Goal: Information Seeking & Learning: Learn about a topic

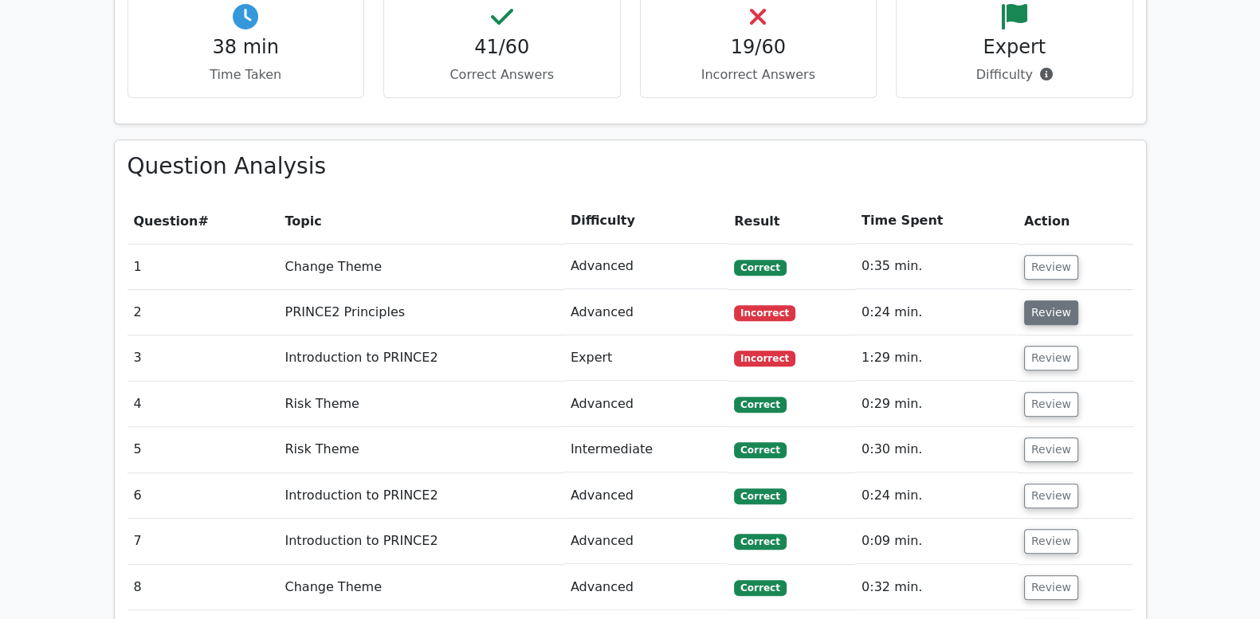
click at [1056, 300] on button "Review" at bounding box center [1051, 312] width 54 height 25
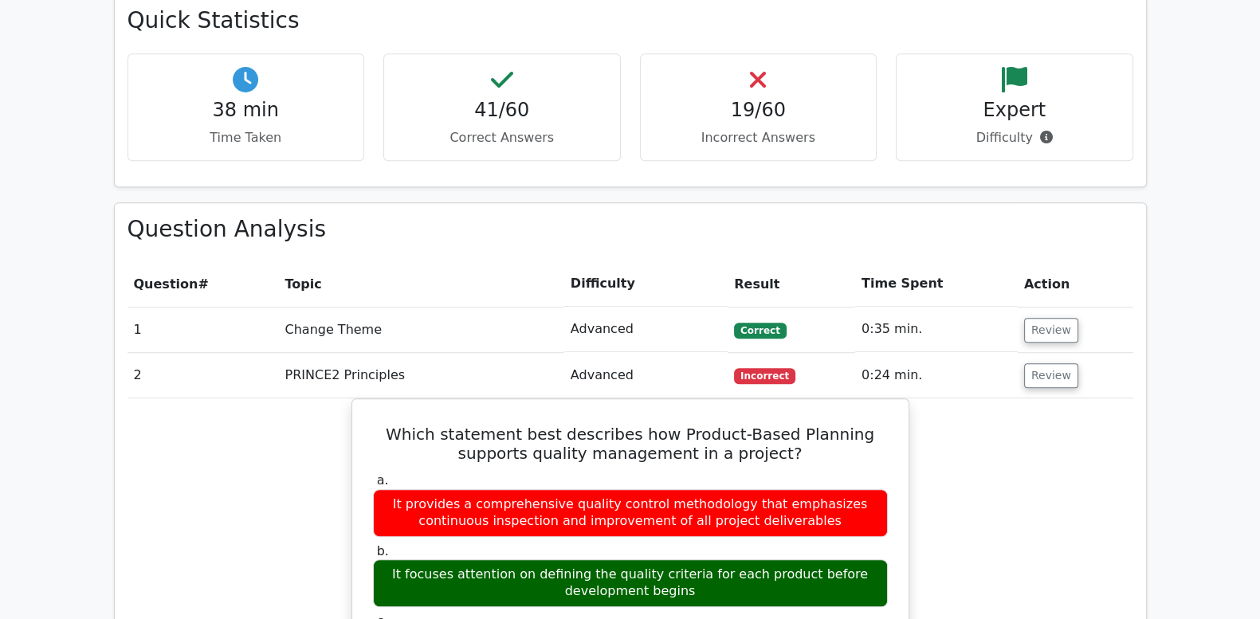
scroll to position [1195, 0]
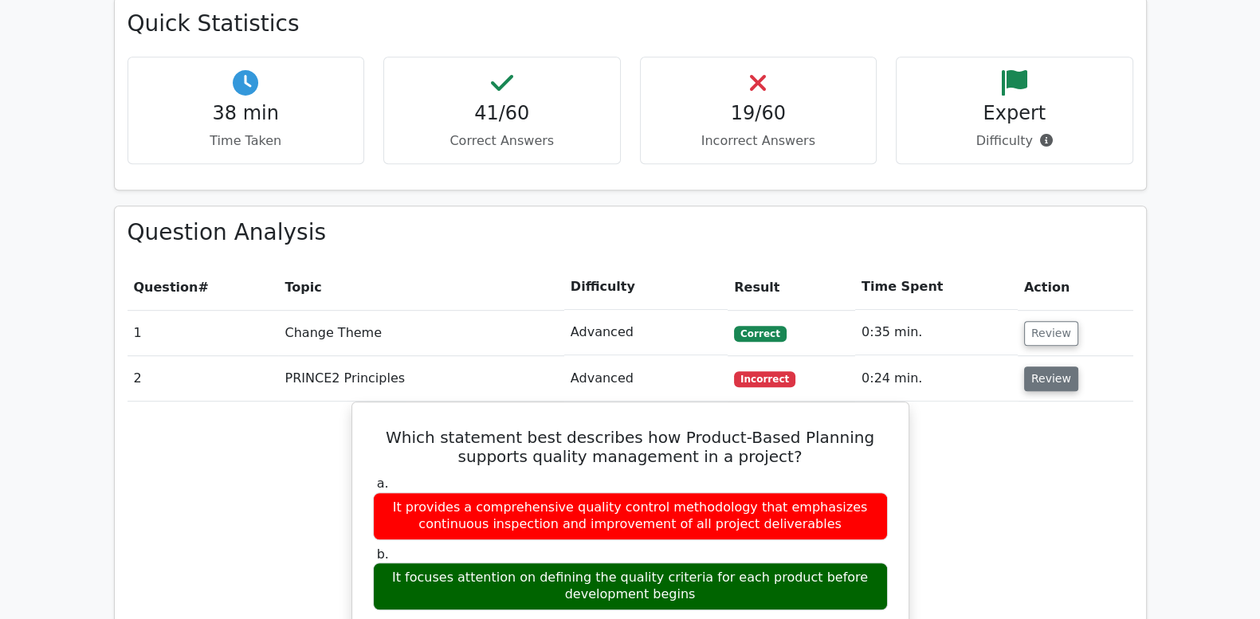
click at [1051, 367] on button "Review" at bounding box center [1051, 379] width 54 height 25
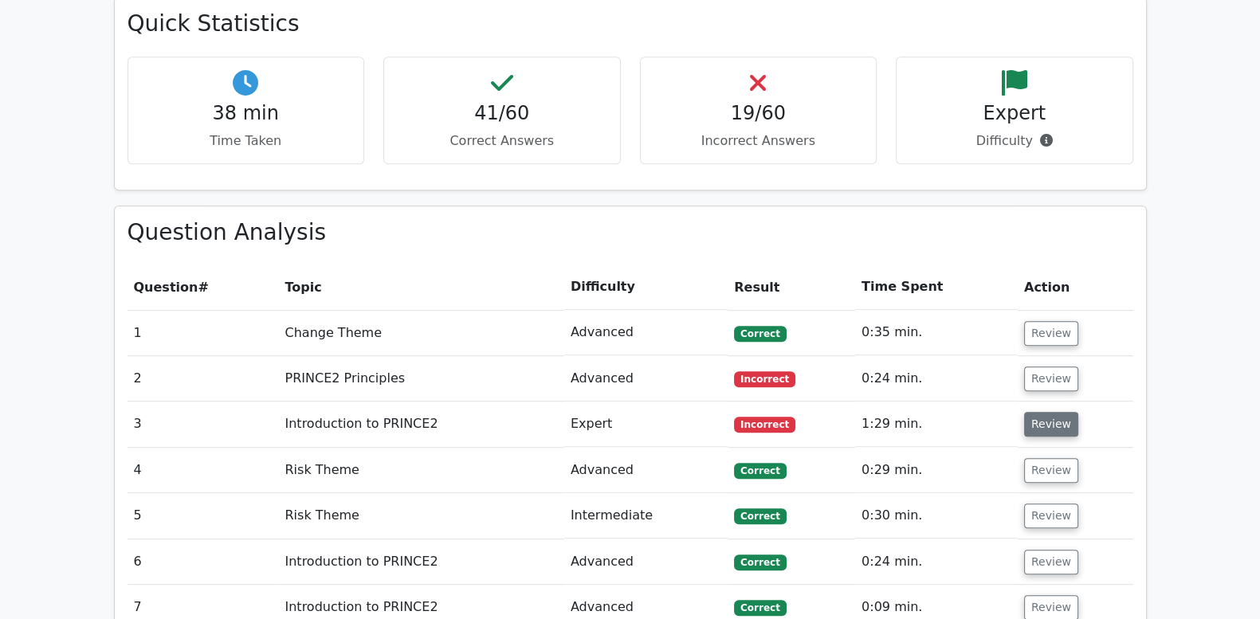
click at [1036, 412] on button "Review" at bounding box center [1051, 424] width 54 height 25
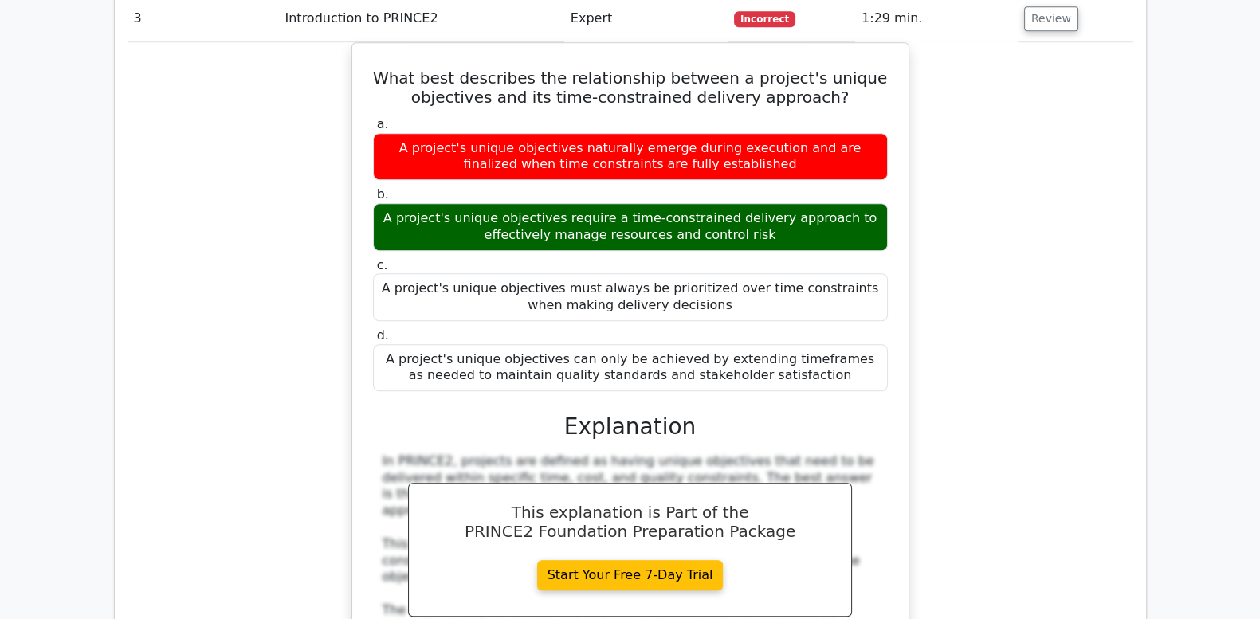
scroll to position [1527, 0]
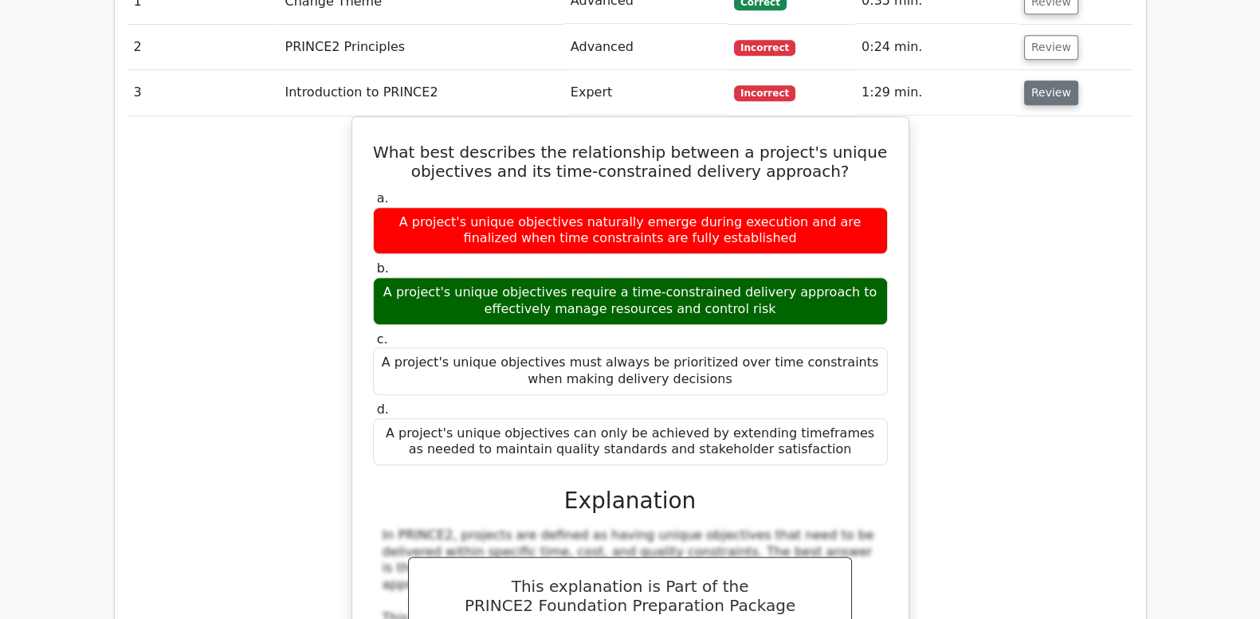
click at [1036, 80] on button "Review" at bounding box center [1051, 92] width 54 height 25
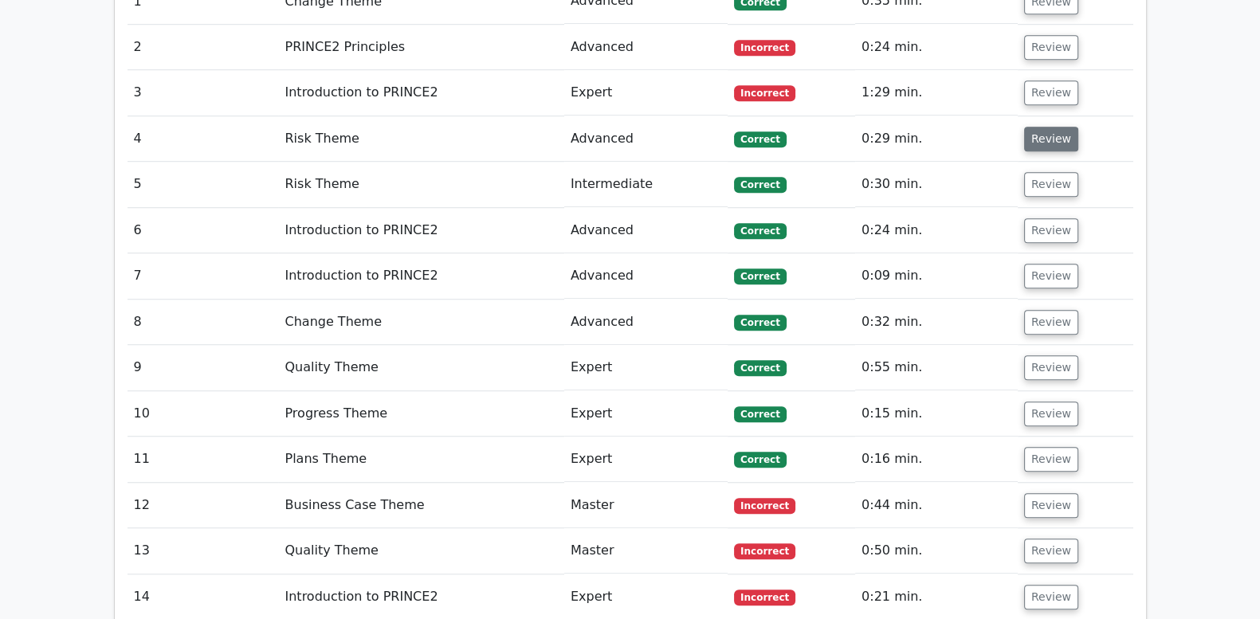
click at [1052, 127] on button "Review" at bounding box center [1051, 139] width 54 height 25
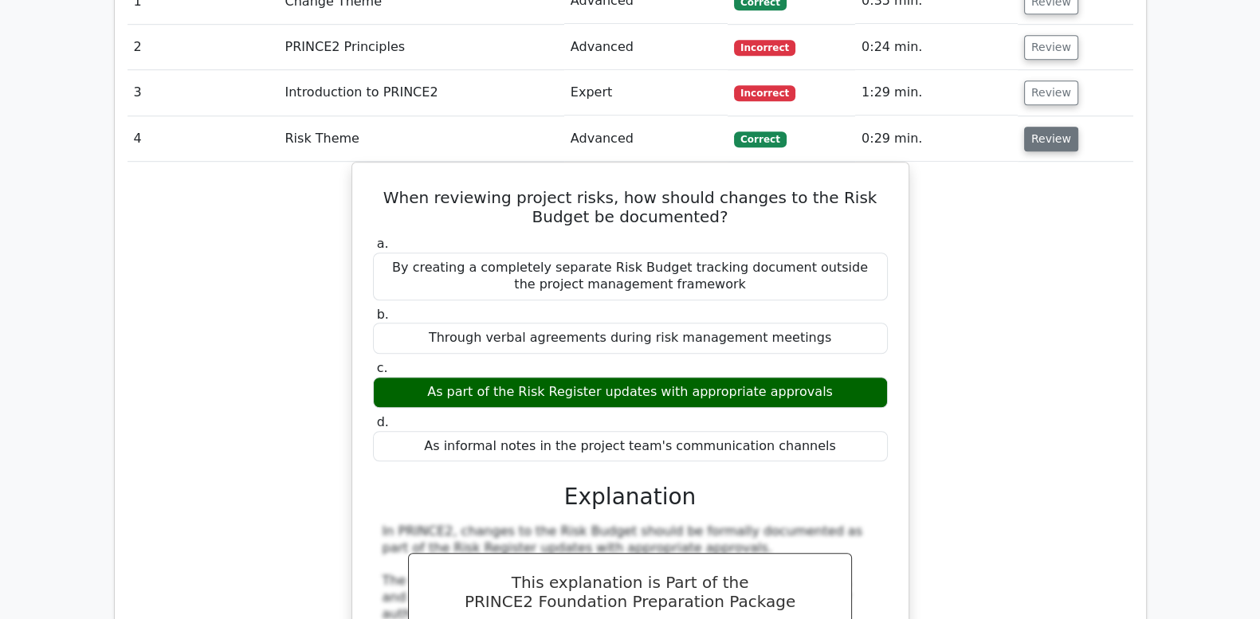
click at [1052, 127] on button "Review" at bounding box center [1051, 139] width 54 height 25
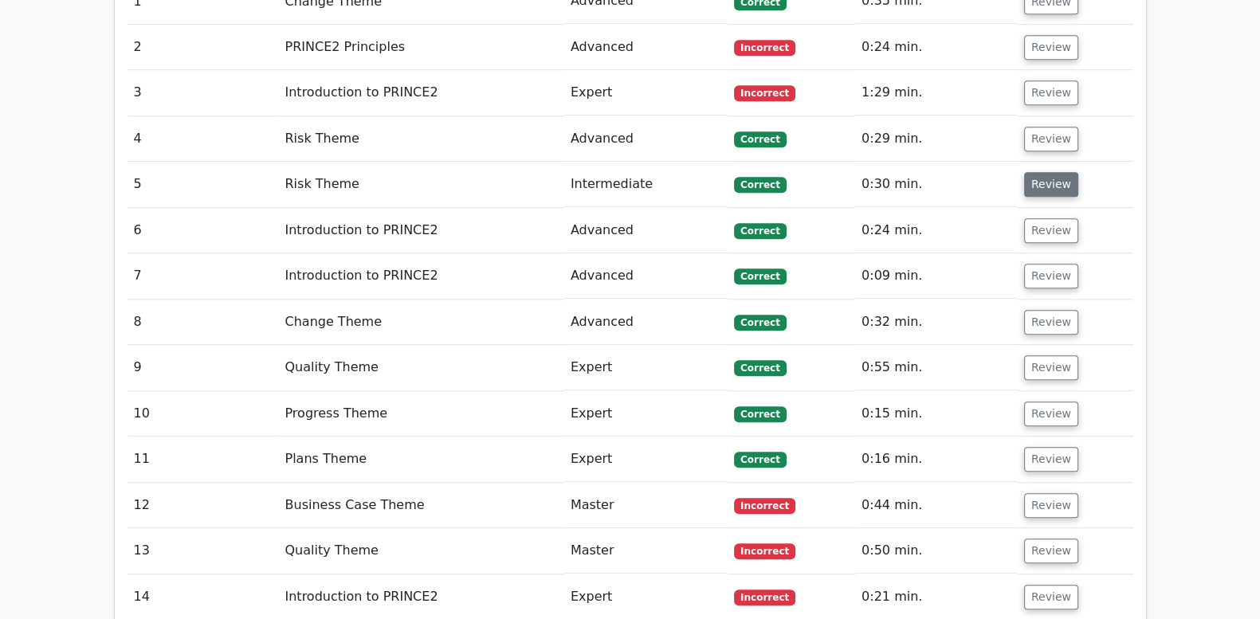
click at [1046, 172] on button "Review" at bounding box center [1051, 184] width 54 height 25
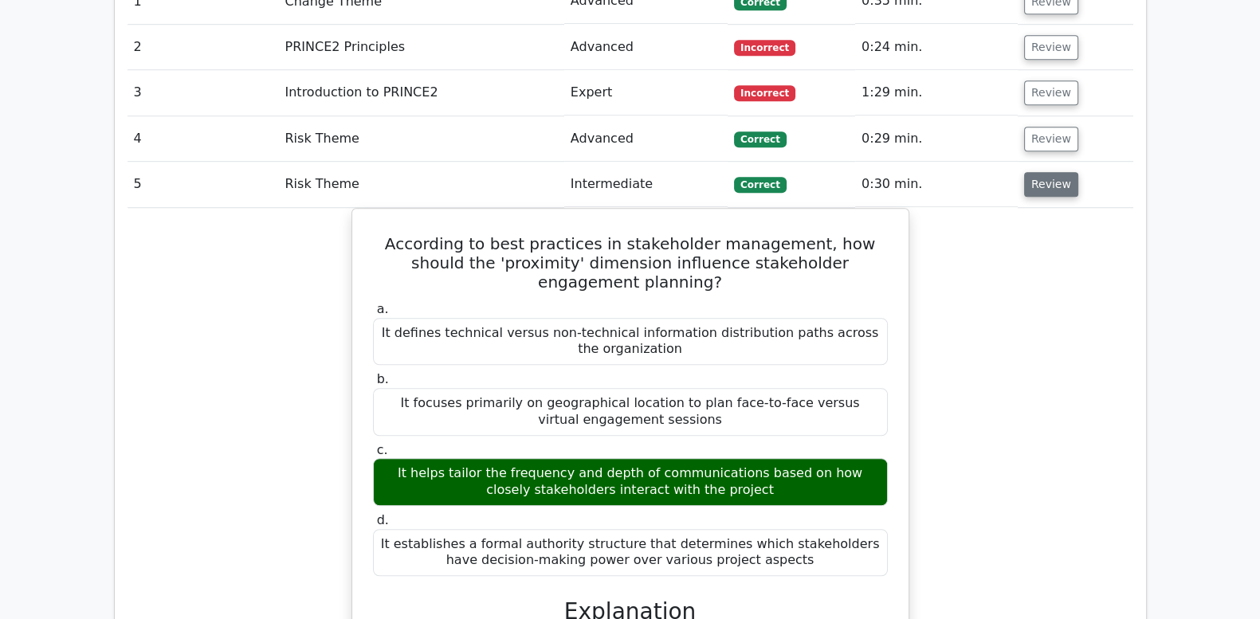
click at [1046, 172] on button "Review" at bounding box center [1051, 184] width 54 height 25
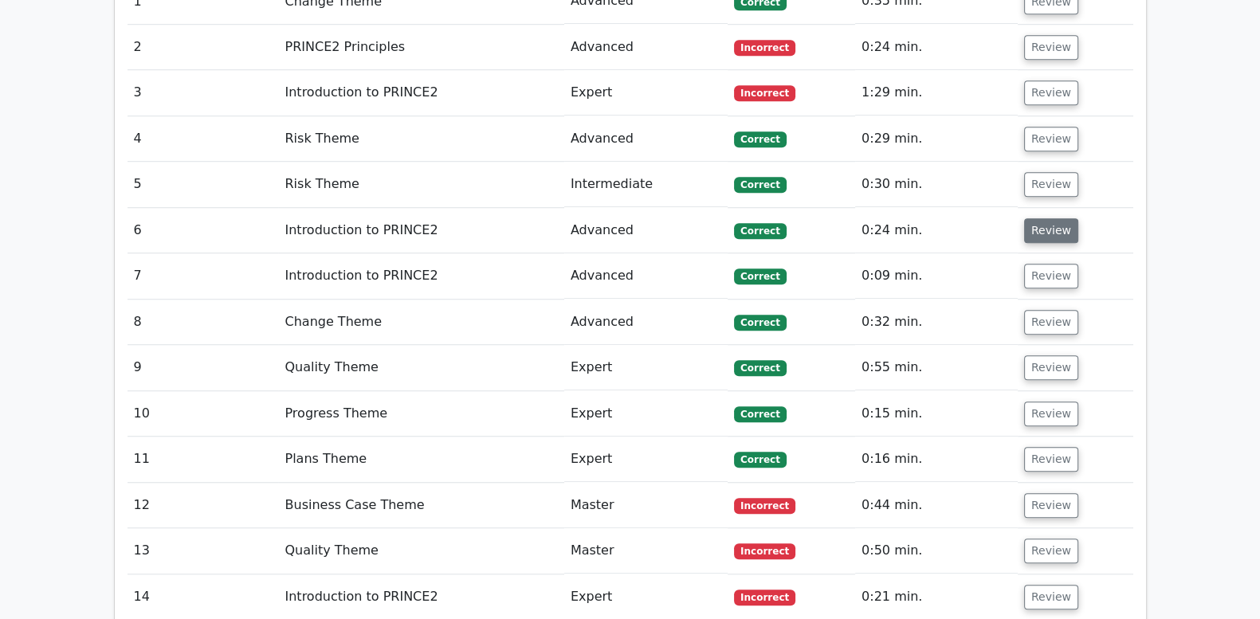
click at [1044, 218] on button "Review" at bounding box center [1051, 230] width 54 height 25
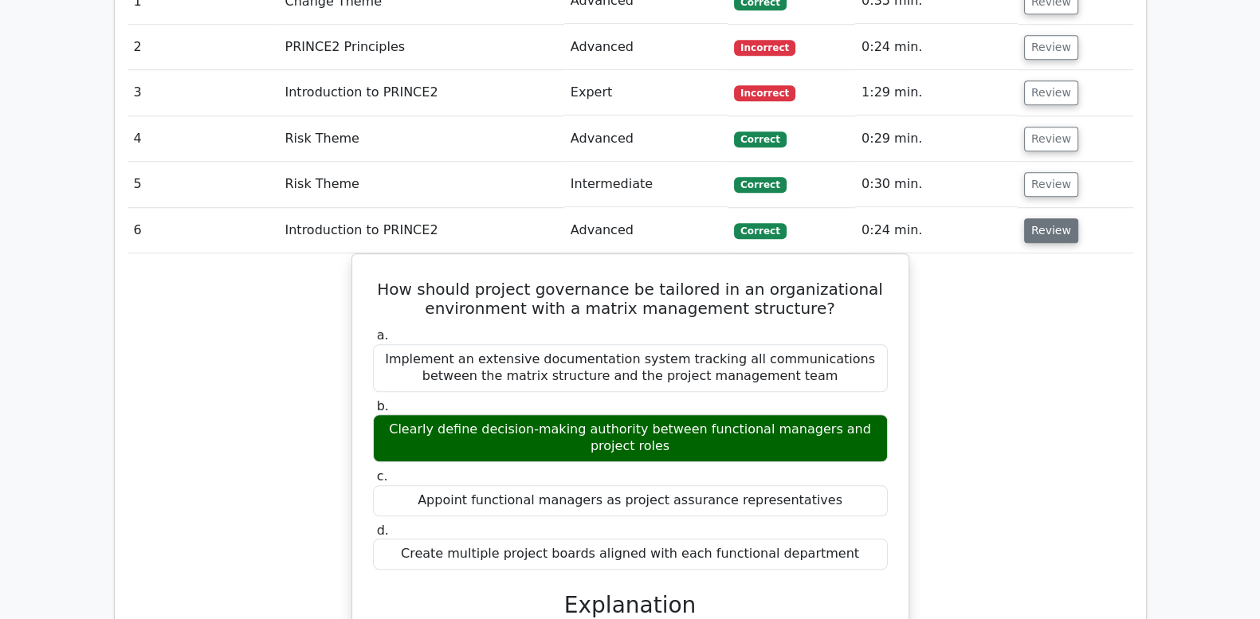
click at [1044, 218] on button "Review" at bounding box center [1051, 230] width 54 height 25
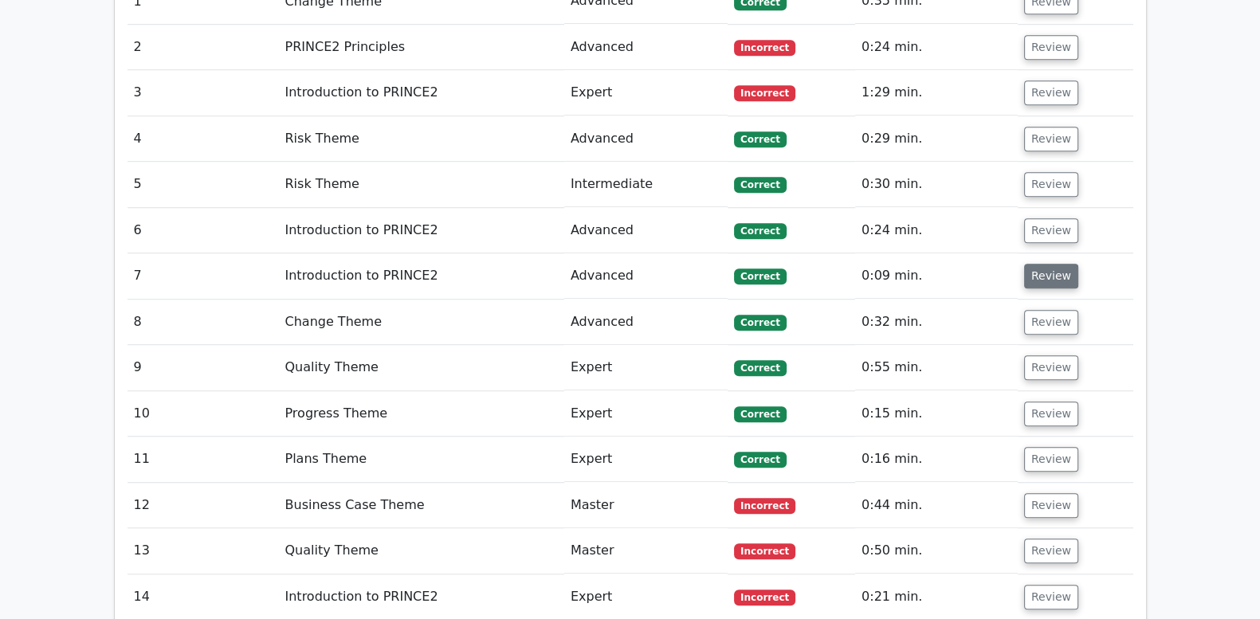
click at [1040, 264] on button "Review" at bounding box center [1051, 276] width 54 height 25
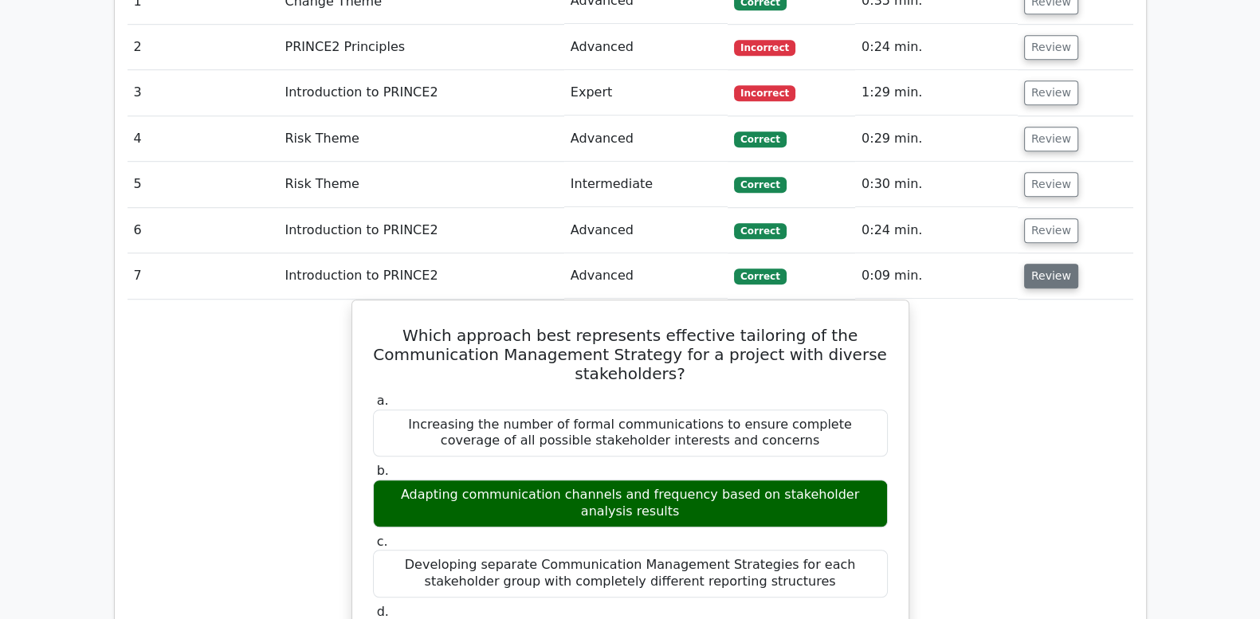
click at [1040, 264] on button "Review" at bounding box center [1051, 276] width 54 height 25
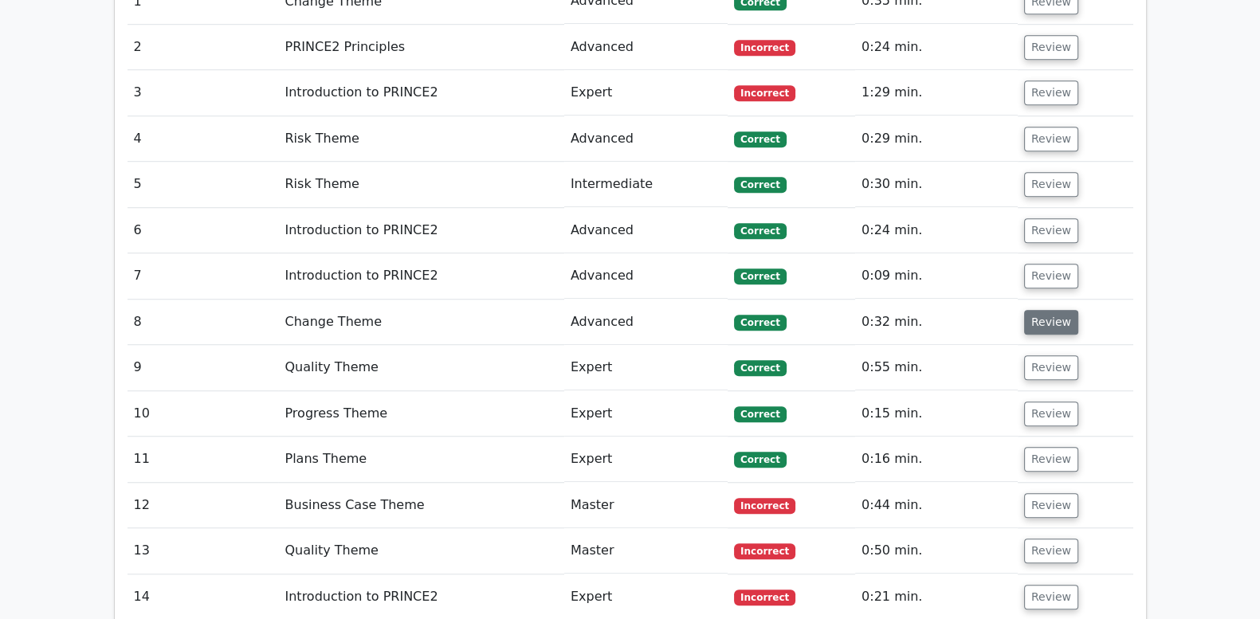
click at [1034, 310] on button "Review" at bounding box center [1051, 322] width 54 height 25
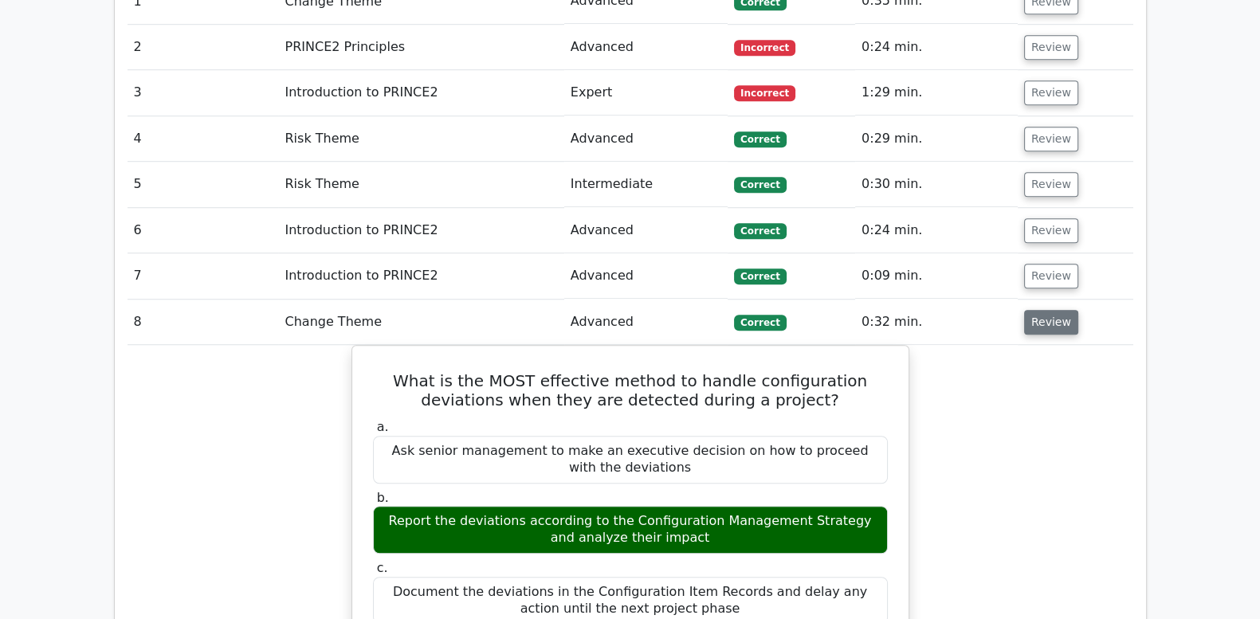
click at [1030, 310] on button "Review" at bounding box center [1051, 322] width 54 height 25
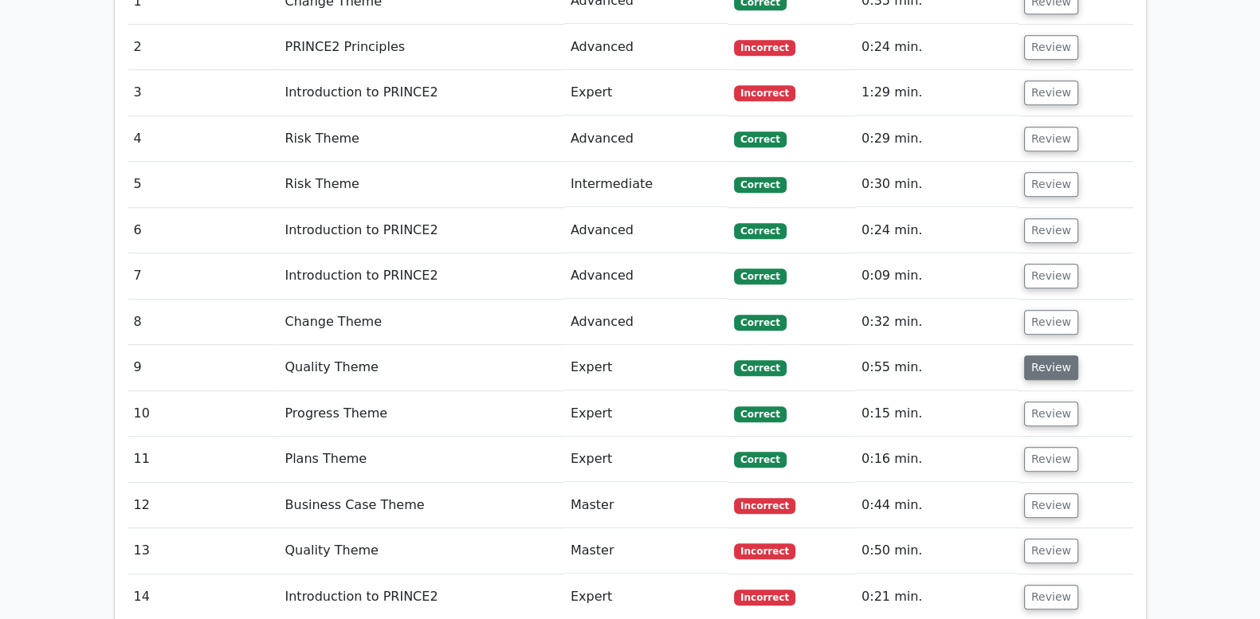
click at [1042, 355] on button "Review" at bounding box center [1051, 367] width 54 height 25
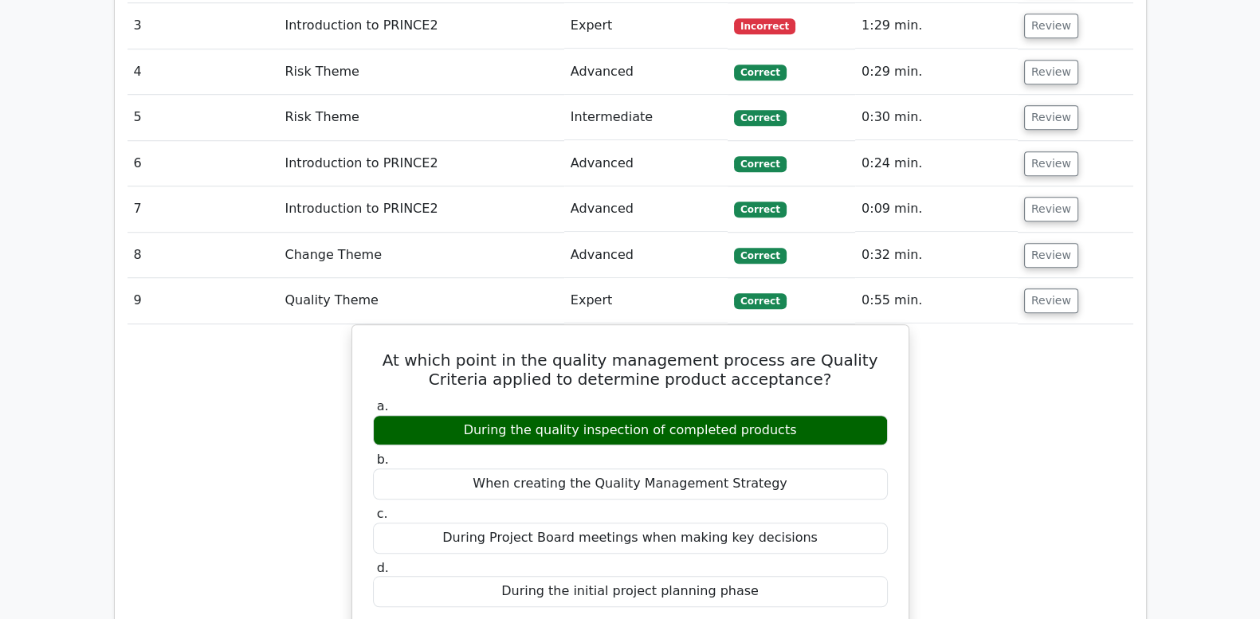
scroll to position [1593, 0]
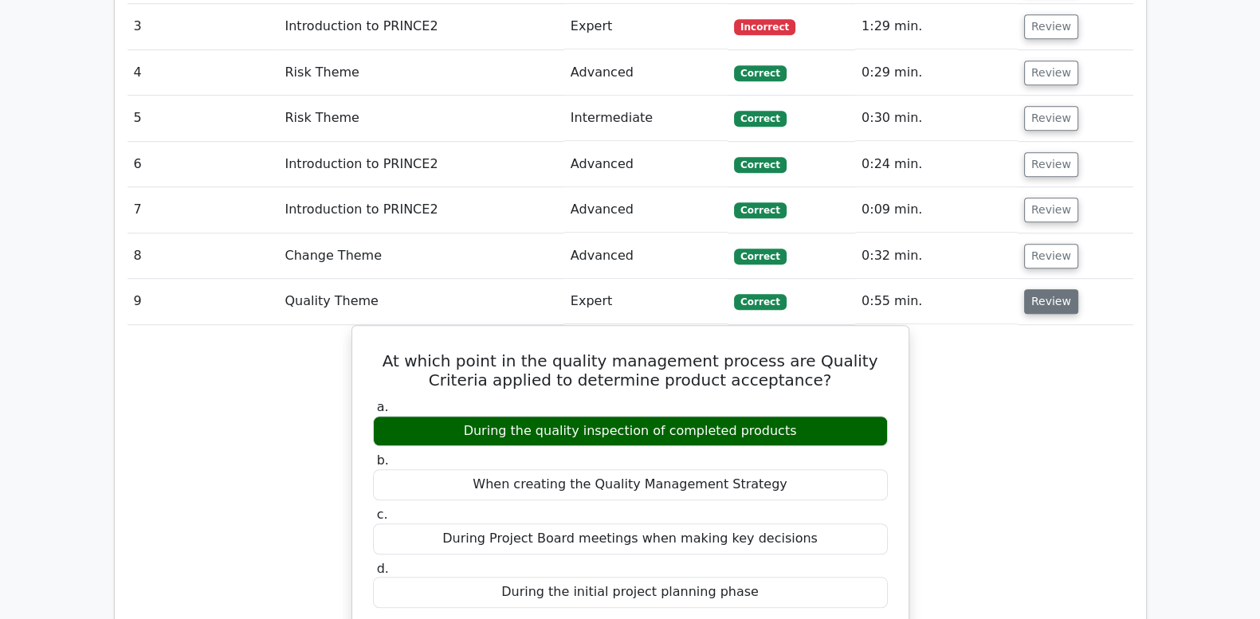
click at [1031, 289] on button "Review" at bounding box center [1051, 301] width 54 height 25
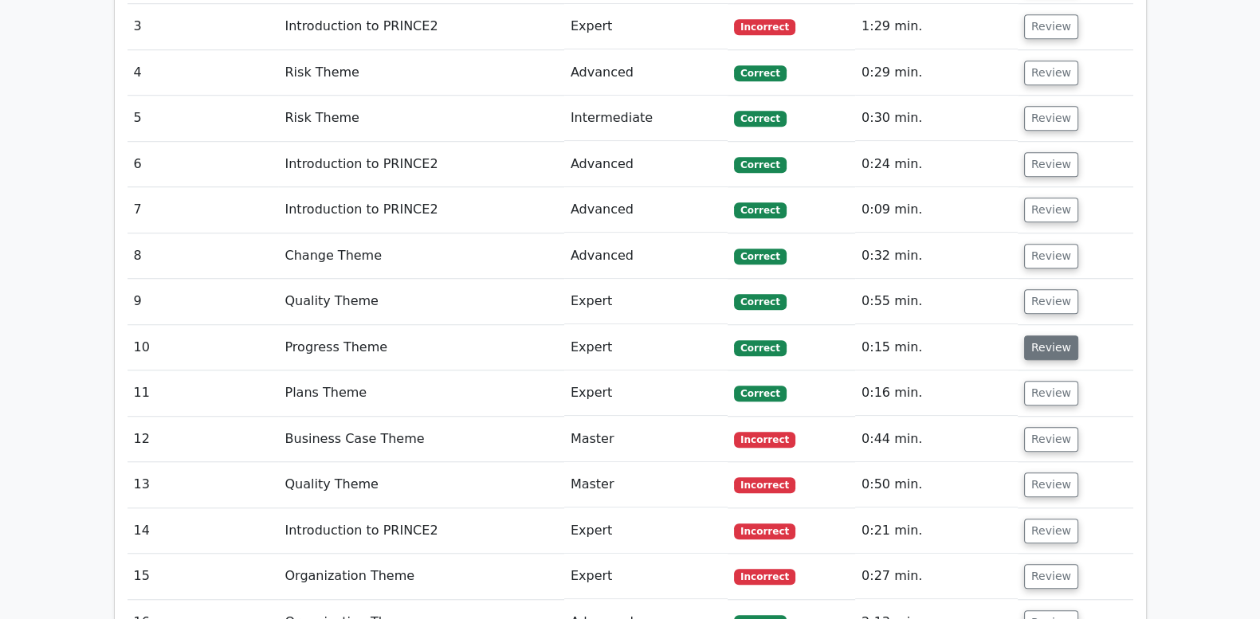
click at [1042, 336] on button "Review" at bounding box center [1051, 348] width 54 height 25
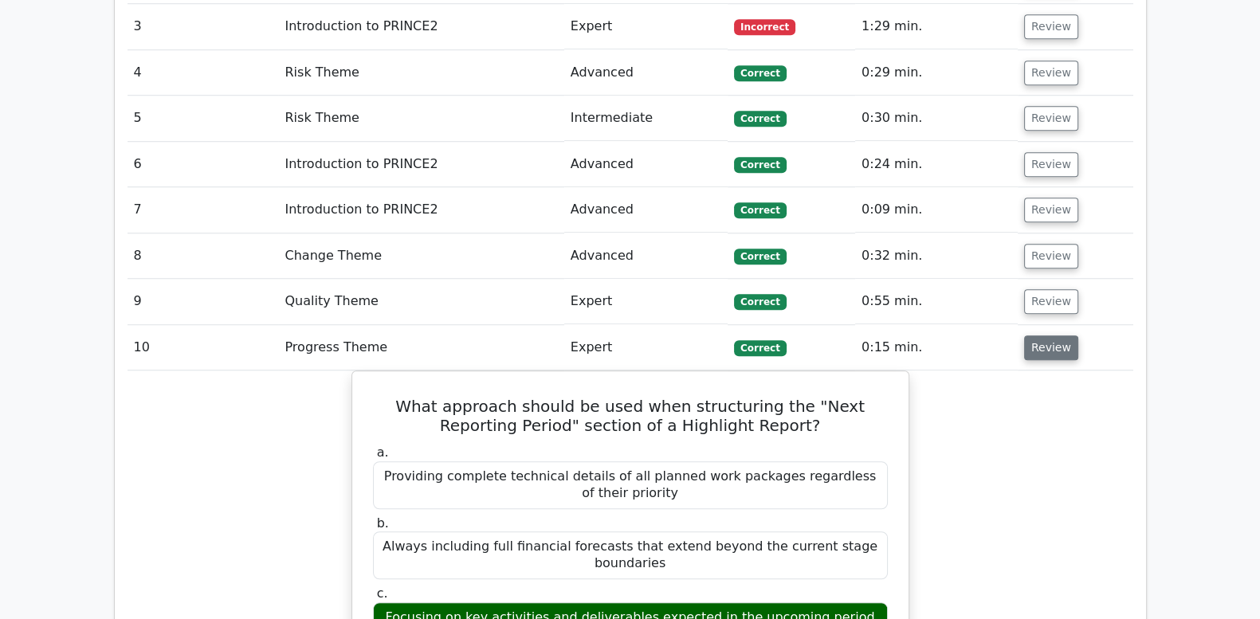
click at [1042, 336] on button "Review" at bounding box center [1051, 348] width 54 height 25
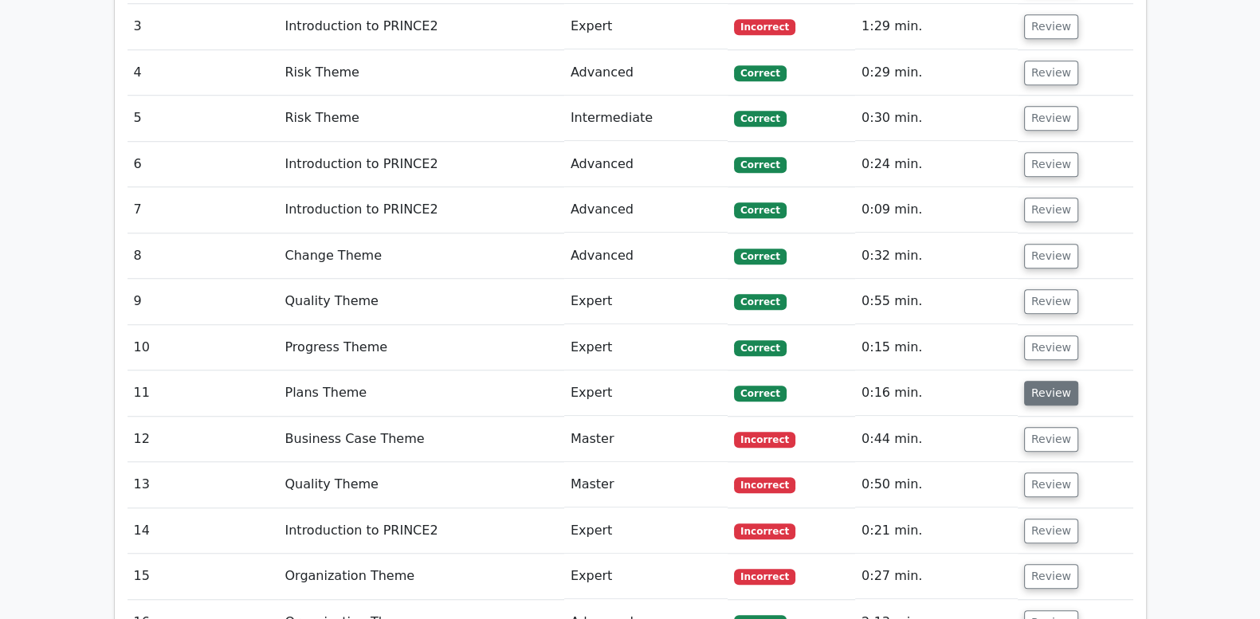
click at [1049, 381] on button "Review" at bounding box center [1051, 393] width 54 height 25
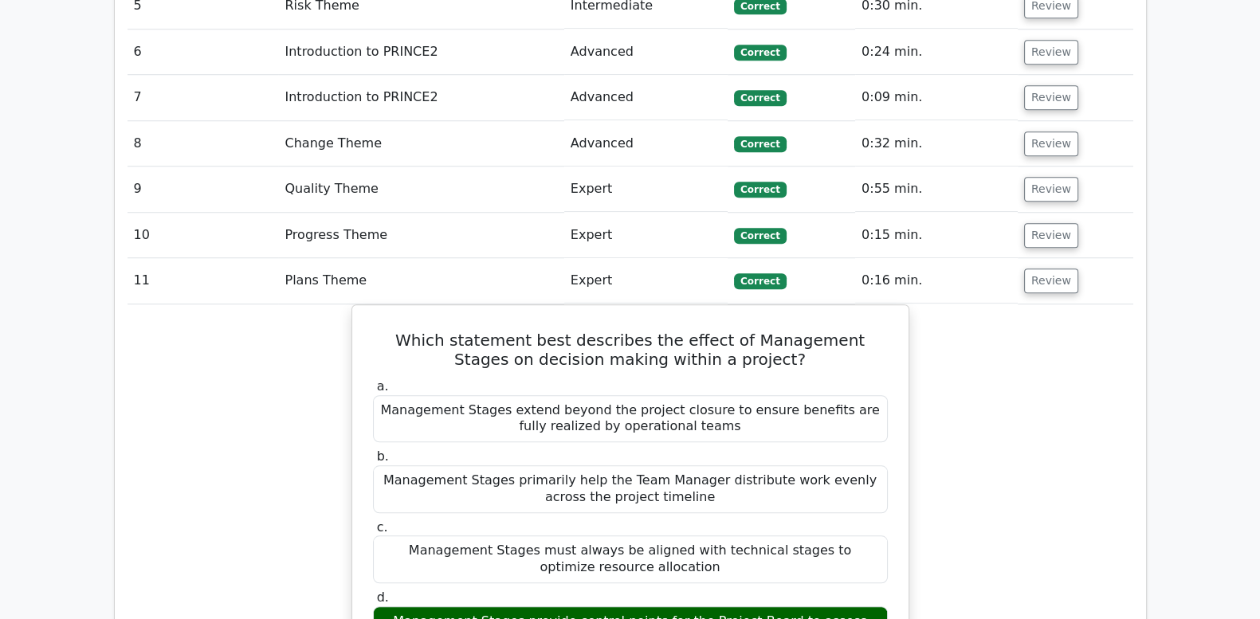
scroll to position [1726, 0]
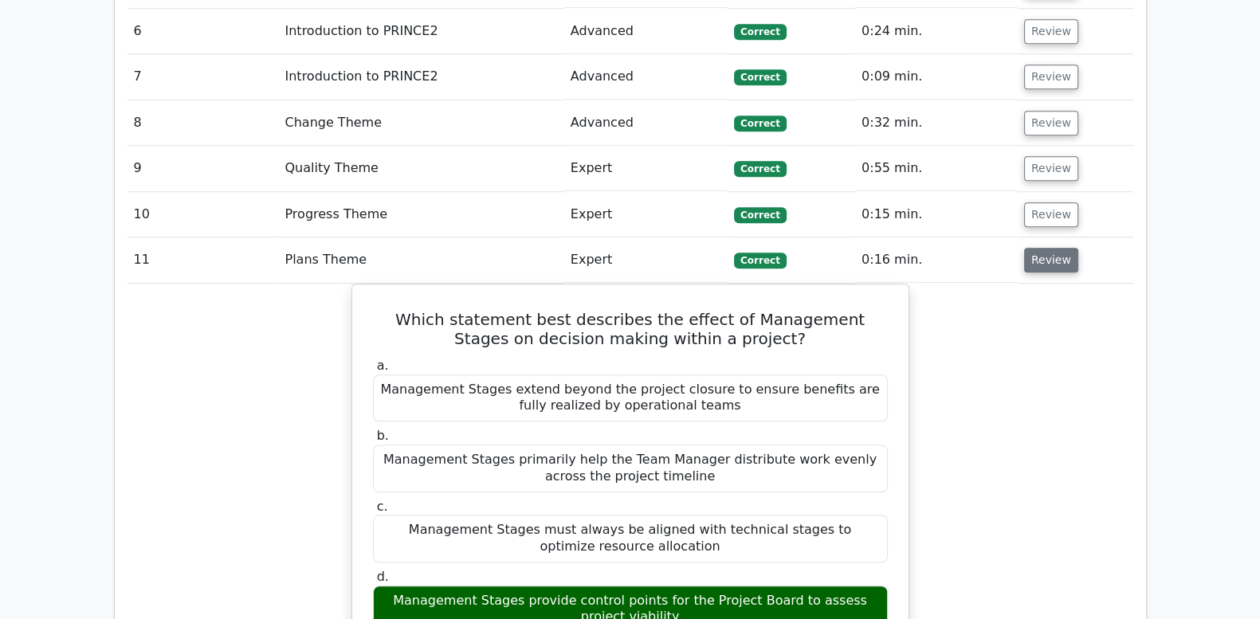
click at [1047, 248] on button "Review" at bounding box center [1051, 260] width 54 height 25
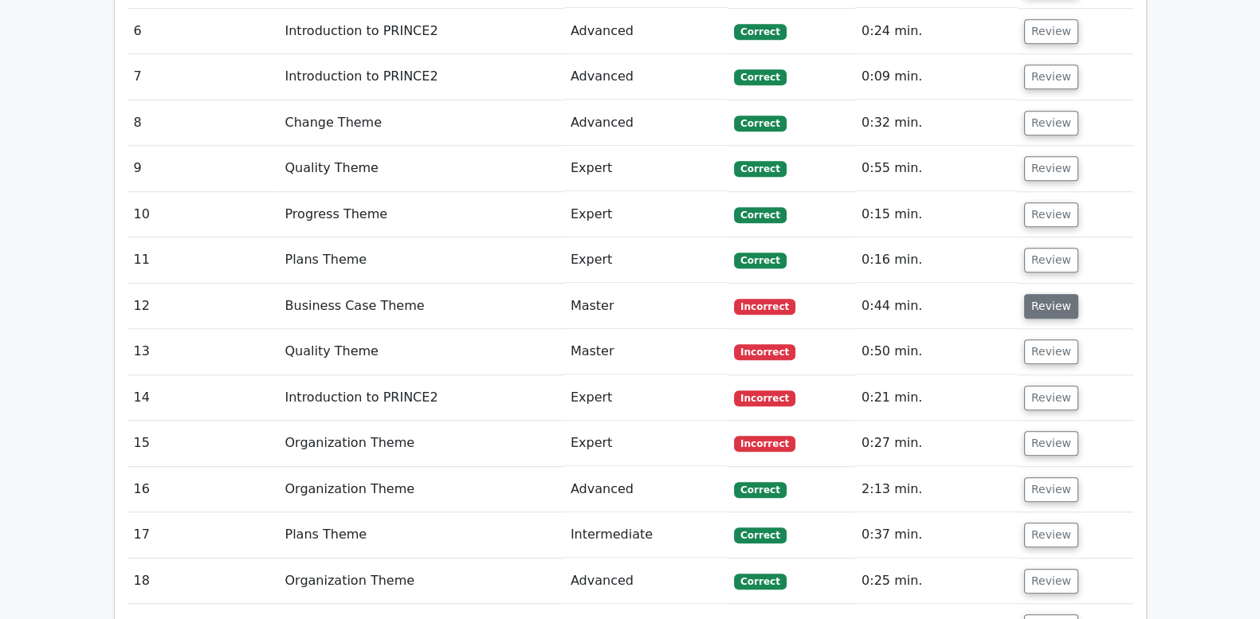
click at [1046, 294] on button "Review" at bounding box center [1051, 306] width 54 height 25
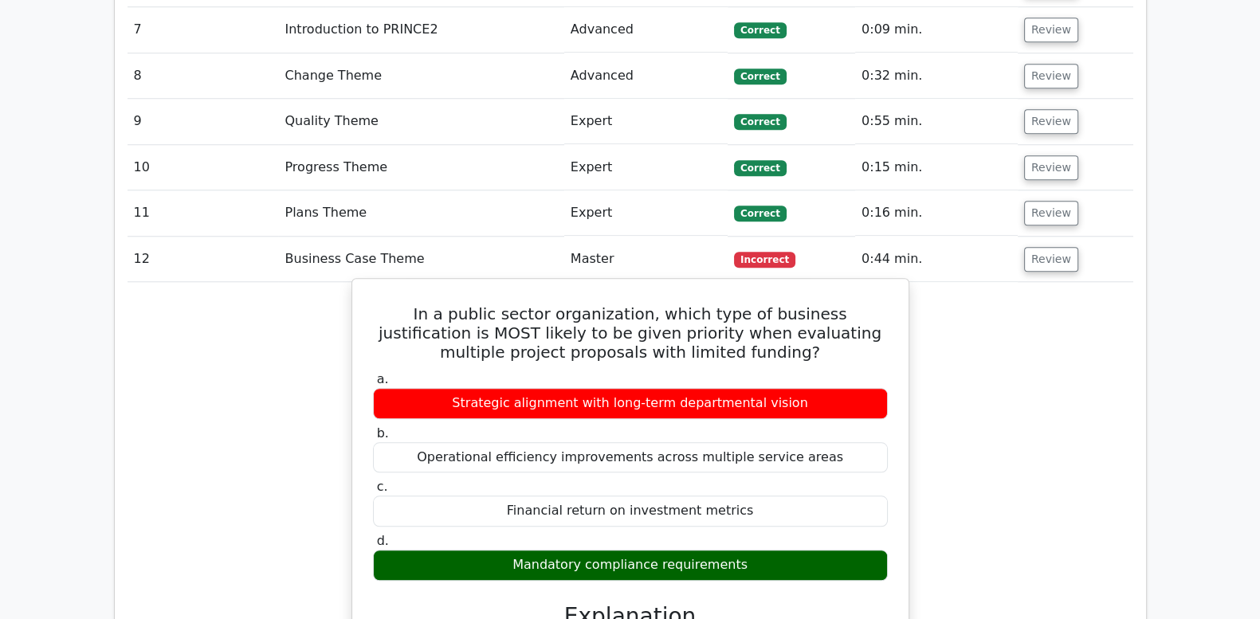
scroll to position [1793, 0]
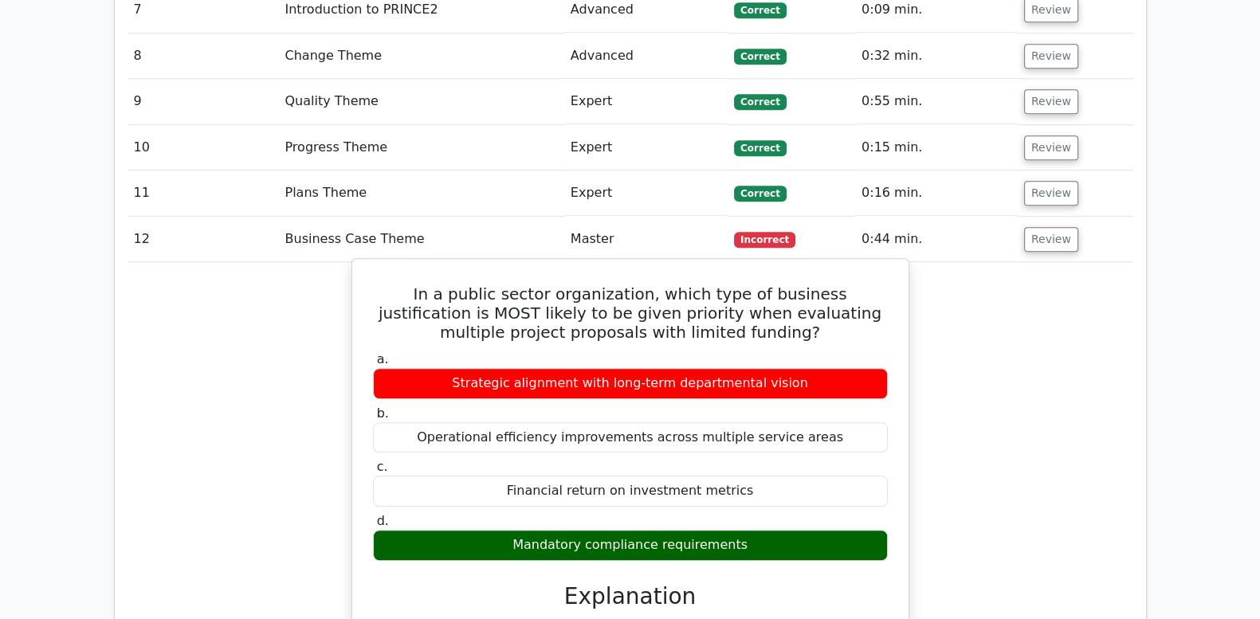
drag, startPoint x: 379, startPoint y: 230, endPoint x: 753, endPoint y: 480, distance: 450.5
drag, startPoint x: 753, startPoint y: 480, endPoint x: 678, endPoint y: 375, distance: 128.5
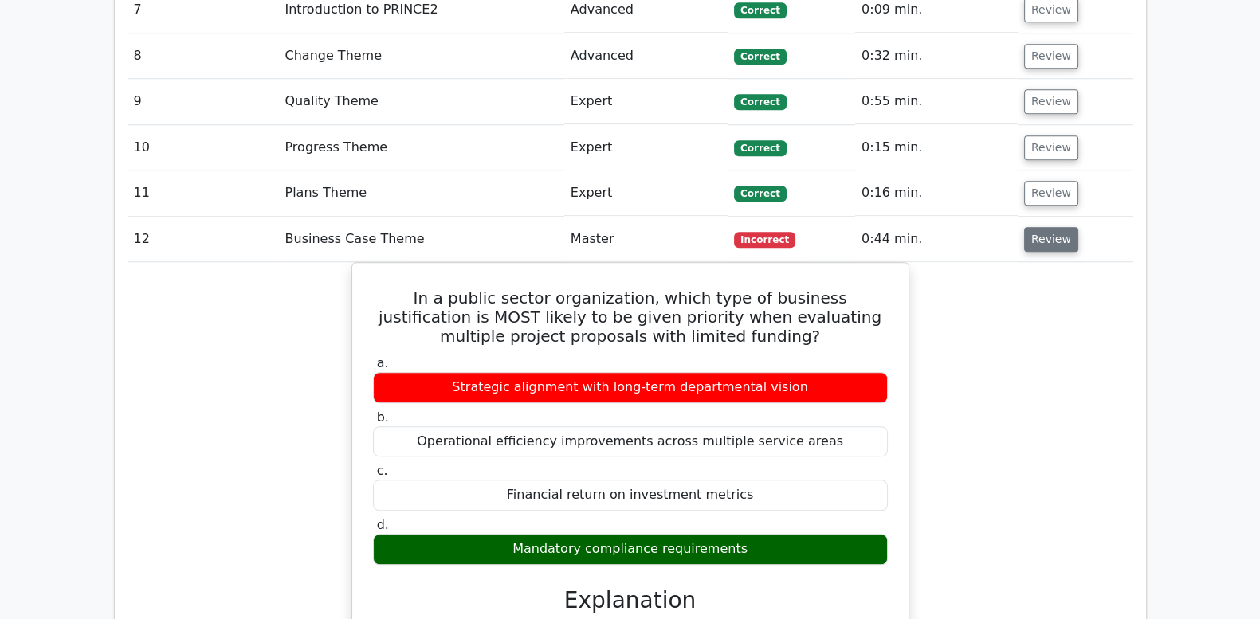
click at [1034, 227] on button "Review" at bounding box center [1051, 239] width 54 height 25
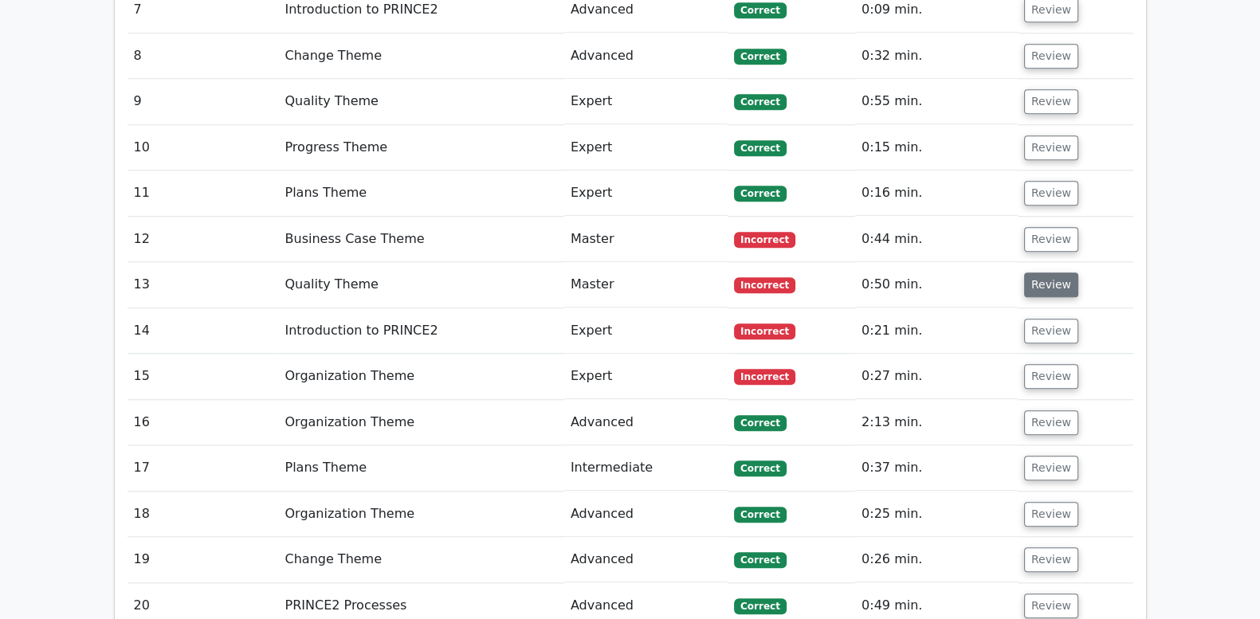
click at [1036, 273] on button "Review" at bounding box center [1051, 285] width 54 height 25
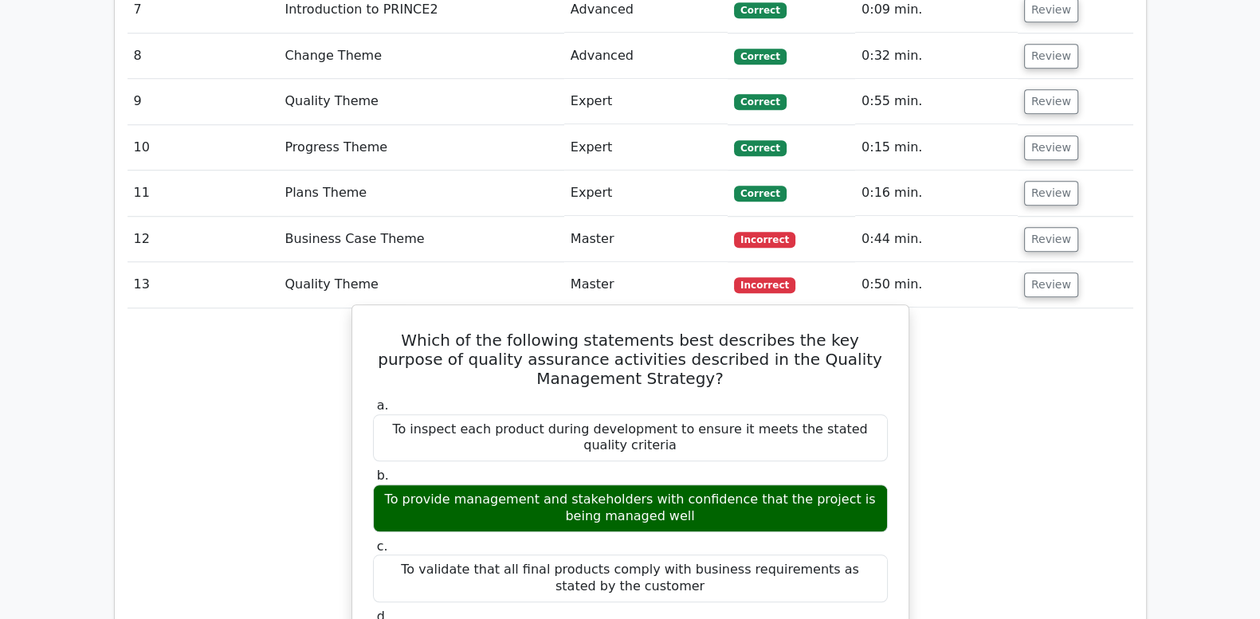
drag, startPoint x: 372, startPoint y: 276, endPoint x: 731, endPoint y: 578, distance: 468.9
drag, startPoint x: 731, startPoint y: 578, endPoint x: 656, endPoint y: 441, distance: 156.2
copy div "Which of the following statements best describes the key purpose of quality ass…"
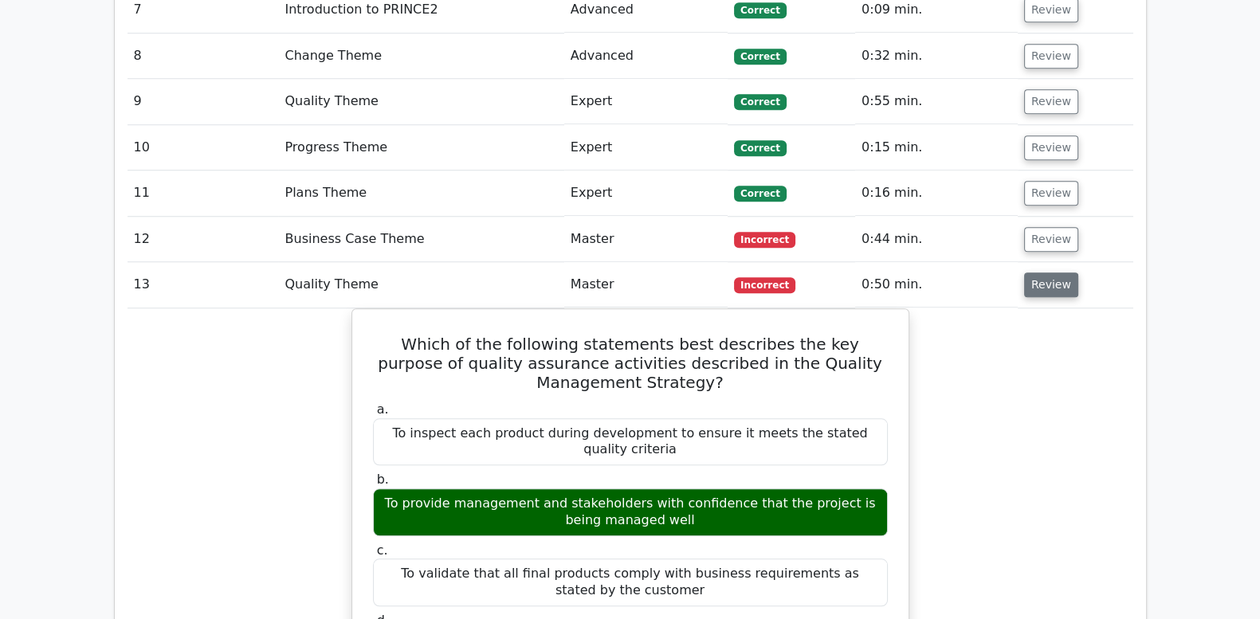
click at [1051, 273] on button "Review" at bounding box center [1051, 285] width 54 height 25
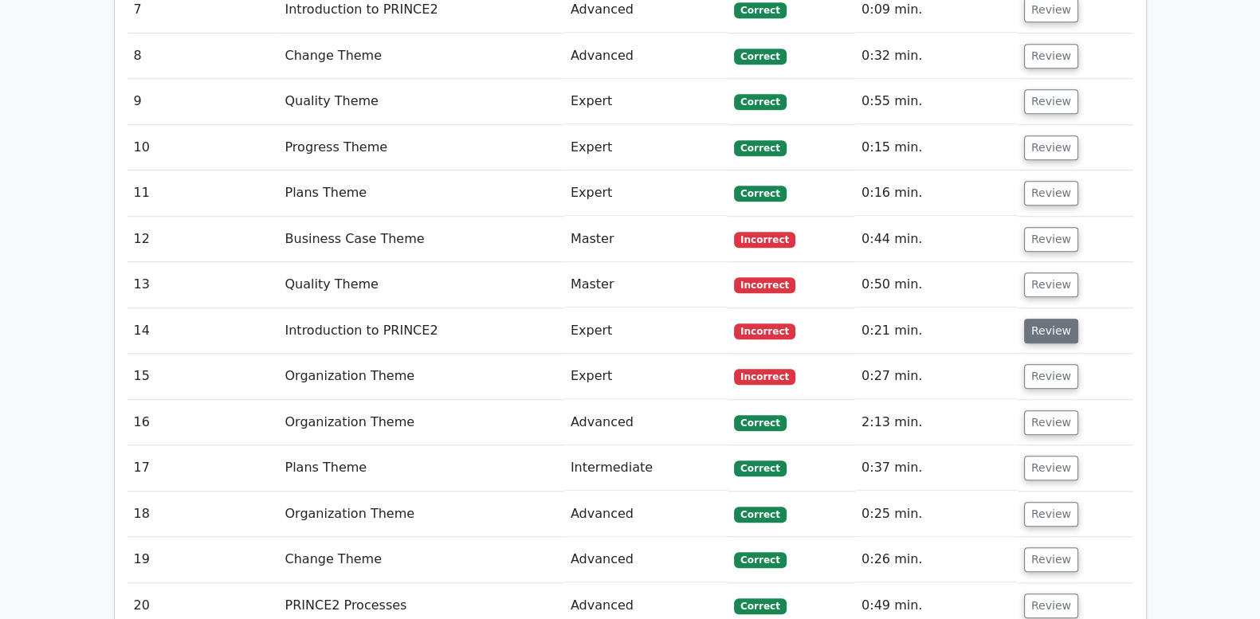
click at [1056, 319] on button "Review" at bounding box center [1051, 331] width 54 height 25
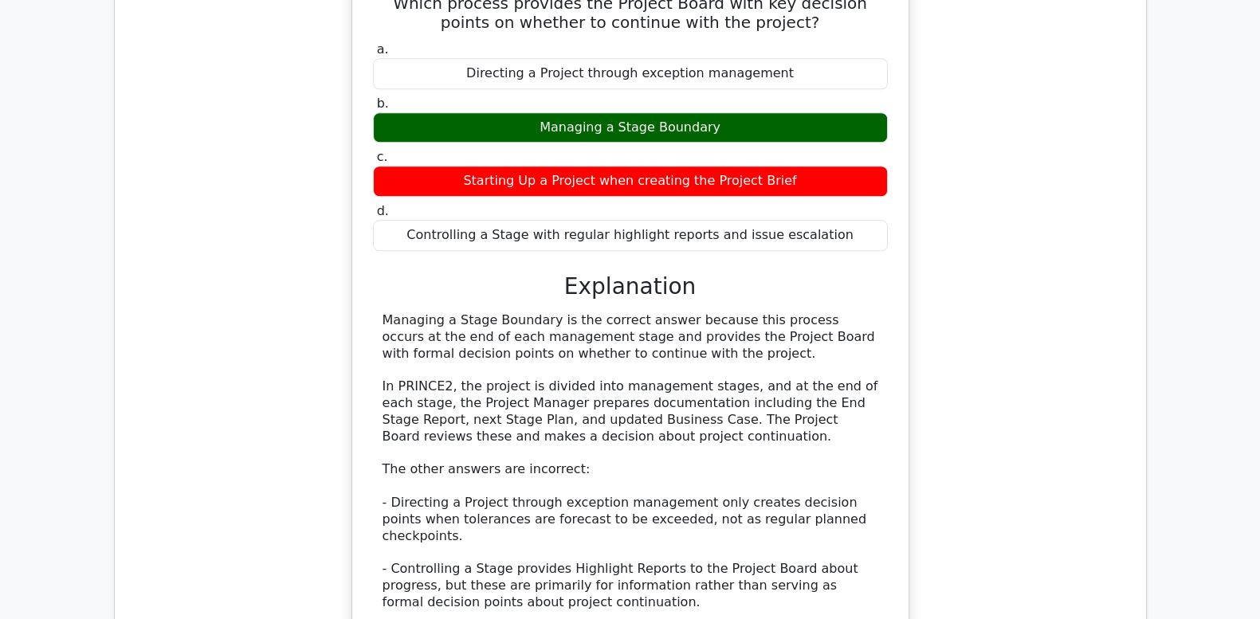
scroll to position [1925, 0]
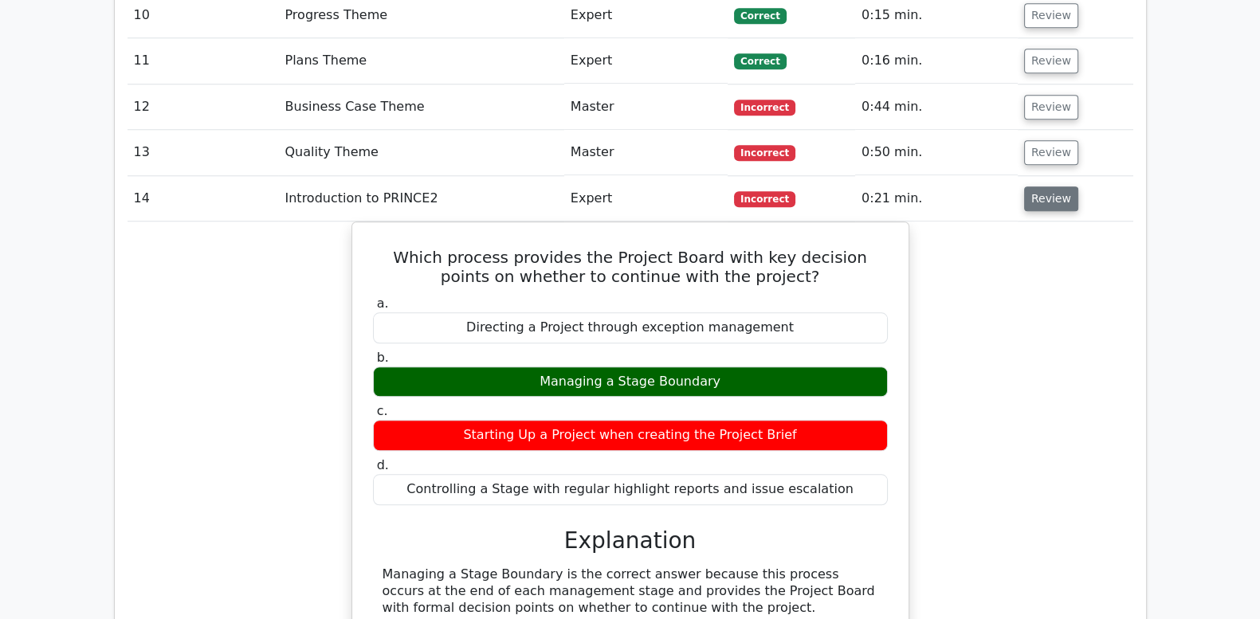
click at [1024, 186] on button "Review" at bounding box center [1051, 198] width 54 height 25
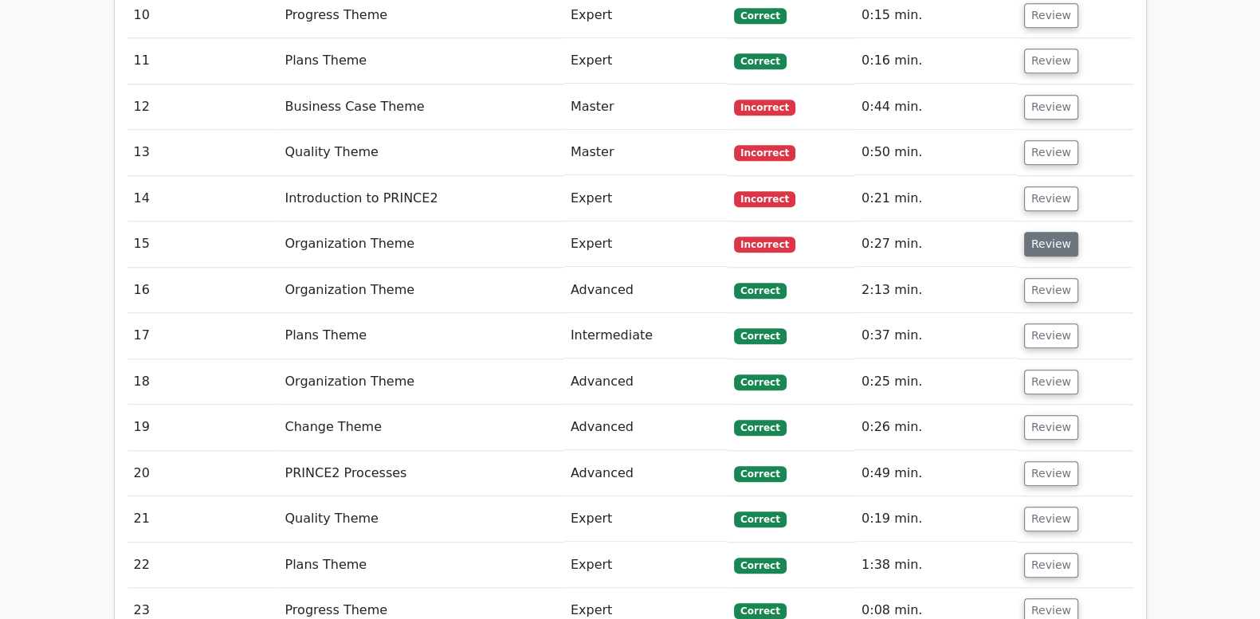
click at [1026, 232] on button "Review" at bounding box center [1051, 244] width 54 height 25
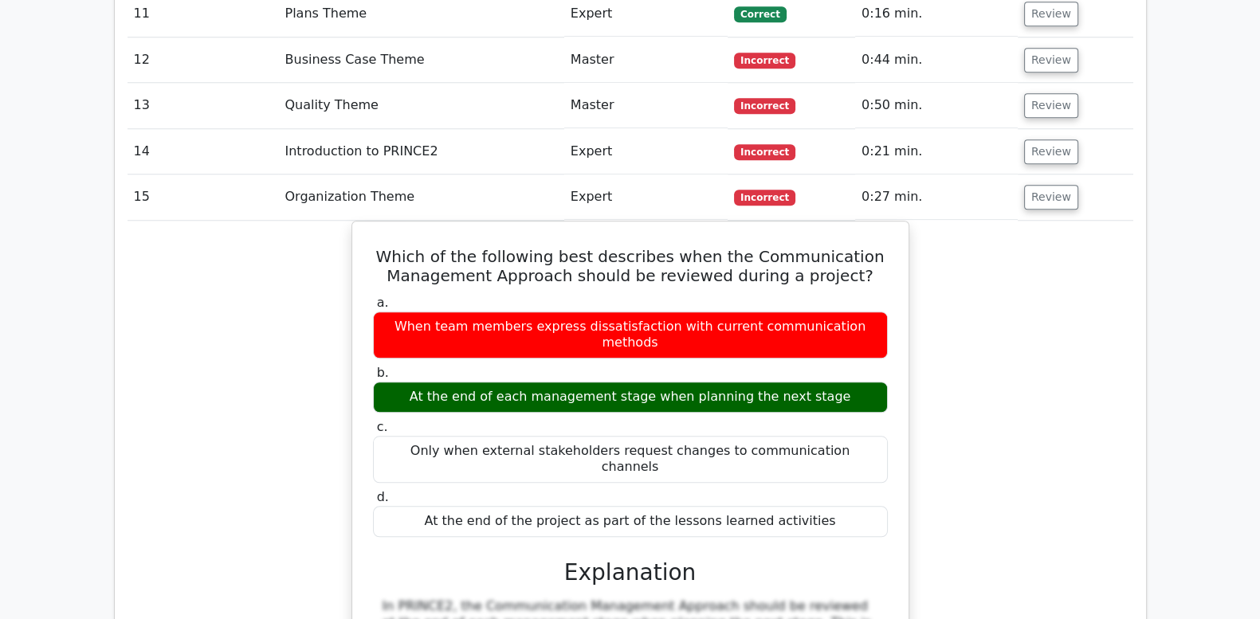
scroll to position [1992, 0]
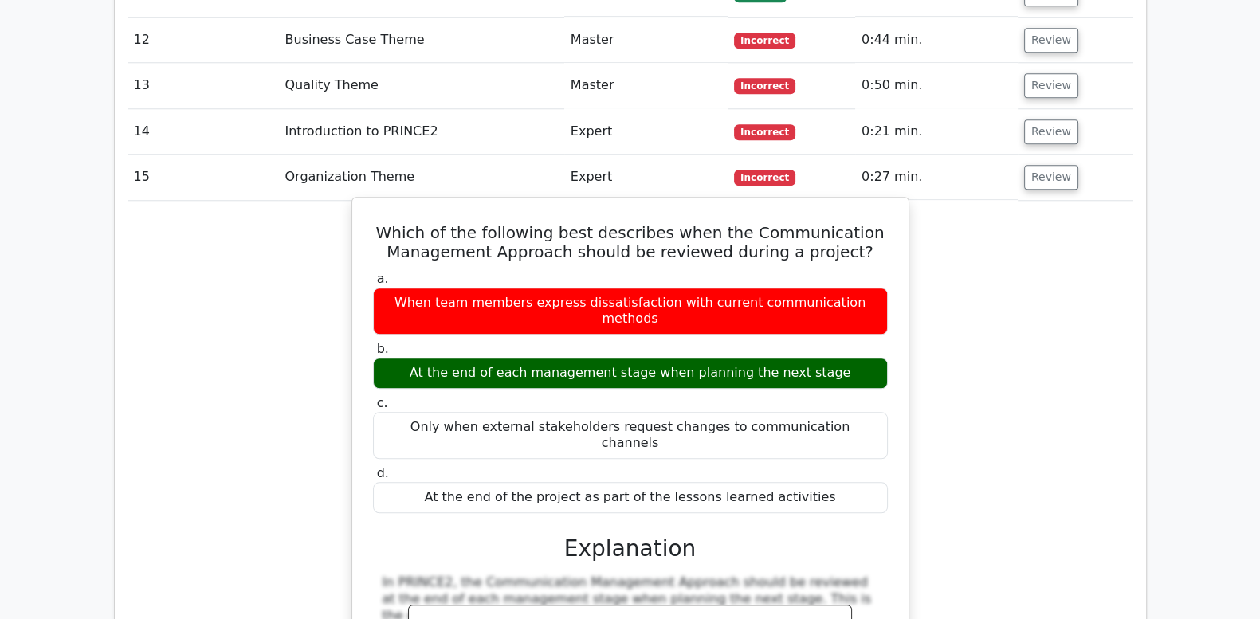
drag, startPoint x: 430, startPoint y: 292, endPoint x: 837, endPoint y: 292, distance: 407.2
click at [837, 358] on div "At the end of each management stage when planning the next stage" at bounding box center [630, 373] width 515 height 31
copy div "At the end of each management stage when planning the next stage"
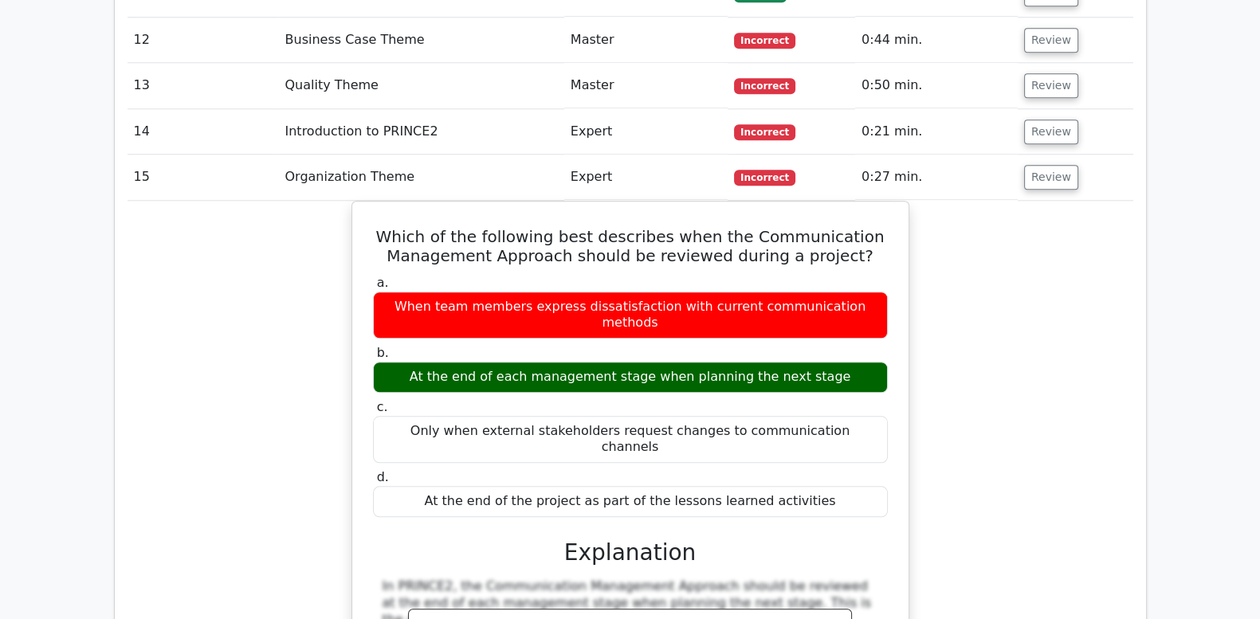
drag, startPoint x: 593, startPoint y: 128, endPoint x: 1020, endPoint y: 307, distance: 463.3
click at [1020, 307] on div "Which of the following best describes when the Communication Management Approac…" at bounding box center [631, 623] width 1006 height 844
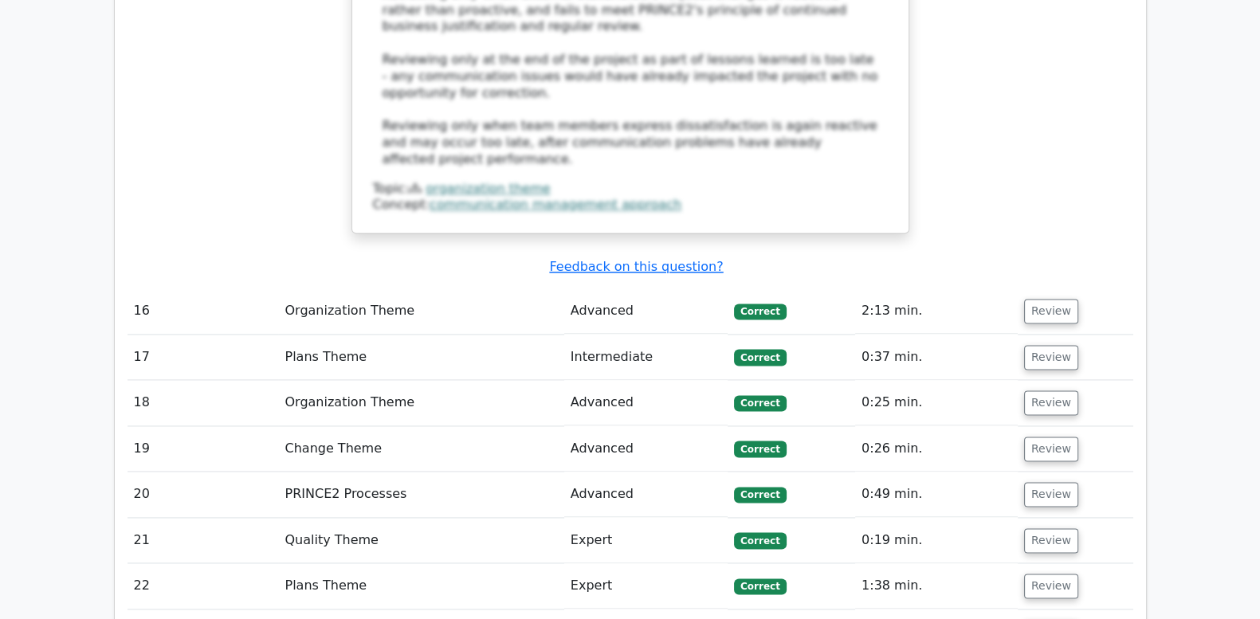
scroll to position [2789, 0]
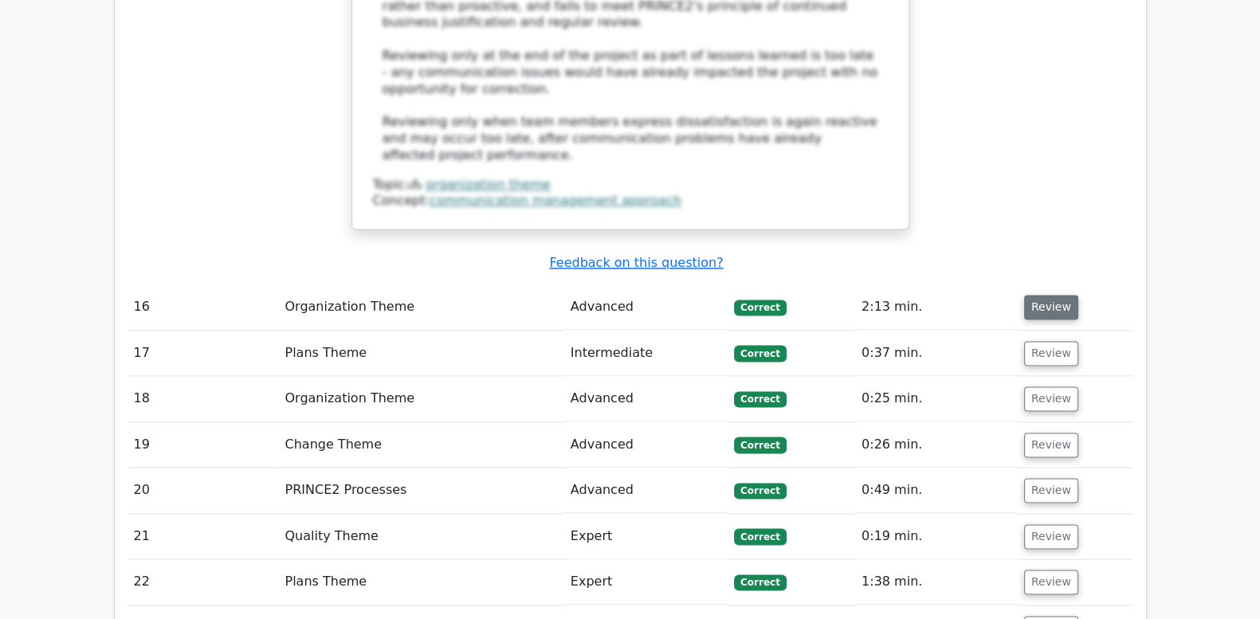
click at [1056, 295] on button "Review" at bounding box center [1051, 307] width 54 height 25
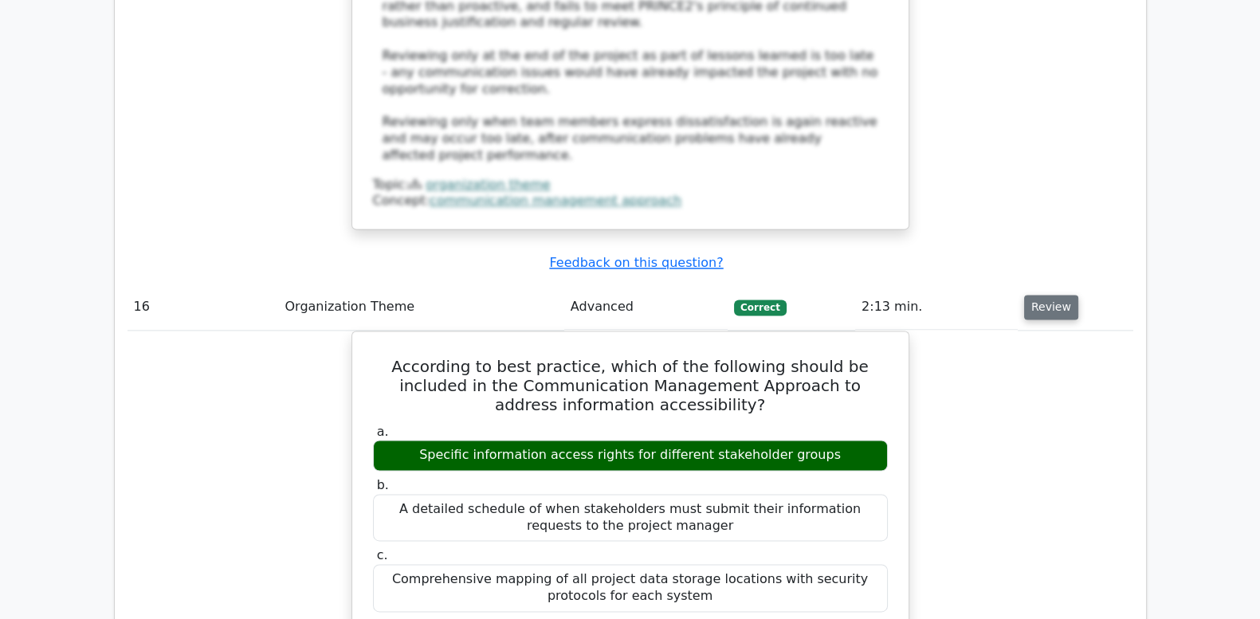
click at [1056, 295] on button "Review" at bounding box center [1051, 307] width 54 height 25
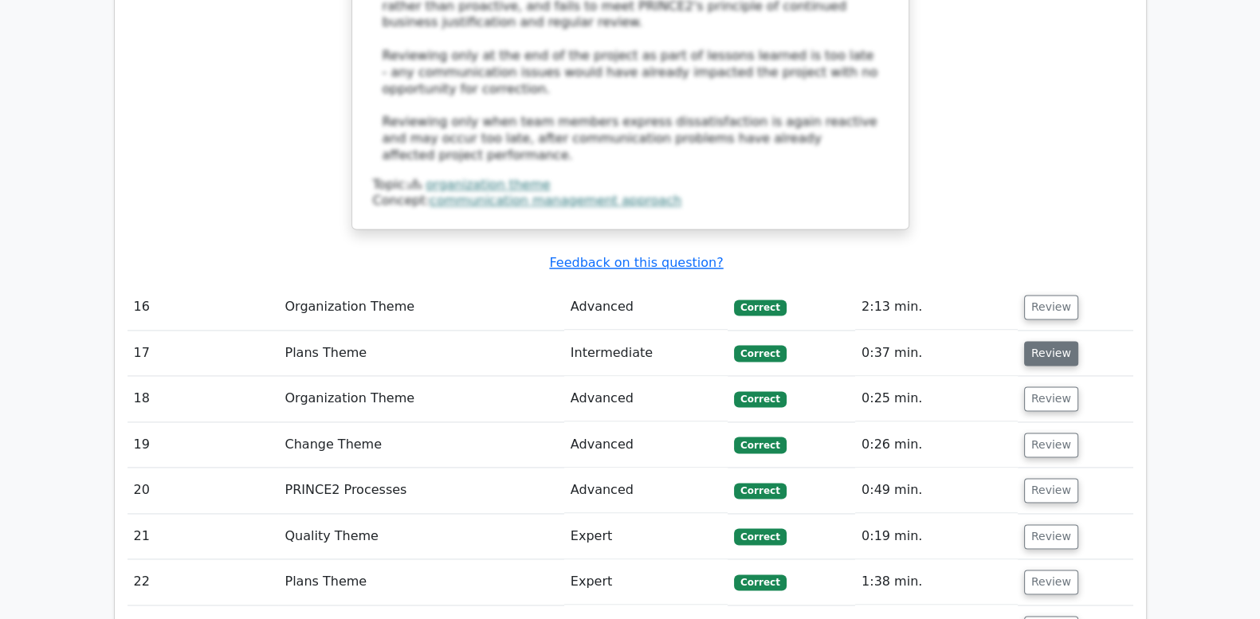
click at [1036, 341] on button "Review" at bounding box center [1051, 353] width 54 height 25
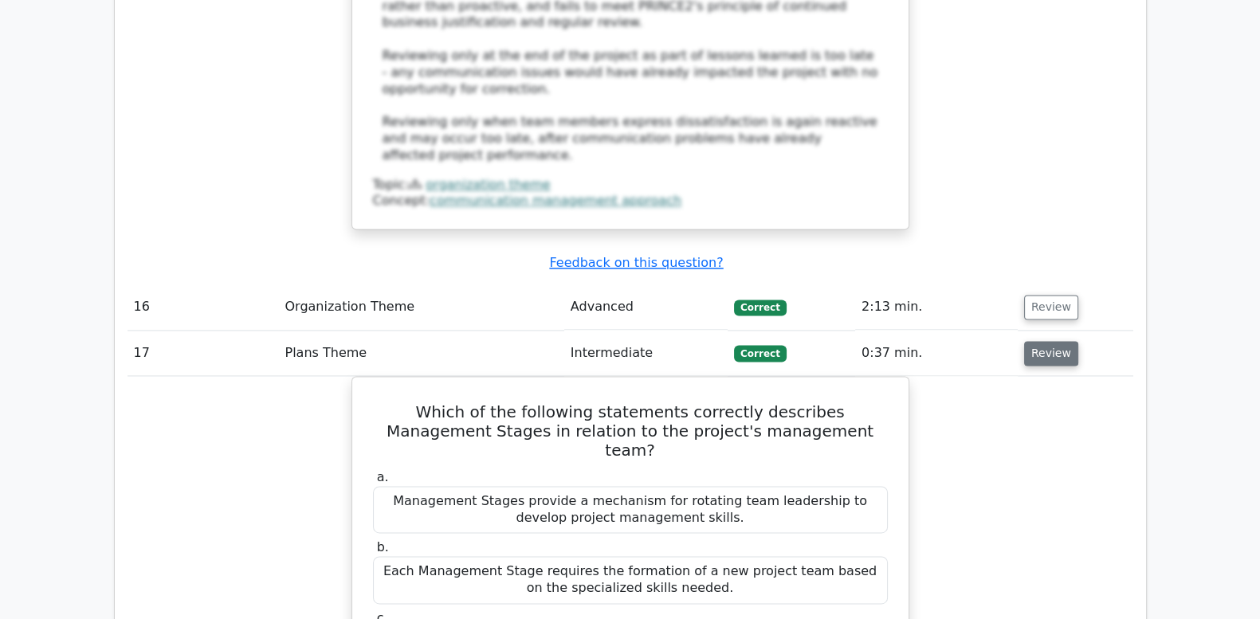
click at [1036, 341] on button "Review" at bounding box center [1051, 353] width 54 height 25
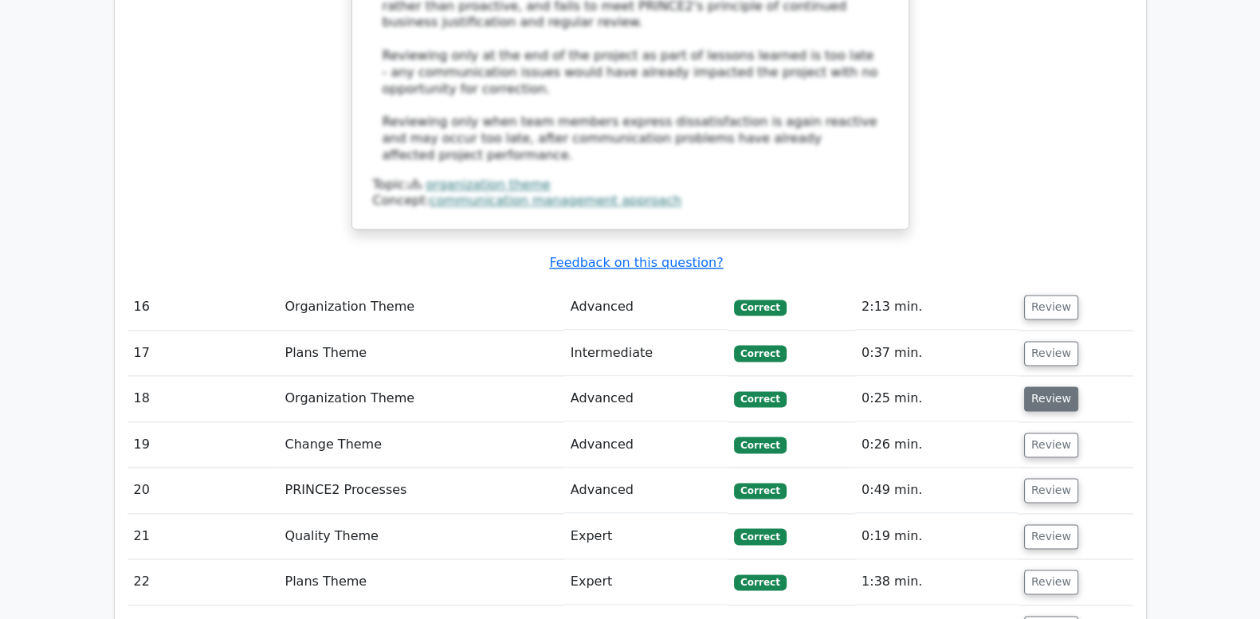
click at [1041, 387] on button "Review" at bounding box center [1051, 399] width 54 height 25
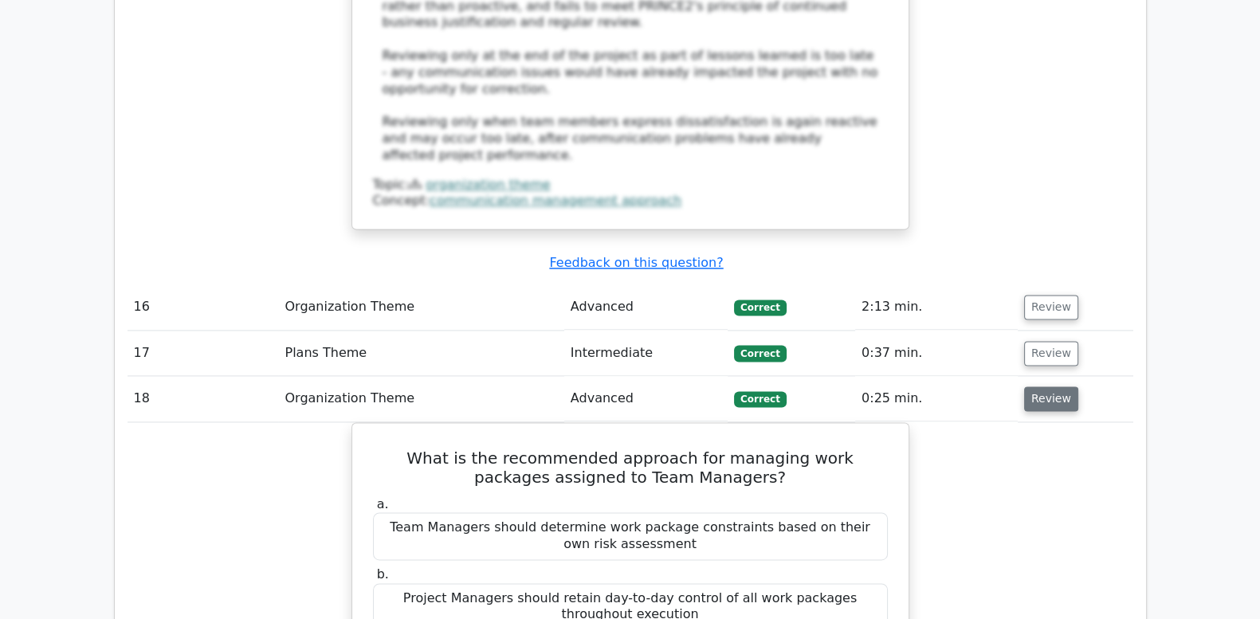
click at [1047, 387] on button "Review" at bounding box center [1051, 399] width 54 height 25
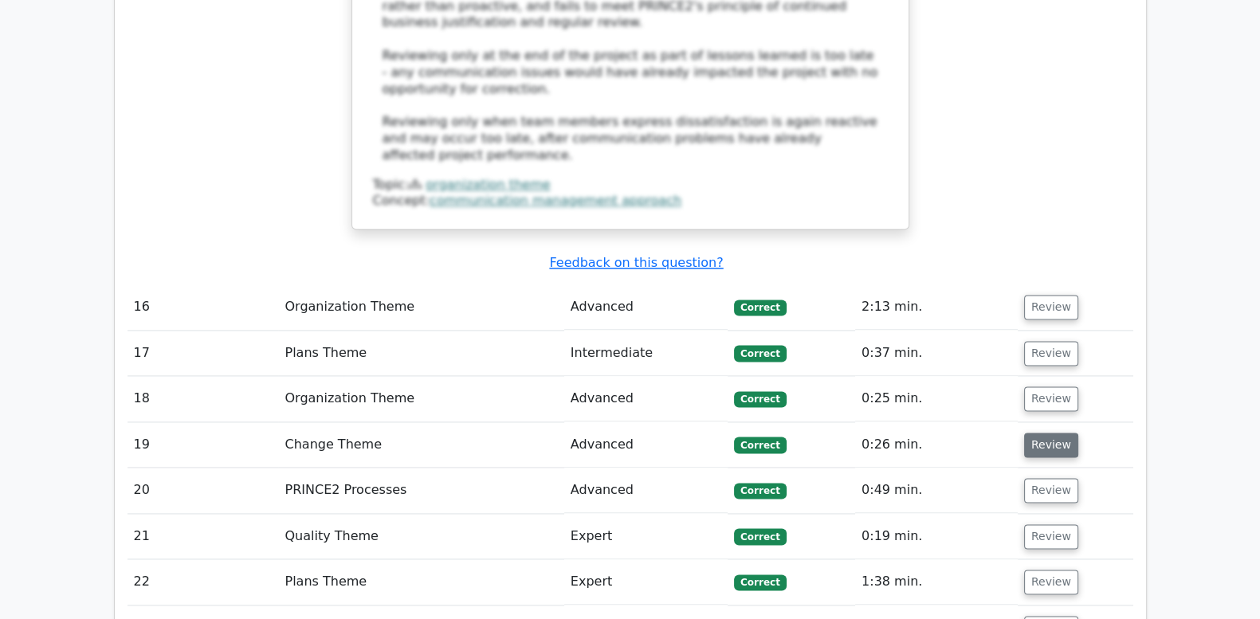
click at [1055, 433] on button "Review" at bounding box center [1051, 445] width 54 height 25
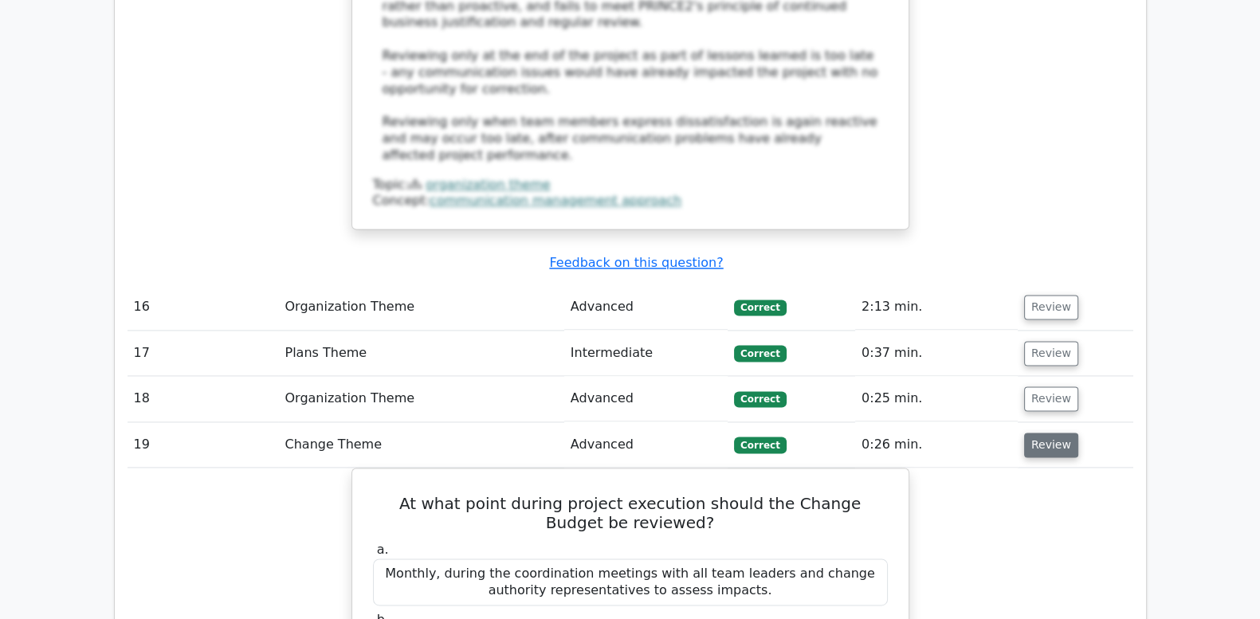
click at [1055, 433] on button "Review" at bounding box center [1051, 445] width 54 height 25
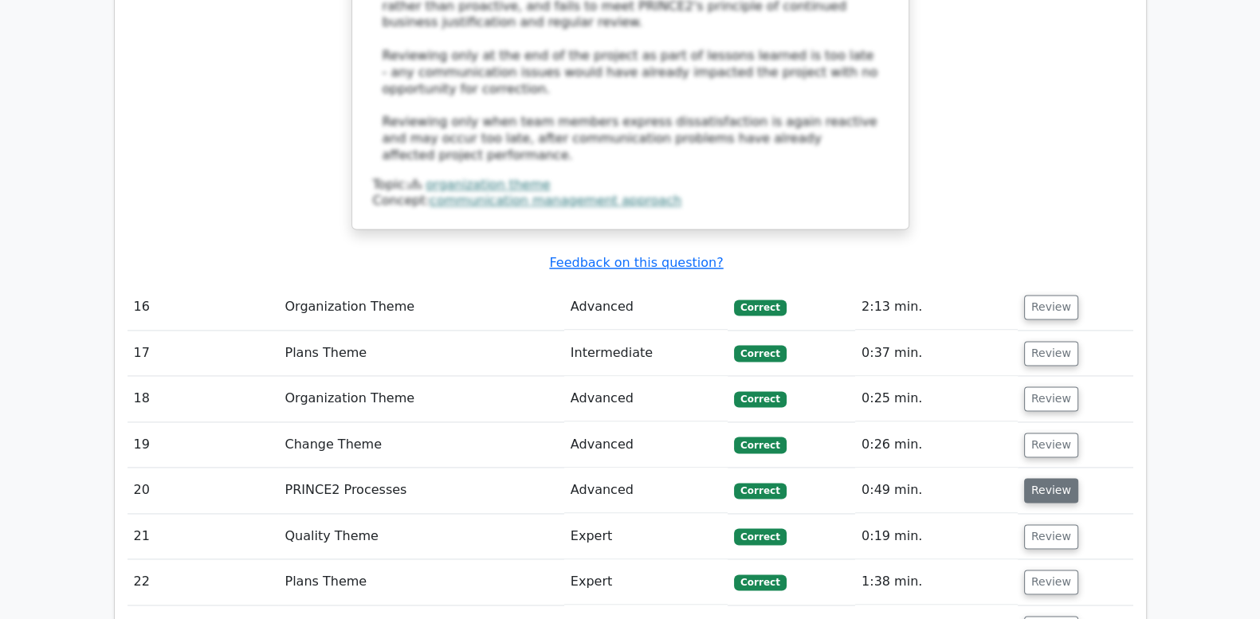
click at [1054, 478] on button "Review" at bounding box center [1051, 490] width 54 height 25
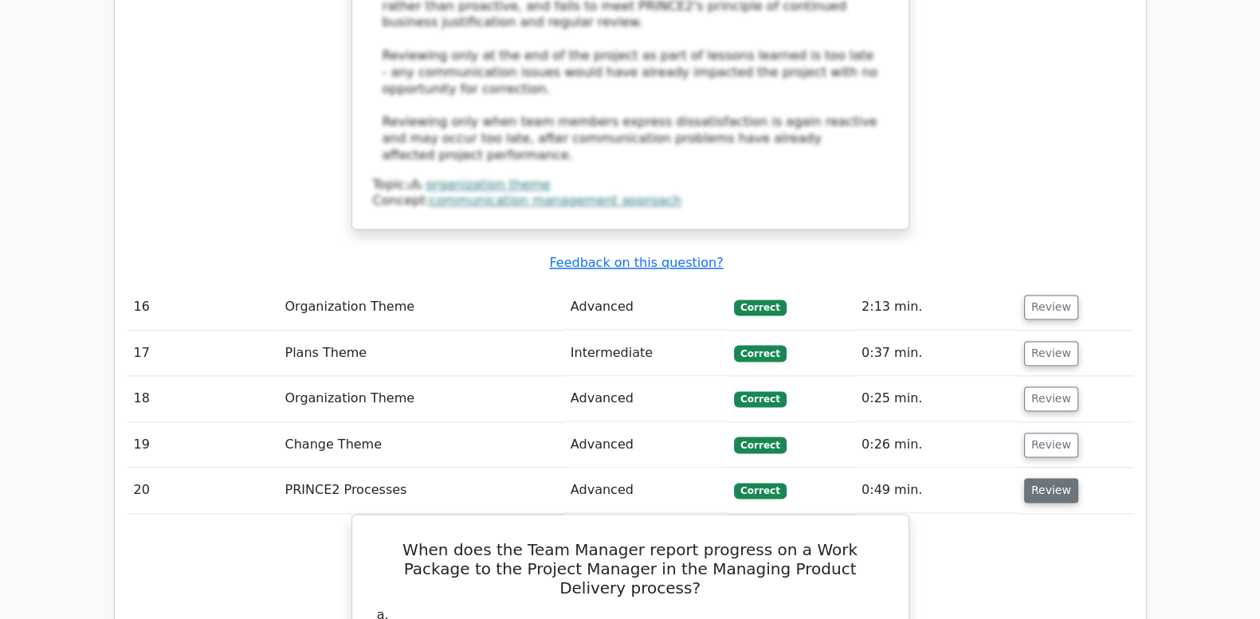
click at [1054, 478] on button "Review" at bounding box center [1051, 490] width 54 height 25
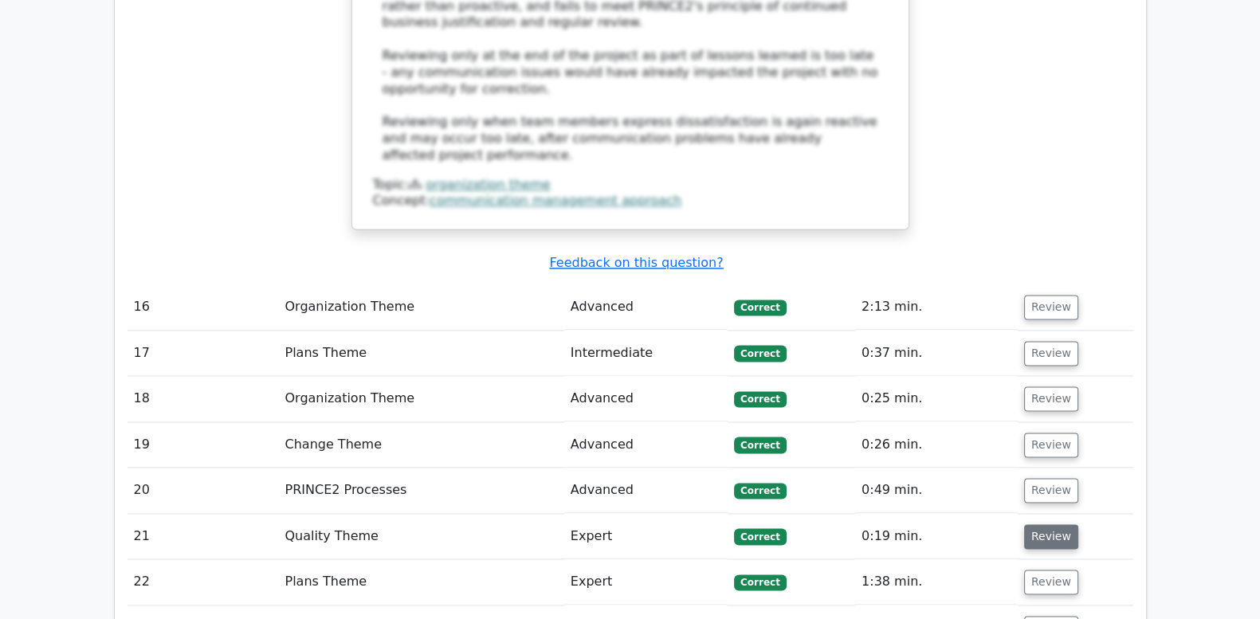
click at [1044, 524] on button "Review" at bounding box center [1051, 536] width 54 height 25
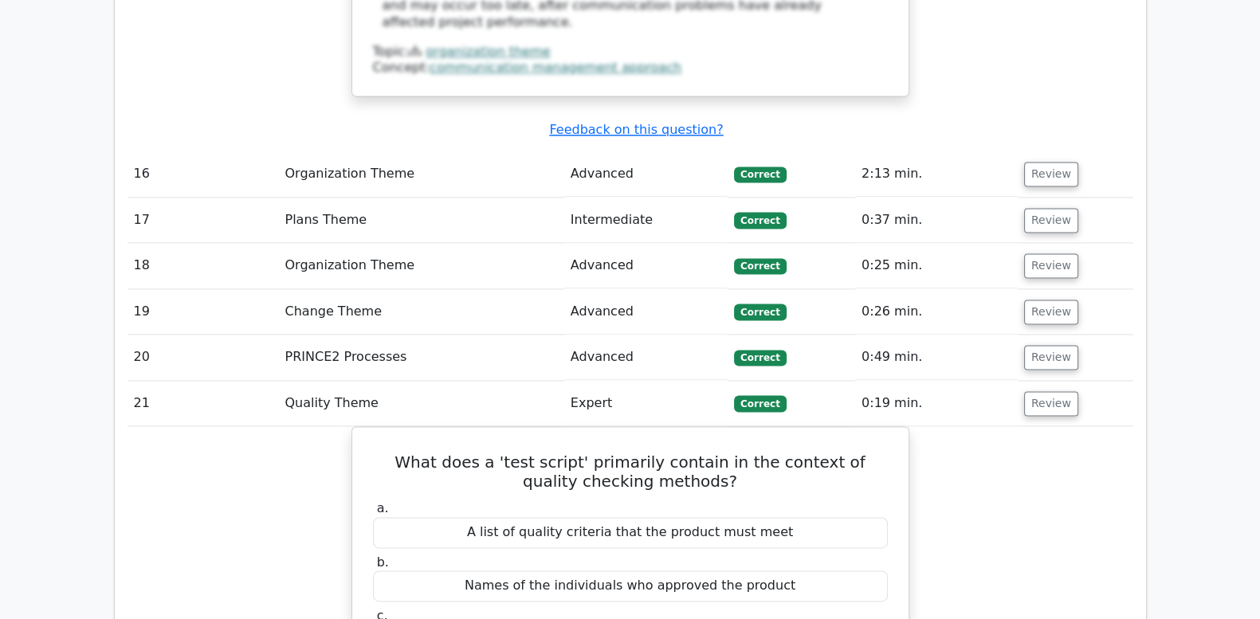
scroll to position [2988, 0]
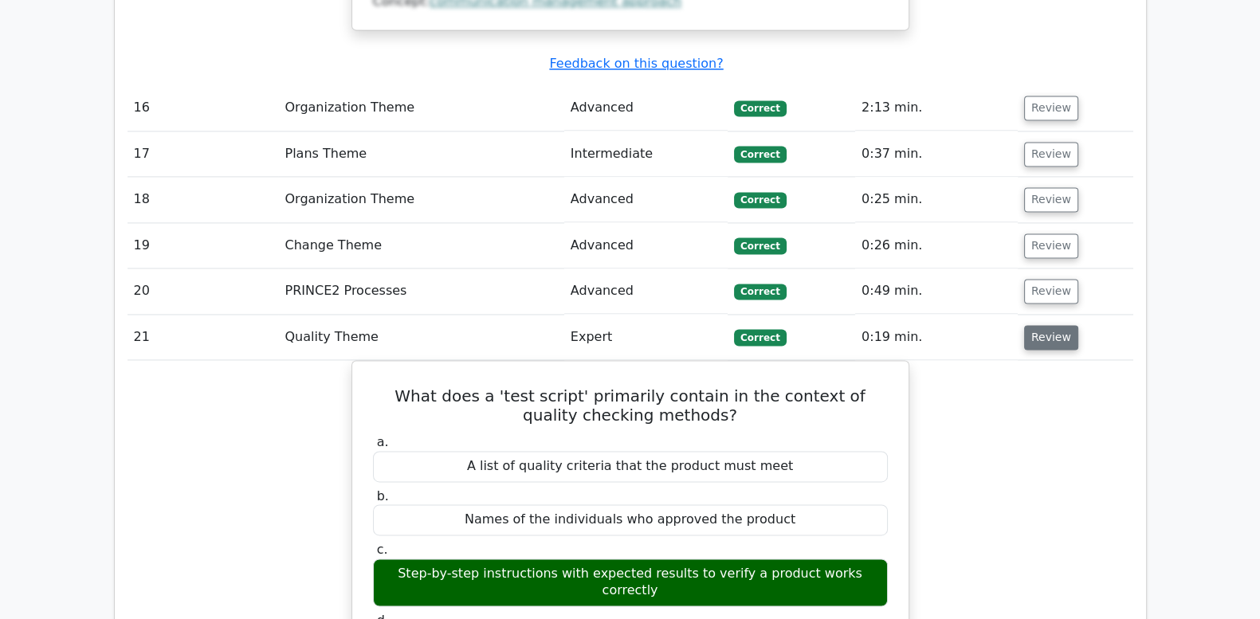
click at [1054, 325] on button "Review" at bounding box center [1051, 337] width 54 height 25
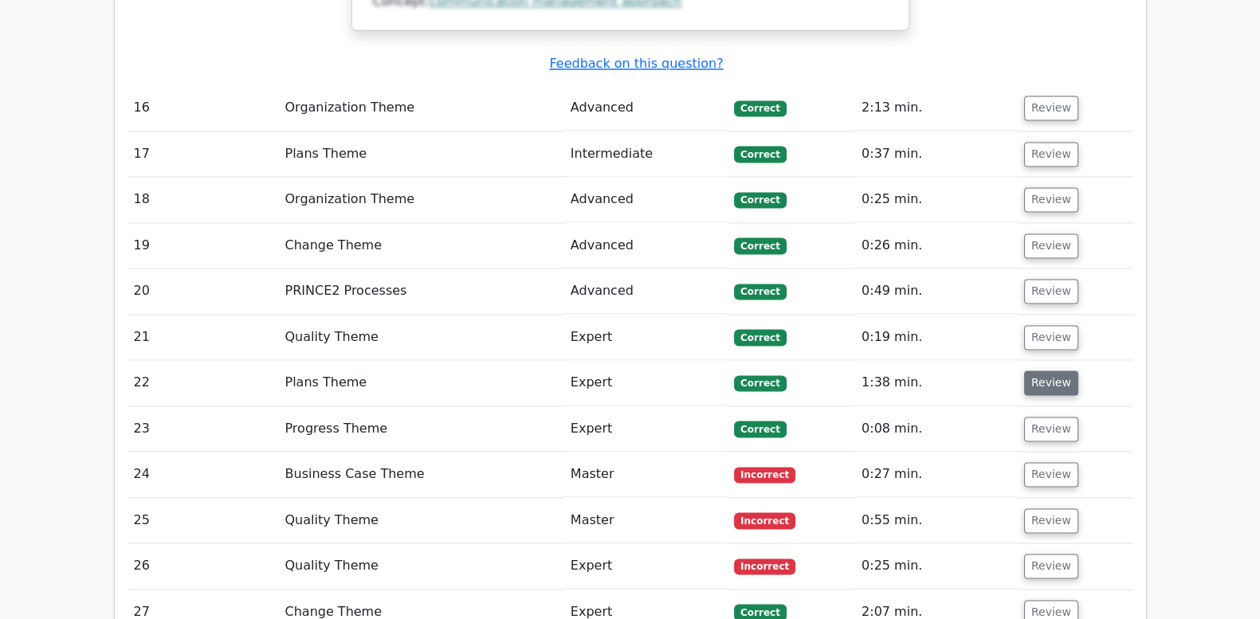
click at [1045, 371] on button "Review" at bounding box center [1051, 383] width 54 height 25
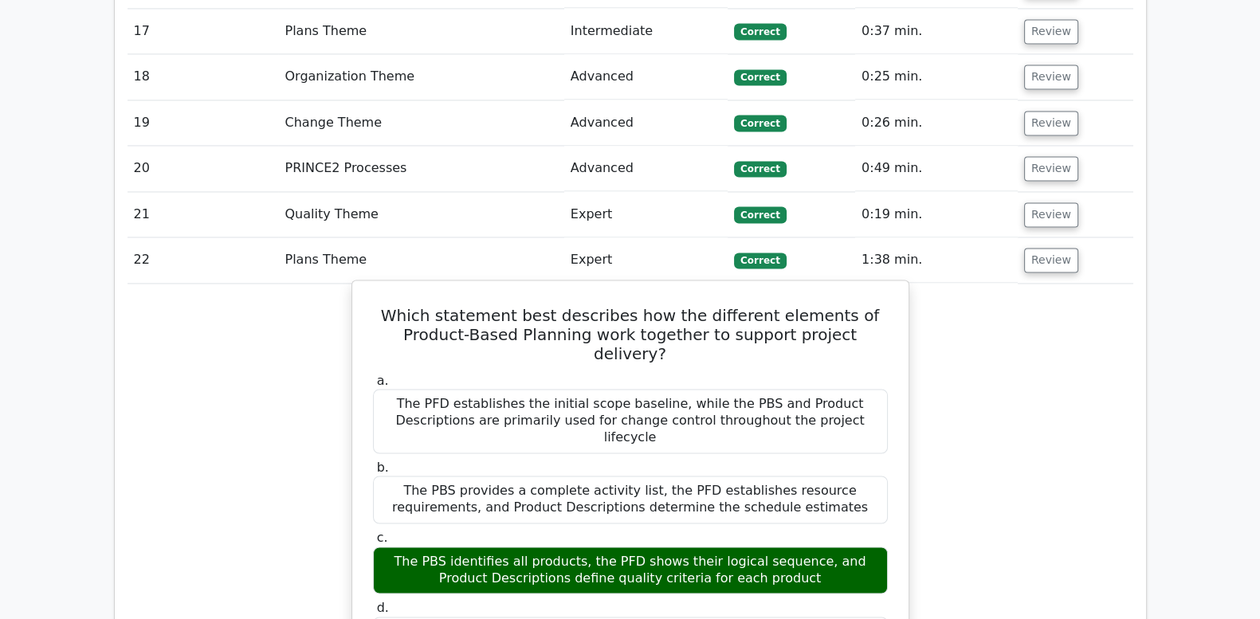
scroll to position [3121, 0]
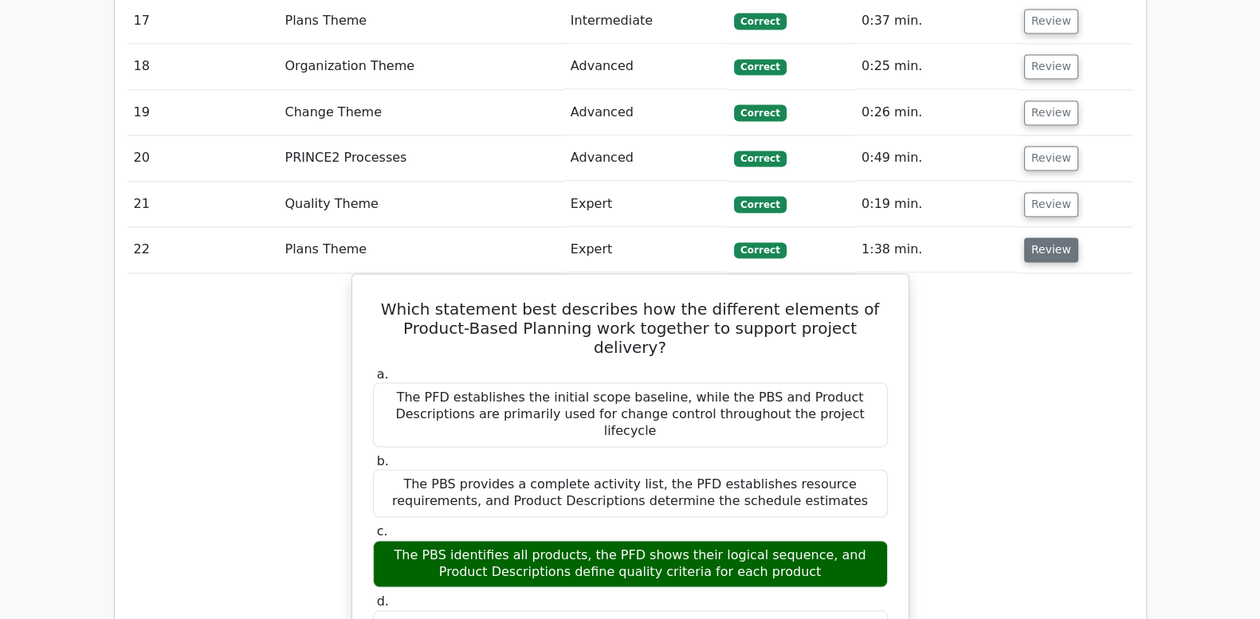
click at [1057, 237] on button "Review" at bounding box center [1051, 249] width 54 height 25
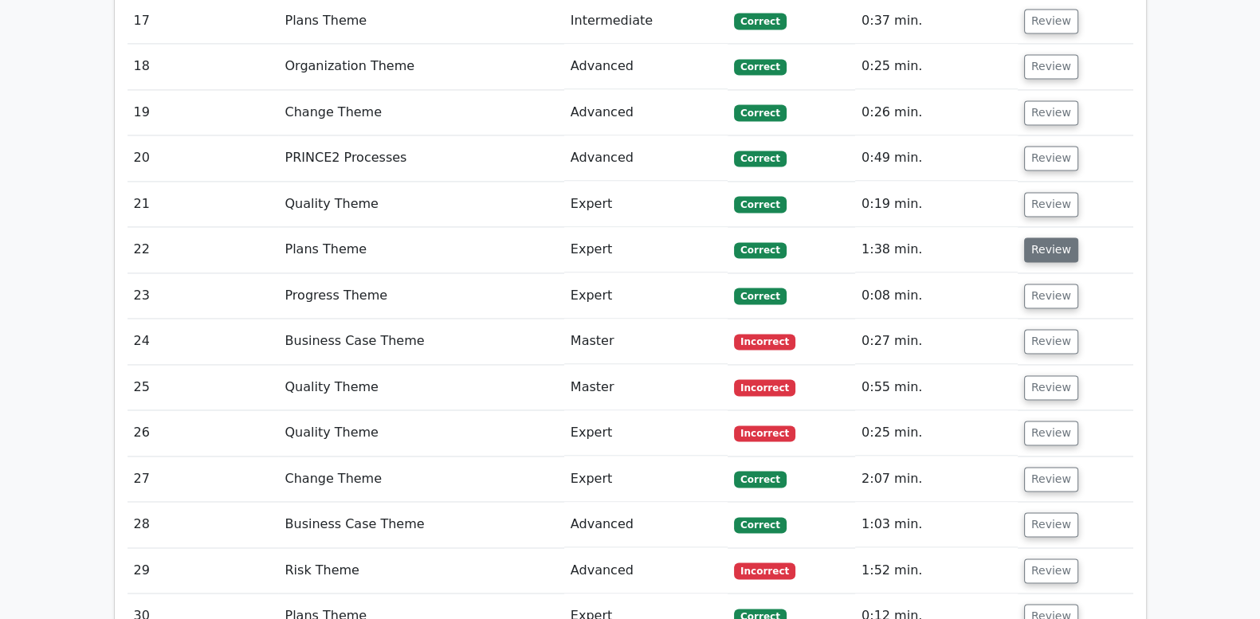
click at [1057, 237] on button "Review" at bounding box center [1051, 249] width 54 height 25
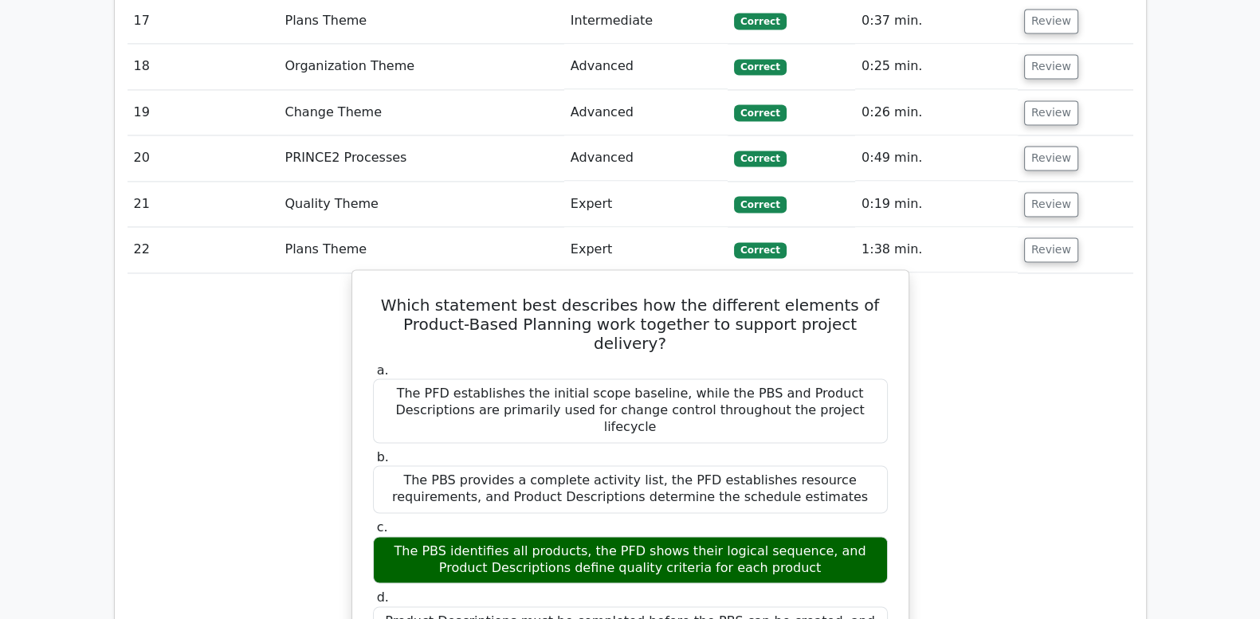
drag, startPoint x: 375, startPoint y: 191, endPoint x: 838, endPoint y: 486, distance: 548.9
drag, startPoint x: 838, startPoint y: 486, endPoint x: 721, endPoint y: 358, distance: 173.2
copy div "Which statement best describes how the different elements of Product-Based Plan…"
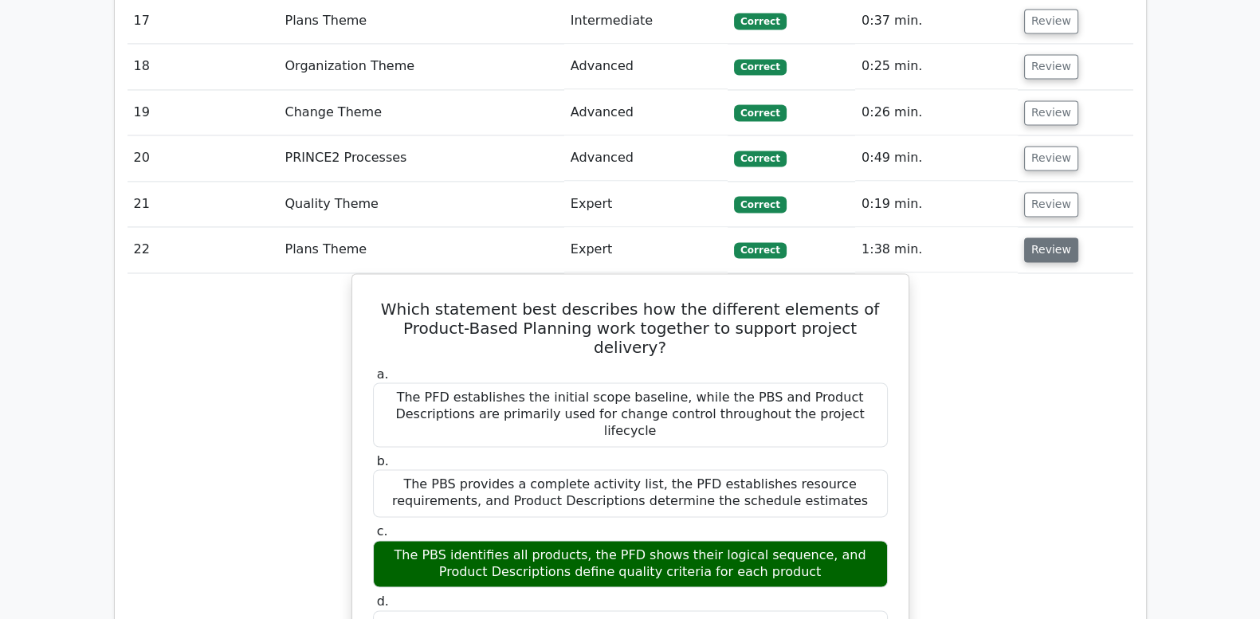
click at [1040, 237] on button "Review" at bounding box center [1051, 249] width 54 height 25
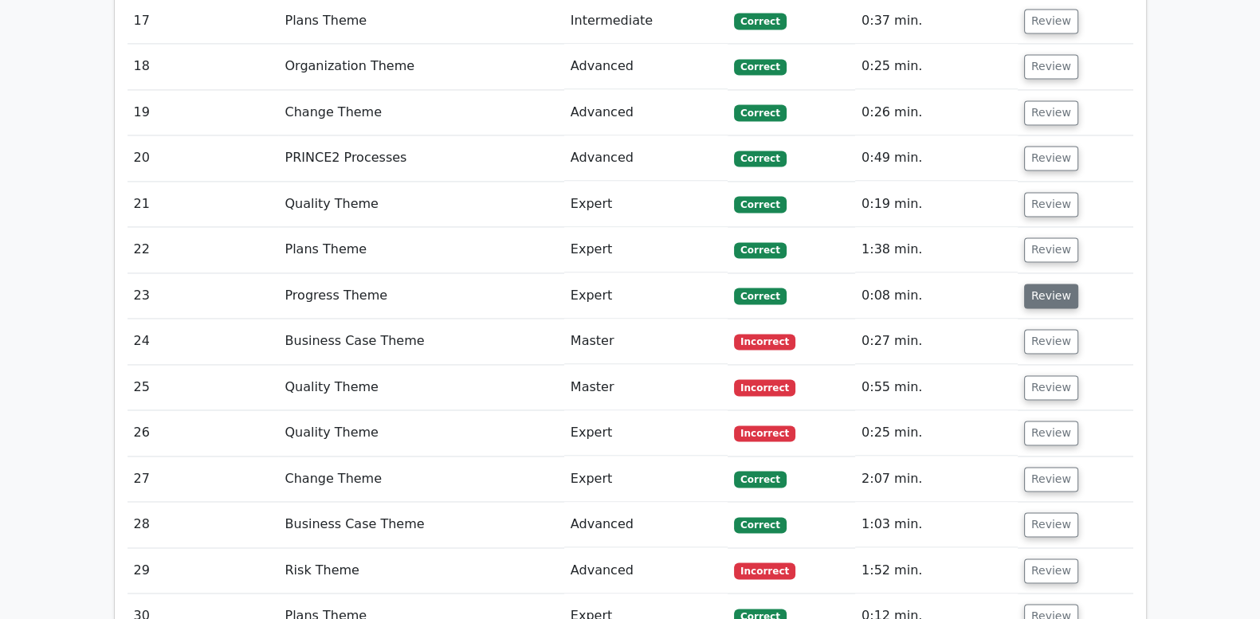
click at [1059, 284] on button "Review" at bounding box center [1051, 296] width 54 height 25
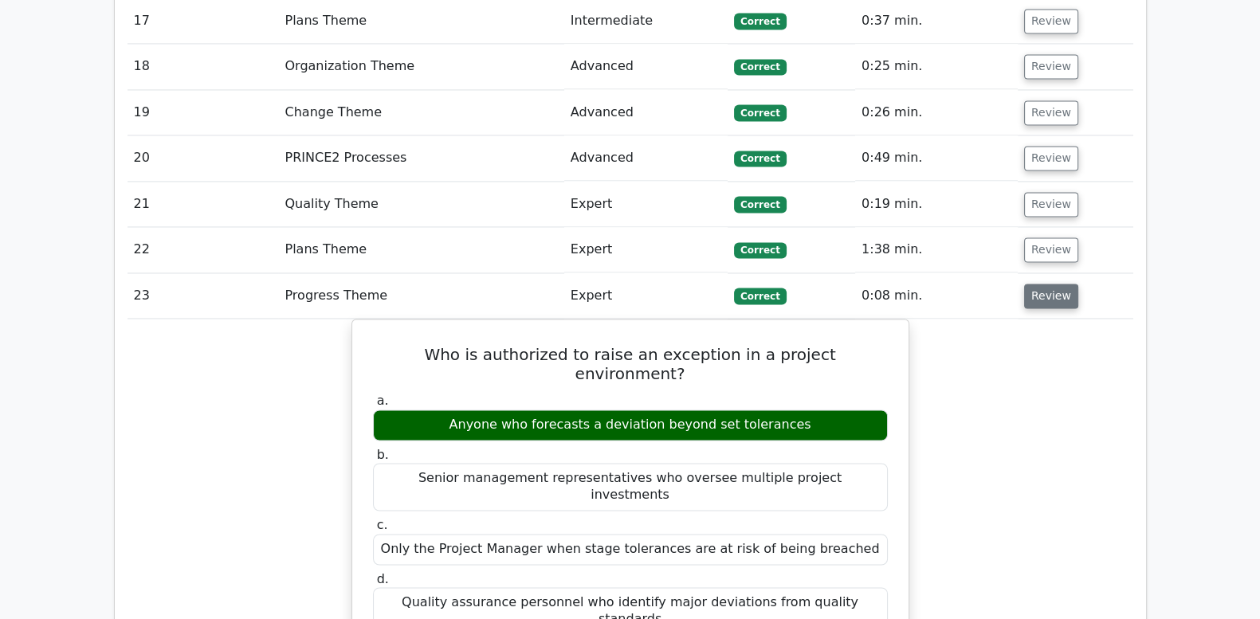
click at [1059, 284] on button "Review" at bounding box center [1051, 296] width 54 height 25
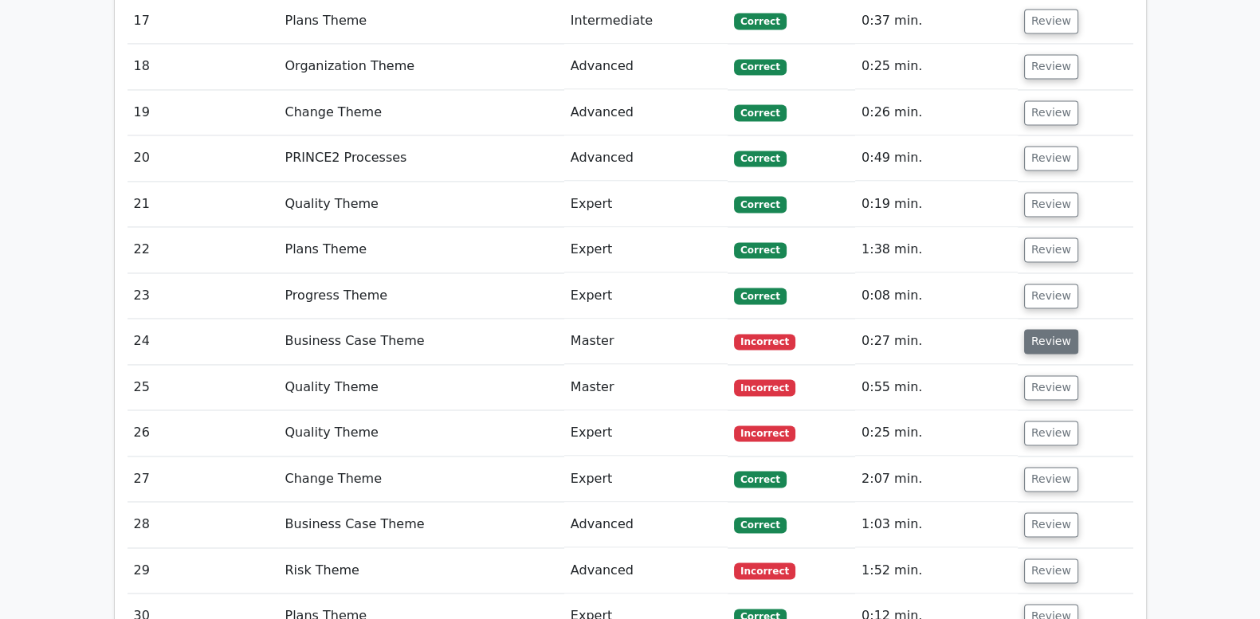
click at [1051, 329] on button "Review" at bounding box center [1051, 341] width 54 height 25
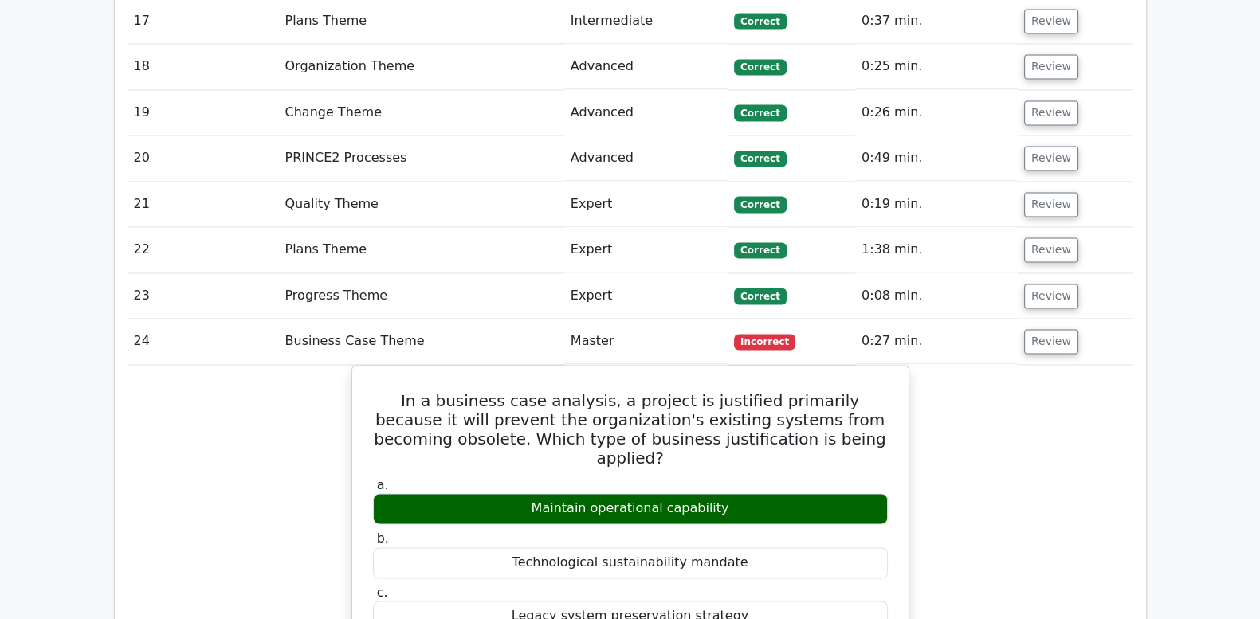
scroll to position [3187, 0]
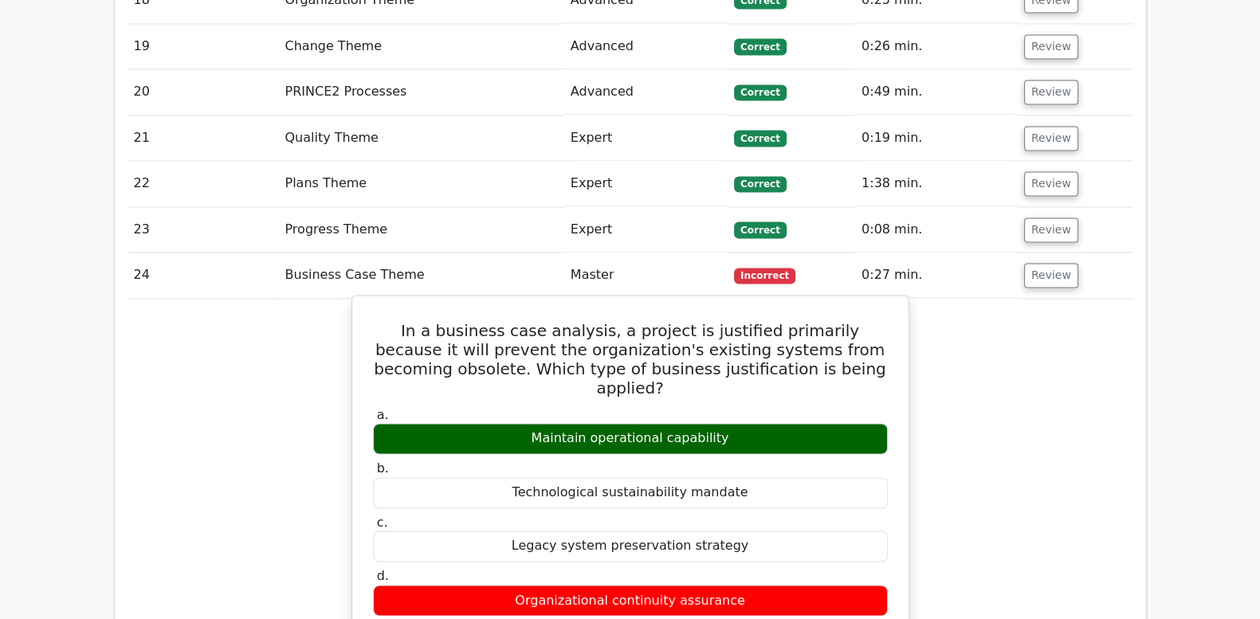
drag, startPoint x: 372, startPoint y: 211, endPoint x: 893, endPoint y: 466, distance: 580.3
copy div "In a business case analysis, a project is justified primarily because it will p…"
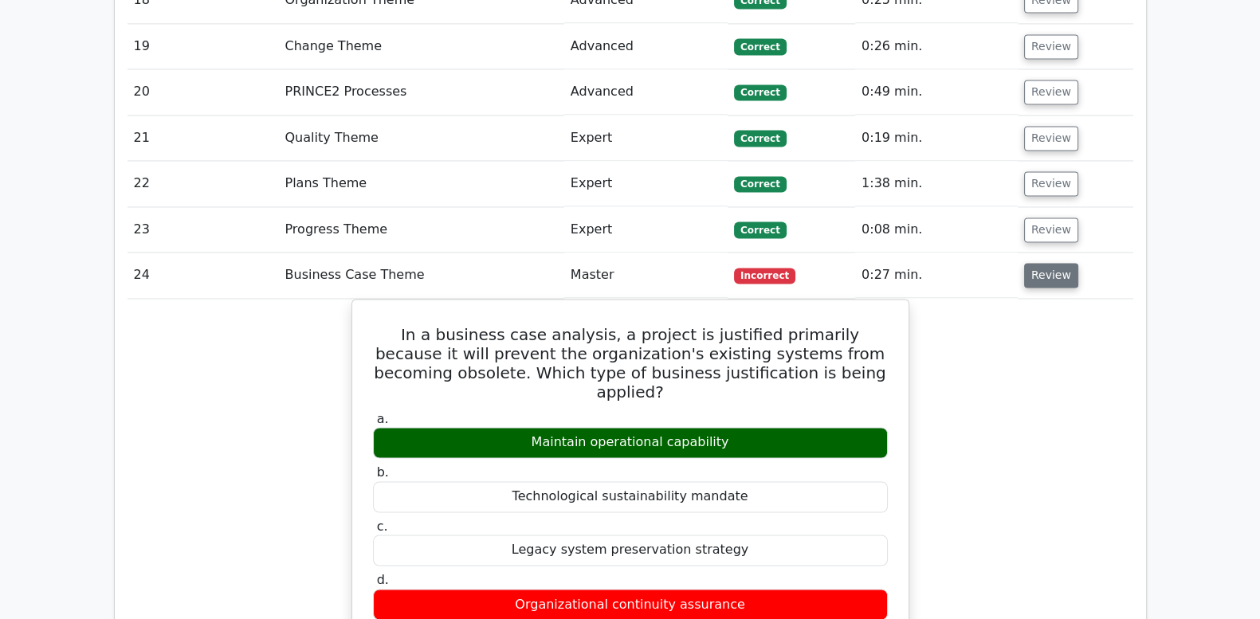
click at [1045, 263] on button "Review" at bounding box center [1051, 275] width 54 height 25
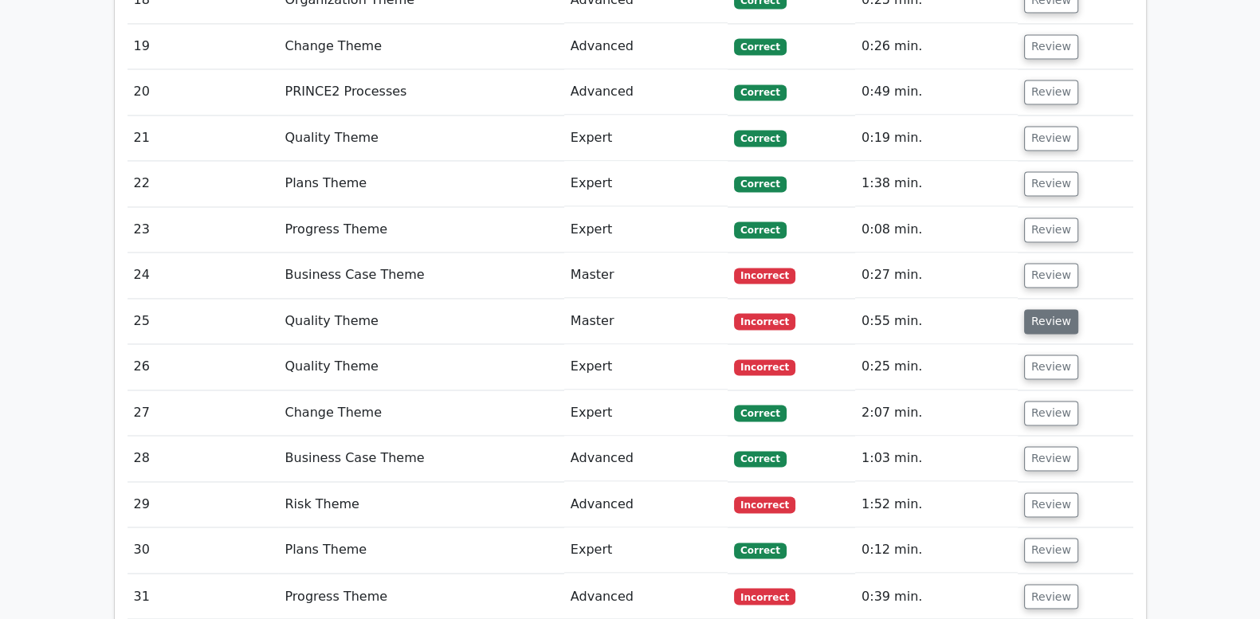
click at [1048, 309] on button "Review" at bounding box center [1051, 321] width 54 height 25
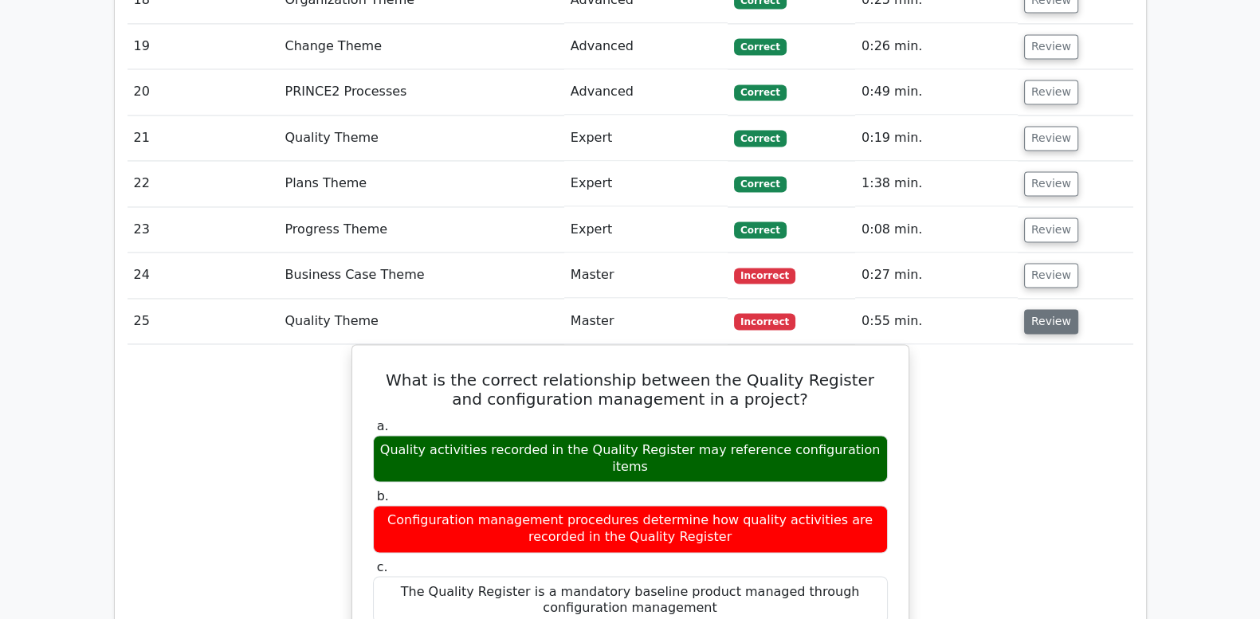
click at [1044, 309] on button "Review" at bounding box center [1051, 321] width 54 height 25
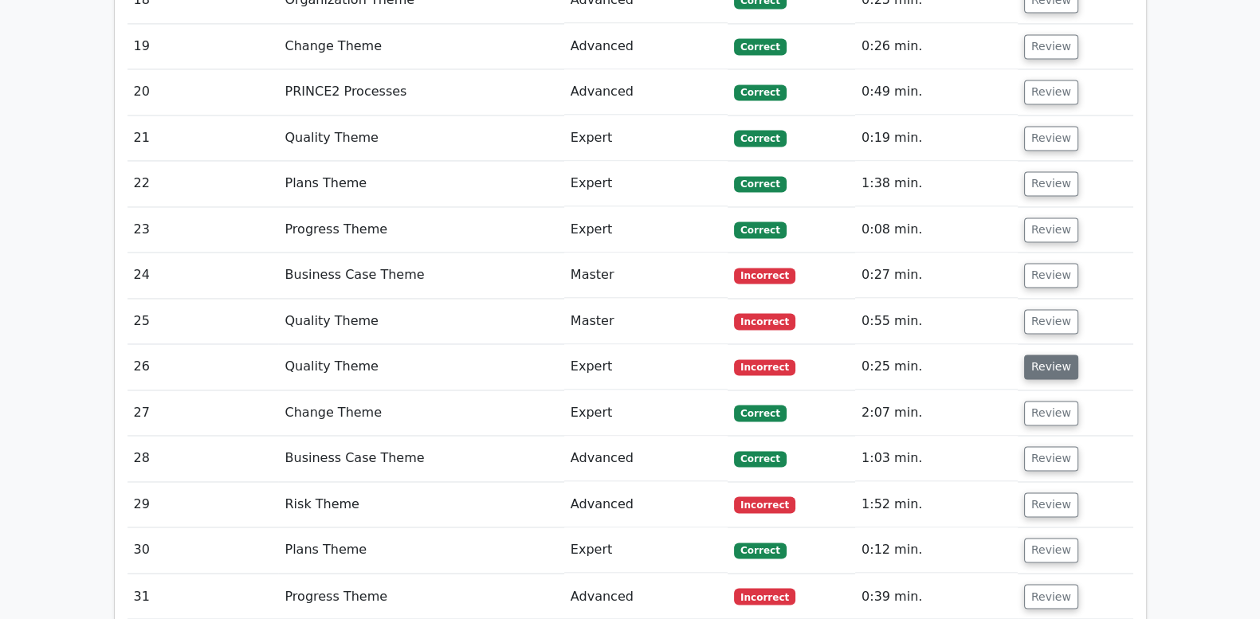
click at [1034, 355] on button "Review" at bounding box center [1051, 367] width 54 height 25
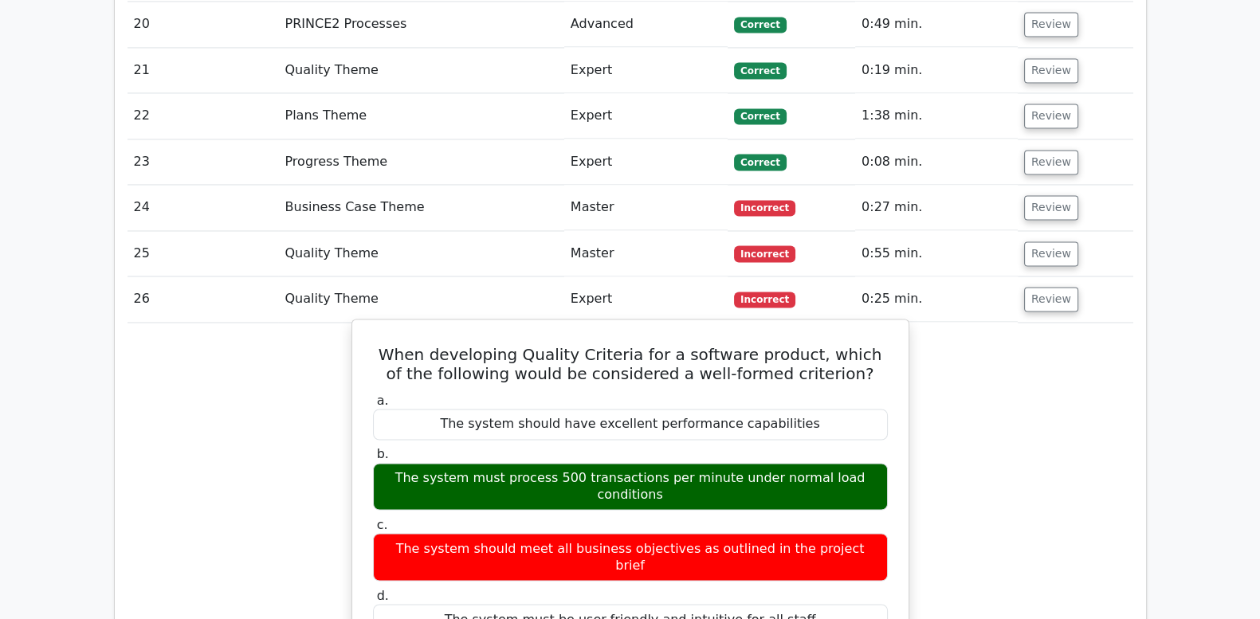
scroll to position [3254, 0]
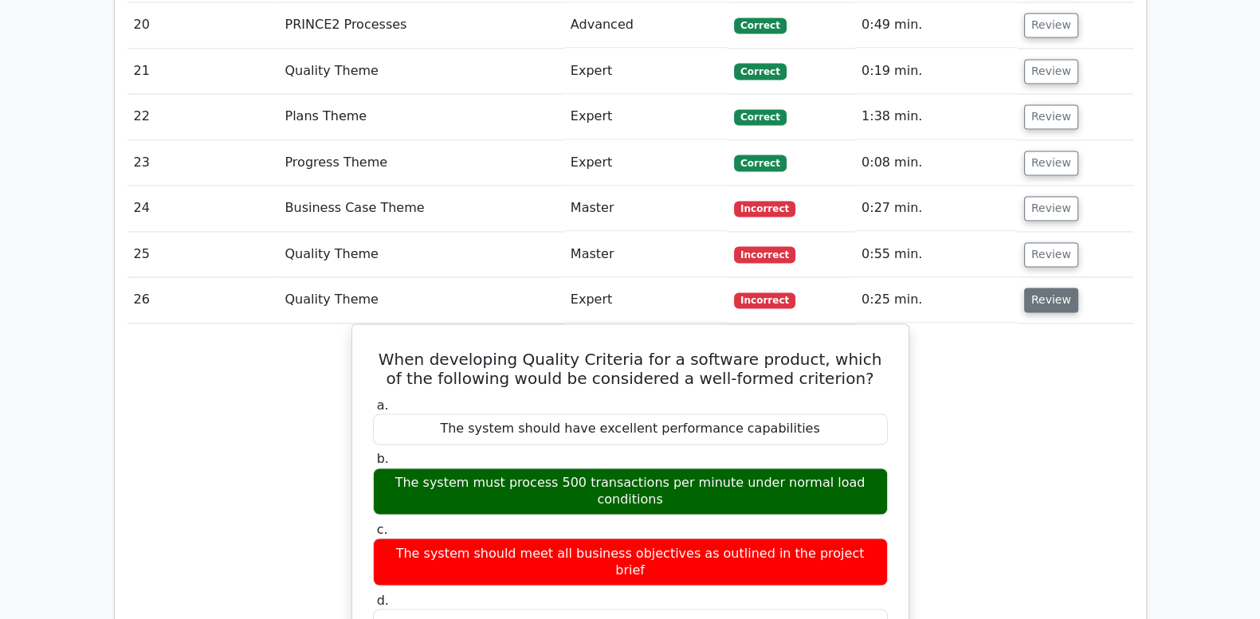
click at [1036, 288] on button "Review" at bounding box center [1051, 300] width 54 height 25
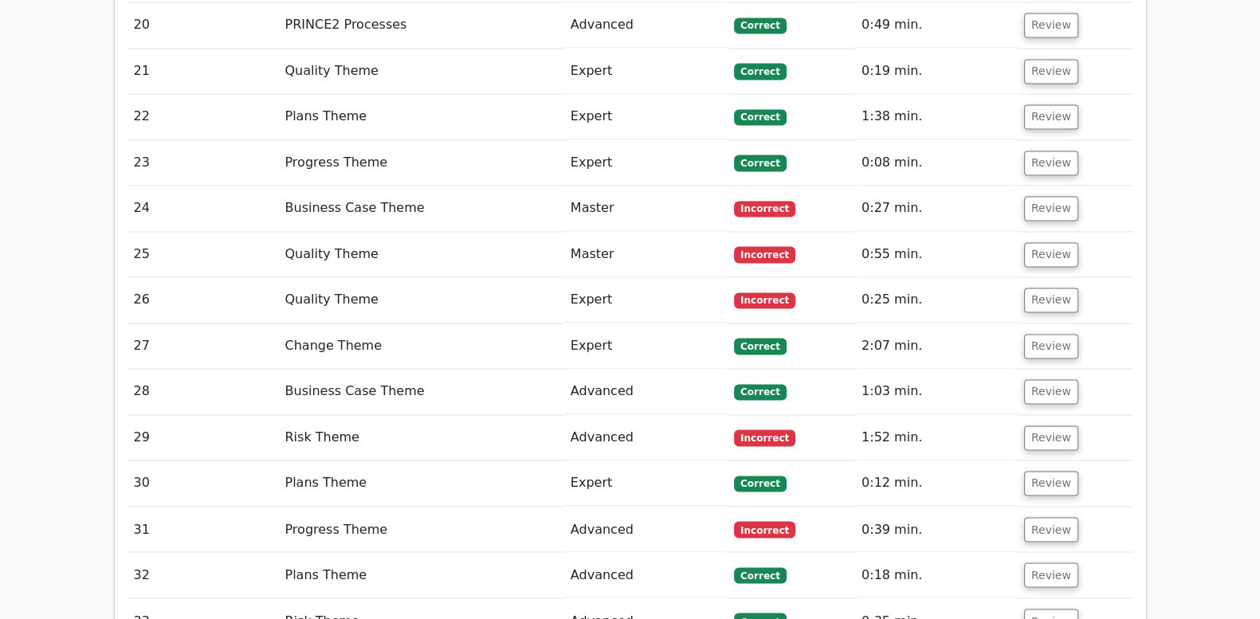
click at [1038, 324] on td "Review" at bounding box center [1076, 346] width 116 height 45
click at [1039, 334] on button "Review" at bounding box center [1051, 346] width 54 height 25
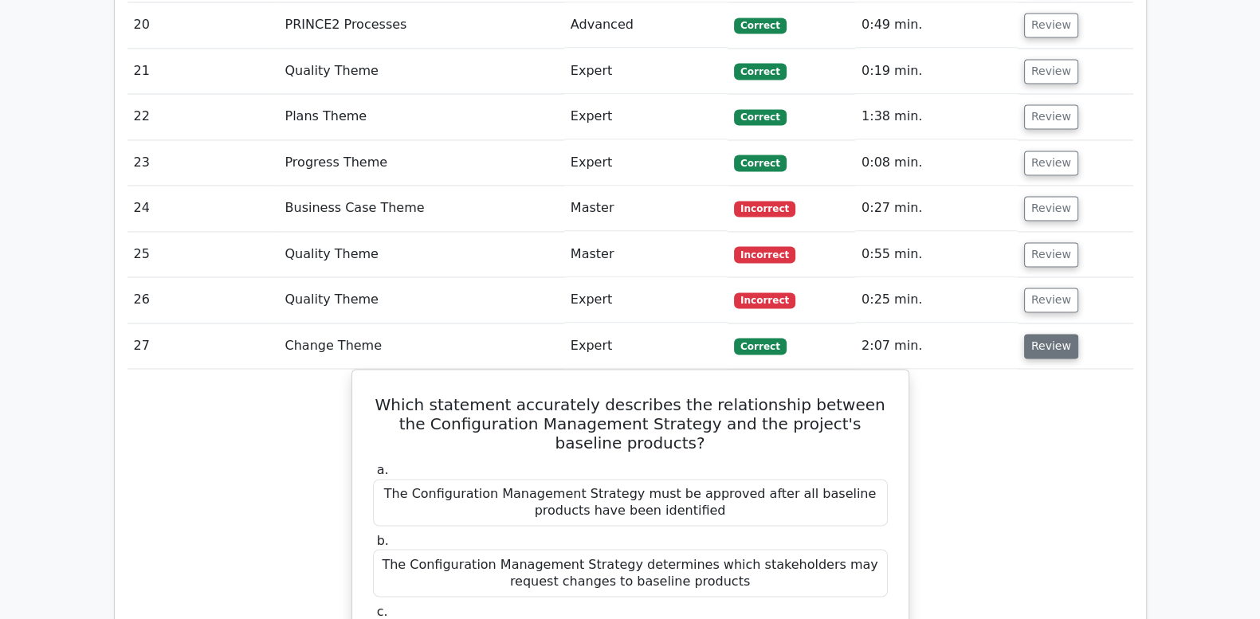
click at [1039, 334] on button "Review" at bounding box center [1051, 346] width 54 height 25
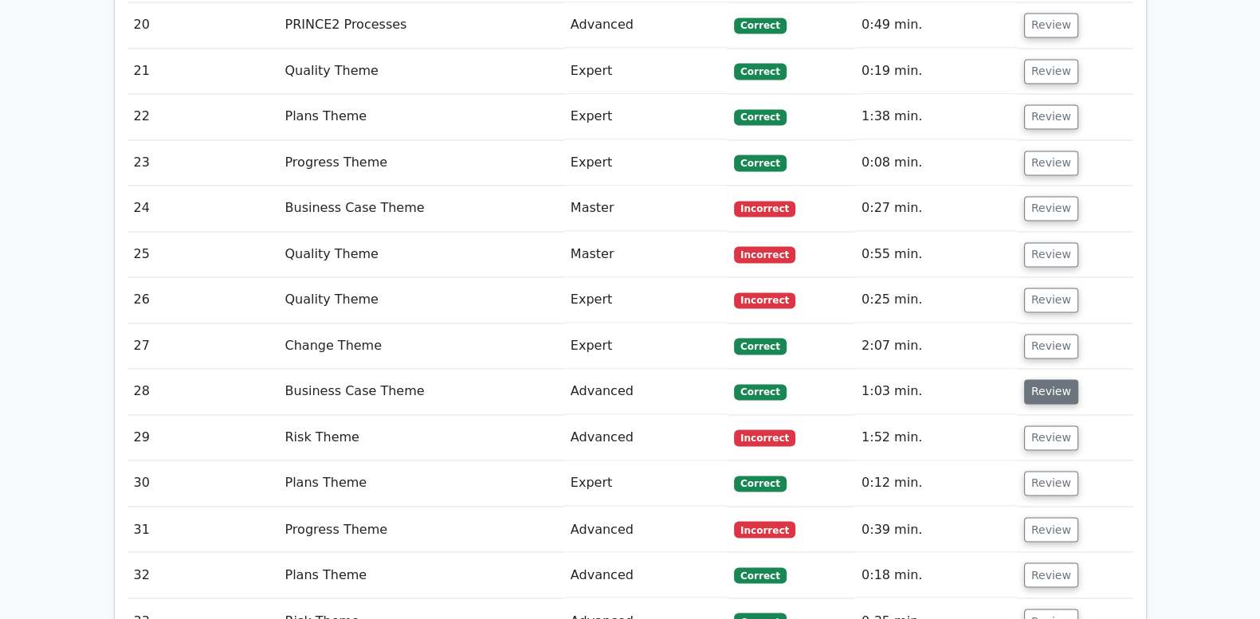
click at [1041, 379] on button "Review" at bounding box center [1051, 391] width 54 height 25
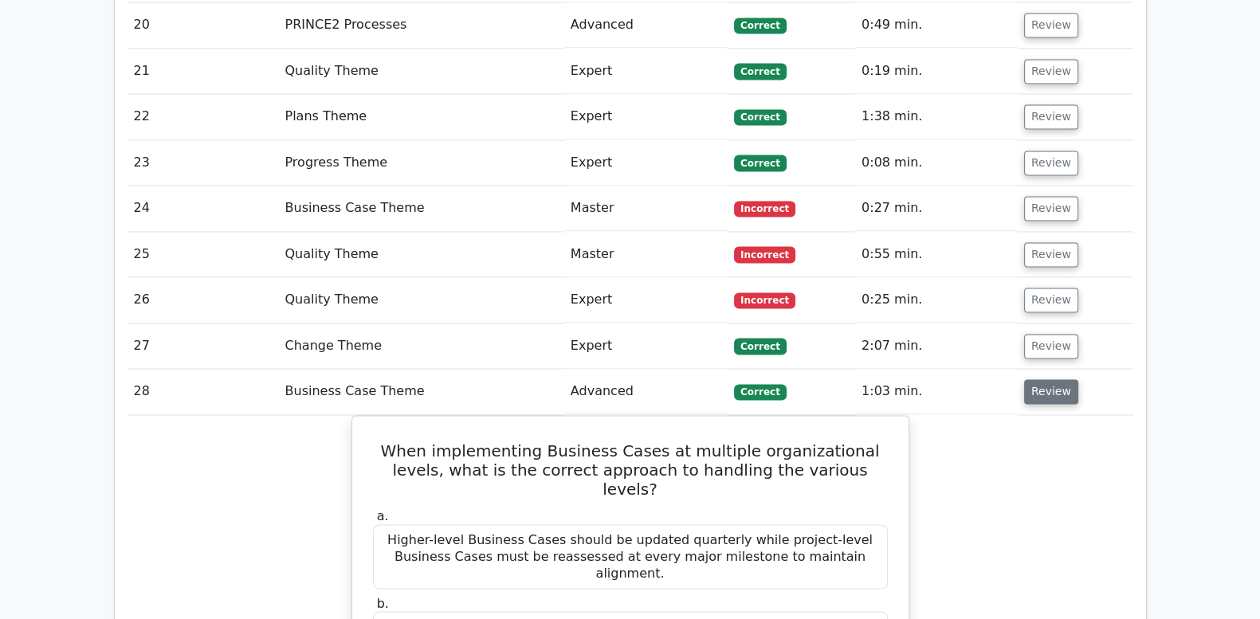
click at [1041, 379] on button "Review" at bounding box center [1051, 391] width 54 height 25
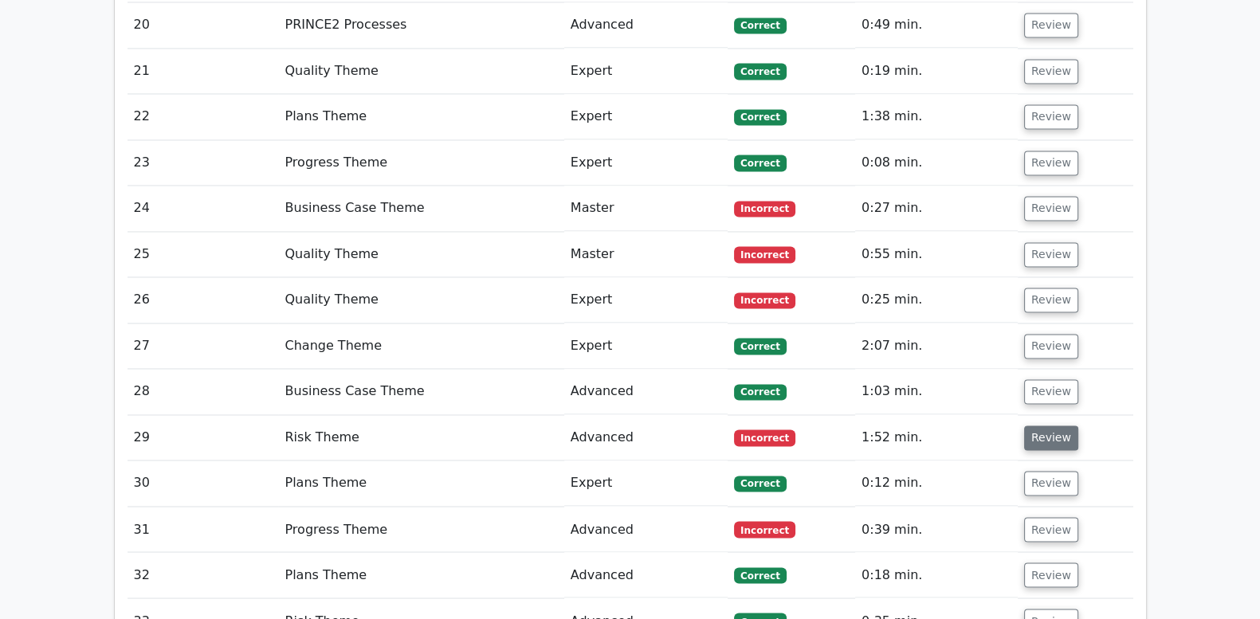
click at [1040, 426] on button "Review" at bounding box center [1051, 438] width 54 height 25
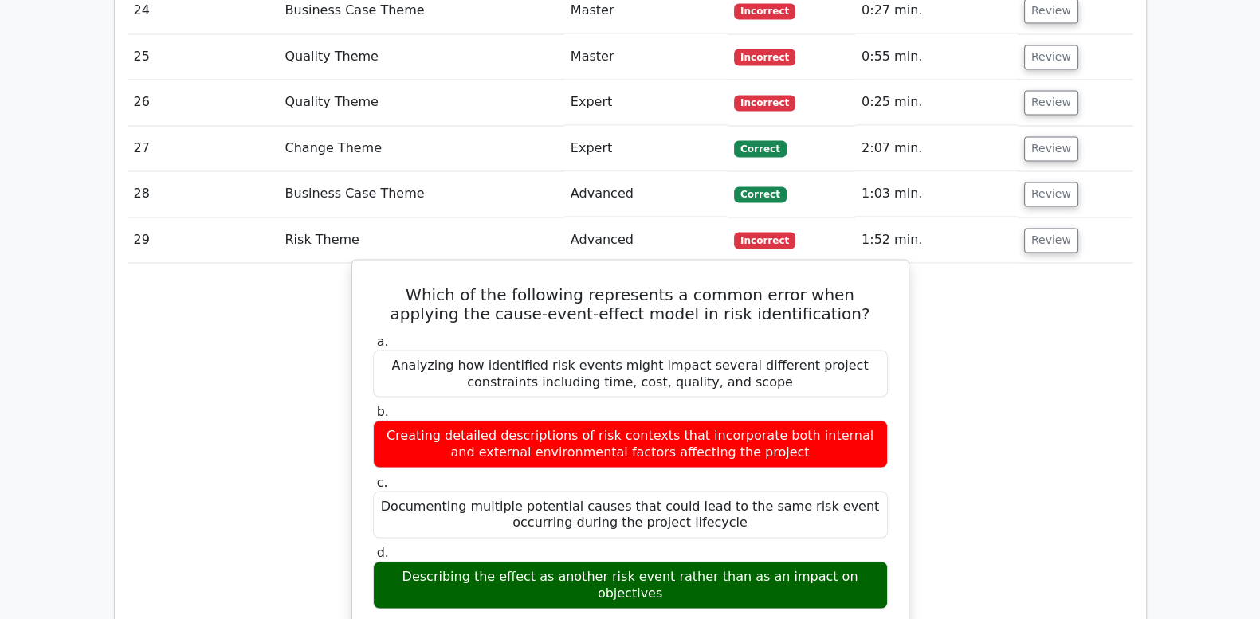
scroll to position [3453, 0]
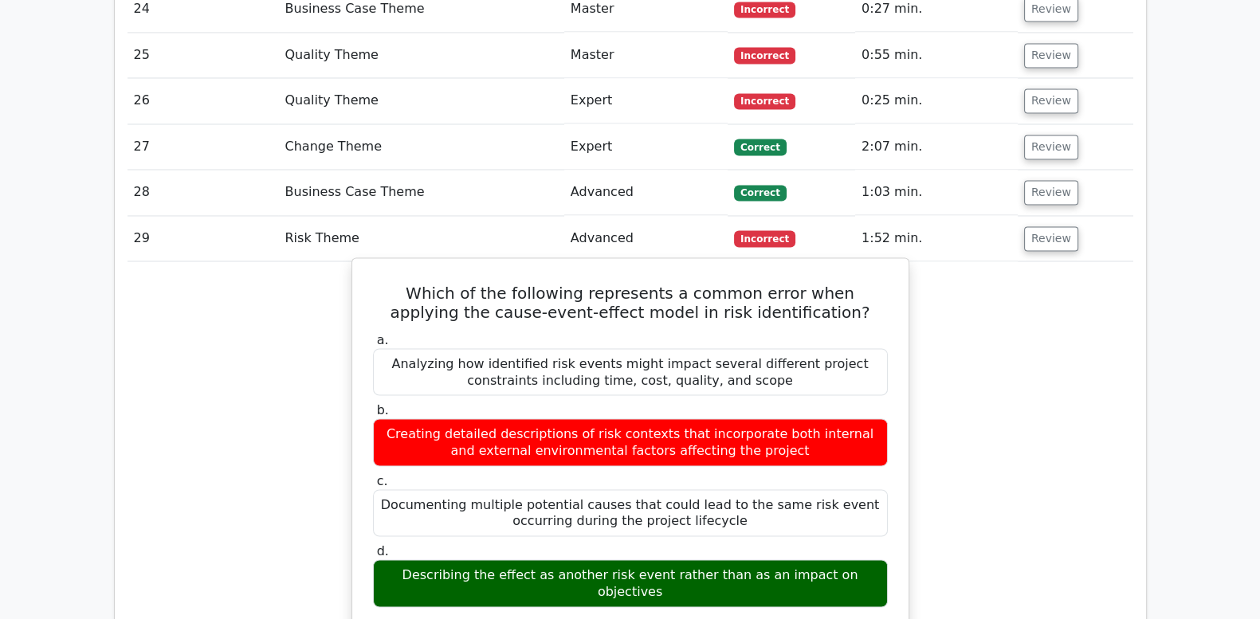
drag, startPoint x: 374, startPoint y: 174, endPoint x: 871, endPoint y: 454, distance: 571.0
click at [871, 454] on div "Which of the following represents a common error when applying the cause-event-…" at bounding box center [631, 629] width 544 height 728
copy div "Which of the following represents a common error when applying the cause-event-…"
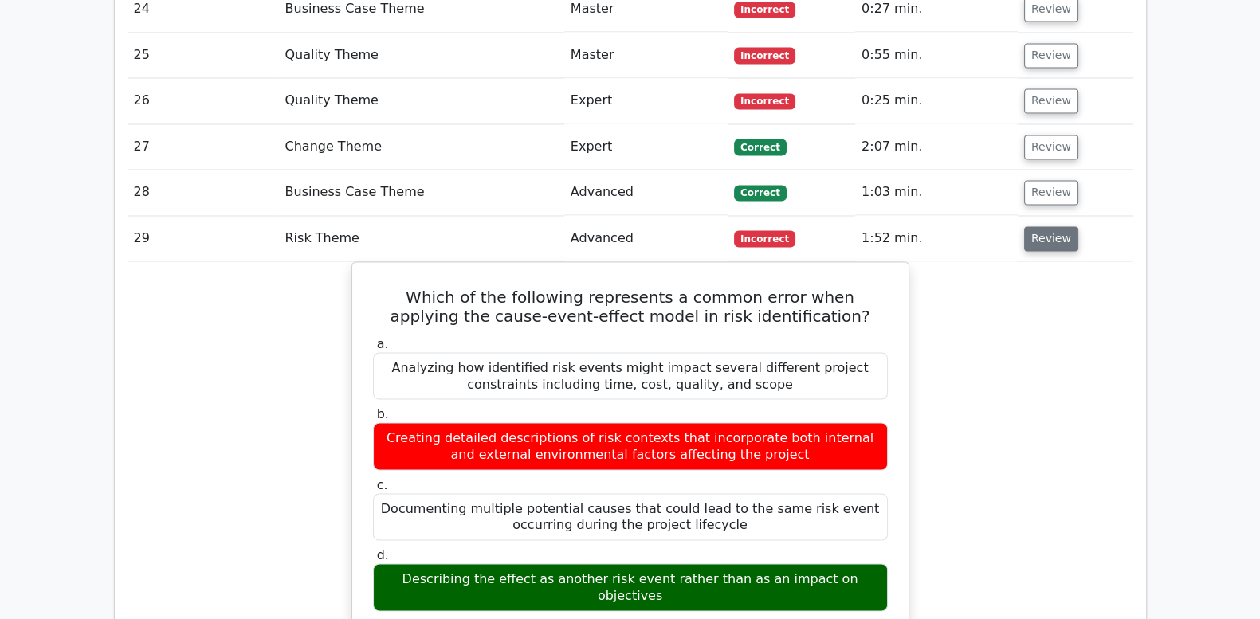
click at [1043, 226] on button "Review" at bounding box center [1051, 238] width 54 height 25
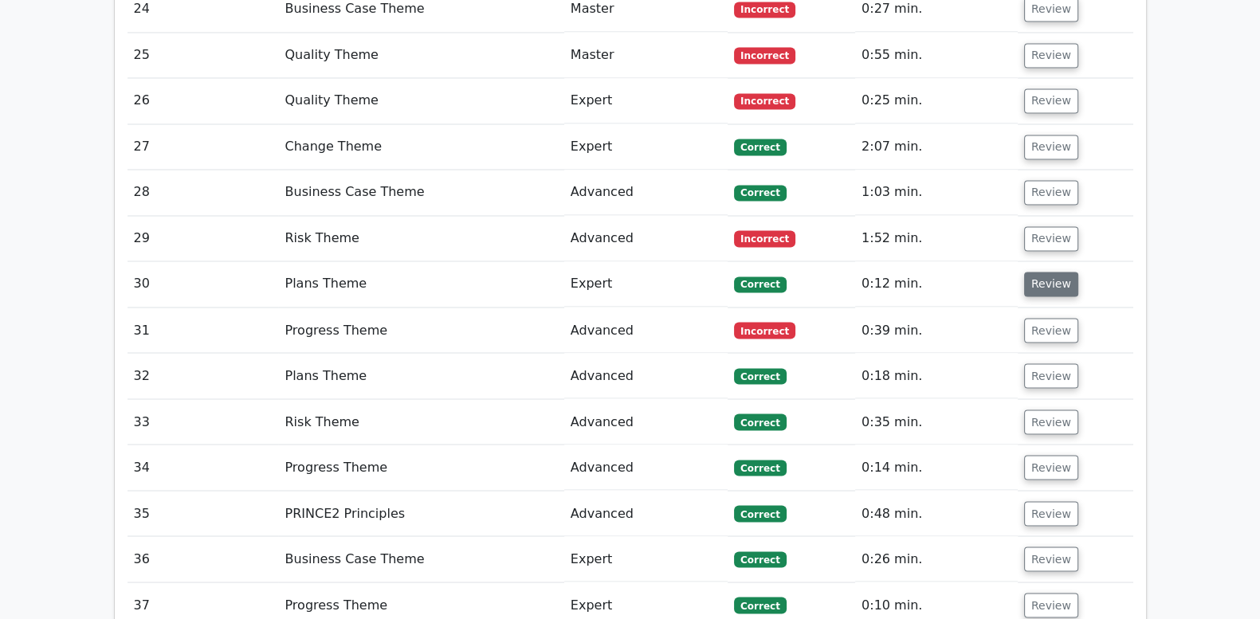
click at [1049, 272] on button "Review" at bounding box center [1051, 284] width 54 height 25
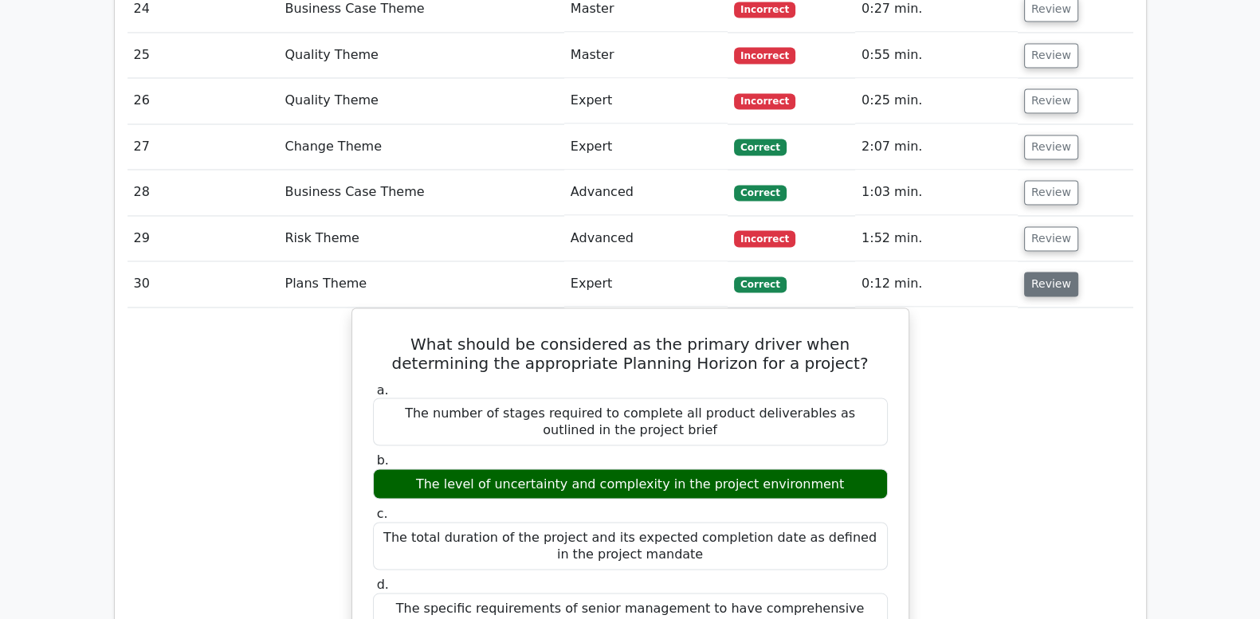
click at [1049, 272] on button "Review" at bounding box center [1051, 284] width 54 height 25
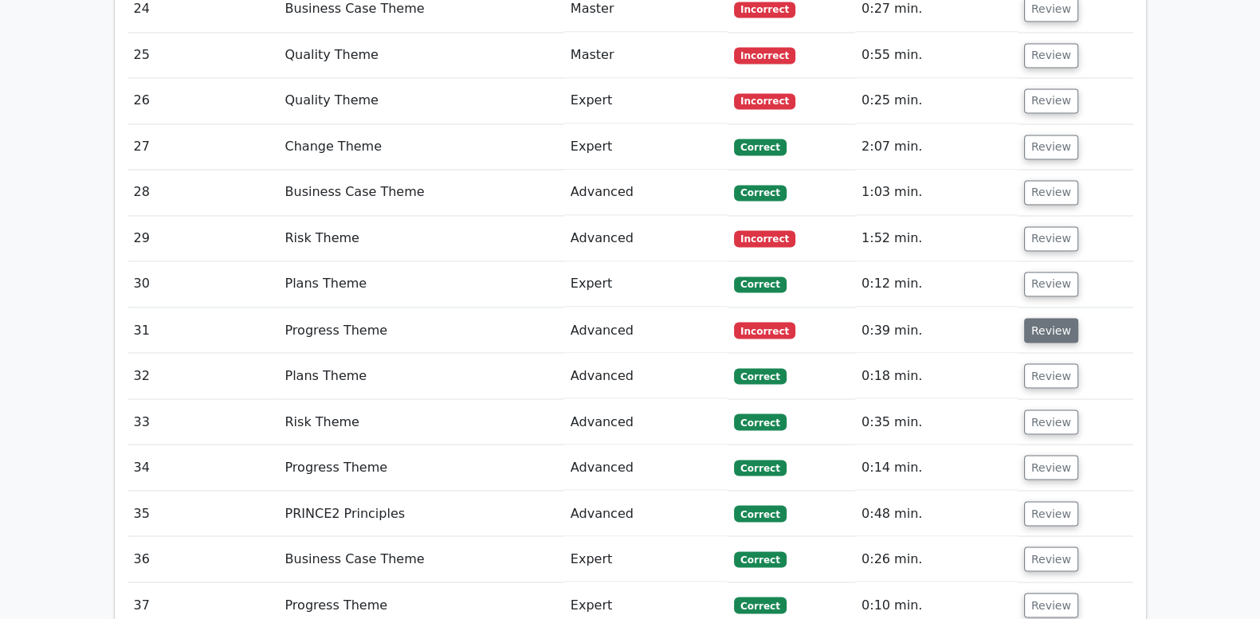
click at [1047, 318] on button "Review" at bounding box center [1051, 330] width 54 height 25
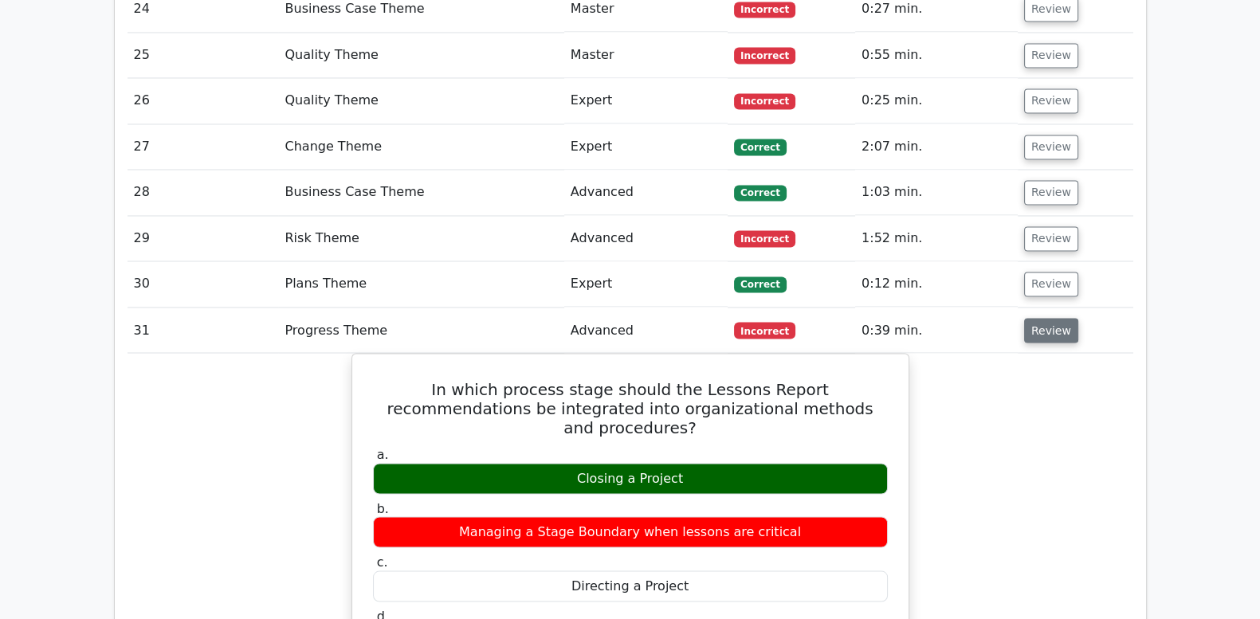
click at [1047, 318] on button "Review" at bounding box center [1051, 330] width 54 height 25
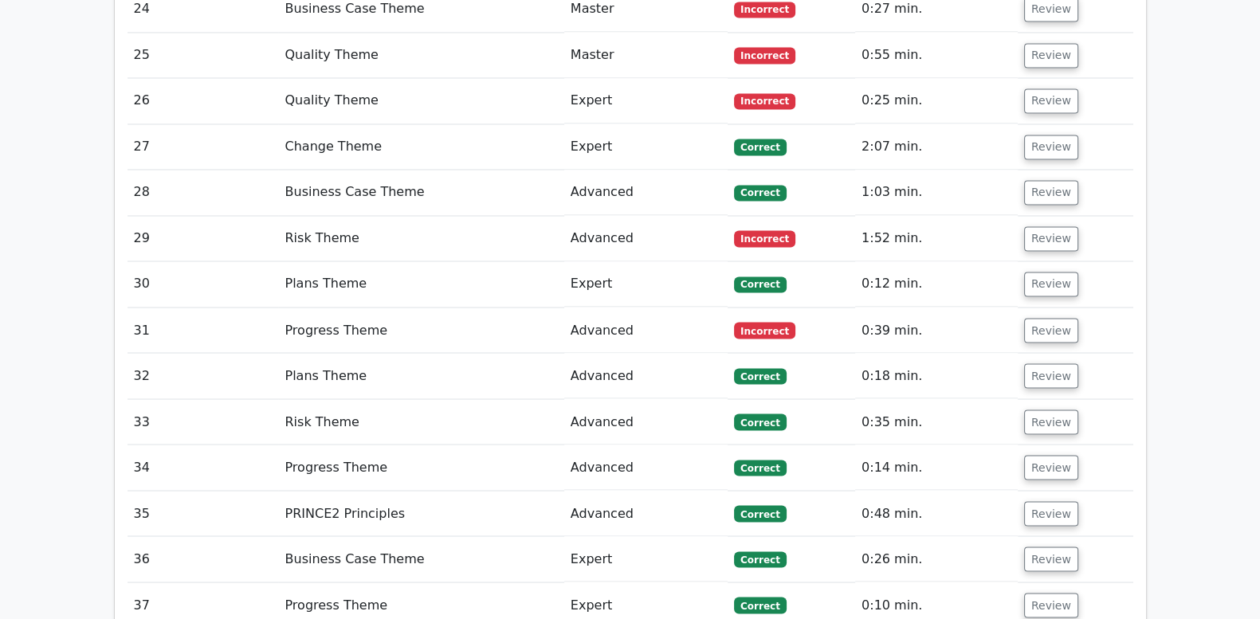
drag, startPoint x: 1048, startPoint y: 215, endPoint x: 1122, endPoint y: 160, distance: 92.3
click at [1122, 261] on td "Review" at bounding box center [1076, 283] width 116 height 45
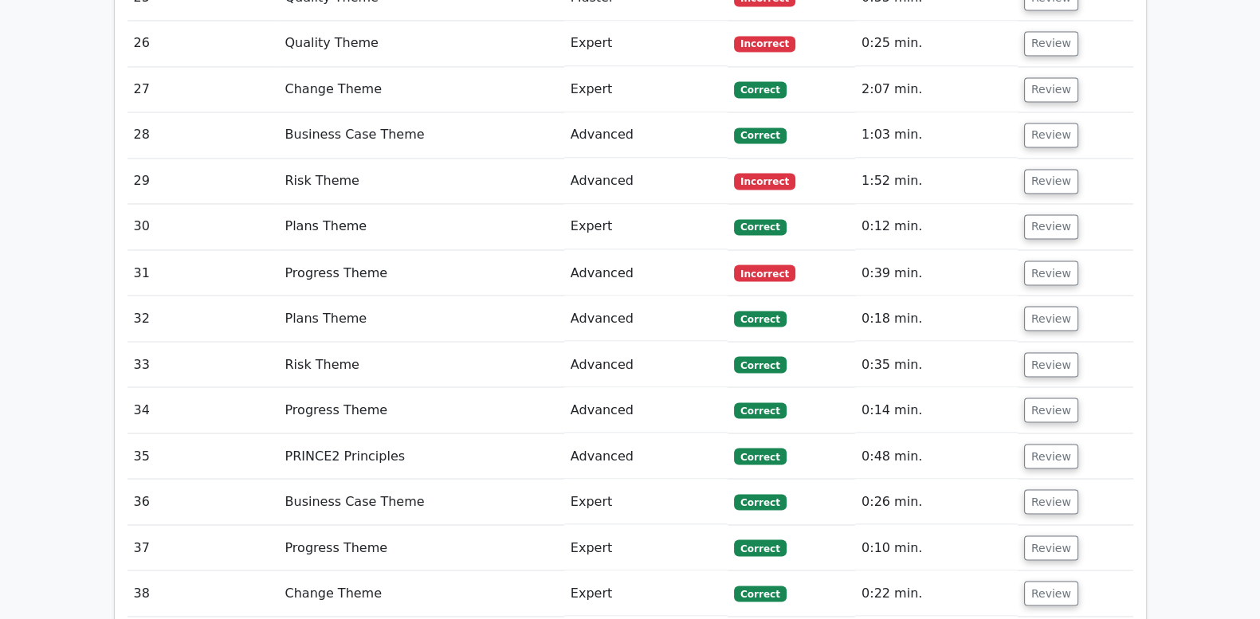
scroll to position [3586, 0]
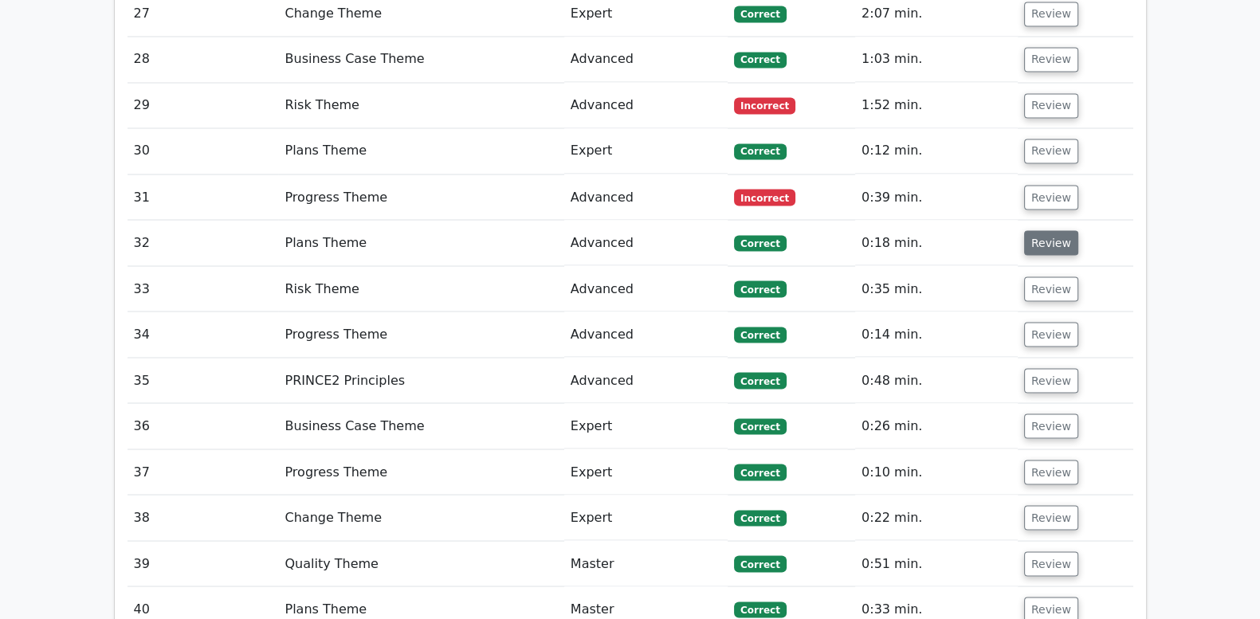
click at [1059, 230] on button "Review" at bounding box center [1051, 242] width 54 height 25
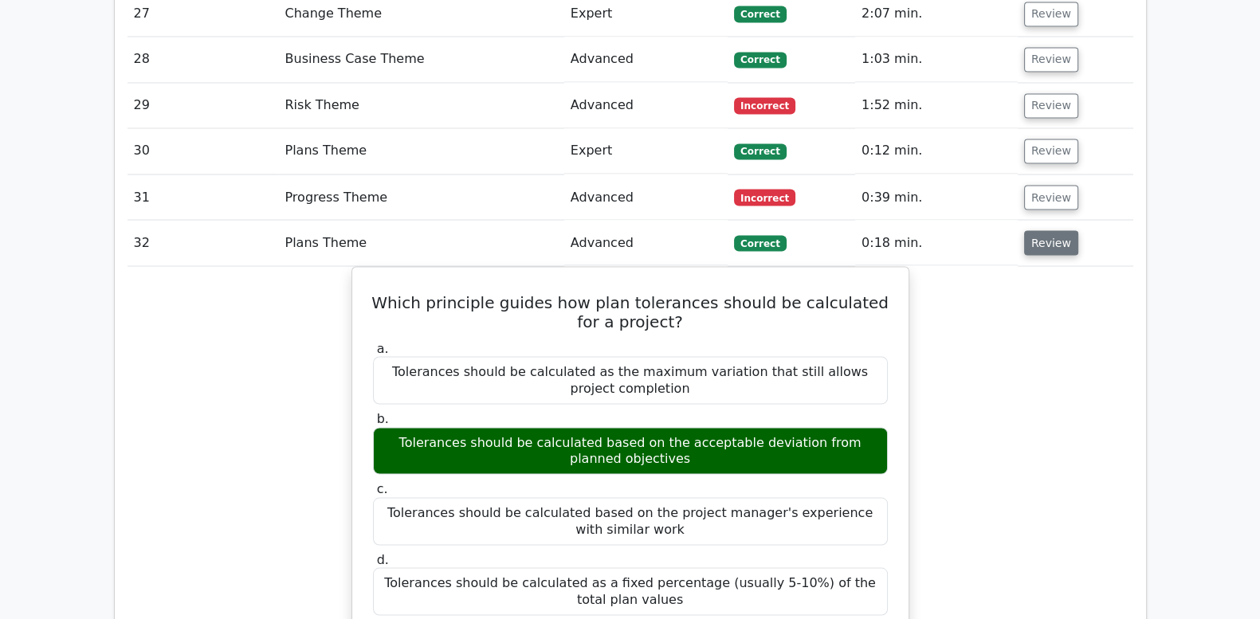
click at [1059, 230] on button "Review" at bounding box center [1051, 242] width 54 height 25
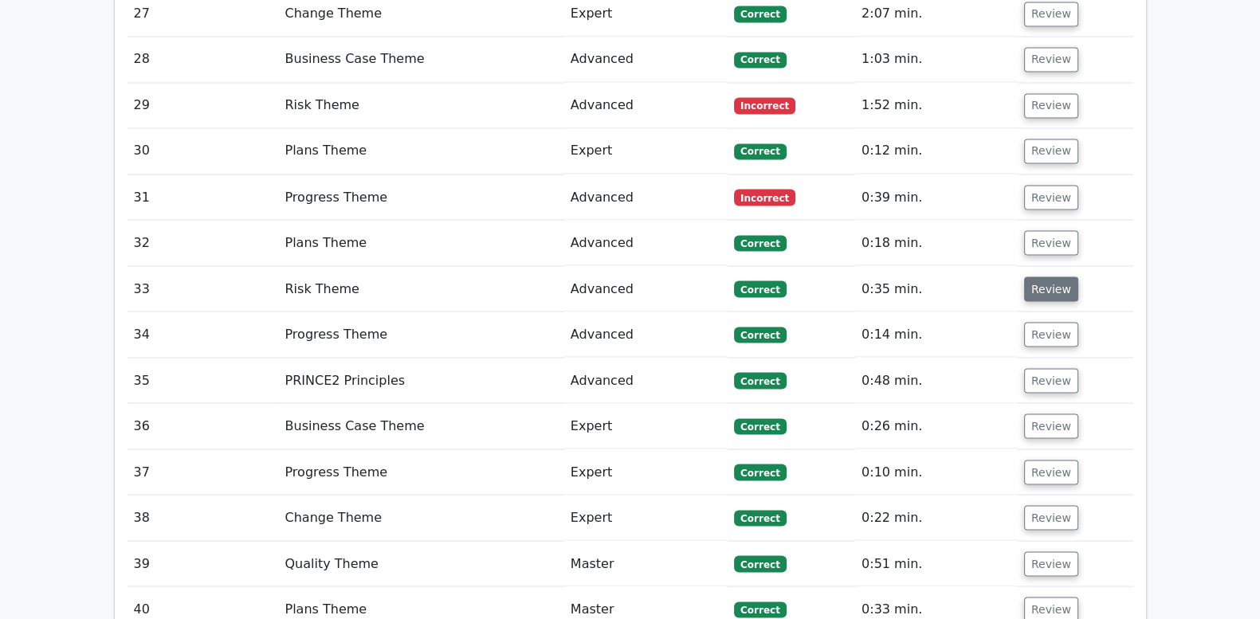
click at [1053, 277] on button "Review" at bounding box center [1051, 289] width 54 height 25
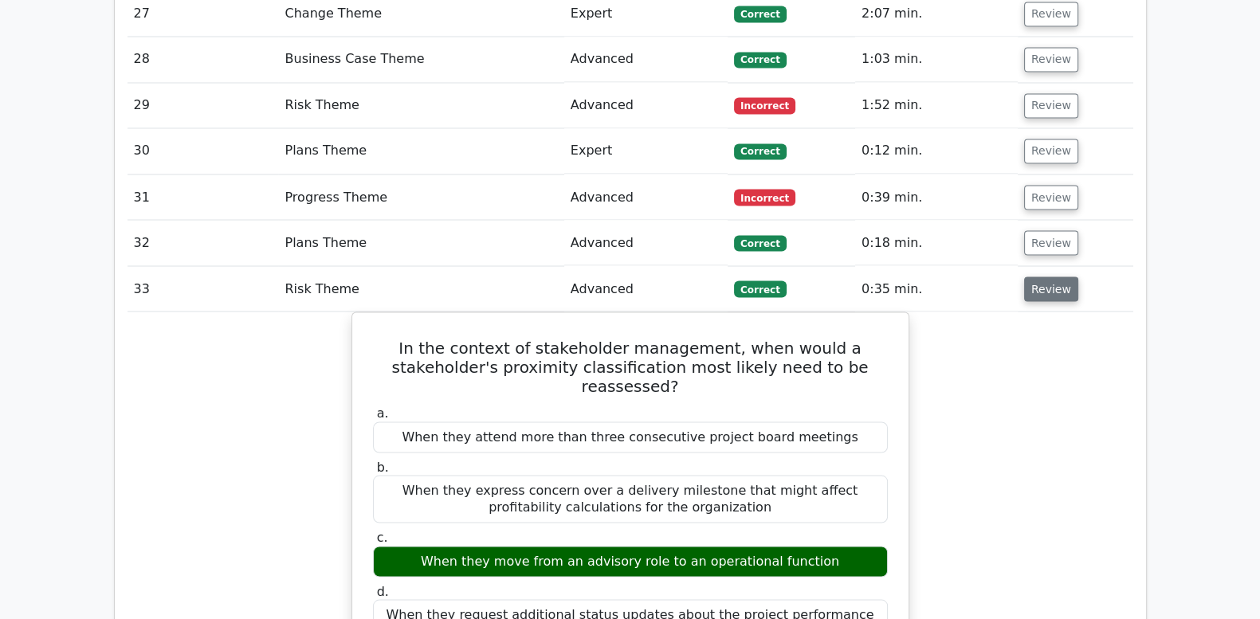
click at [1053, 277] on button "Review" at bounding box center [1051, 289] width 54 height 25
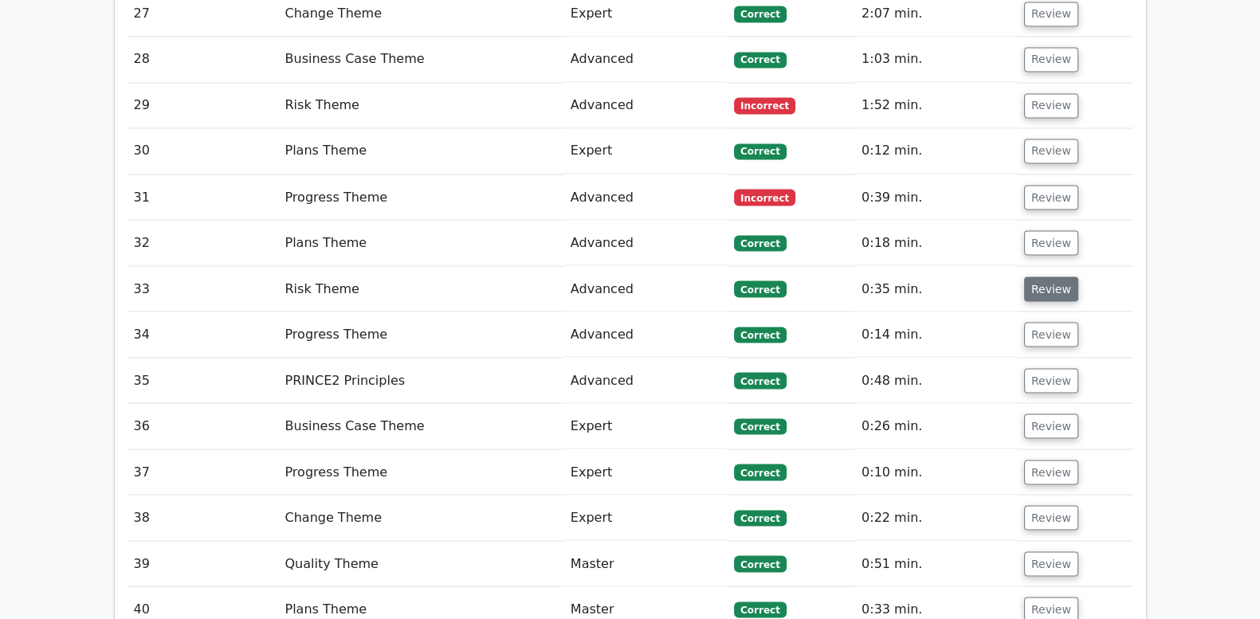
click at [1042, 277] on button "Review" at bounding box center [1051, 289] width 54 height 25
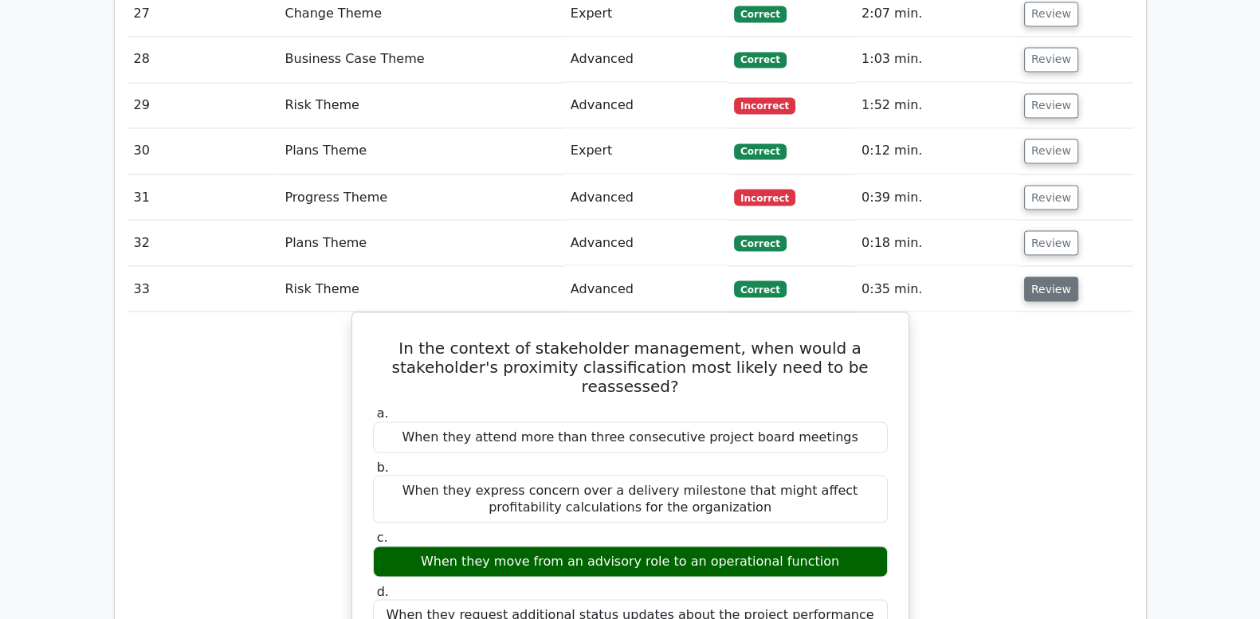
click at [1042, 277] on button "Review" at bounding box center [1051, 289] width 54 height 25
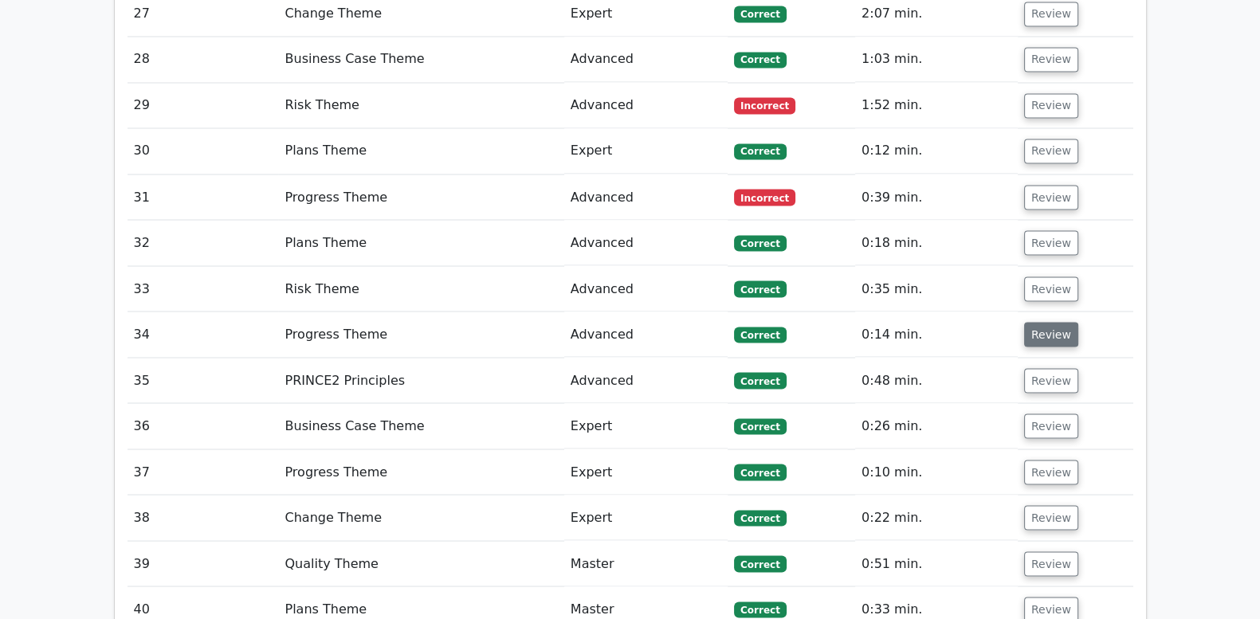
click at [1038, 322] on button "Review" at bounding box center [1051, 334] width 54 height 25
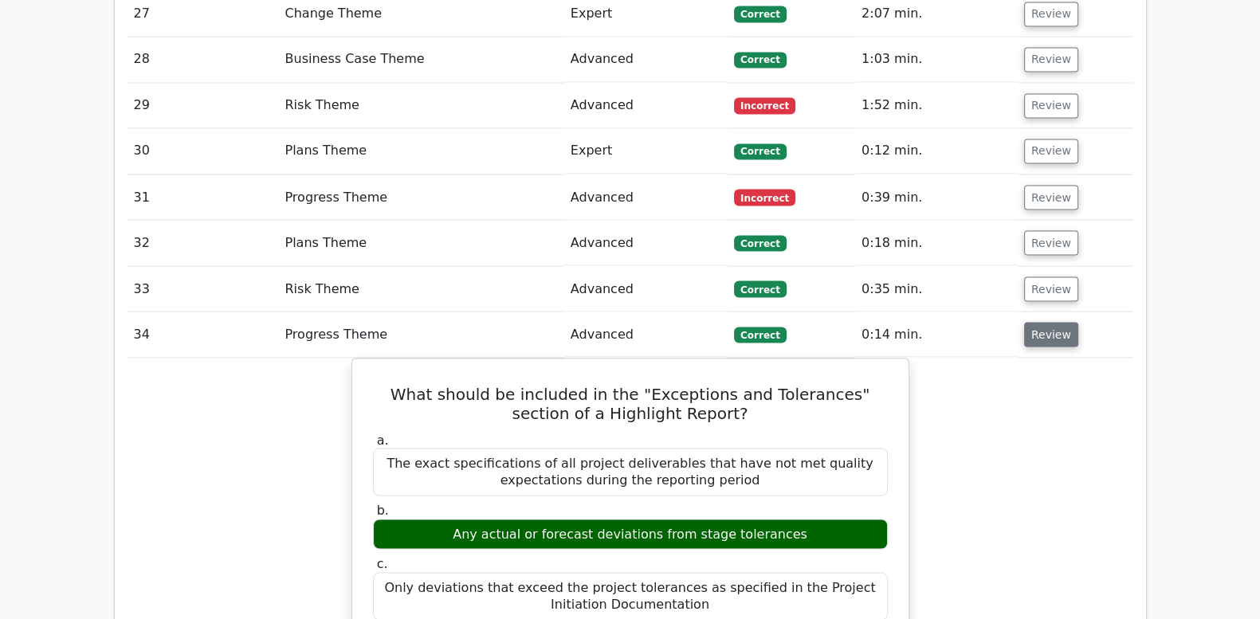
click at [1038, 322] on button "Review" at bounding box center [1051, 334] width 54 height 25
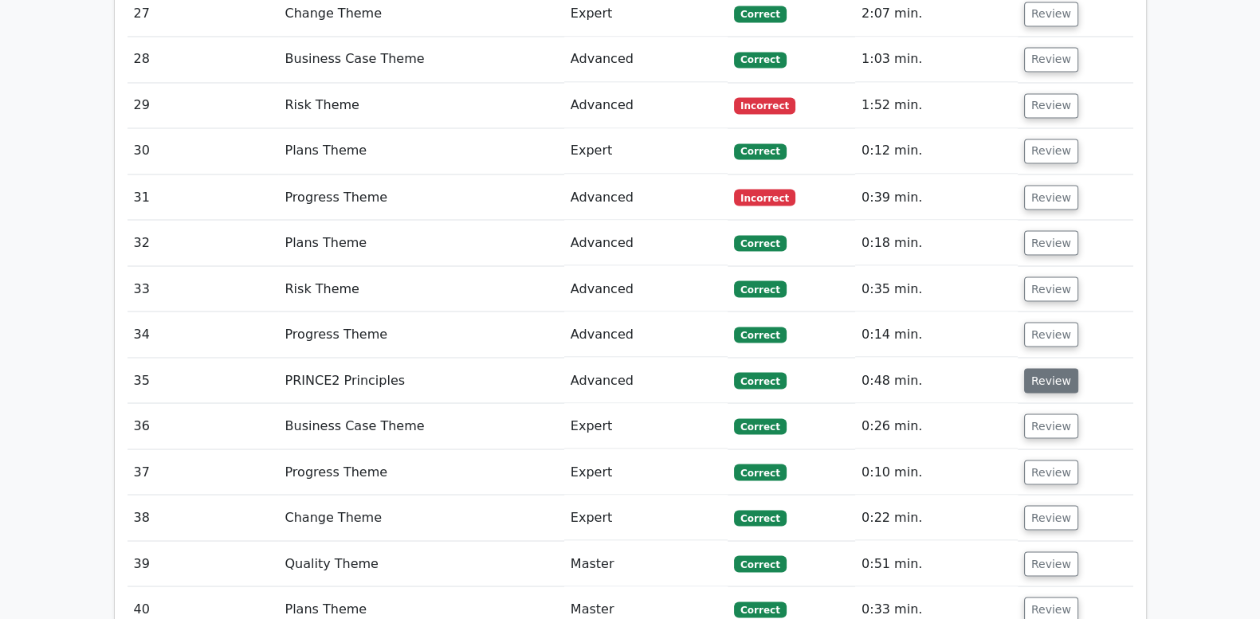
click at [1038, 368] on button "Review" at bounding box center [1051, 380] width 54 height 25
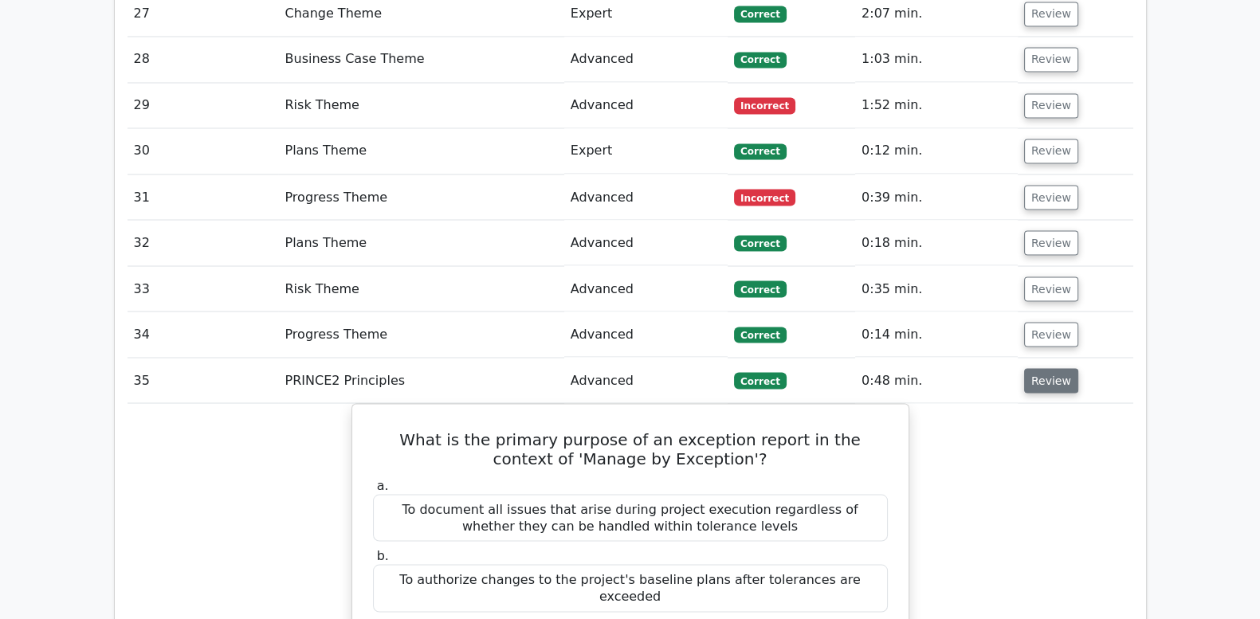
click at [1038, 368] on button "Review" at bounding box center [1051, 380] width 54 height 25
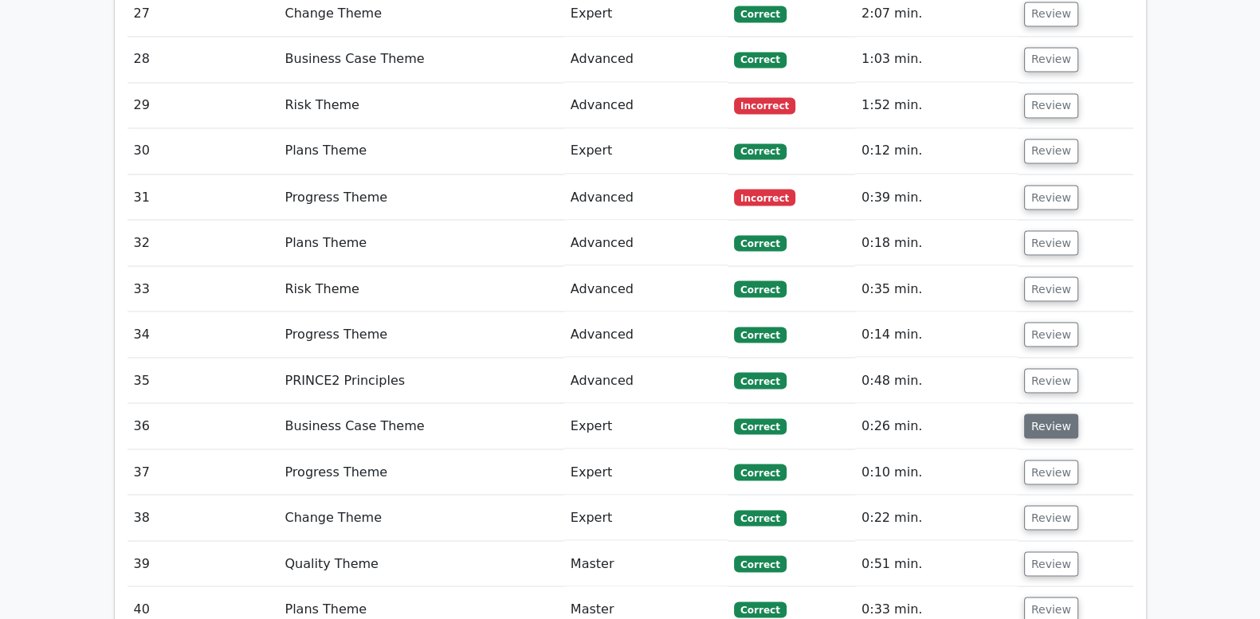
click at [1046, 414] on button "Review" at bounding box center [1051, 426] width 54 height 25
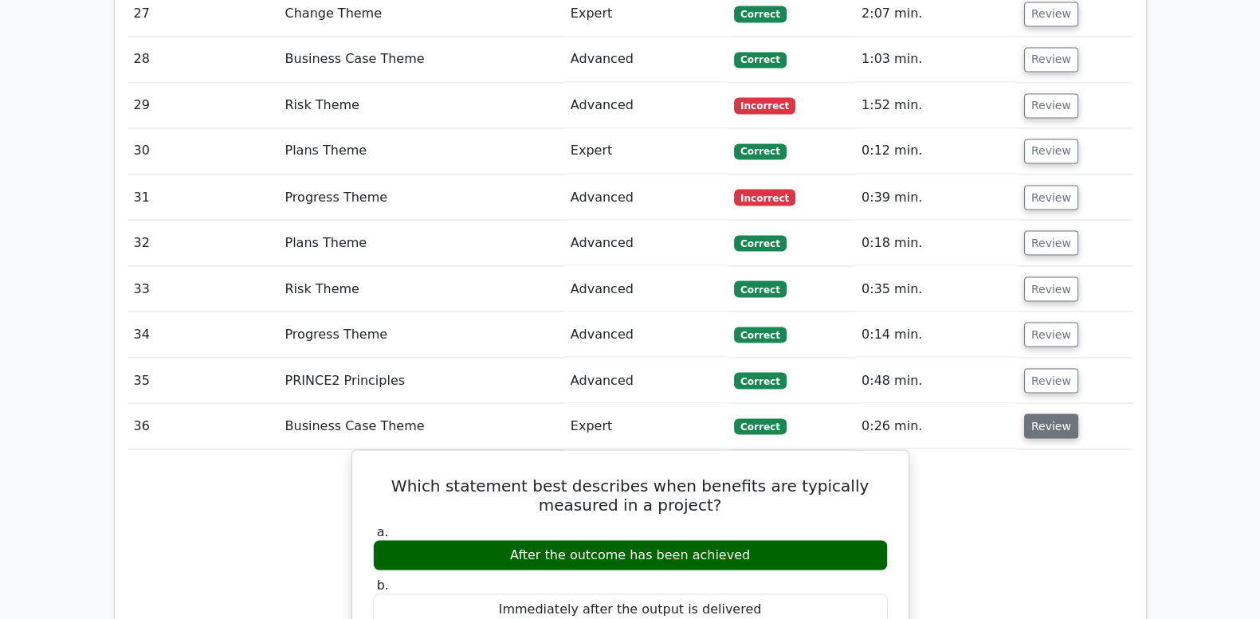
click at [1046, 414] on button "Review" at bounding box center [1051, 426] width 54 height 25
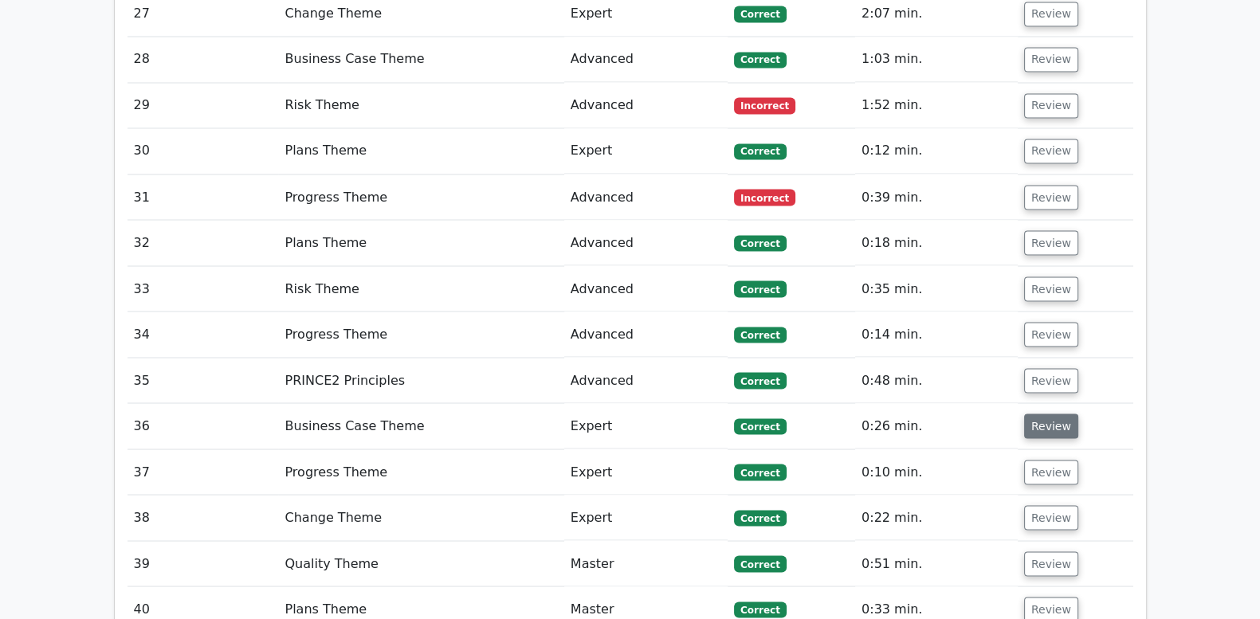
click at [1036, 414] on button "Review" at bounding box center [1051, 426] width 54 height 25
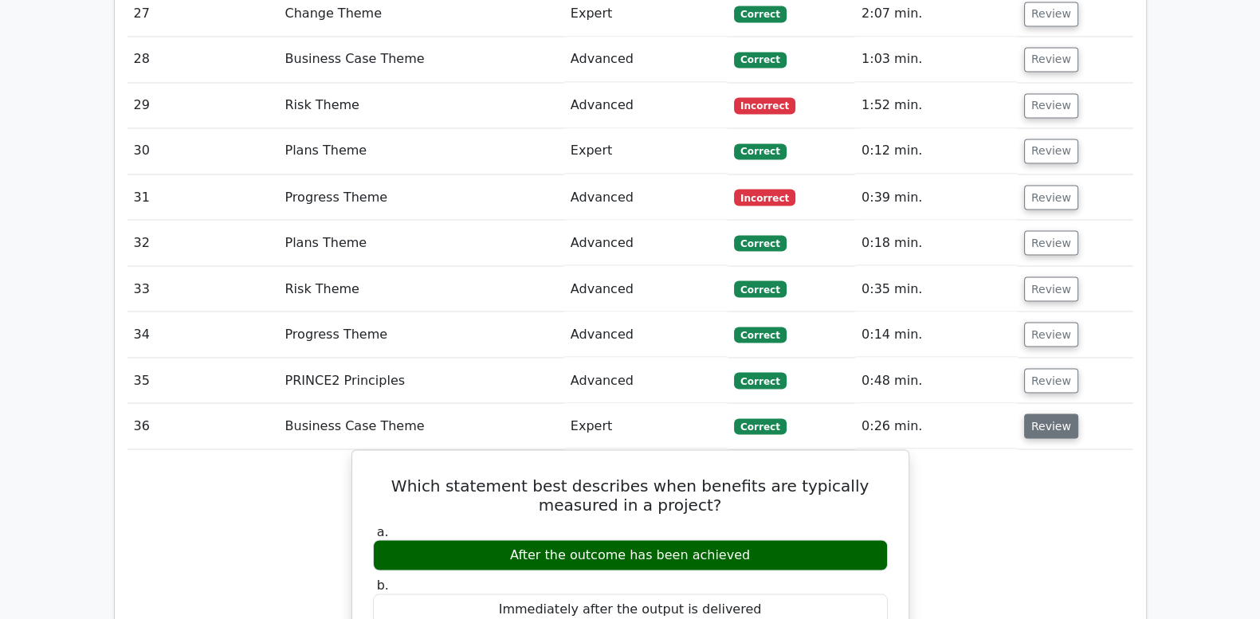
click at [1036, 414] on button "Review" at bounding box center [1051, 426] width 54 height 25
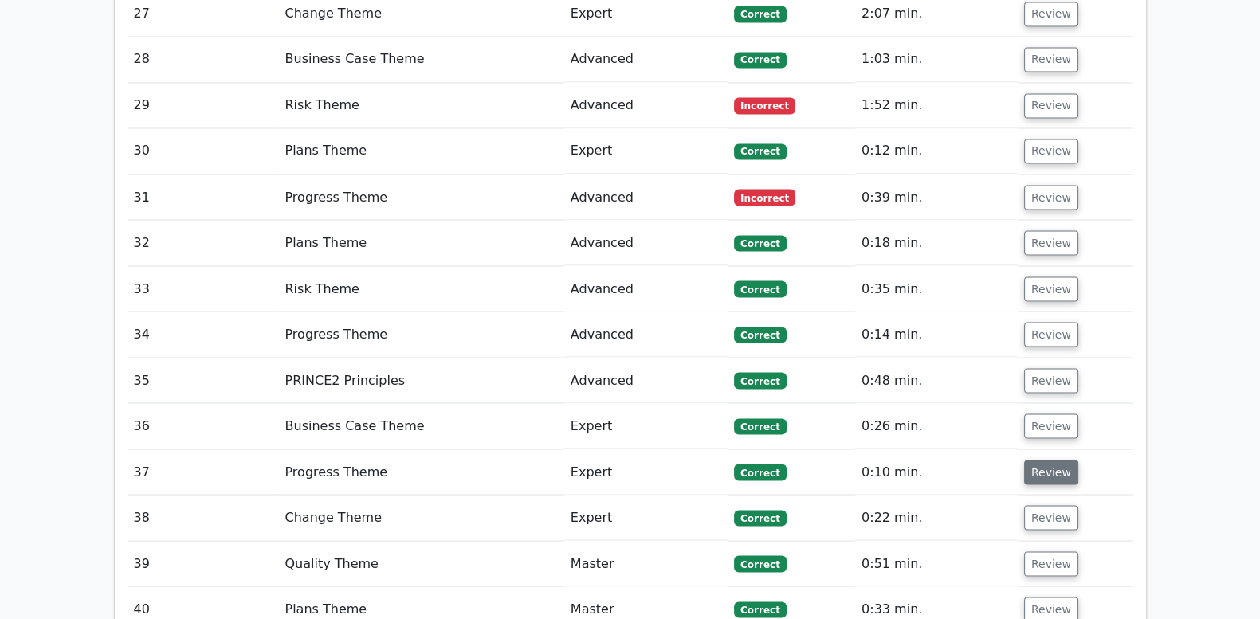
click at [1042, 460] on button "Review" at bounding box center [1051, 472] width 54 height 25
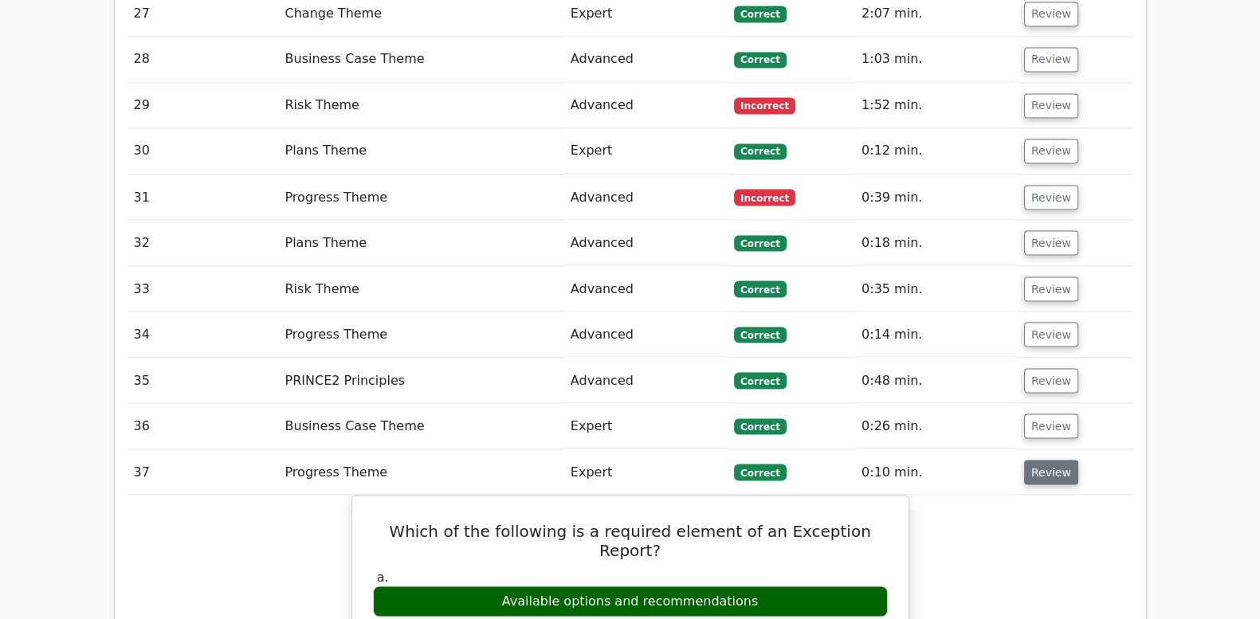
click at [1042, 460] on button "Review" at bounding box center [1051, 472] width 54 height 25
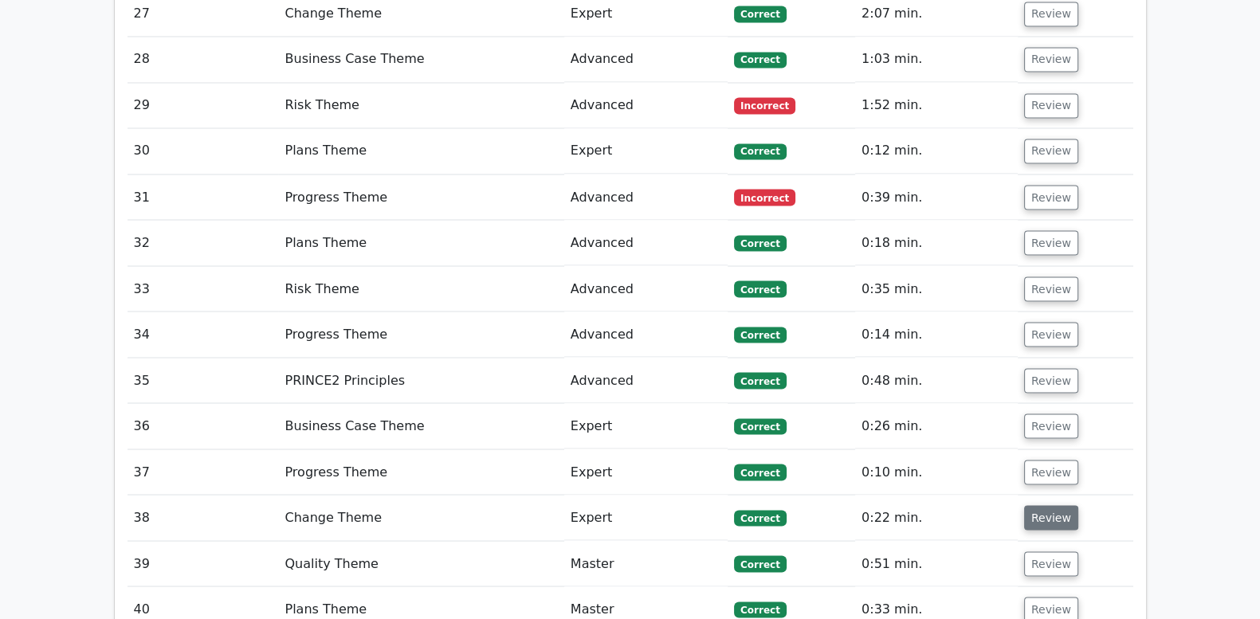
click at [1042, 505] on button "Review" at bounding box center [1051, 517] width 54 height 25
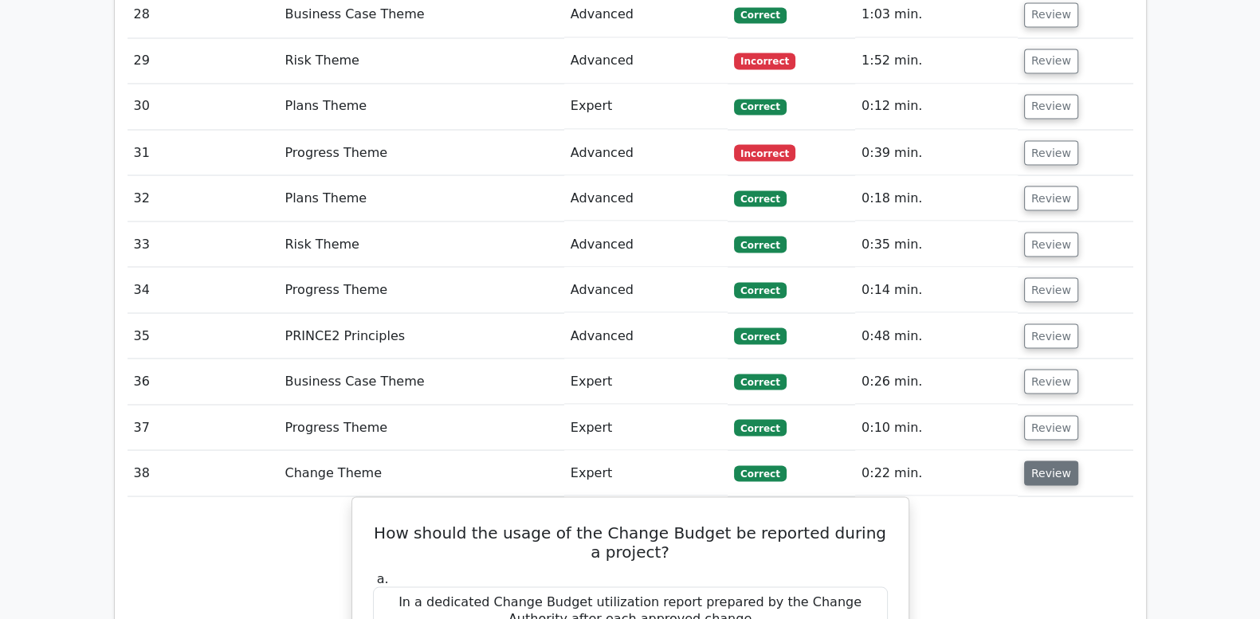
scroll to position [3786, 0]
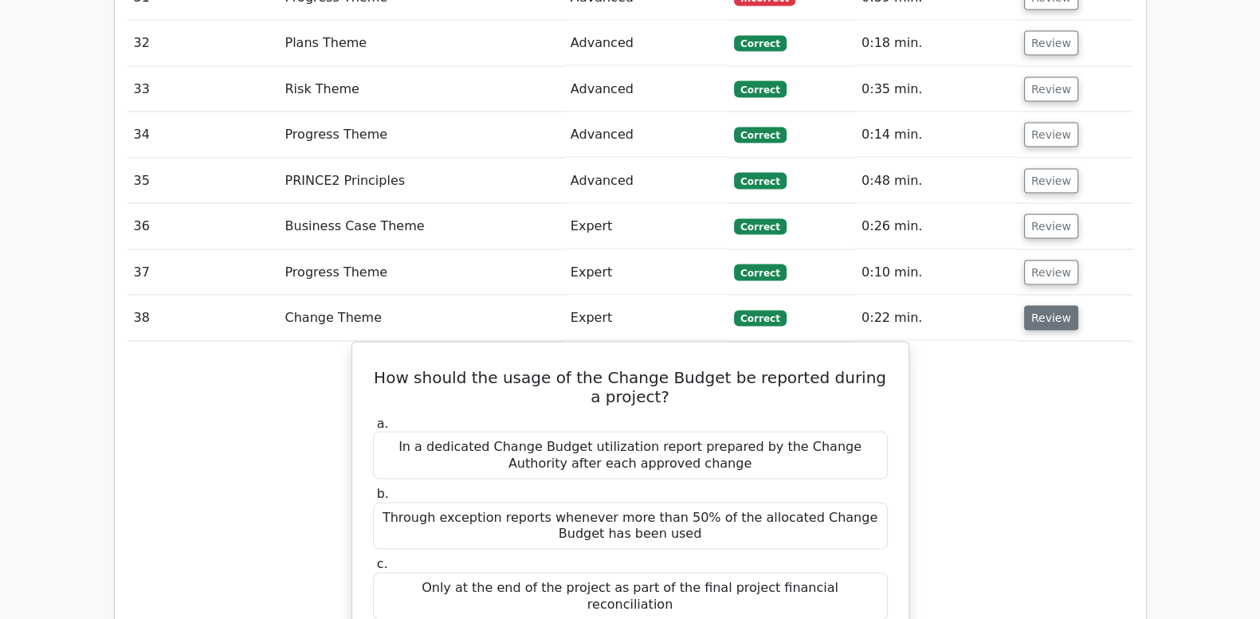
click at [1048, 306] on button "Review" at bounding box center [1051, 318] width 54 height 25
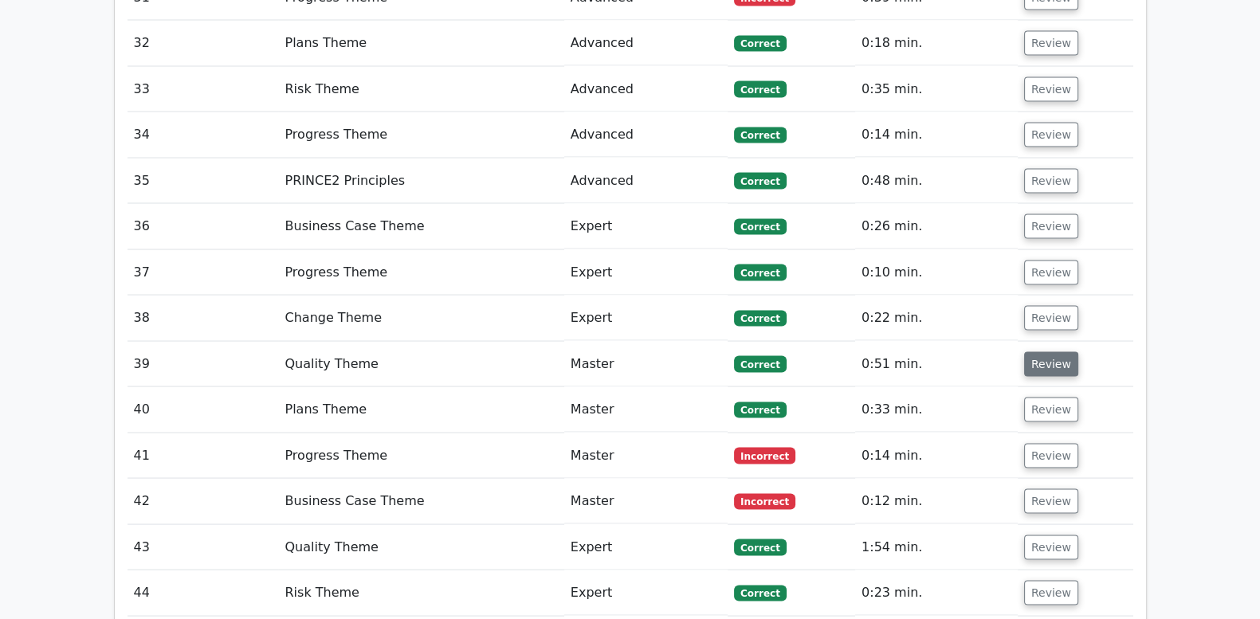
click at [1049, 352] on button "Review" at bounding box center [1051, 364] width 54 height 25
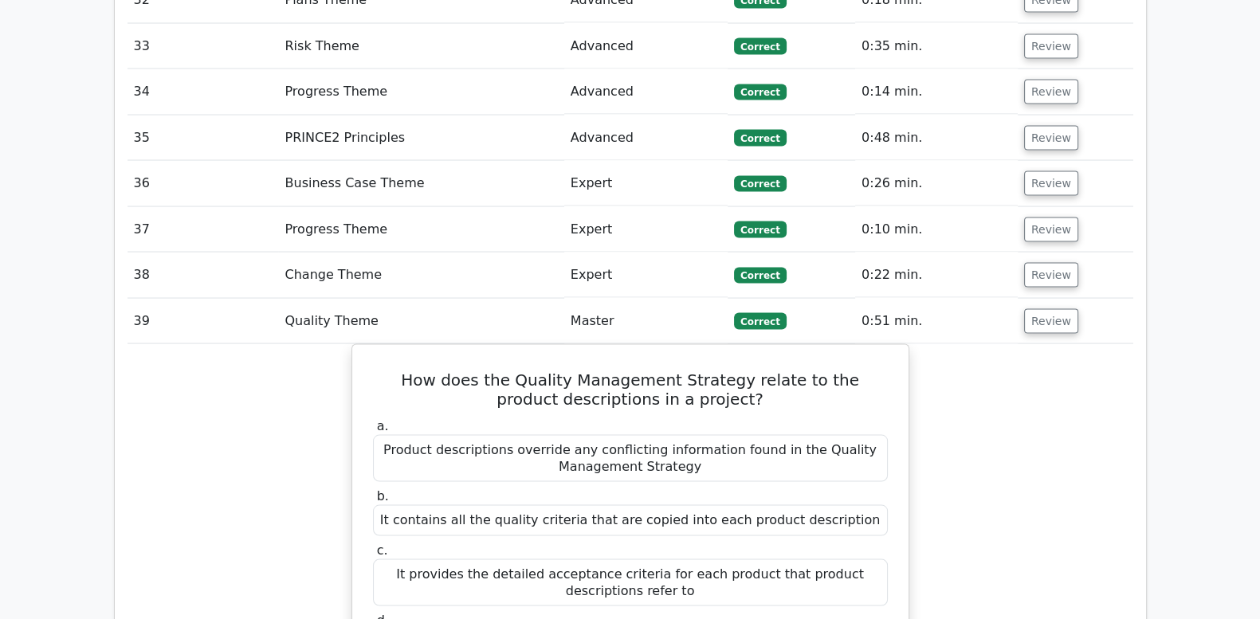
scroll to position [3852, 0]
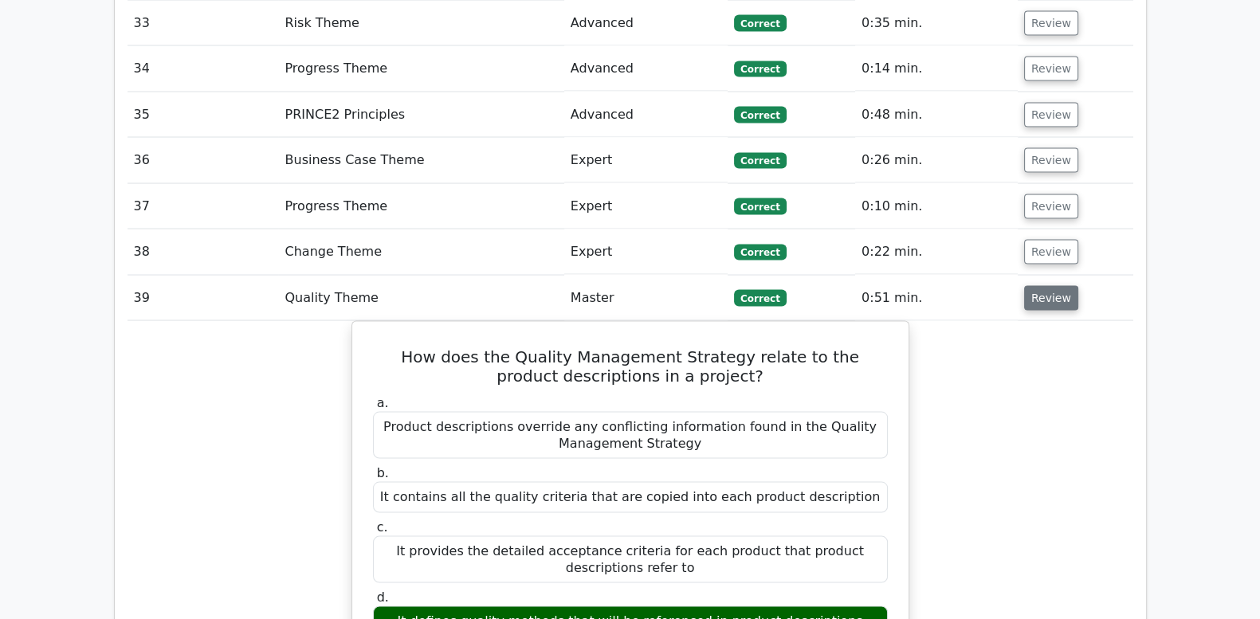
click at [1045, 286] on button "Review" at bounding box center [1051, 298] width 54 height 25
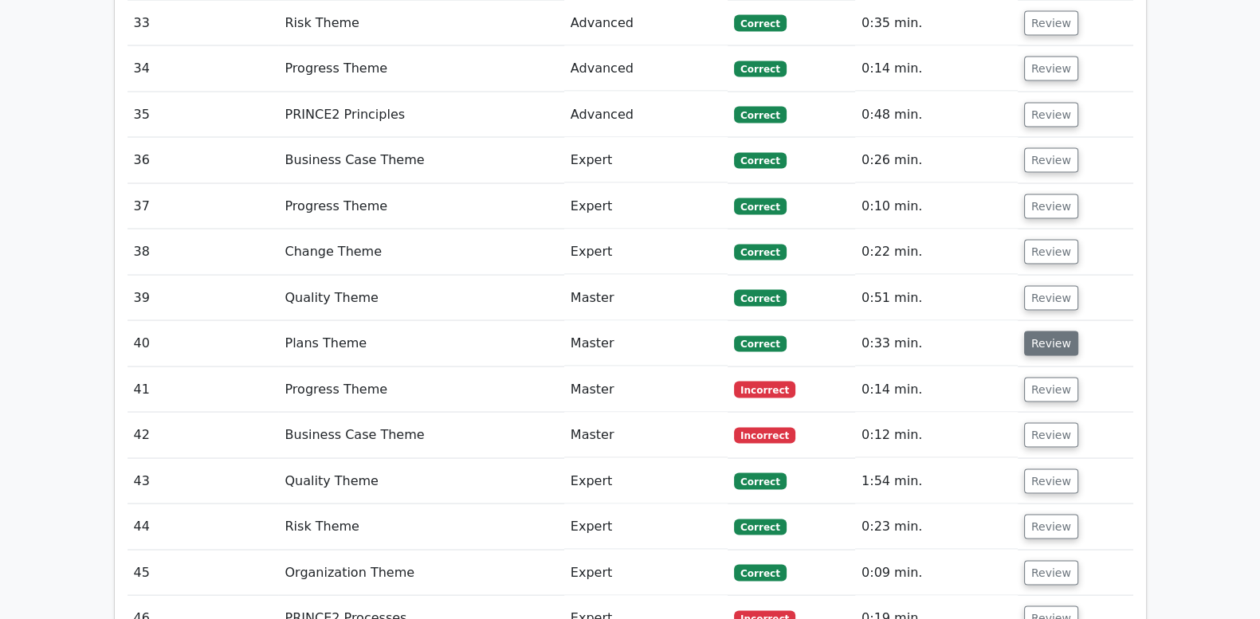
click at [1046, 332] on button "Review" at bounding box center [1051, 344] width 54 height 25
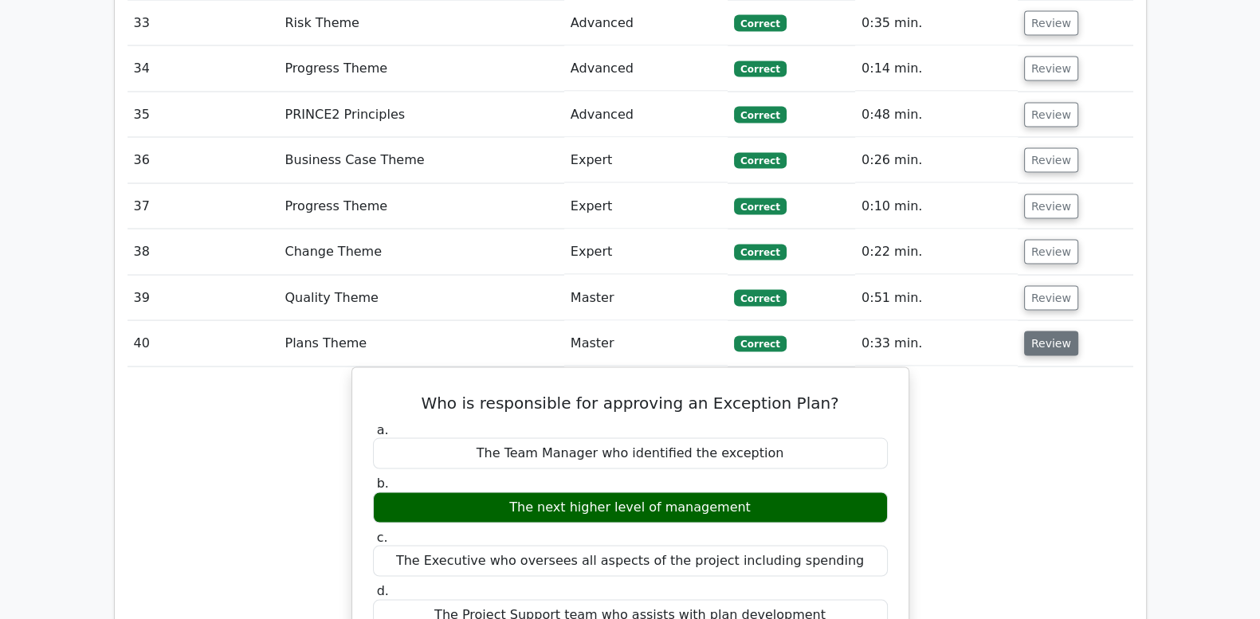
click at [1045, 332] on button "Review" at bounding box center [1051, 344] width 54 height 25
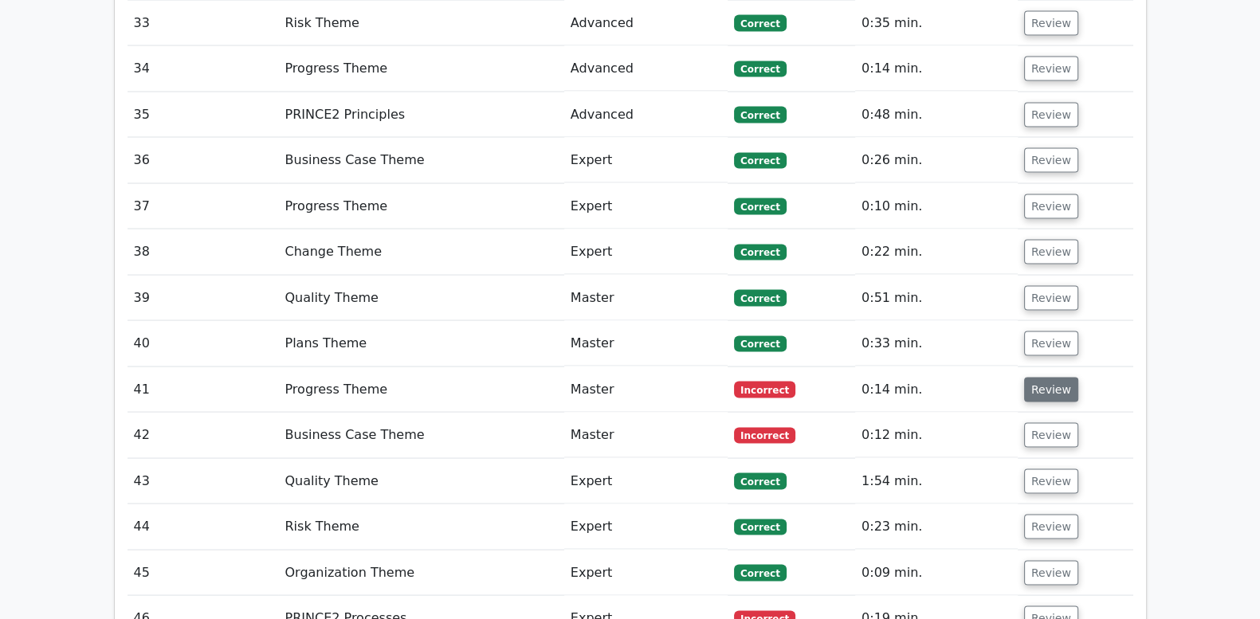
click at [1046, 378] on button "Review" at bounding box center [1051, 390] width 54 height 25
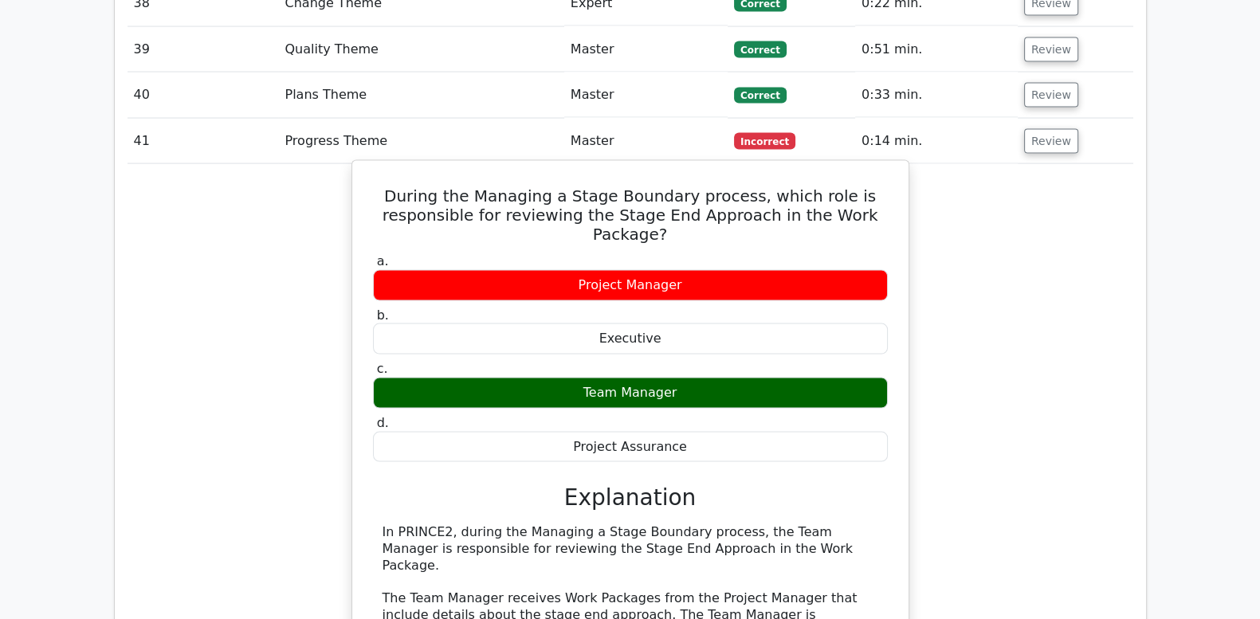
scroll to position [4117, 0]
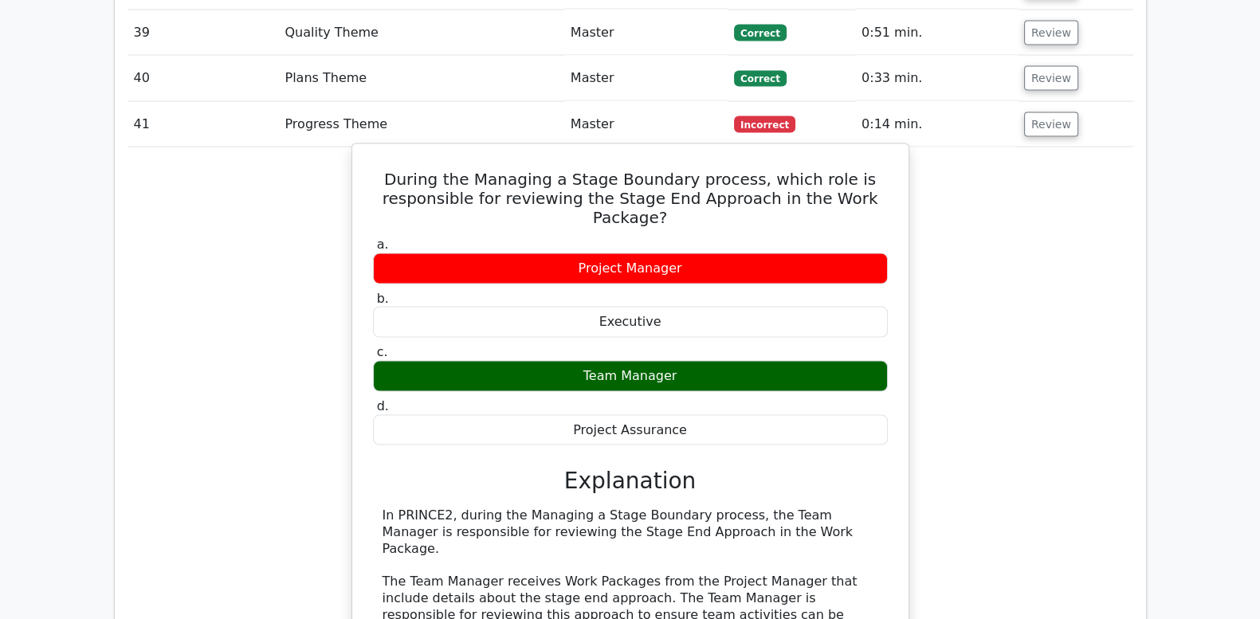
drag, startPoint x: 402, startPoint y: 56, endPoint x: 710, endPoint y: 303, distance: 394.5
click at [710, 303] on div "During the Managing a Stage Boundary process, which role is responsible for rev…" at bounding box center [631, 516] width 544 height 731
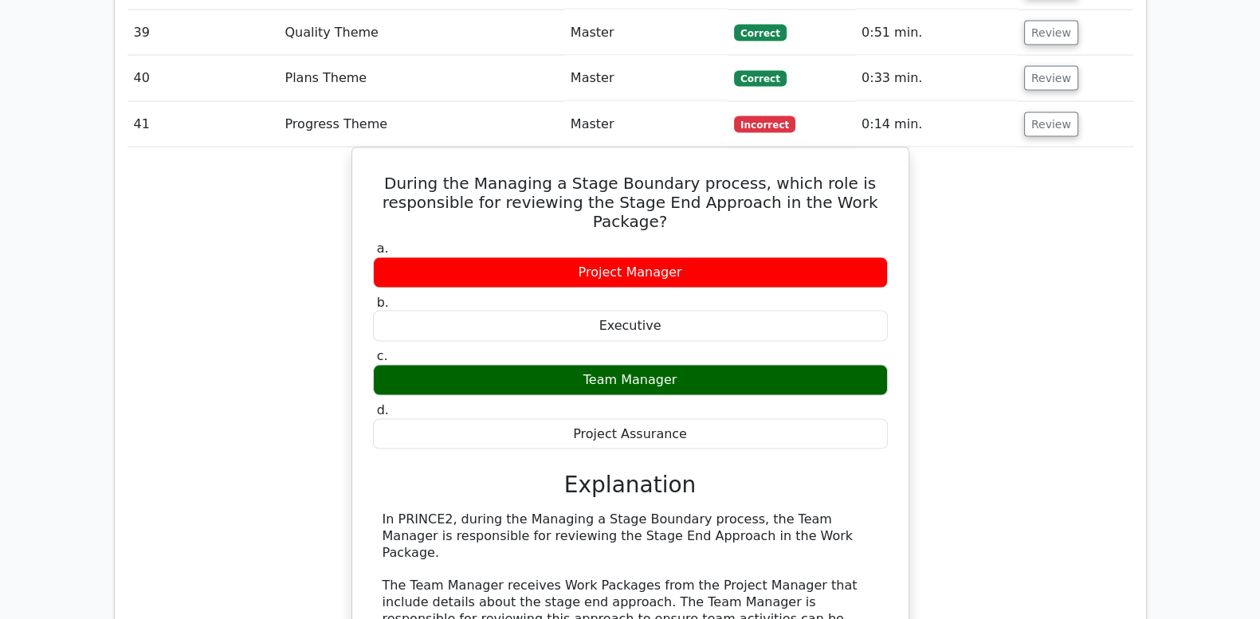
copy div "During the Managing a Stage Boundary process, which role is responsible for rev…"
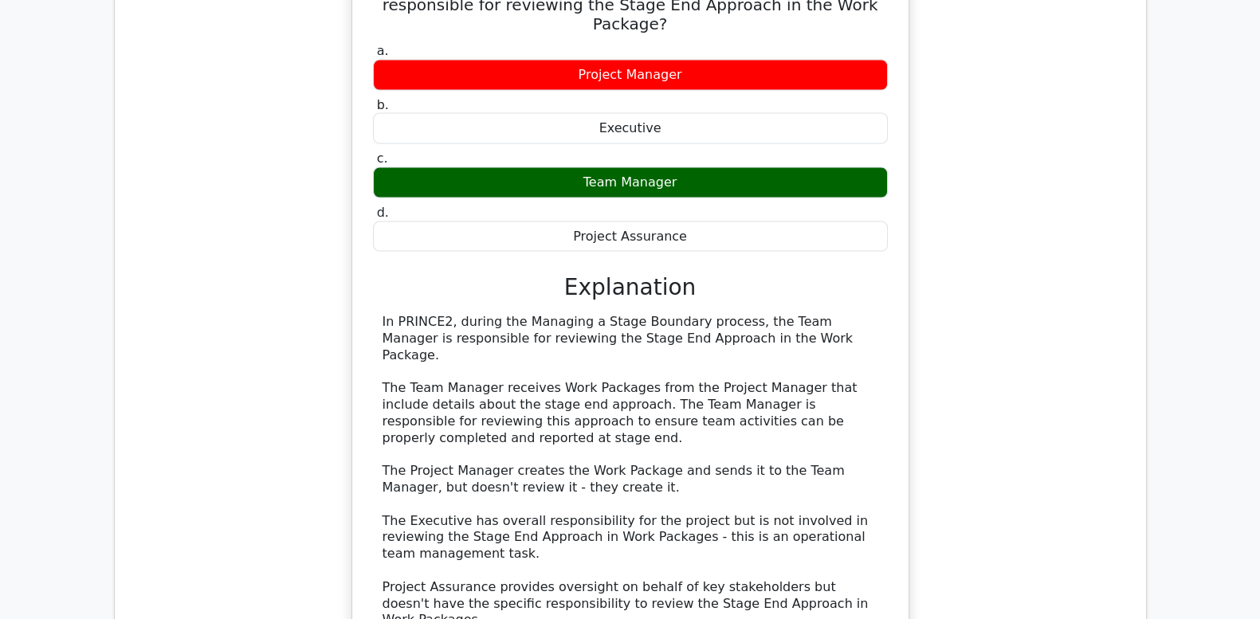
scroll to position [4316, 0]
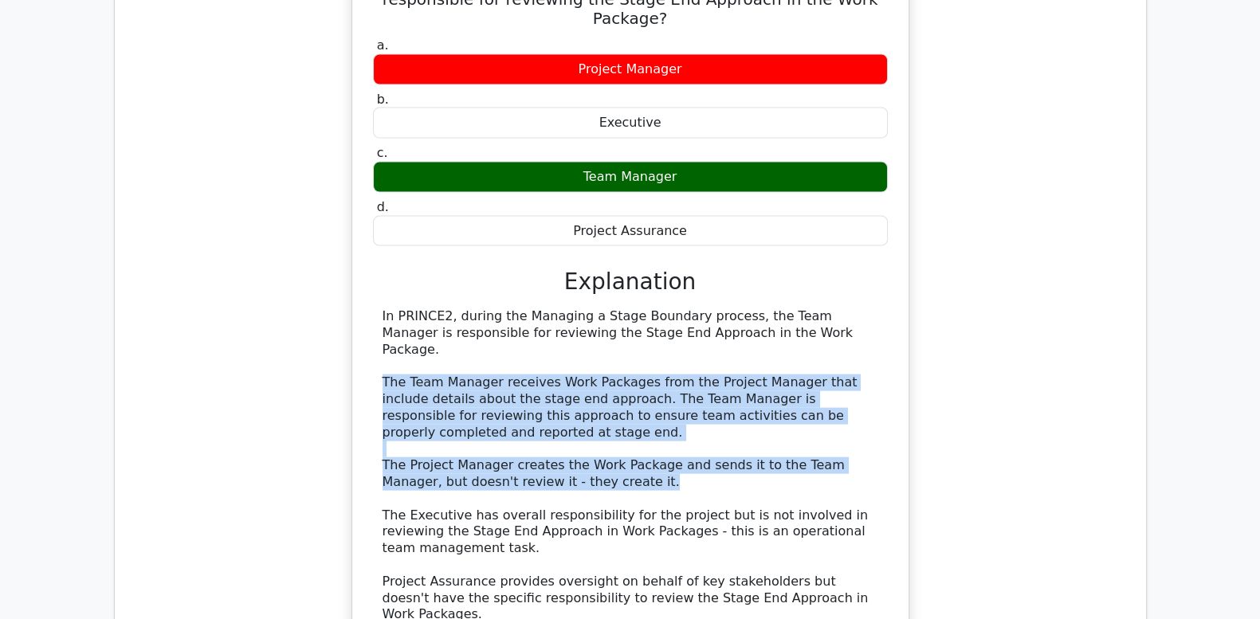
drag, startPoint x: 379, startPoint y: 242, endPoint x: 597, endPoint y: 349, distance: 243.1
click at [597, 349] on div "In PRINCE2, during the Managing a Stage Boundary process, the Team Manager is r…" at bounding box center [630, 465] width 515 height 315
copy div "The Team Manager receives Work Packages from the Project Manager that include d…"
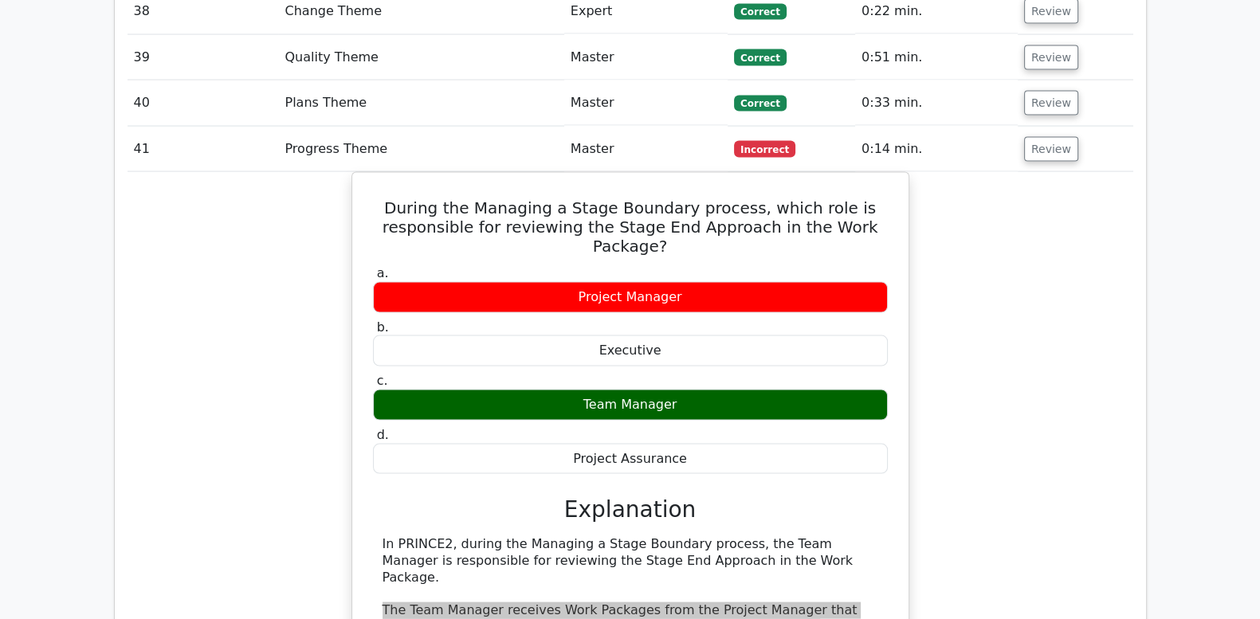
scroll to position [4051, 0]
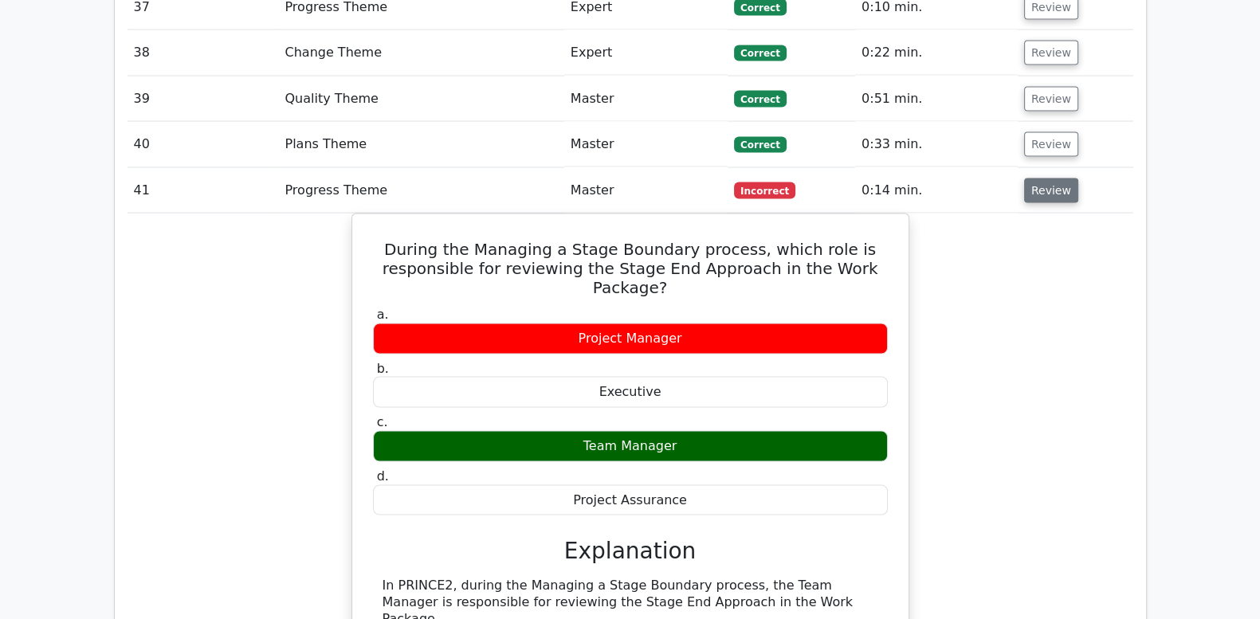
click at [1046, 179] on button "Review" at bounding box center [1051, 191] width 54 height 25
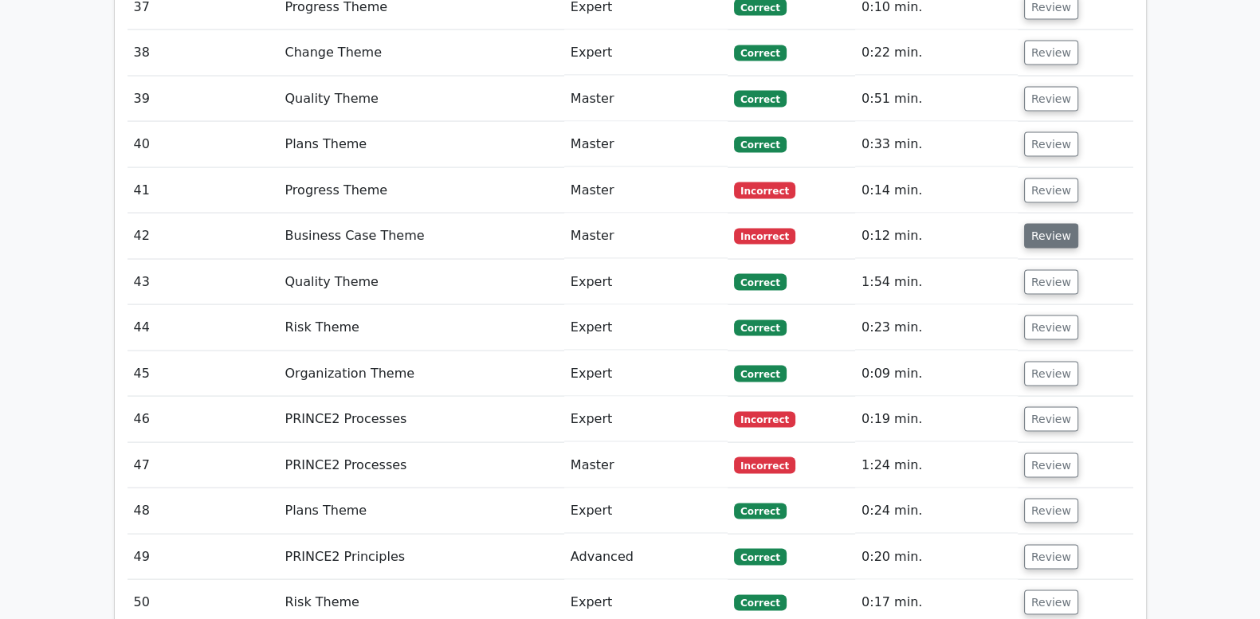
click at [1048, 224] on button "Review" at bounding box center [1051, 236] width 54 height 25
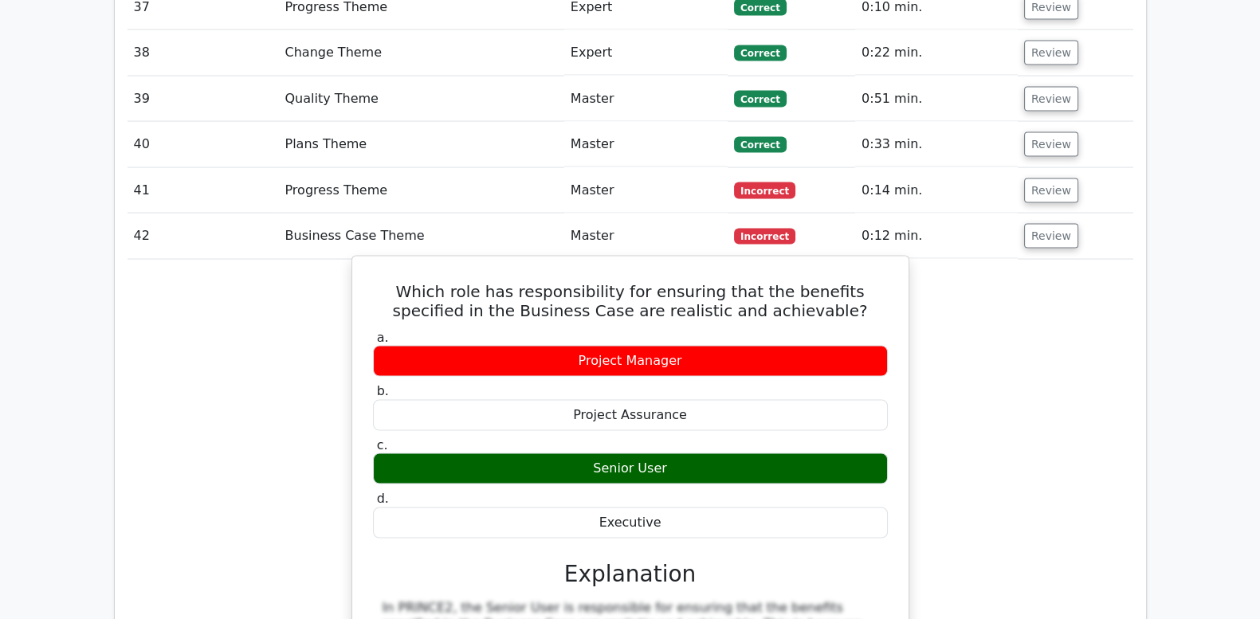
drag, startPoint x: 383, startPoint y: 178, endPoint x: 677, endPoint y: 403, distance: 370.6
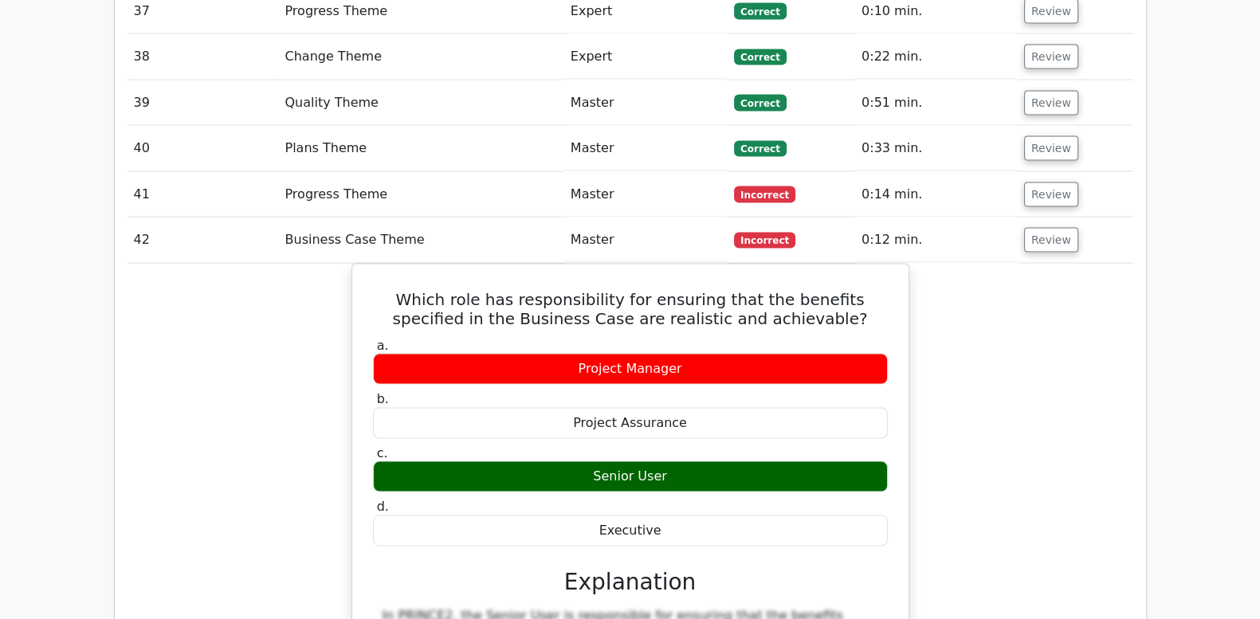
copy div "Which role has responsibility for ensuring that the benefits specified in the B…"
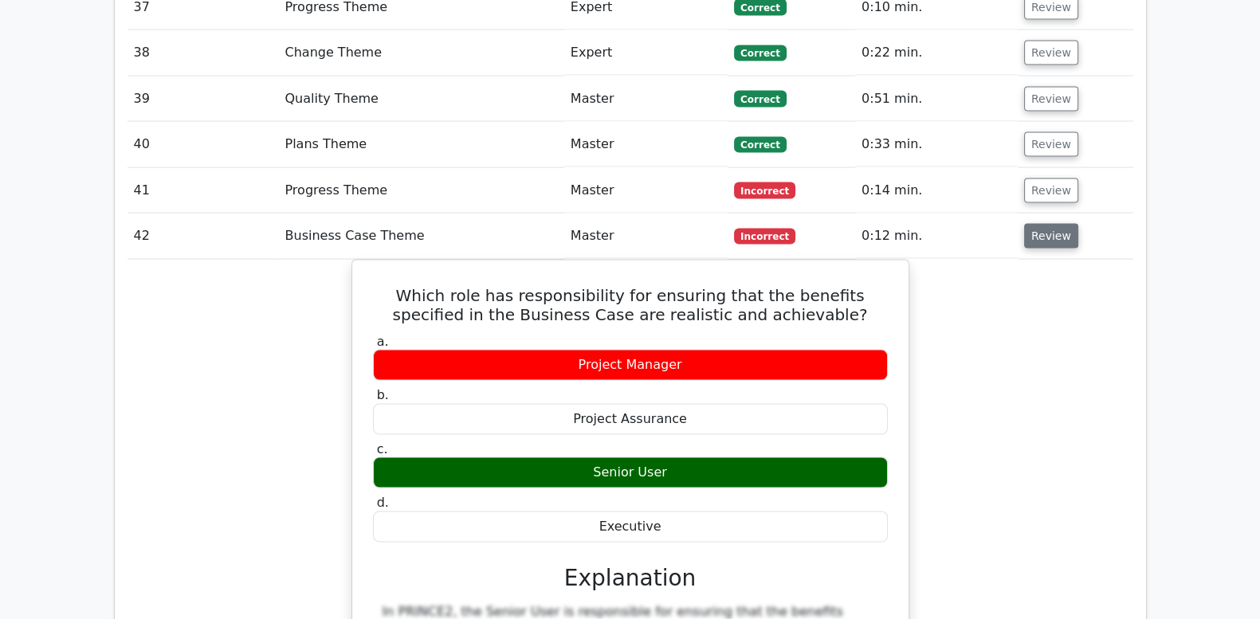
click at [1054, 224] on button "Review" at bounding box center [1051, 236] width 54 height 25
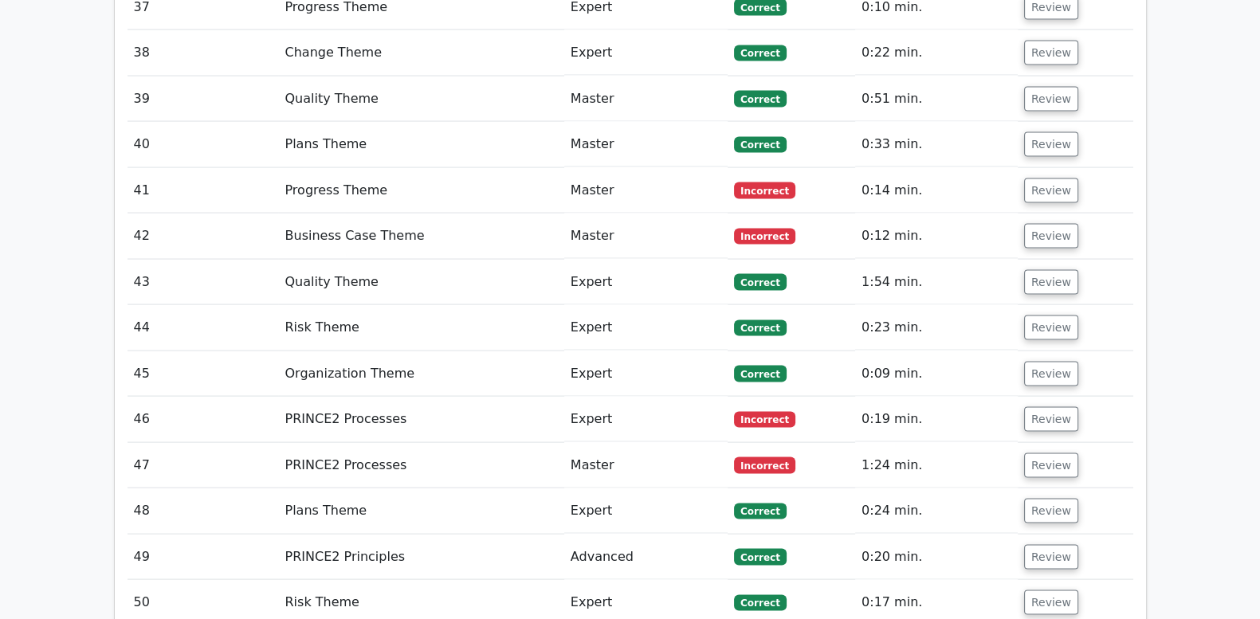
click at [1050, 260] on td "Review" at bounding box center [1076, 282] width 116 height 45
click at [1050, 270] on button "Review" at bounding box center [1051, 282] width 54 height 25
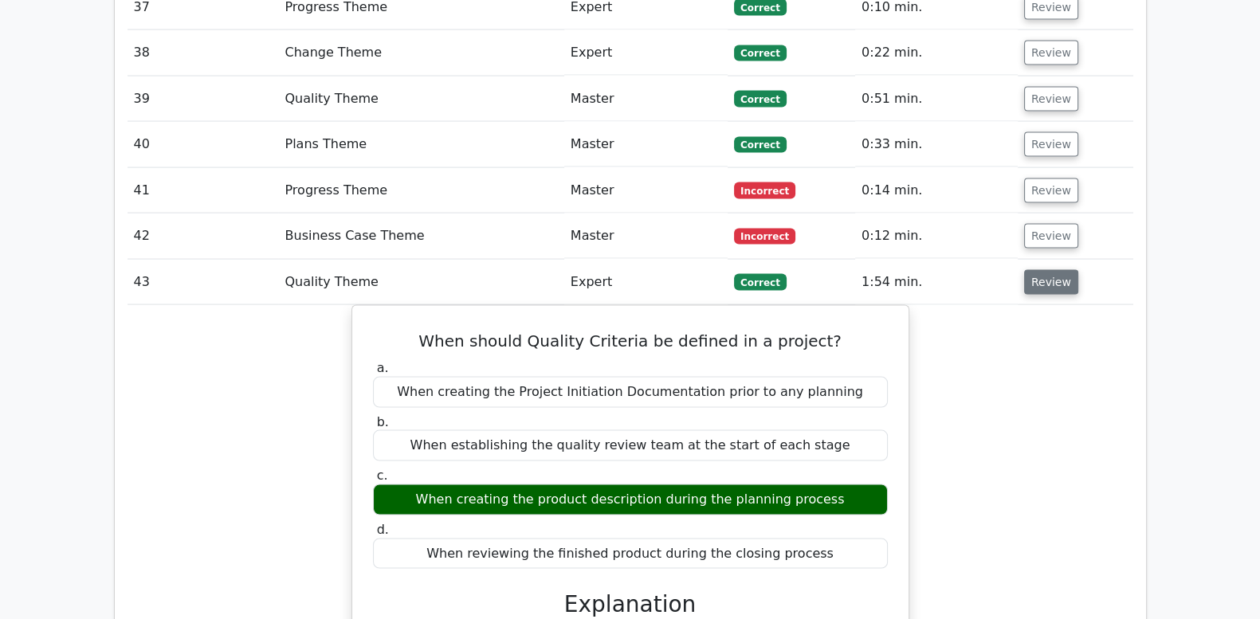
click at [1050, 270] on button "Review" at bounding box center [1051, 282] width 54 height 25
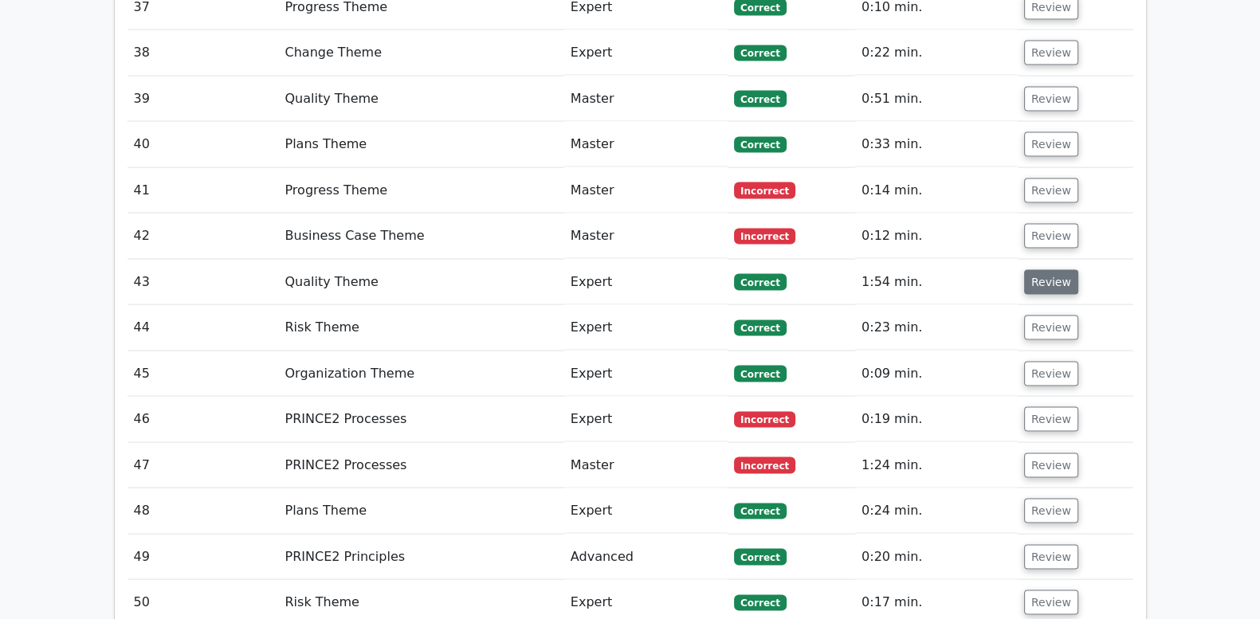
click at [1041, 270] on button "Review" at bounding box center [1051, 282] width 54 height 25
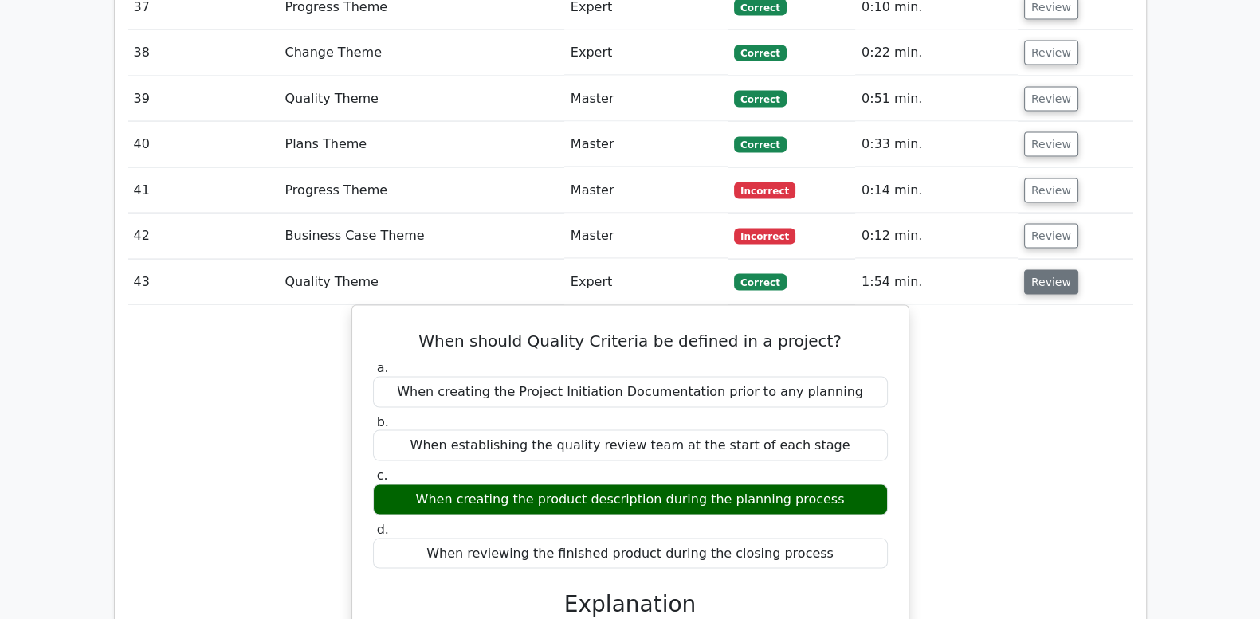
click at [1041, 270] on button "Review" at bounding box center [1051, 282] width 54 height 25
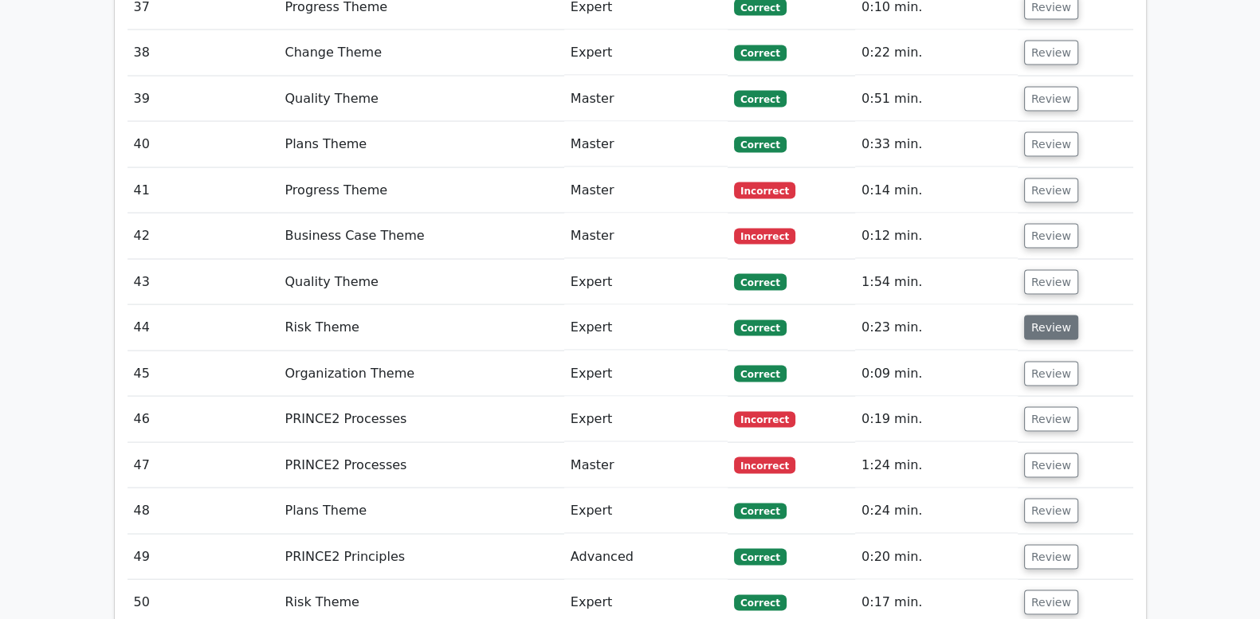
click at [1043, 316] on button "Review" at bounding box center [1051, 328] width 54 height 25
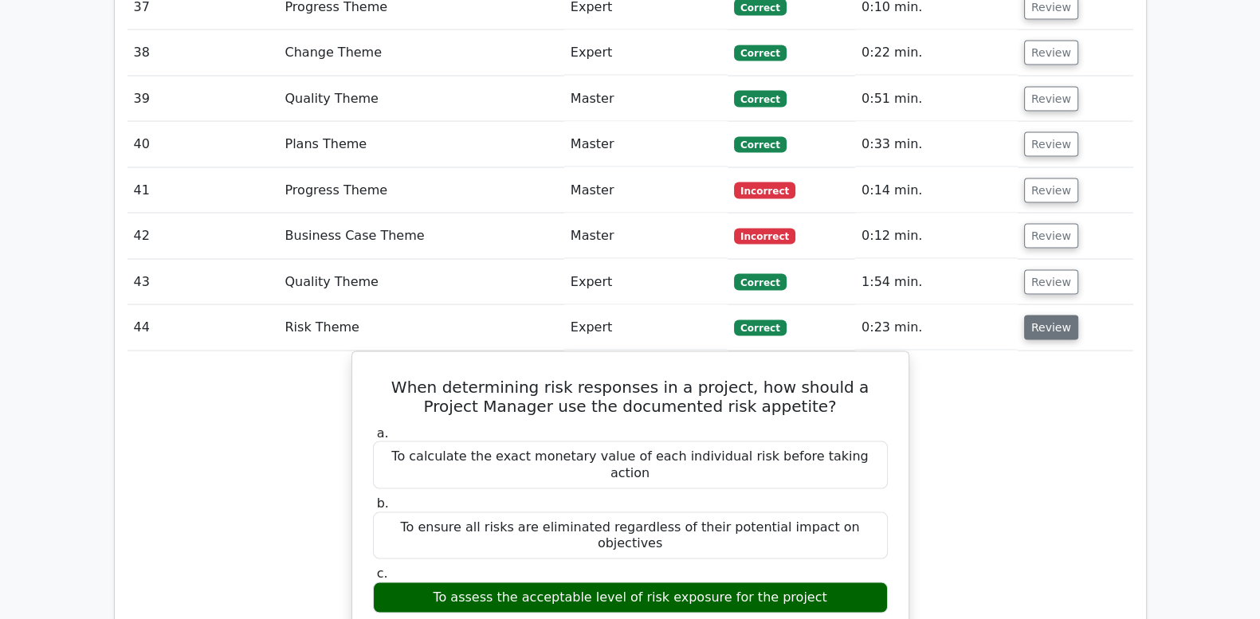
click at [1043, 316] on button "Review" at bounding box center [1051, 328] width 54 height 25
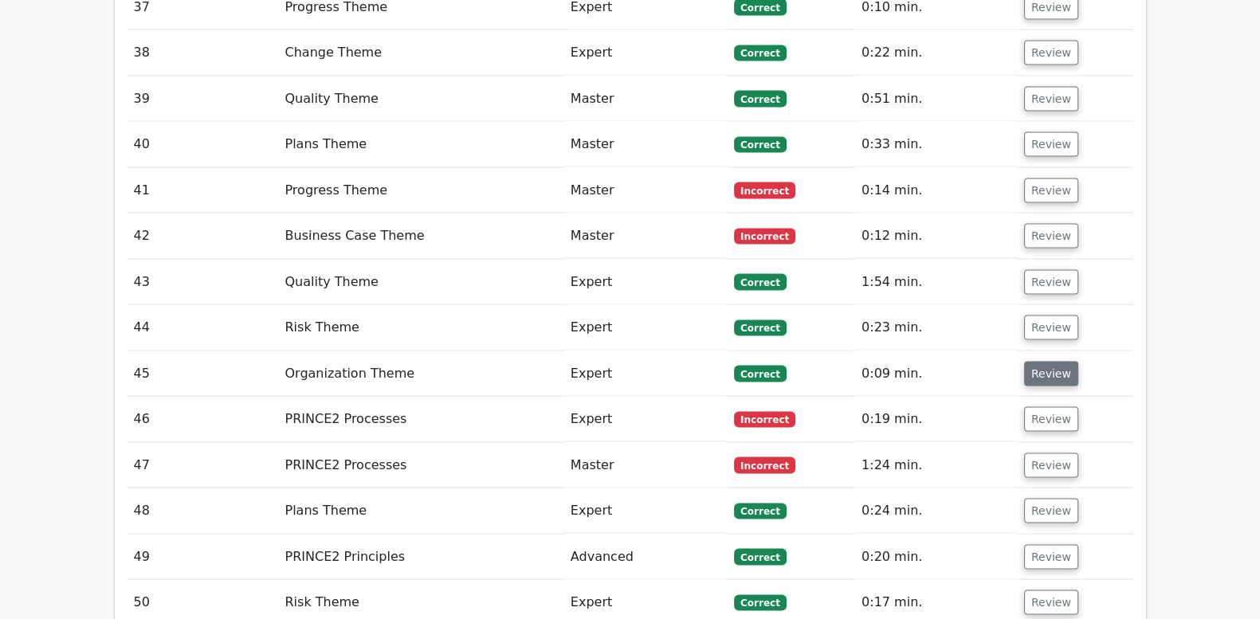
click at [1050, 362] on button "Review" at bounding box center [1051, 374] width 54 height 25
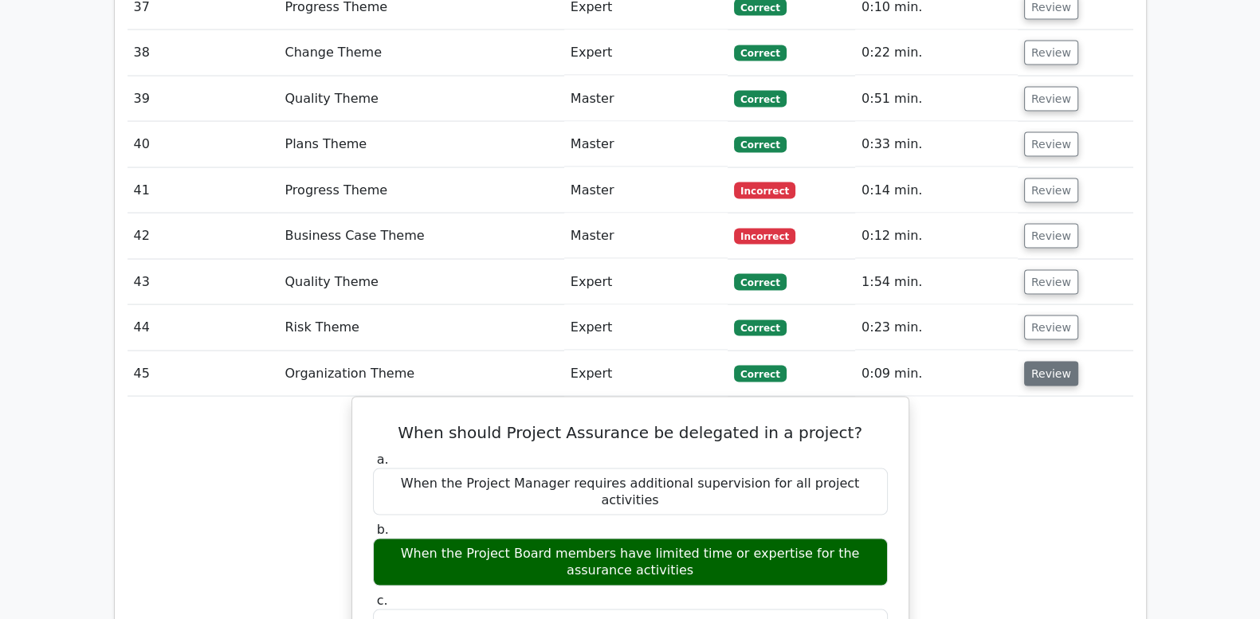
click at [1050, 362] on button "Review" at bounding box center [1051, 374] width 54 height 25
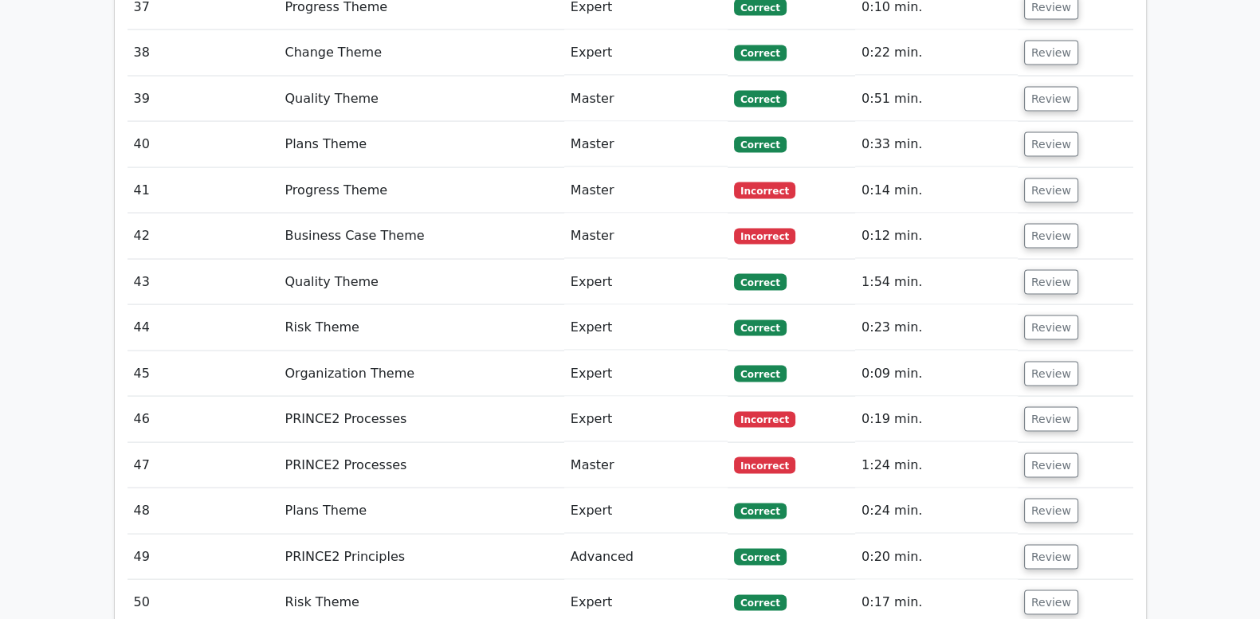
click at [1048, 397] on td "Review" at bounding box center [1076, 419] width 116 height 45
click at [1049, 407] on button "Review" at bounding box center [1051, 419] width 54 height 25
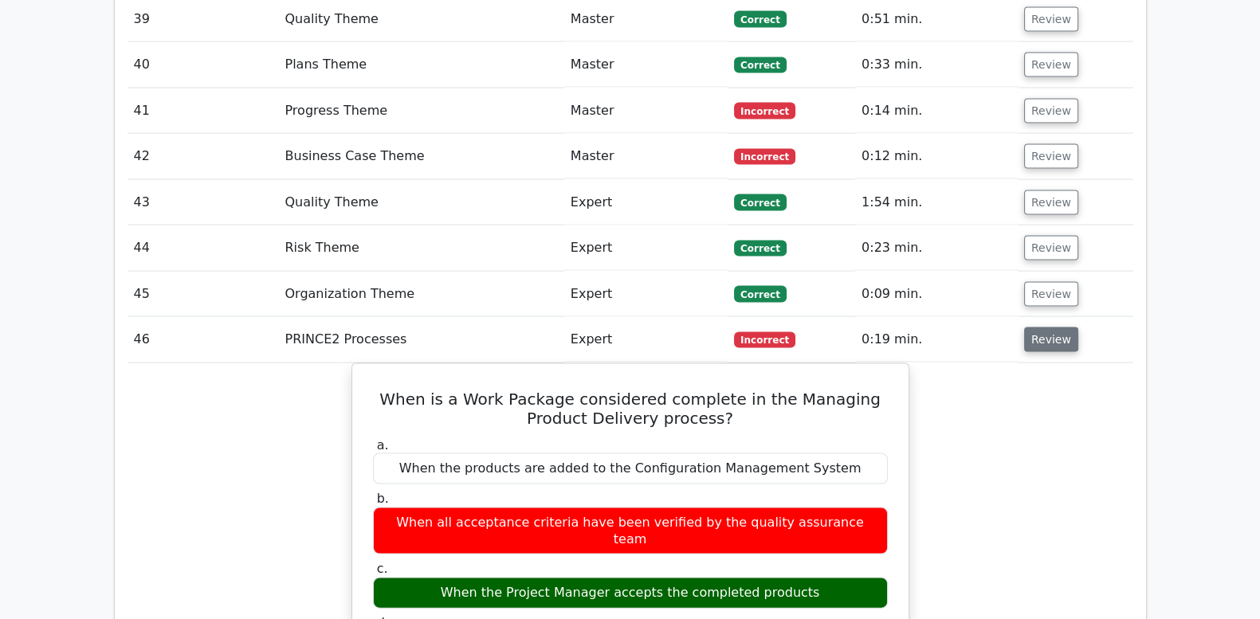
scroll to position [4184, 0]
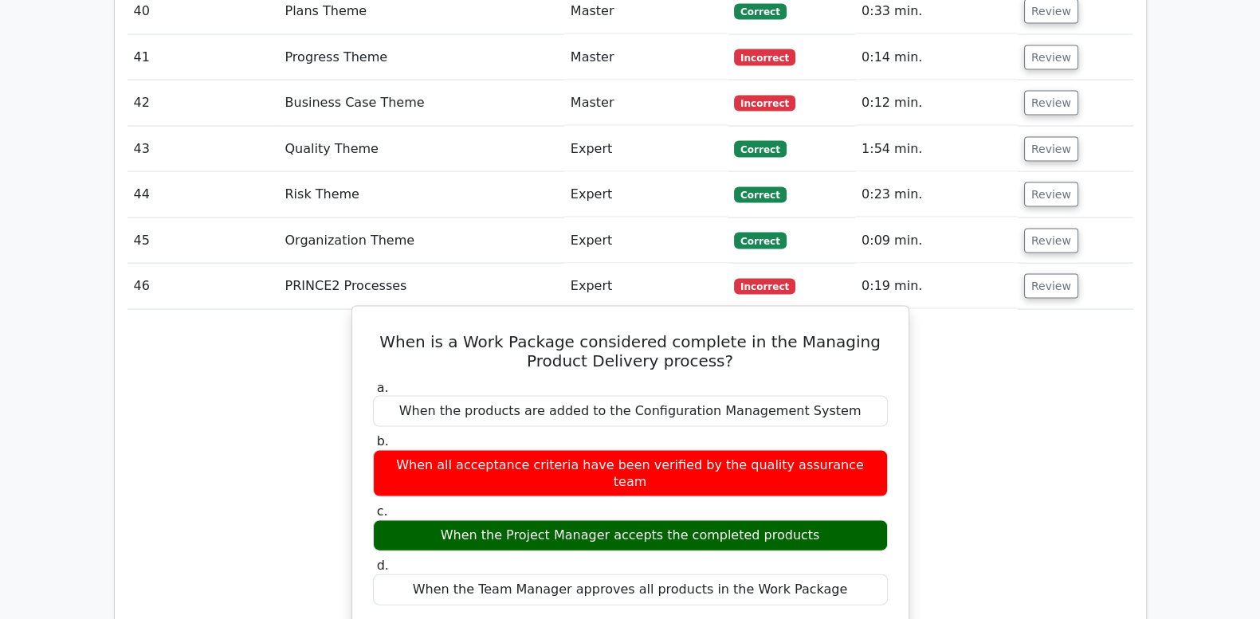
drag, startPoint x: 371, startPoint y: 220, endPoint x: 825, endPoint y: 465, distance: 516.3
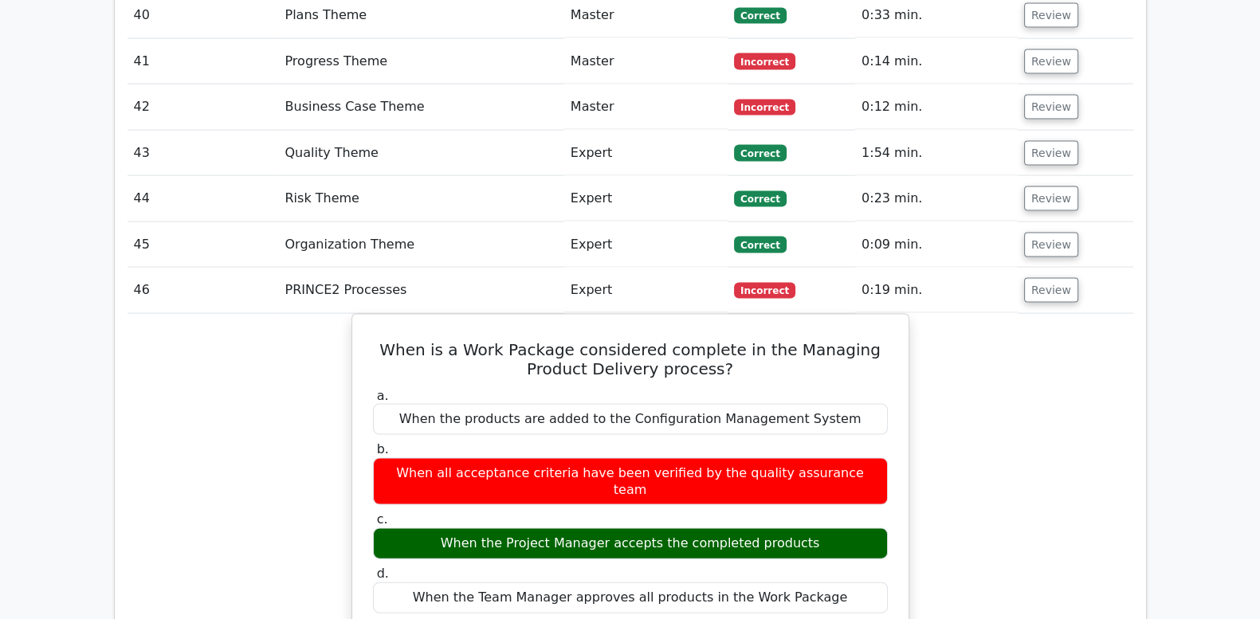
copy div "When is a Work Package considered complete in the Managing Product Delivery pro…"
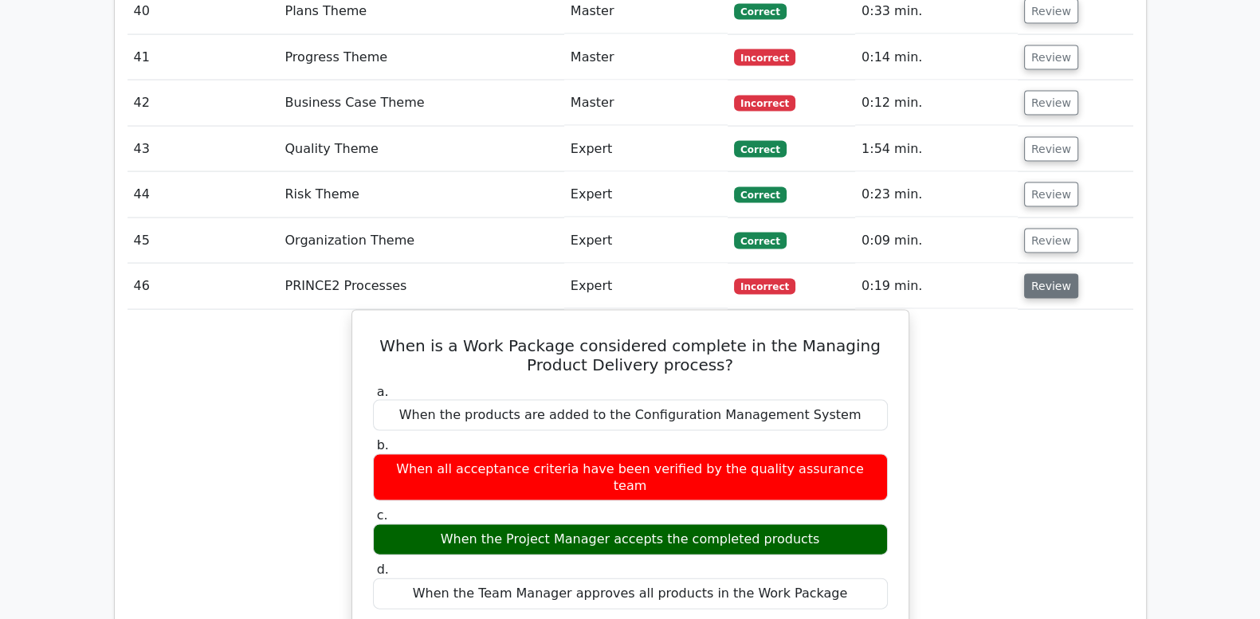
click at [1056, 274] on button "Review" at bounding box center [1051, 286] width 54 height 25
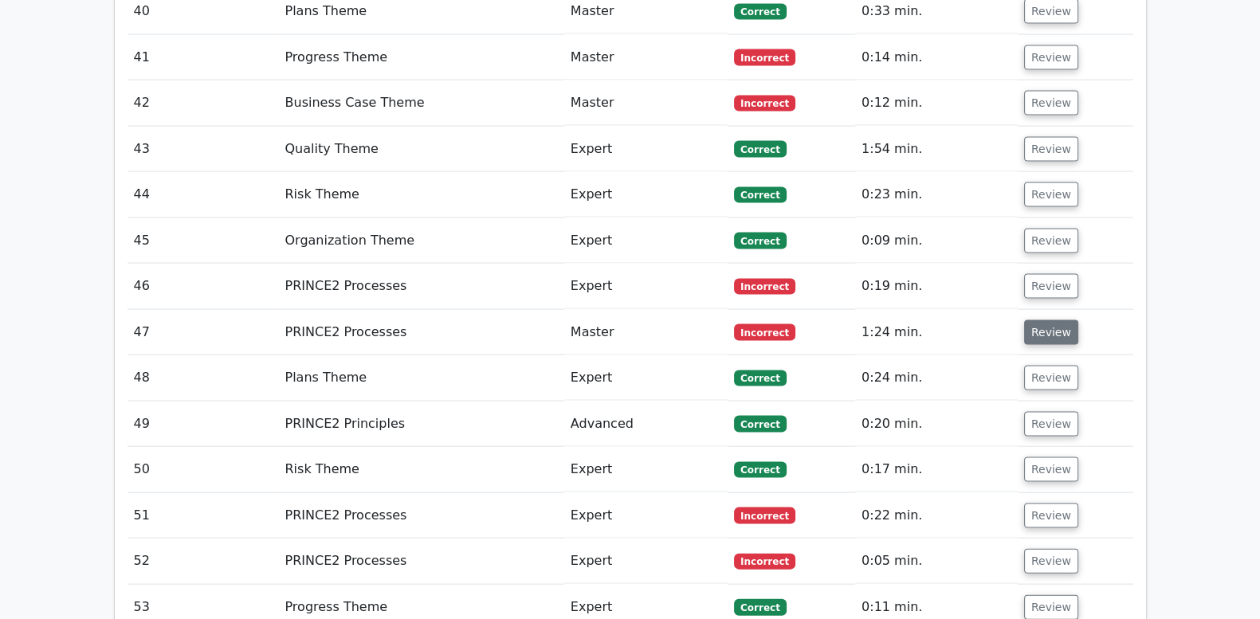
click at [1060, 320] on button "Review" at bounding box center [1051, 332] width 54 height 25
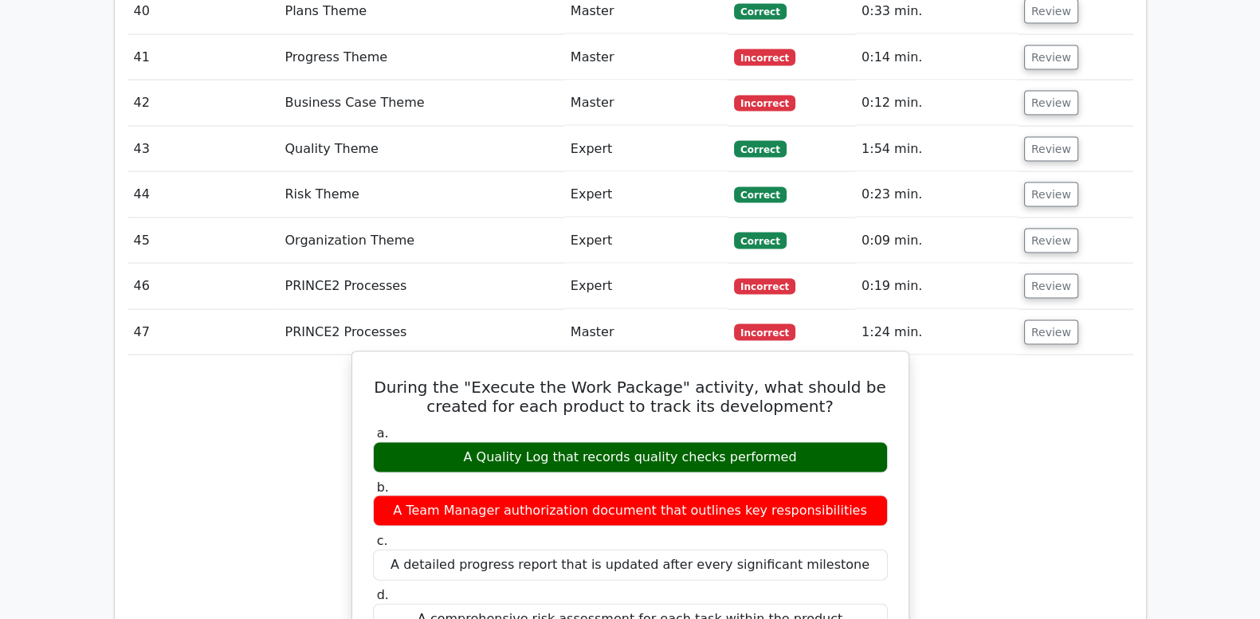
drag, startPoint x: 352, startPoint y: 267, endPoint x: 831, endPoint y: 494, distance: 530.1
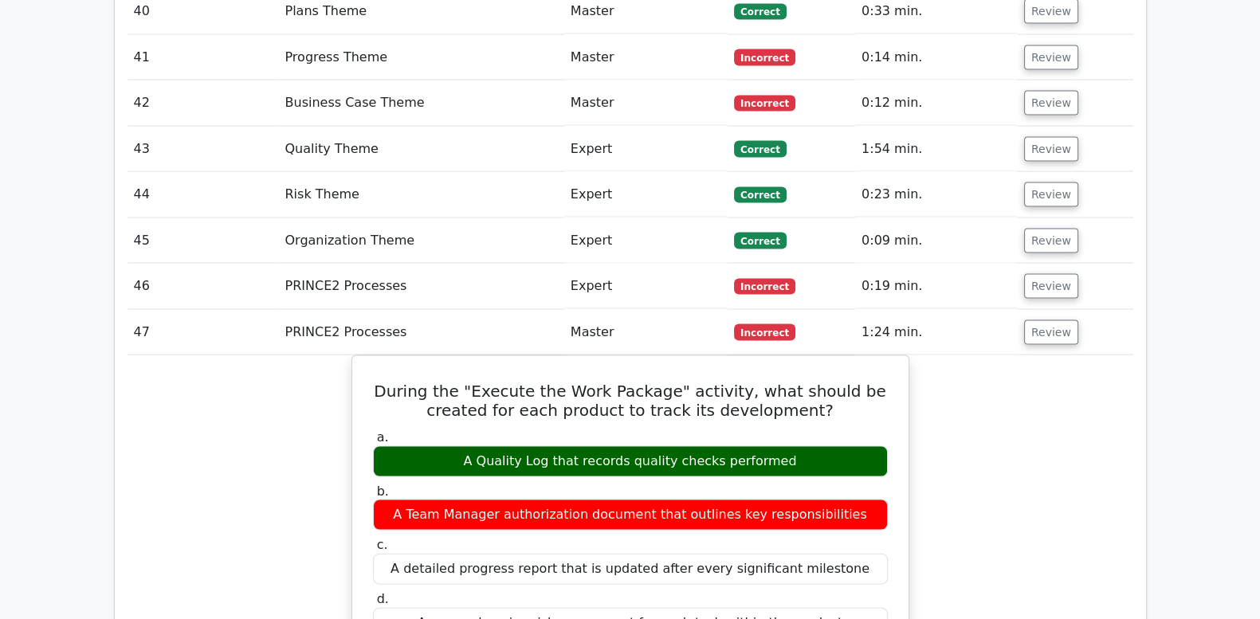
copy div "During the "Execute the Work Package" activity, what should be created for each…"
click at [1034, 320] on button "Review" at bounding box center [1051, 332] width 54 height 25
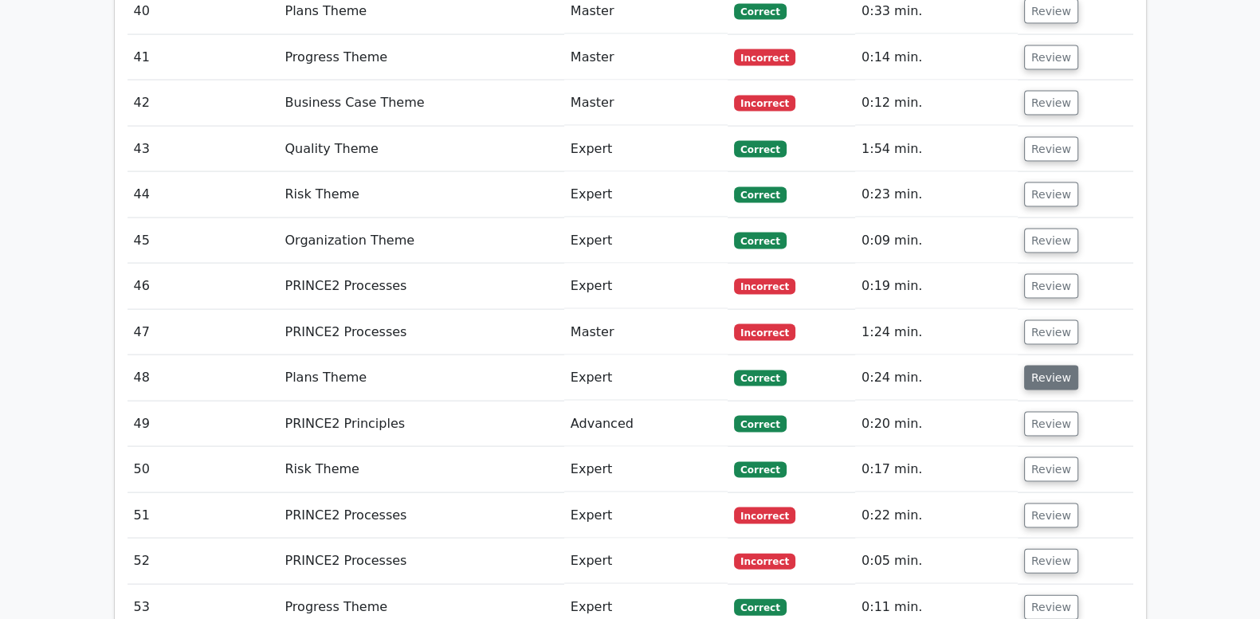
click at [1042, 366] on button "Review" at bounding box center [1051, 378] width 54 height 25
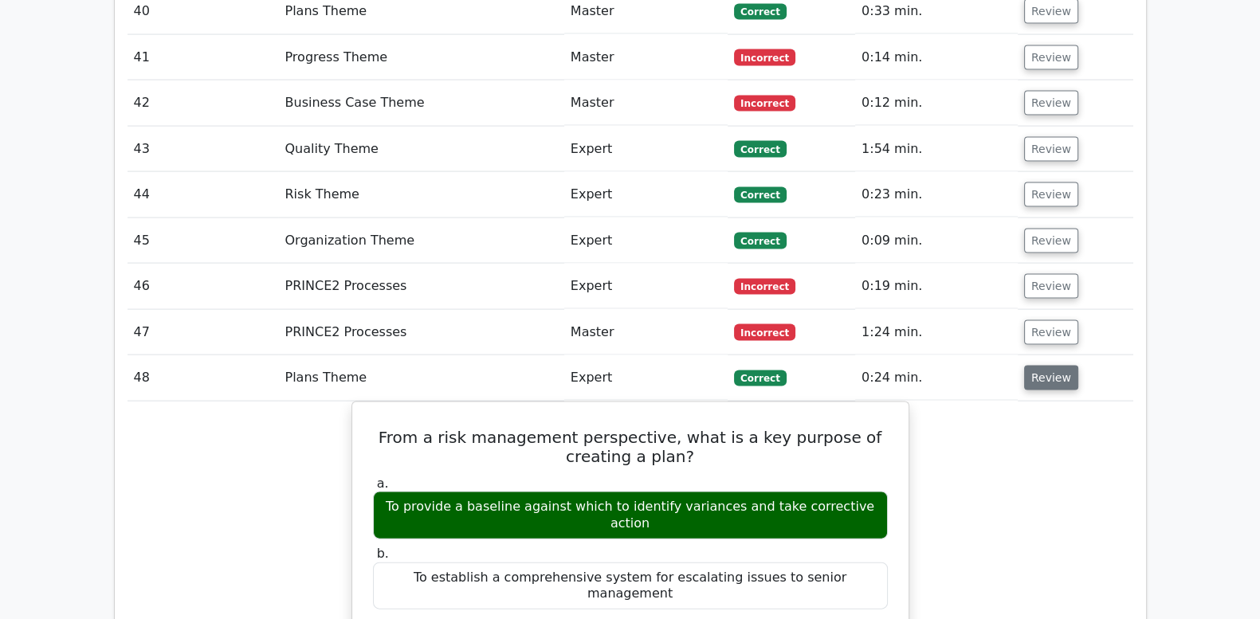
click at [1042, 366] on button "Review" at bounding box center [1051, 378] width 54 height 25
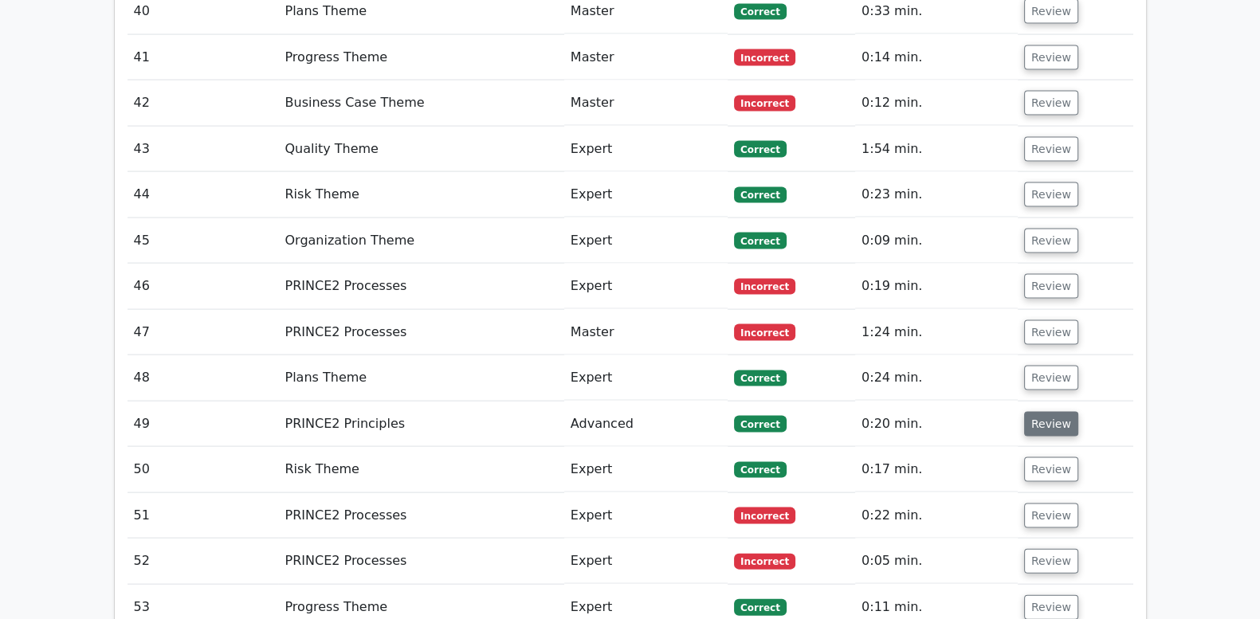
click at [1044, 412] on button "Review" at bounding box center [1051, 424] width 54 height 25
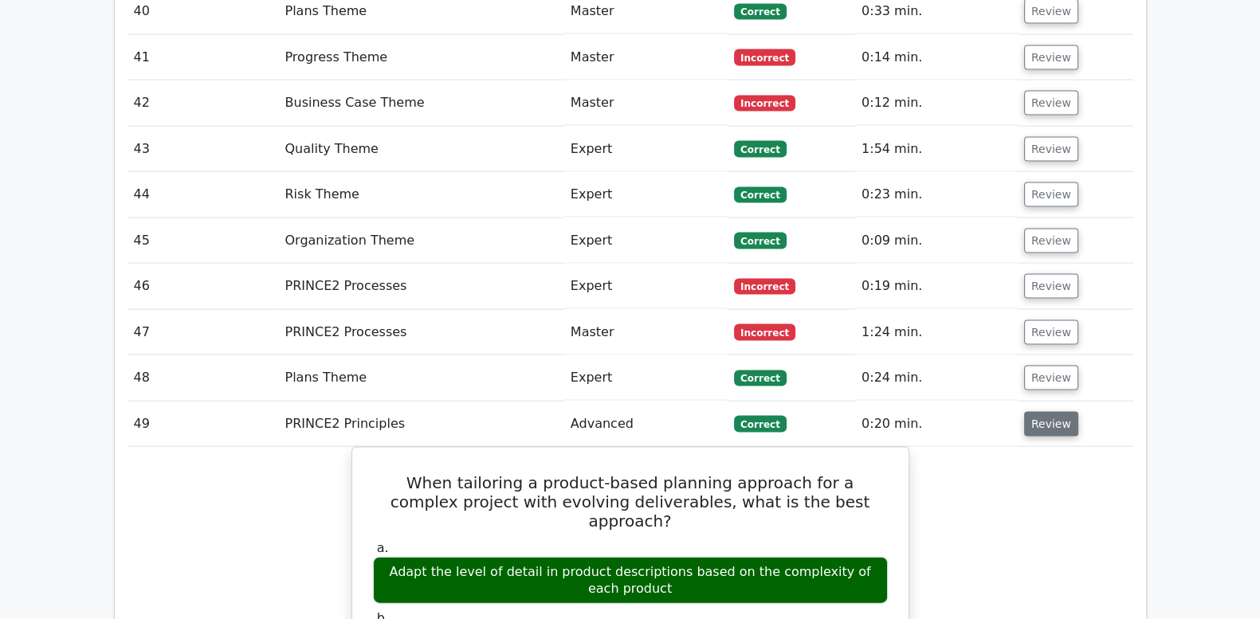
click at [1044, 412] on button "Review" at bounding box center [1051, 424] width 54 height 25
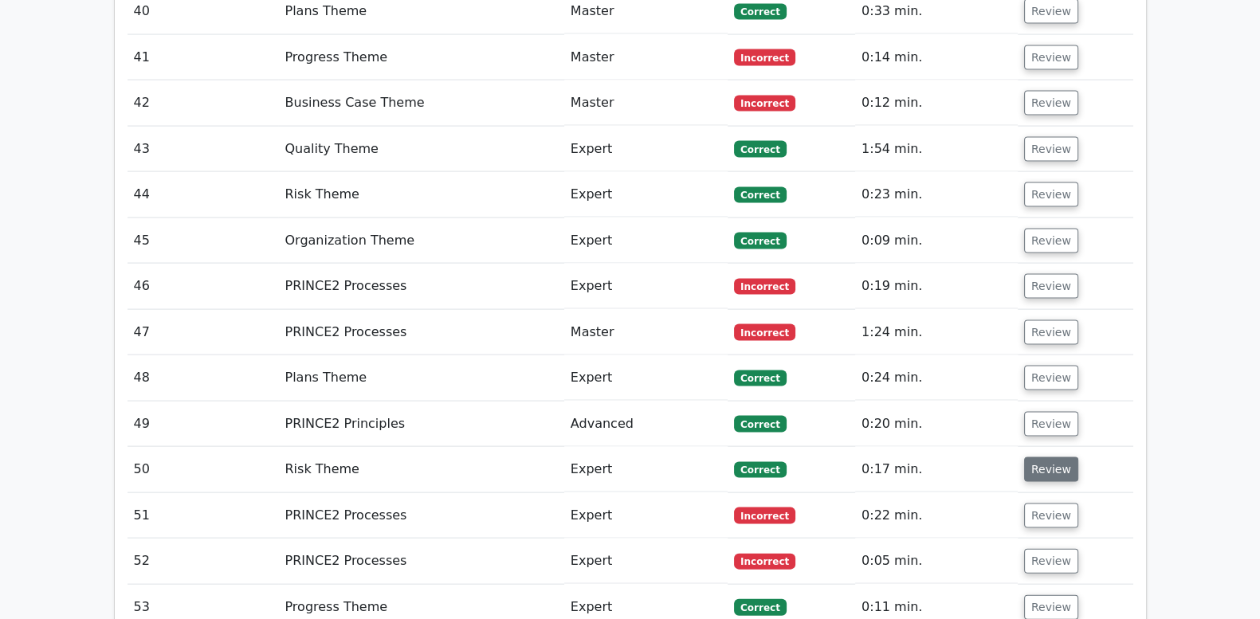
click at [1042, 457] on button "Review" at bounding box center [1051, 469] width 54 height 25
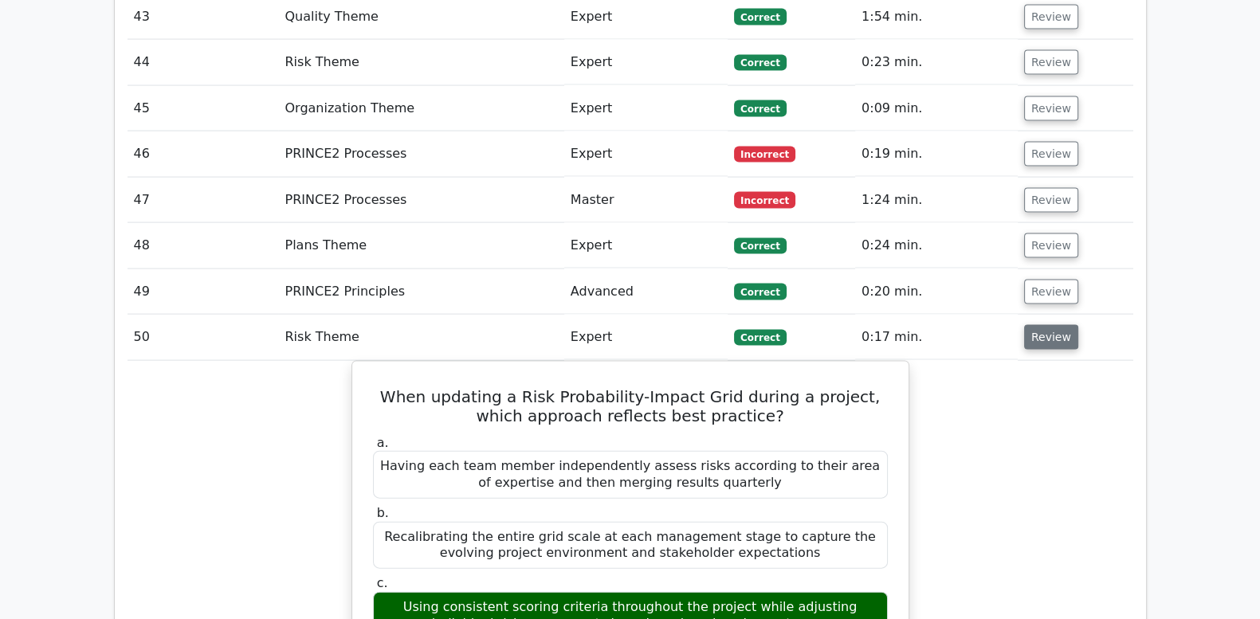
scroll to position [4449, 0]
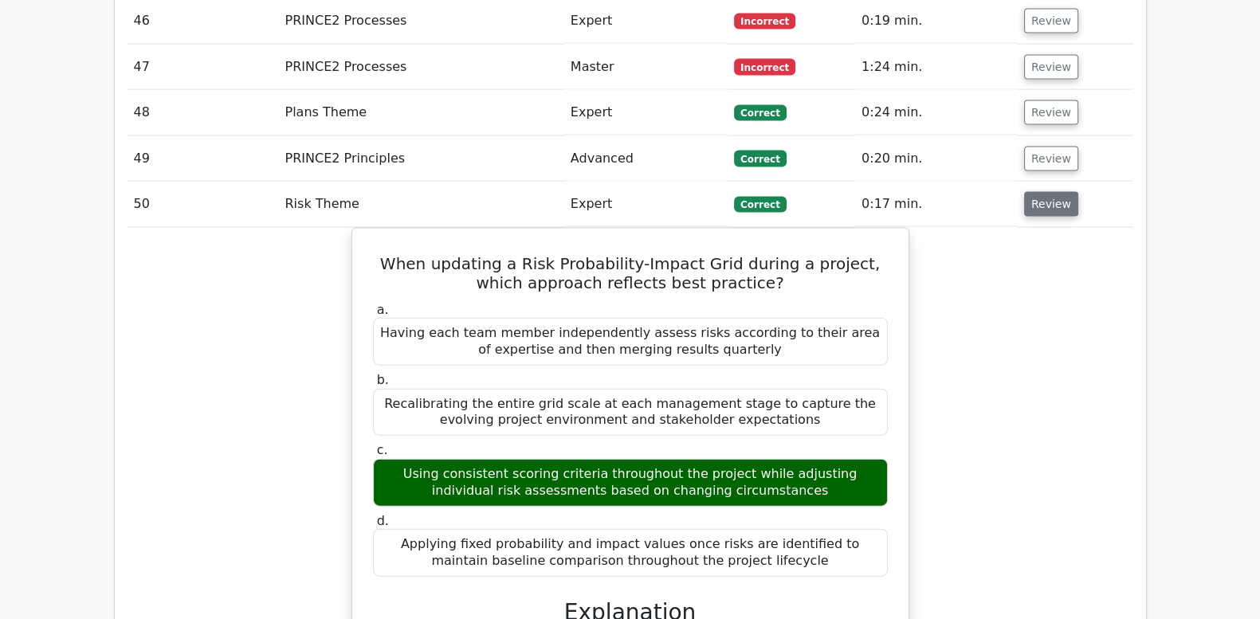
click at [1045, 192] on button "Review" at bounding box center [1051, 204] width 54 height 25
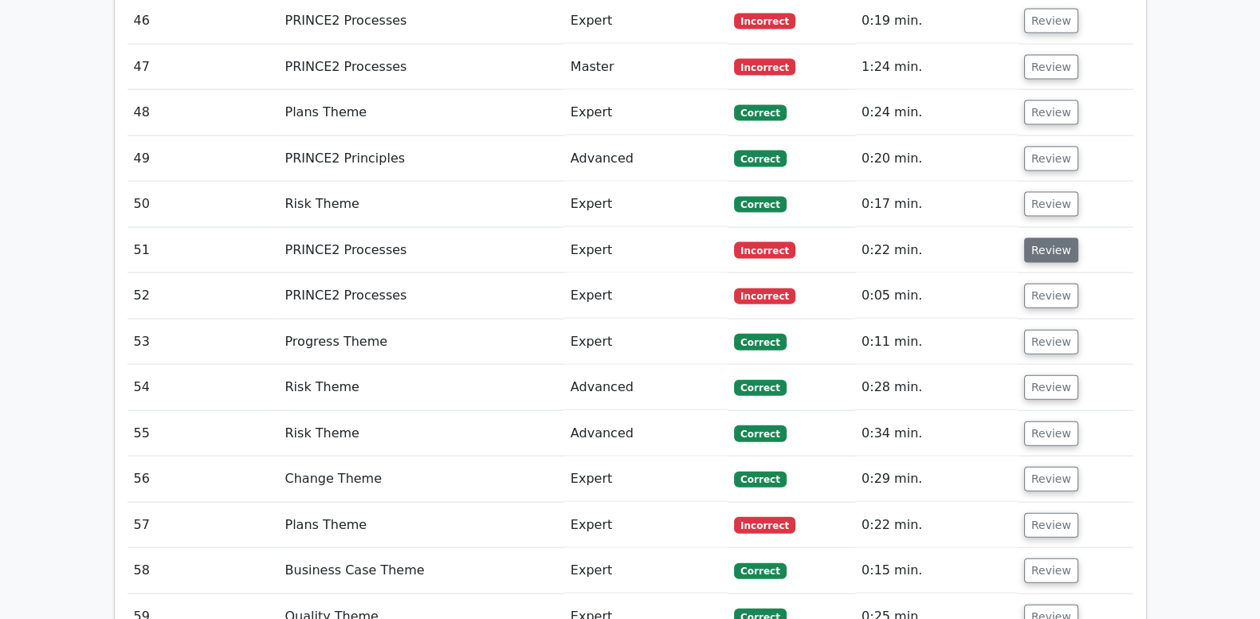
click at [1049, 238] on button "Review" at bounding box center [1051, 250] width 54 height 25
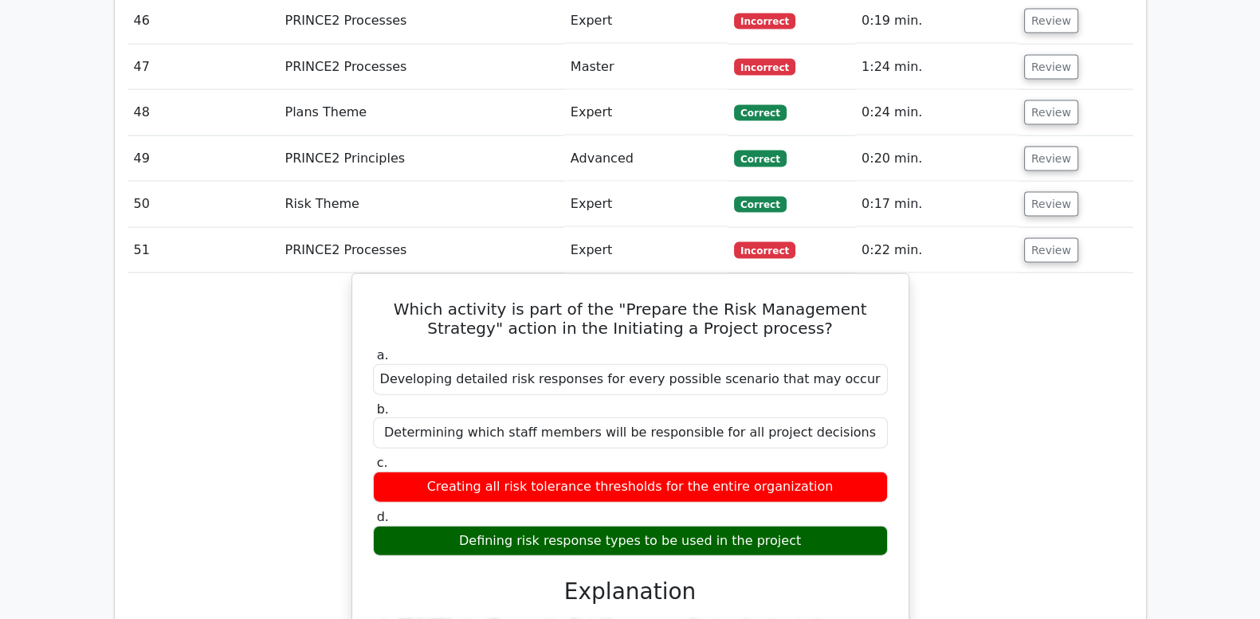
drag, startPoint x: 387, startPoint y: 179, endPoint x: 914, endPoint y: 422, distance: 580.2
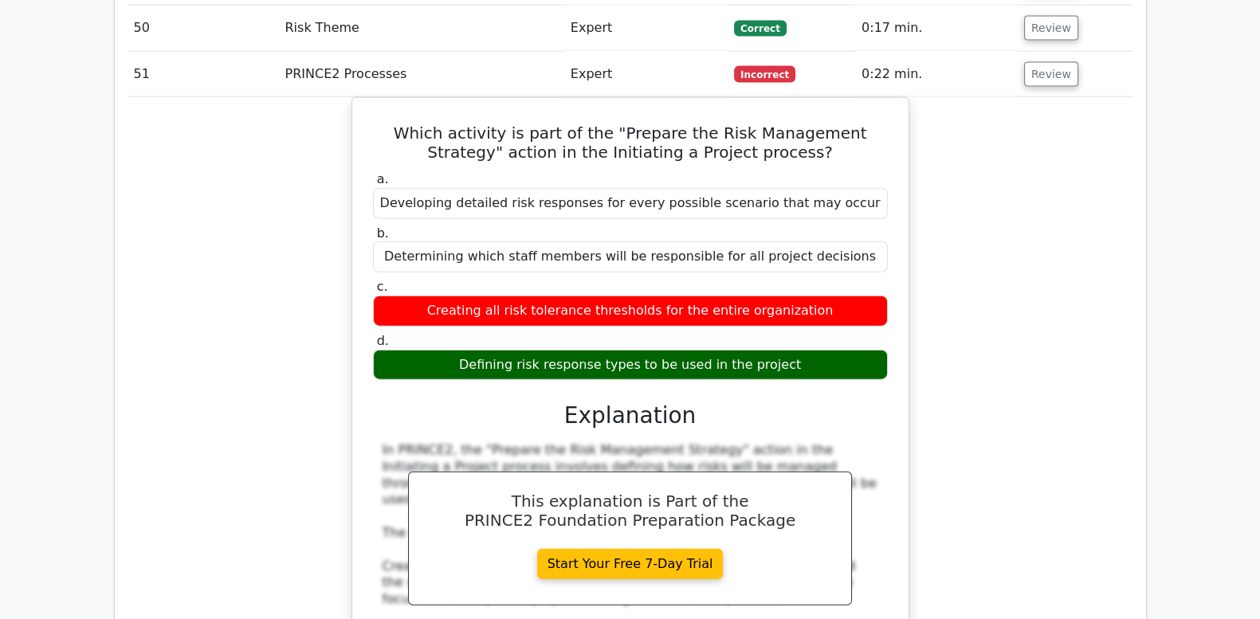
scroll to position [4516, 0]
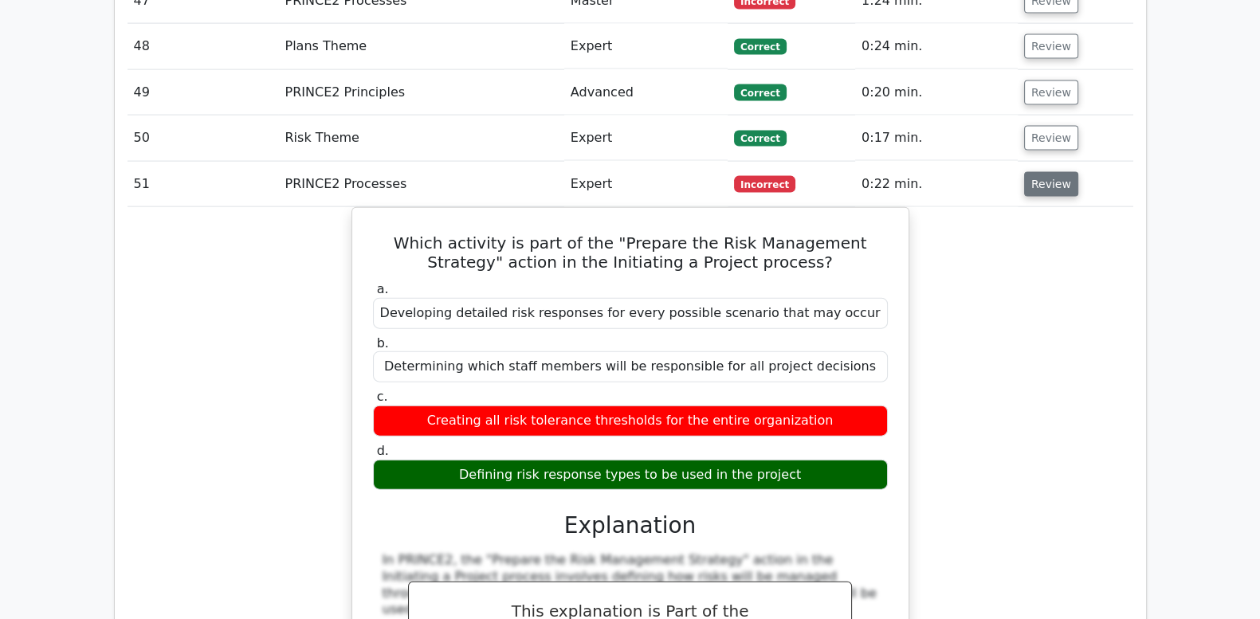
click at [1045, 172] on button "Review" at bounding box center [1051, 184] width 54 height 25
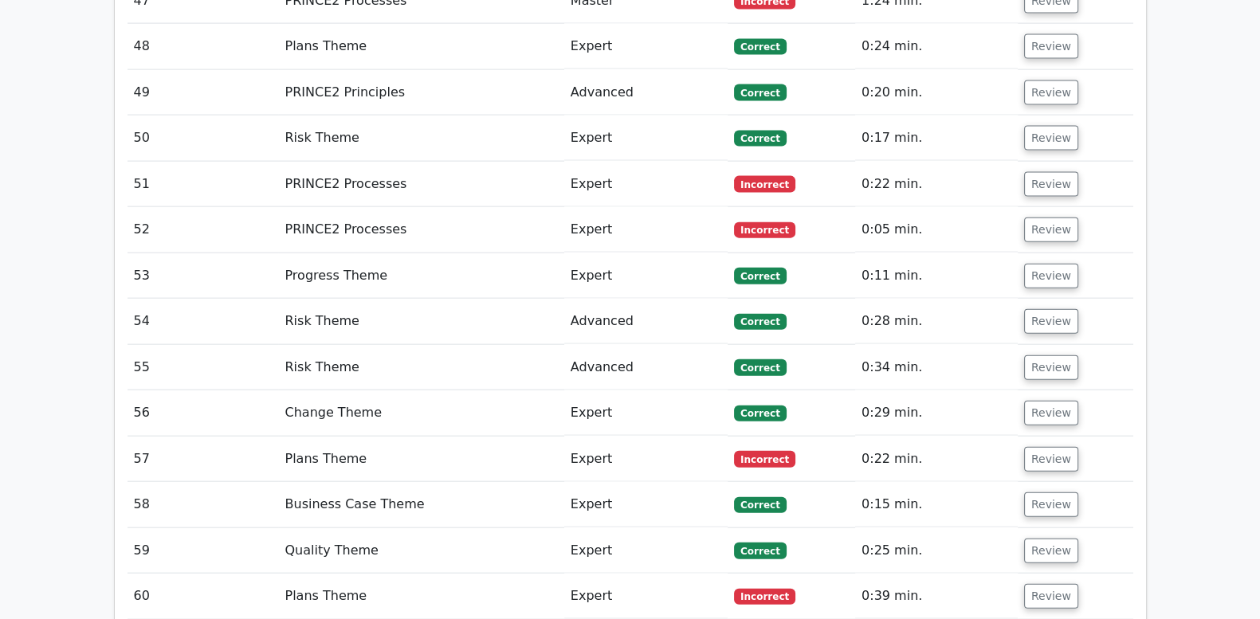
click at [1044, 207] on td "Review" at bounding box center [1076, 229] width 116 height 45
click at [1041, 218] on button "Review" at bounding box center [1051, 230] width 54 height 25
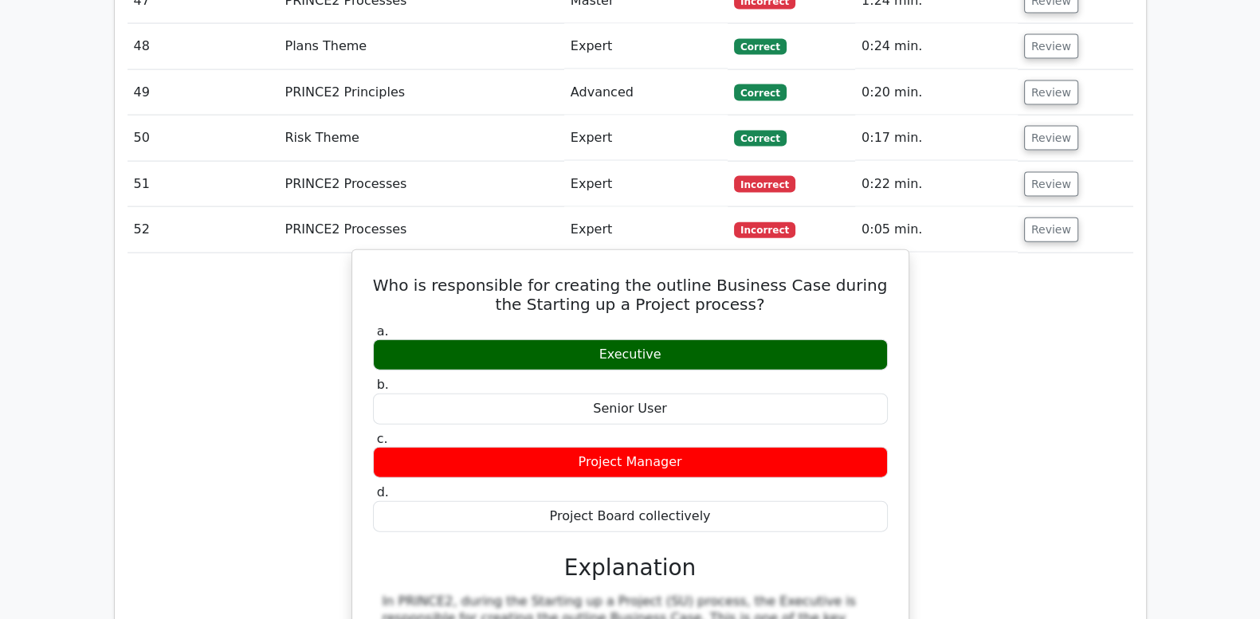
drag, startPoint x: 384, startPoint y: 162, endPoint x: 774, endPoint y: 399, distance: 456.4
click at [774, 399] on div "Who is responsible for creating the outline Business Case during the Starting u…" at bounding box center [631, 621] width 544 height 728
click at [887, 320] on div "a. Executive b. Senior User c. d." at bounding box center [630, 427] width 534 height 215
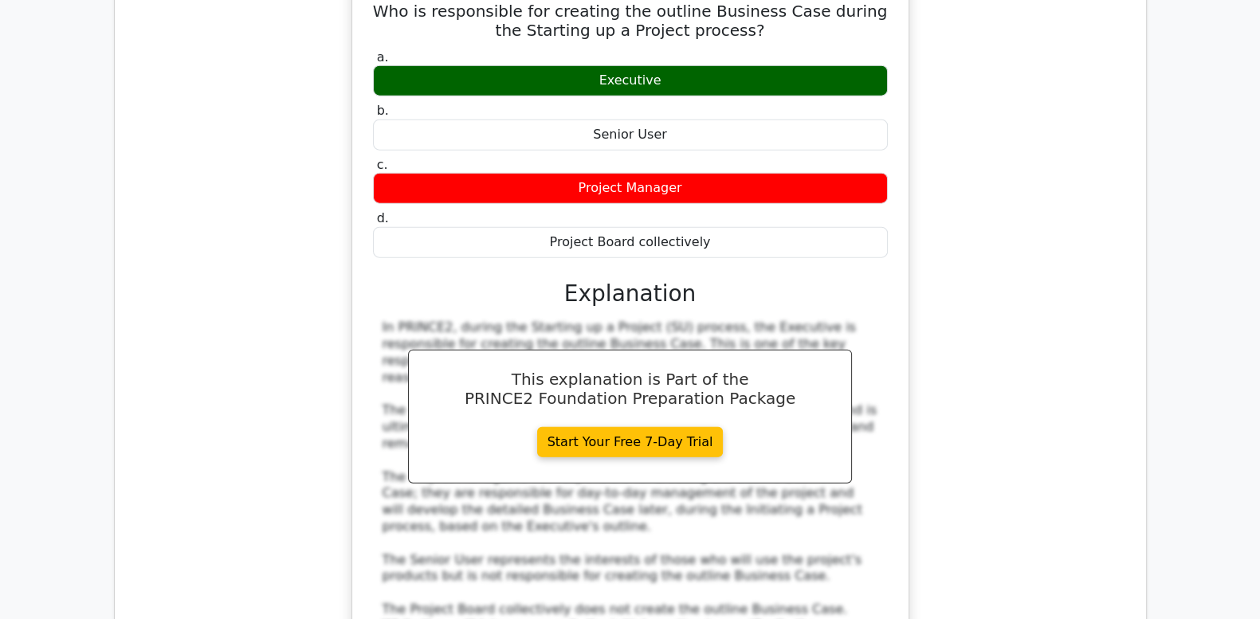
scroll to position [4582, 0]
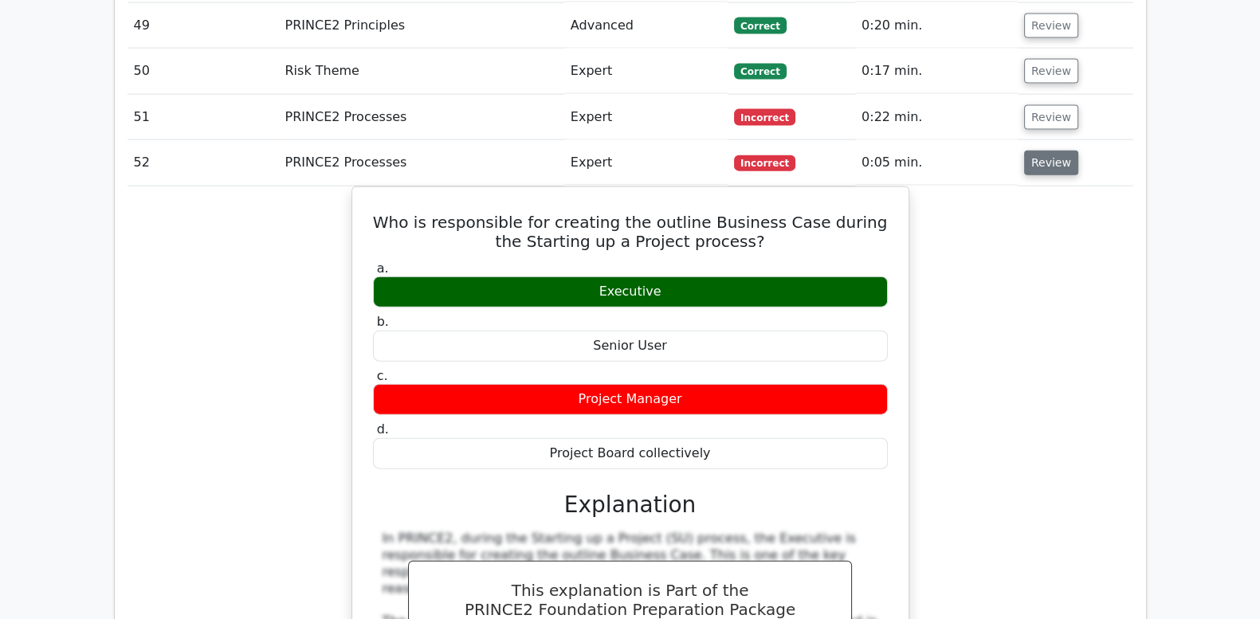
click at [1056, 151] on button "Review" at bounding box center [1051, 163] width 54 height 25
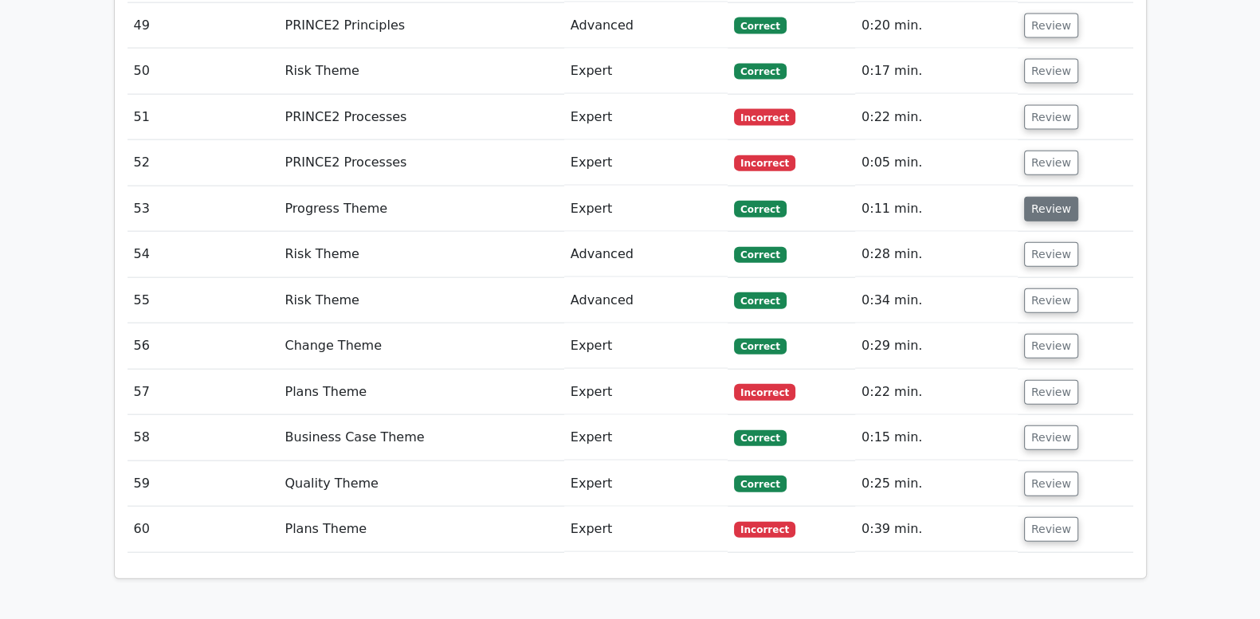
click at [1056, 197] on button "Review" at bounding box center [1051, 209] width 54 height 25
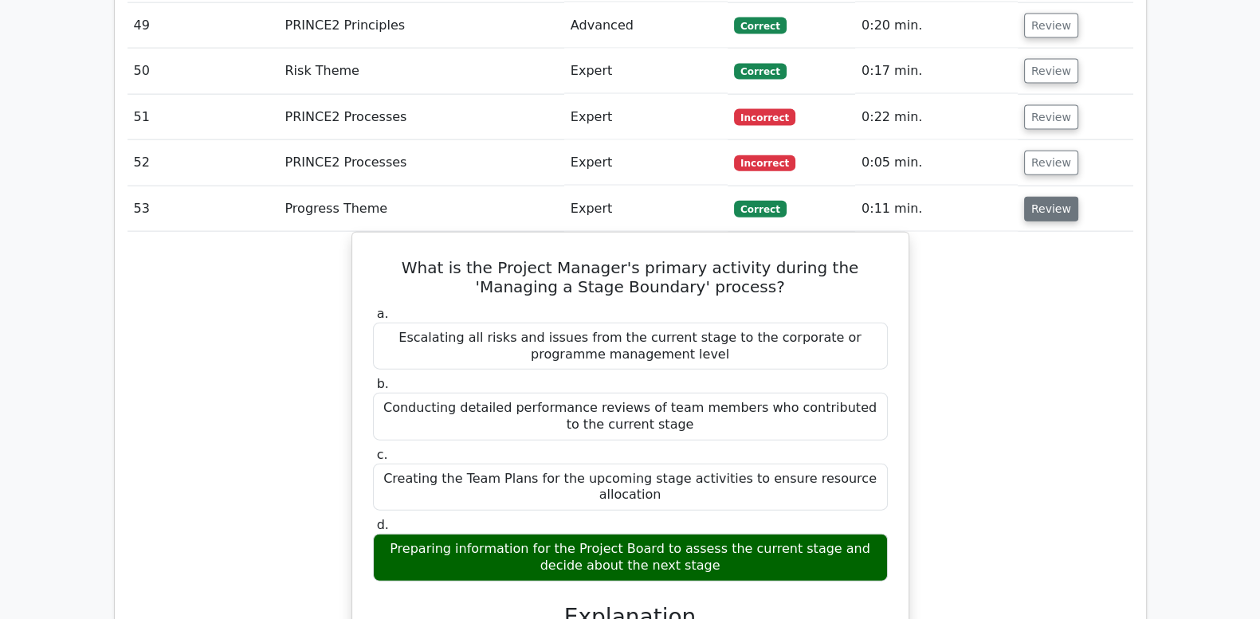
click at [1056, 197] on button "Review" at bounding box center [1051, 209] width 54 height 25
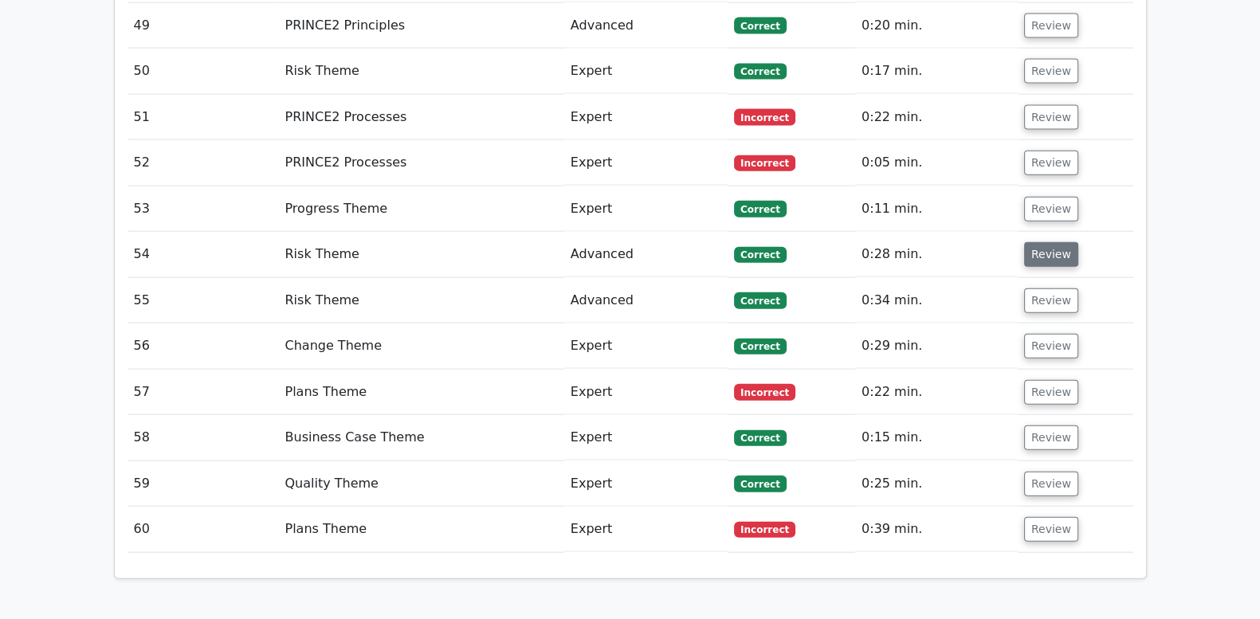
click at [1050, 242] on button "Review" at bounding box center [1051, 254] width 54 height 25
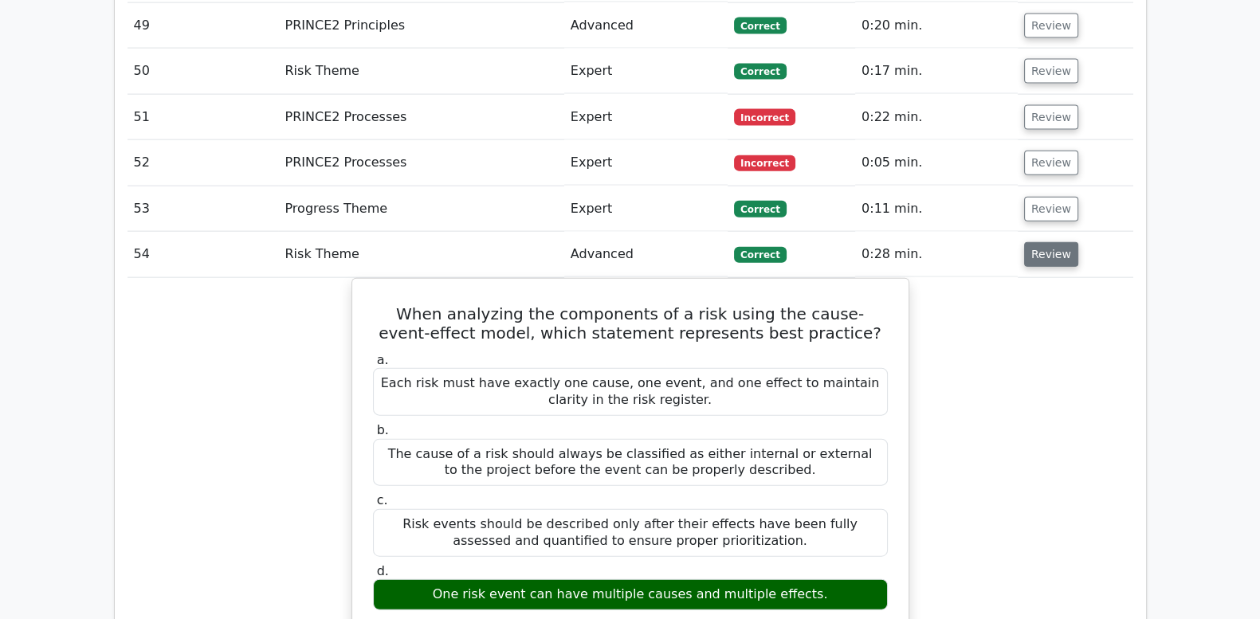
click at [1050, 242] on button "Review" at bounding box center [1051, 254] width 54 height 25
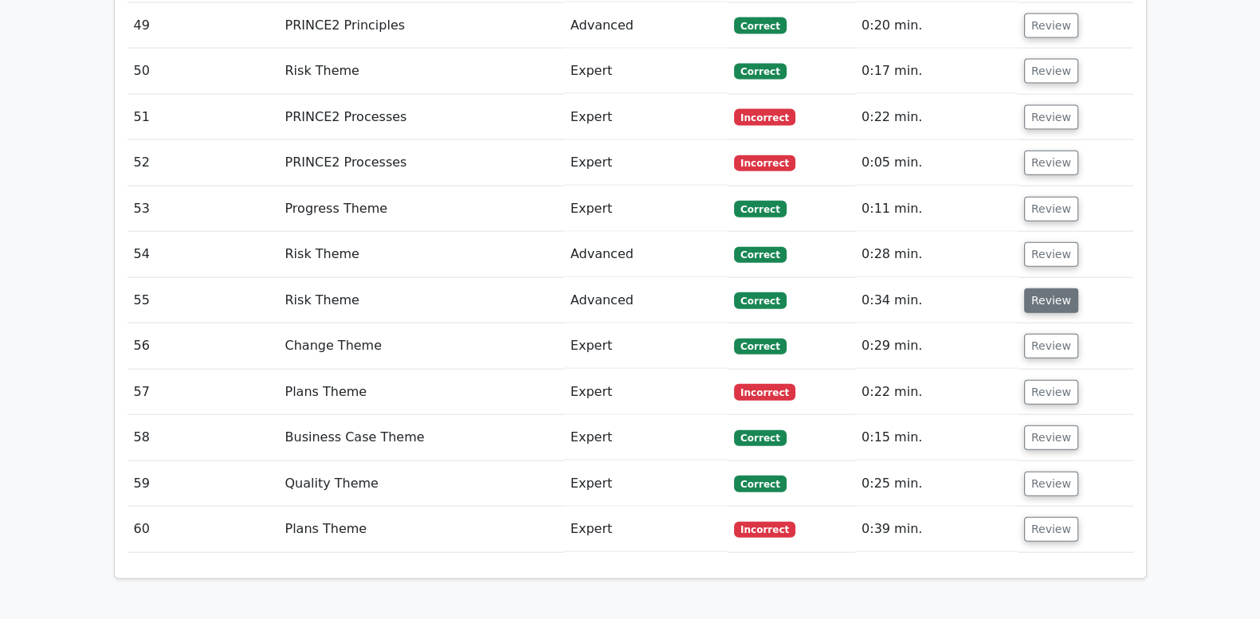
click at [1038, 288] on button "Review" at bounding box center [1051, 300] width 54 height 25
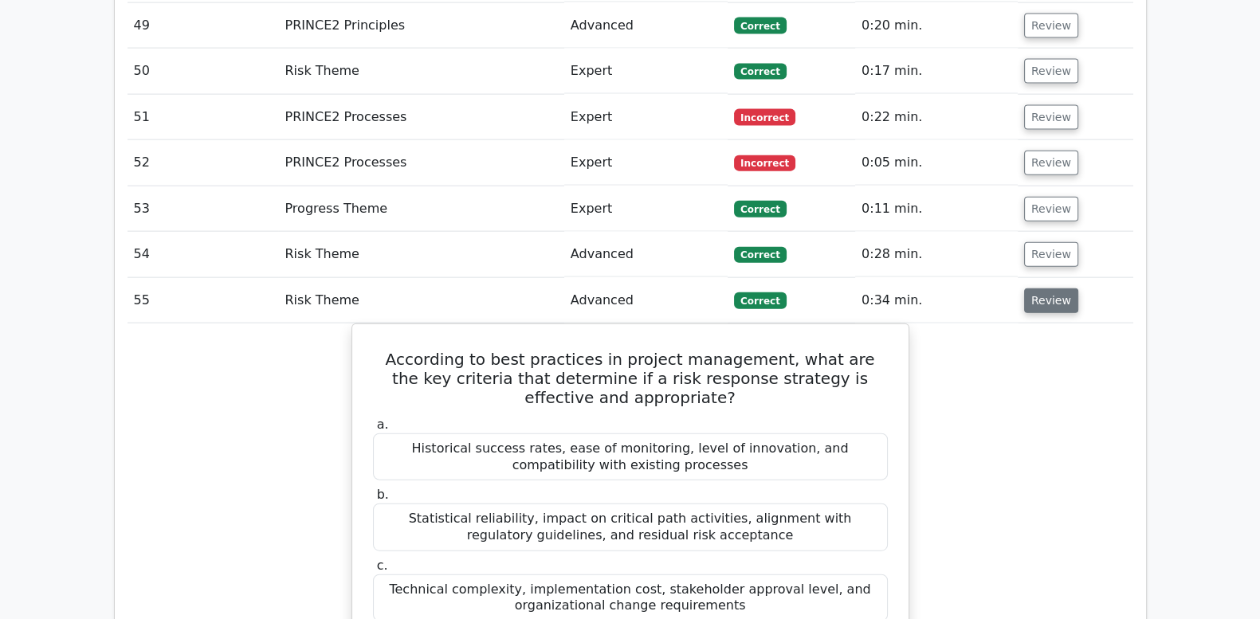
click at [1038, 288] on button "Review" at bounding box center [1051, 300] width 54 height 25
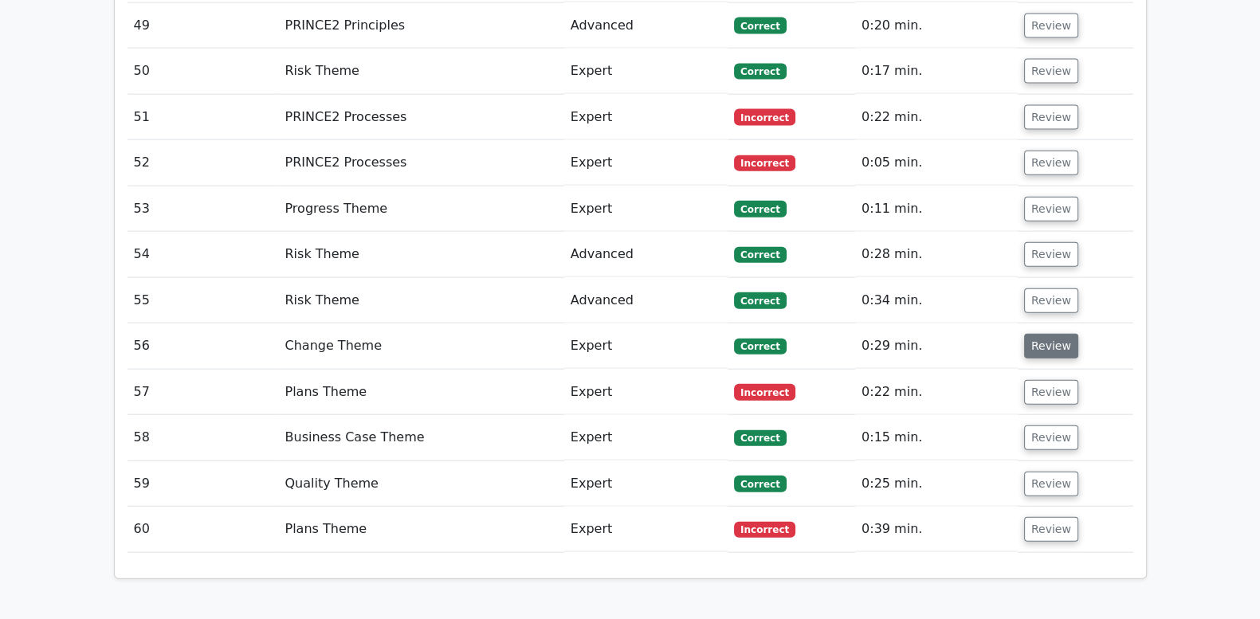
click at [1039, 334] on button "Review" at bounding box center [1051, 346] width 54 height 25
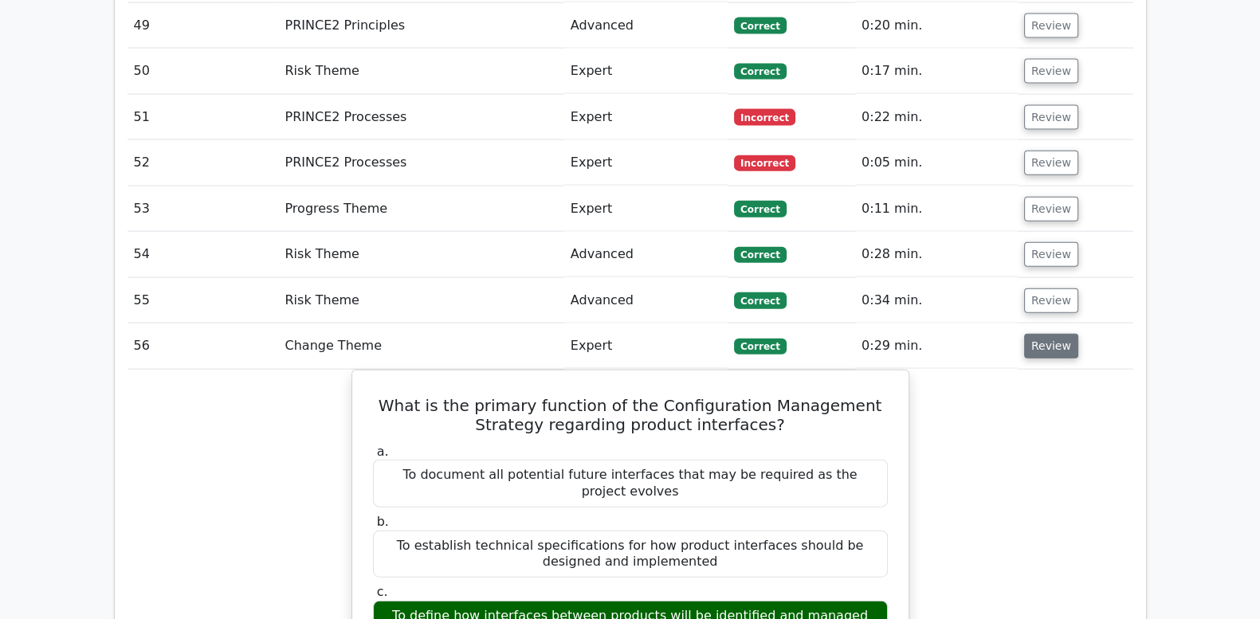
click at [1039, 334] on button "Review" at bounding box center [1051, 346] width 54 height 25
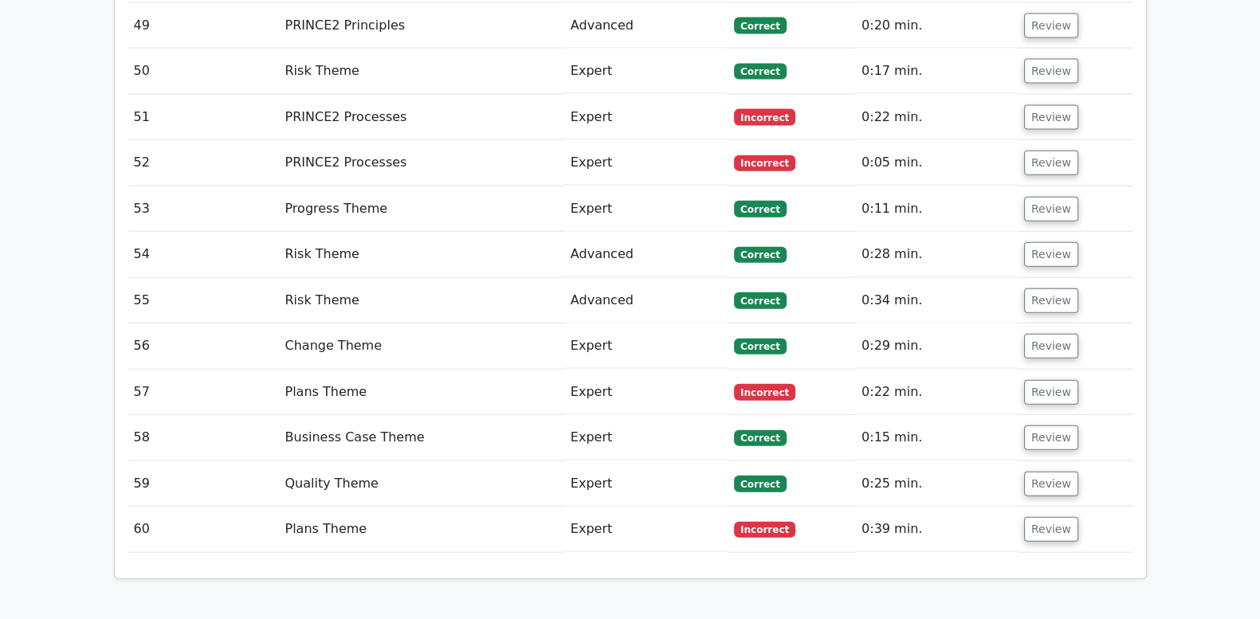
click at [1050, 370] on td "Review" at bounding box center [1076, 392] width 116 height 45
click at [1048, 380] on button "Review" at bounding box center [1051, 392] width 54 height 25
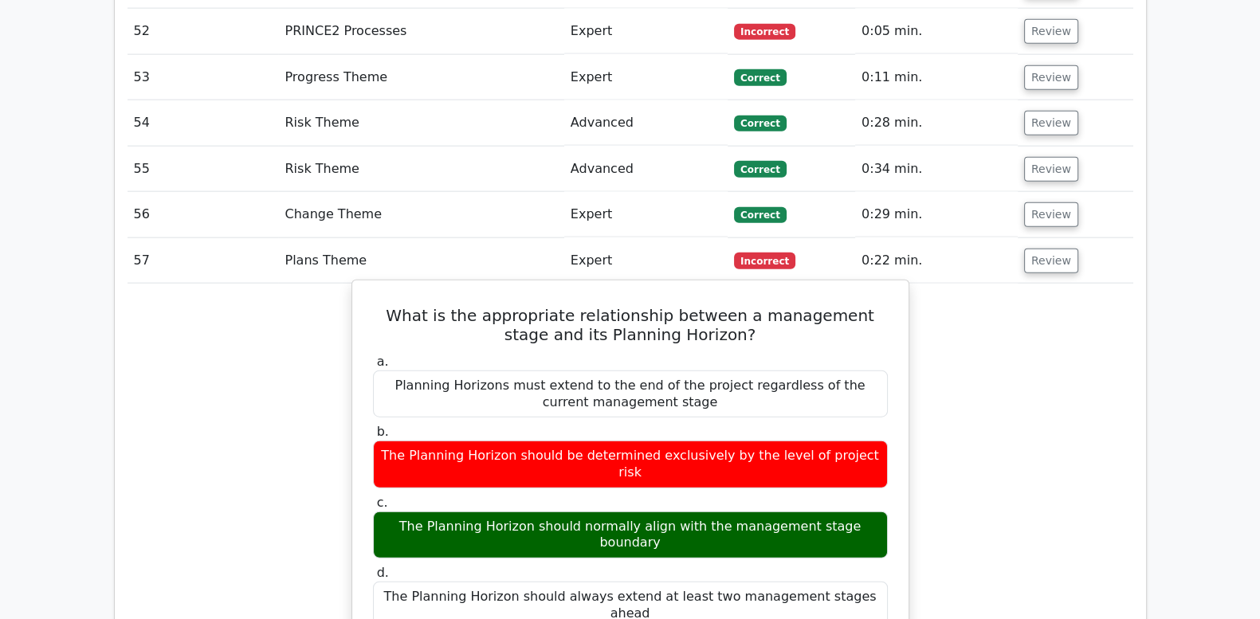
scroll to position [4715, 0]
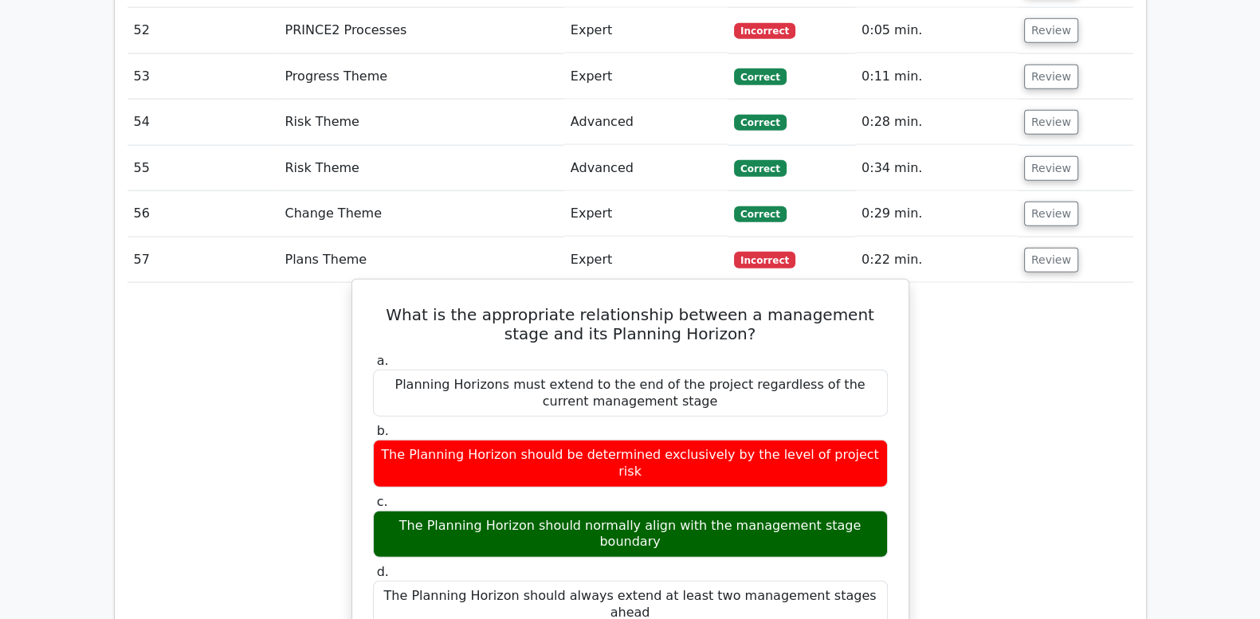
drag, startPoint x: 371, startPoint y: 181, endPoint x: 894, endPoint y: 432, distance: 579.9
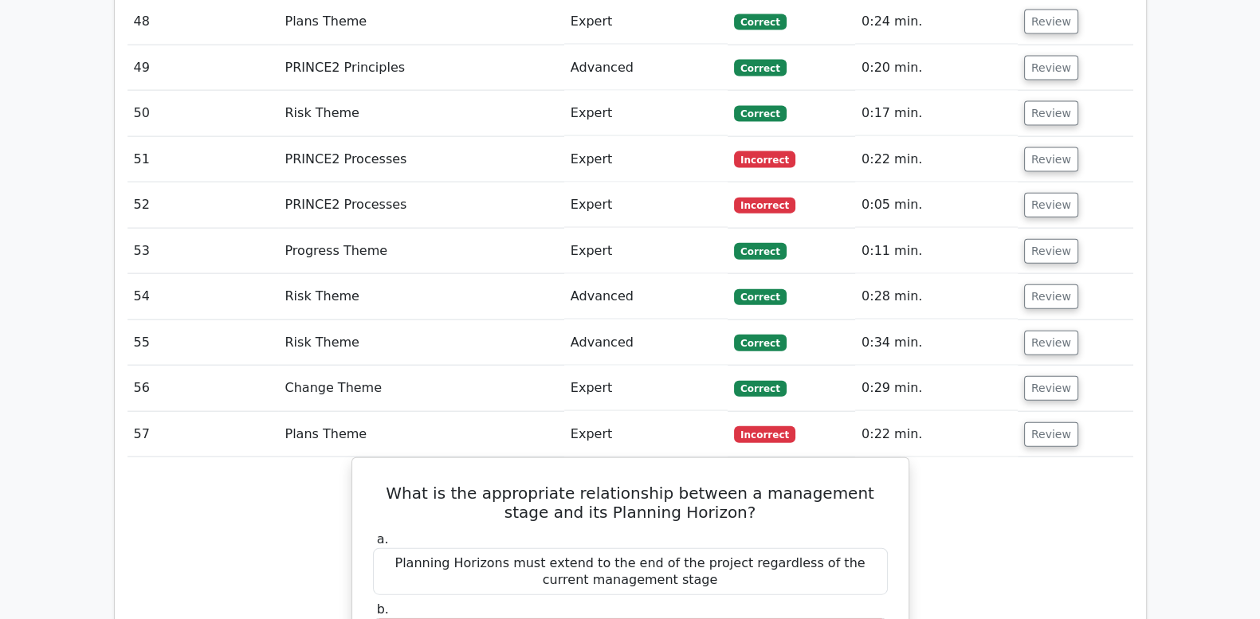
scroll to position [4516, 0]
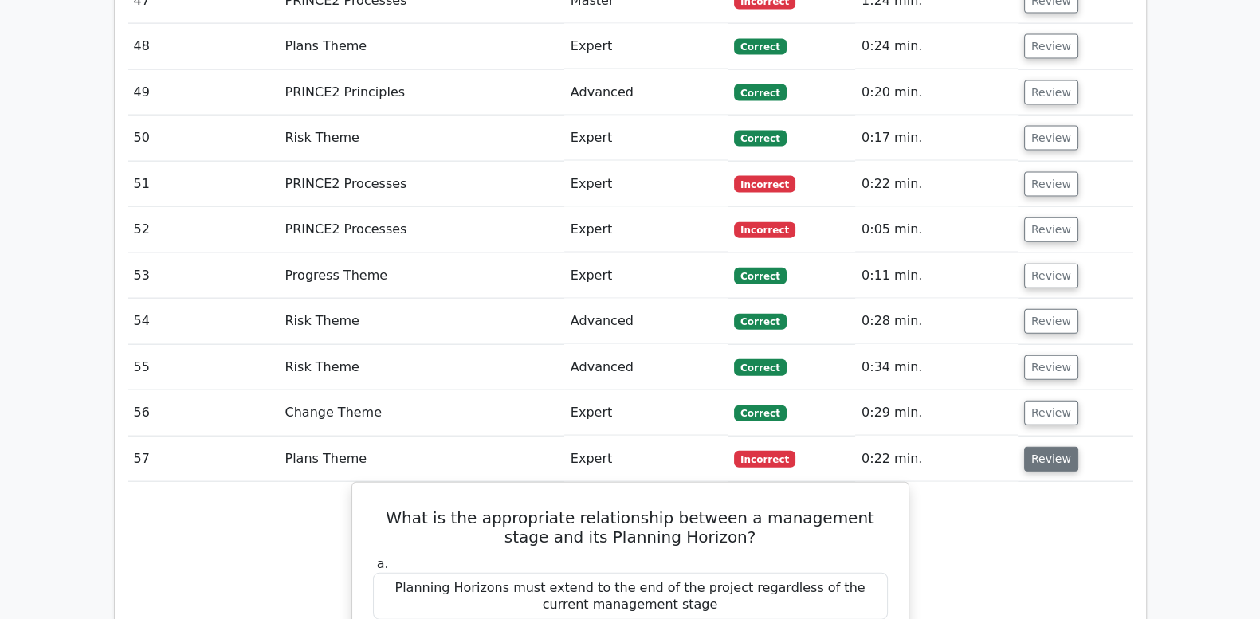
click at [1031, 447] on button "Review" at bounding box center [1051, 459] width 54 height 25
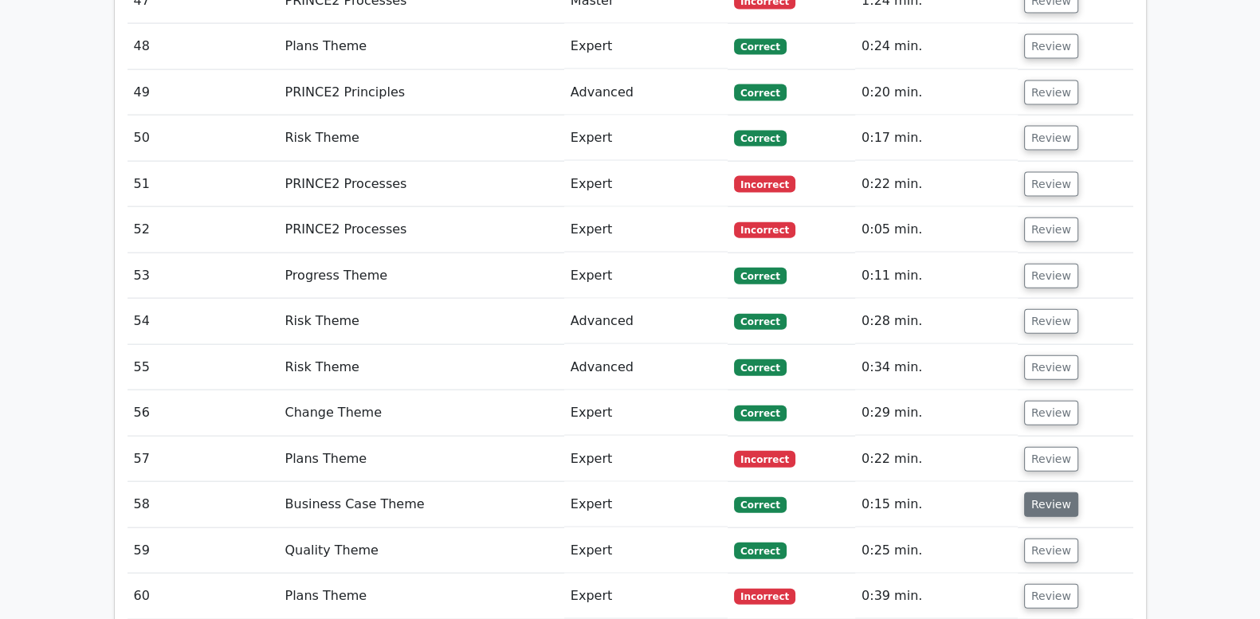
click at [1029, 493] on button "Review" at bounding box center [1051, 505] width 54 height 25
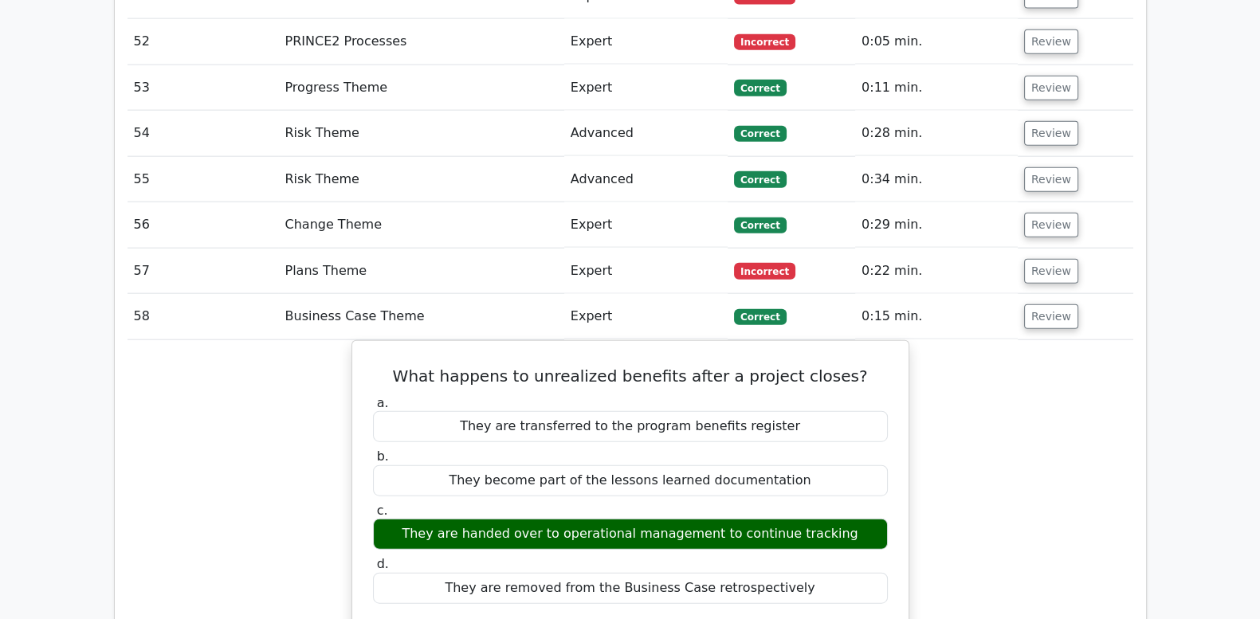
scroll to position [4715, 0]
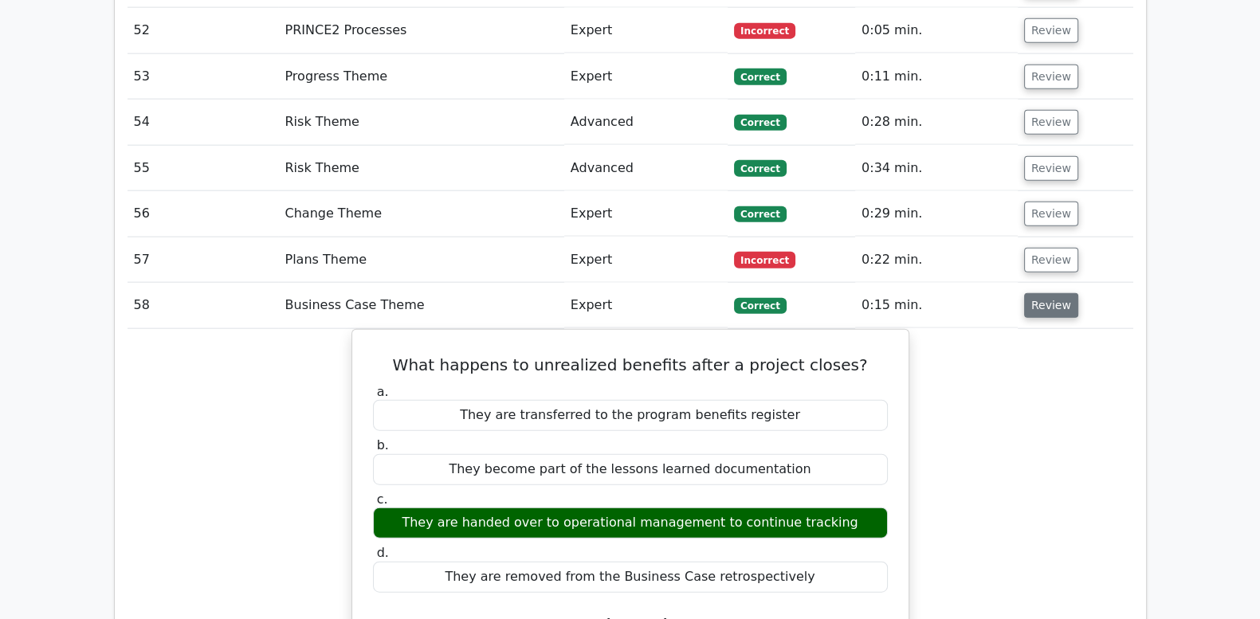
click at [1048, 293] on button "Review" at bounding box center [1051, 305] width 54 height 25
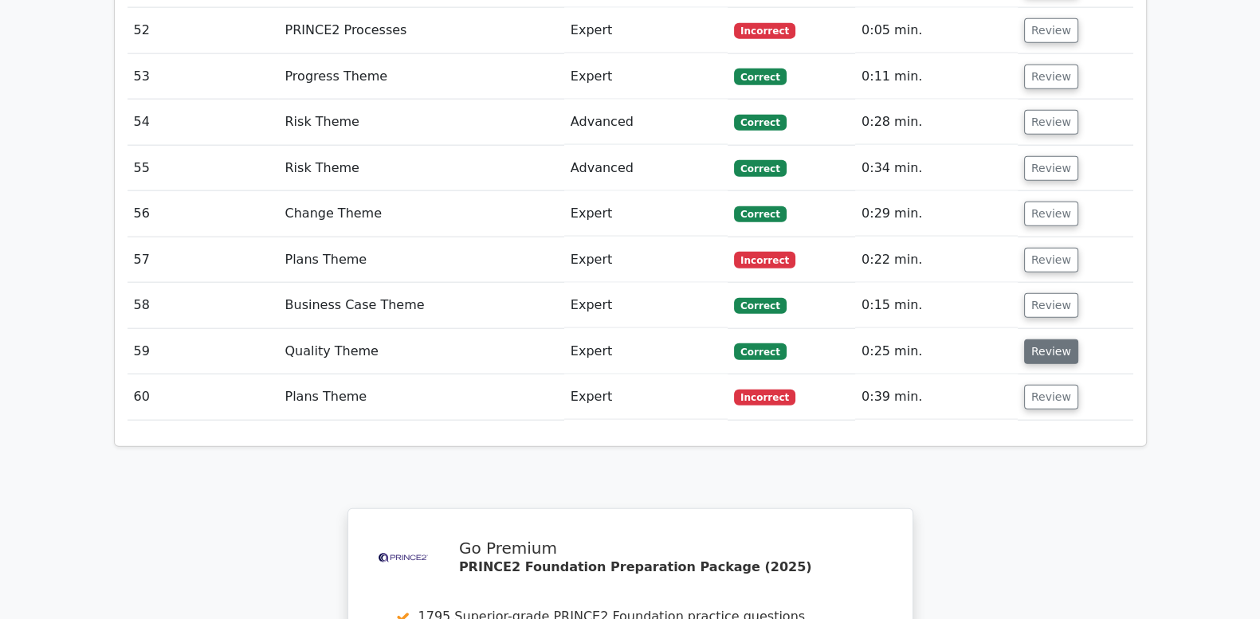
click at [1056, 340] on button "Review" at bounding box center [1051, 352] width 54 height 25
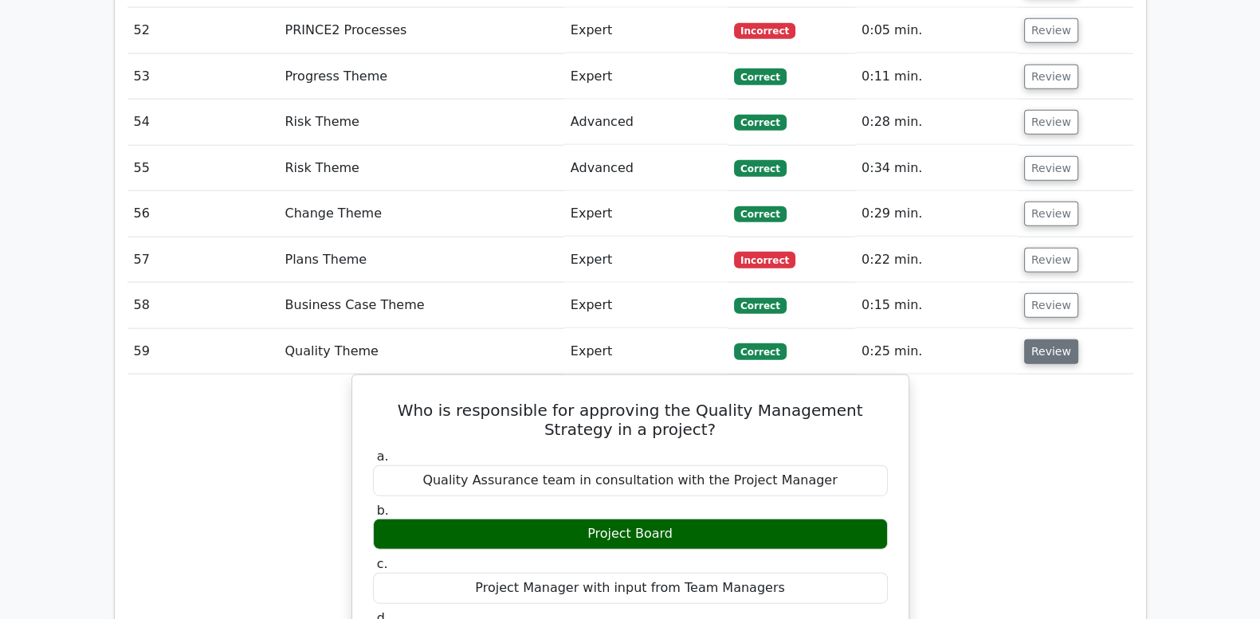
click at [1056, 340] on button "Review" at bounding box center [1051, 352] width 54 height 25
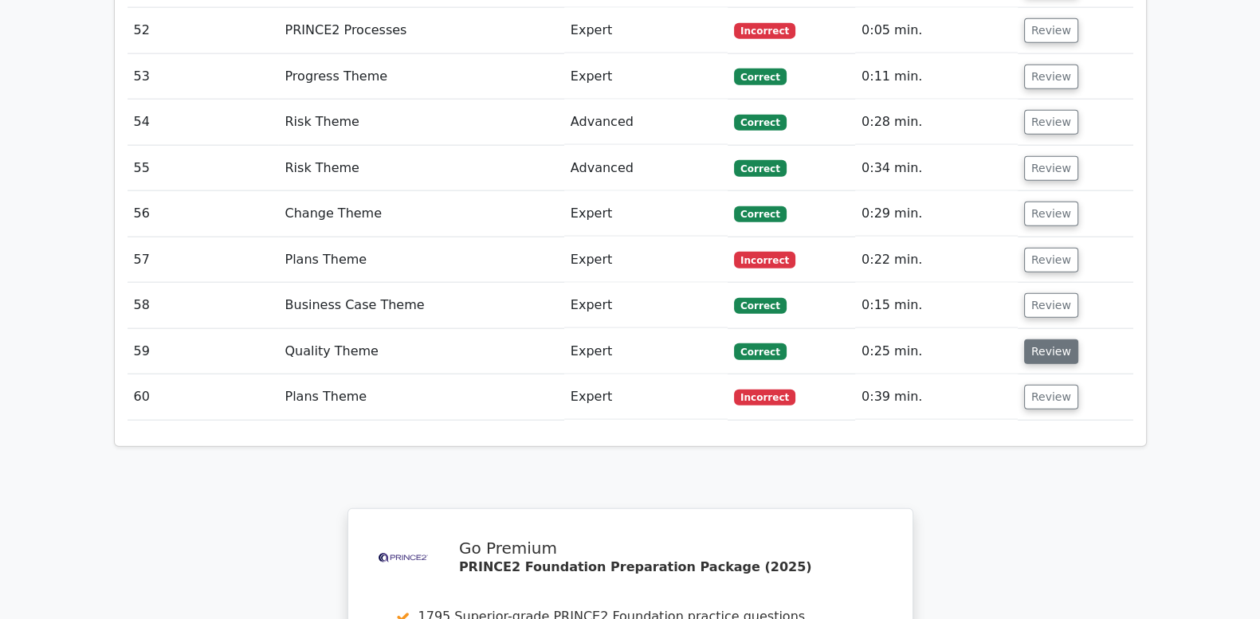
click at [1056, 340] on button "Review" at bounding box center [1051, 352] width 54 height 25
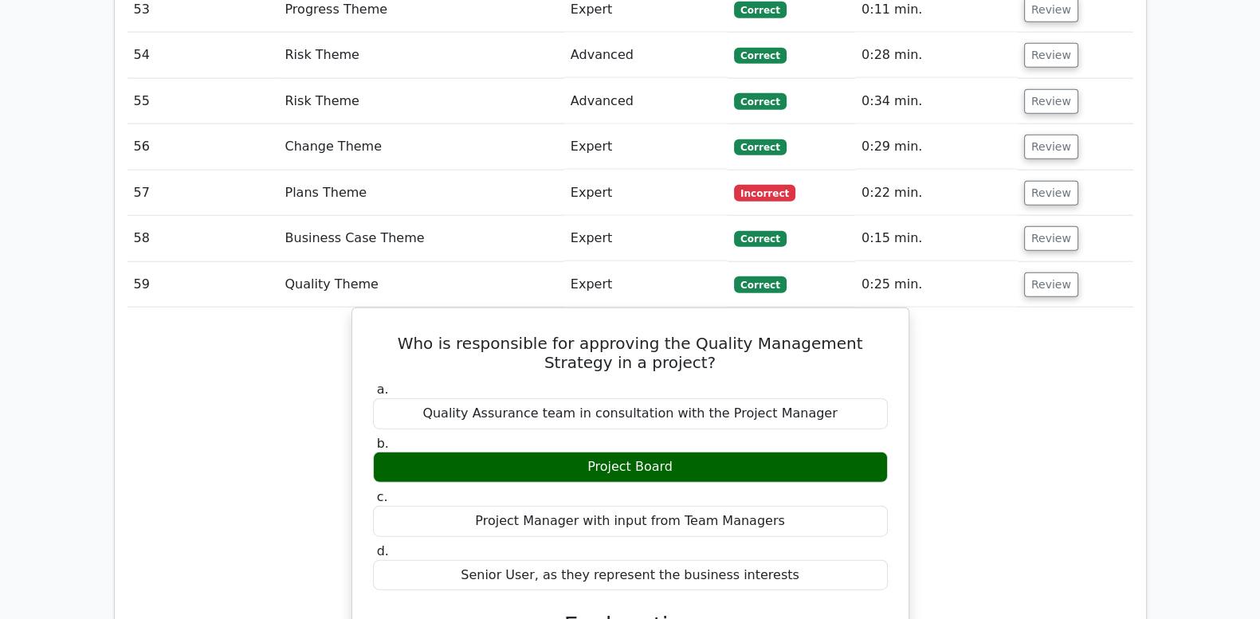
scroll to position [4848, 0]
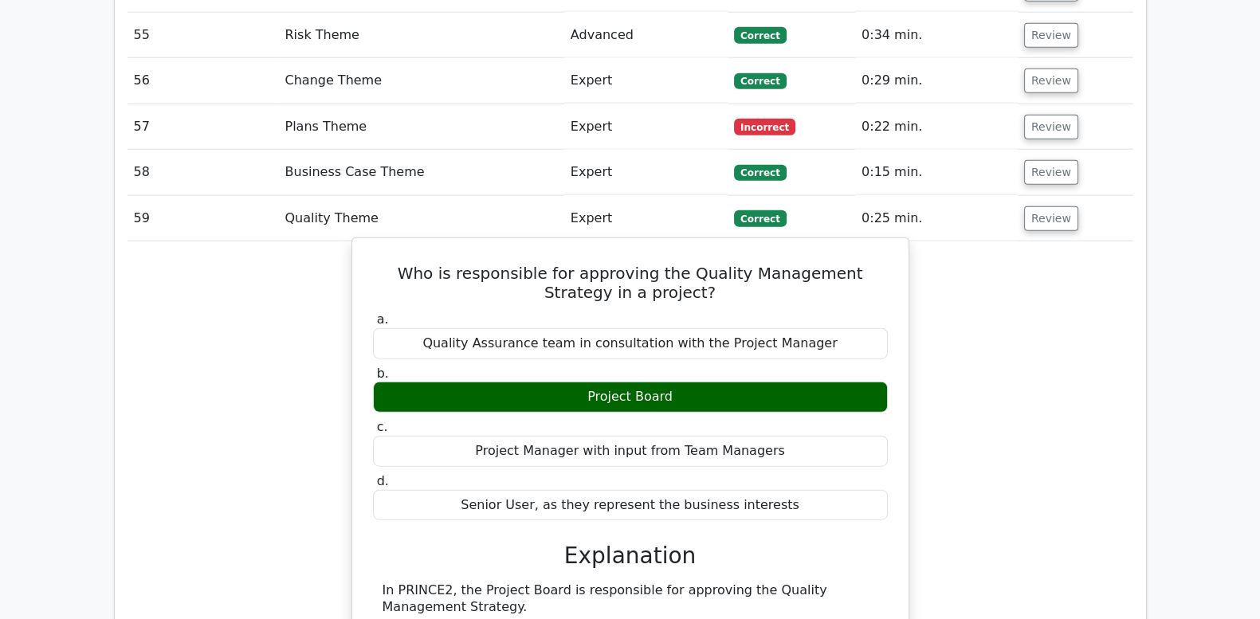
drag, startPoint x: 371, startPoint y: 138, endPoint x: 857, endPoint y: 379, distance: 542.5
click at [857, 379] on div "Who is responsible for approving the Quality Management Strategy in a project? …" at bounding box center [631, 584] width 544 height 678
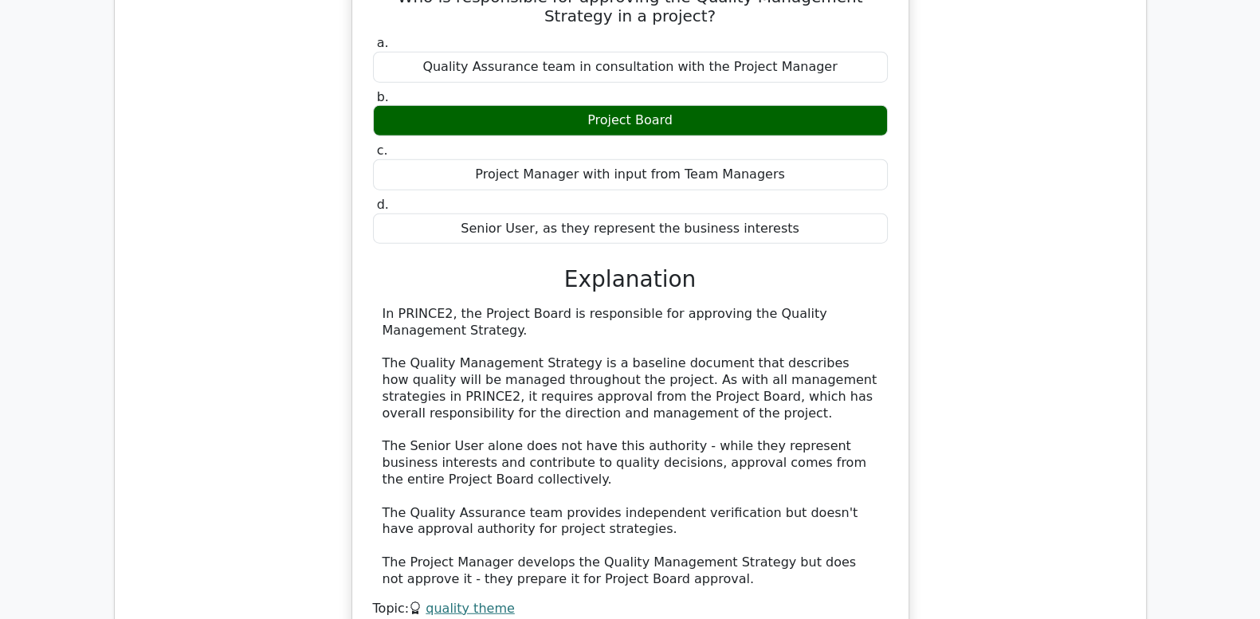
scroll to position [5179, 0]
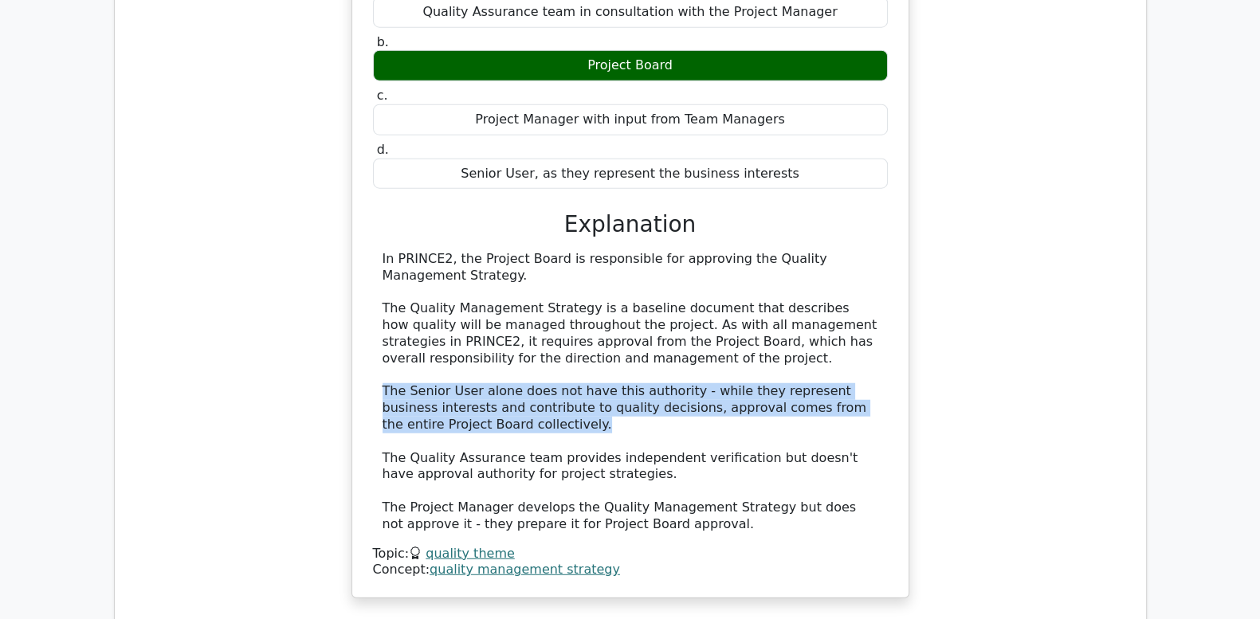
drag, startPoint x: 510, startPoint y: 300, endPoint x: 382, endPoint y: 267, distance: 132.4
click at [383, 267] on div "In PRINCE2, the Project Board is responsible for approving the Quality Manageme…" at bounding box center [631, 392] width 496 height 282
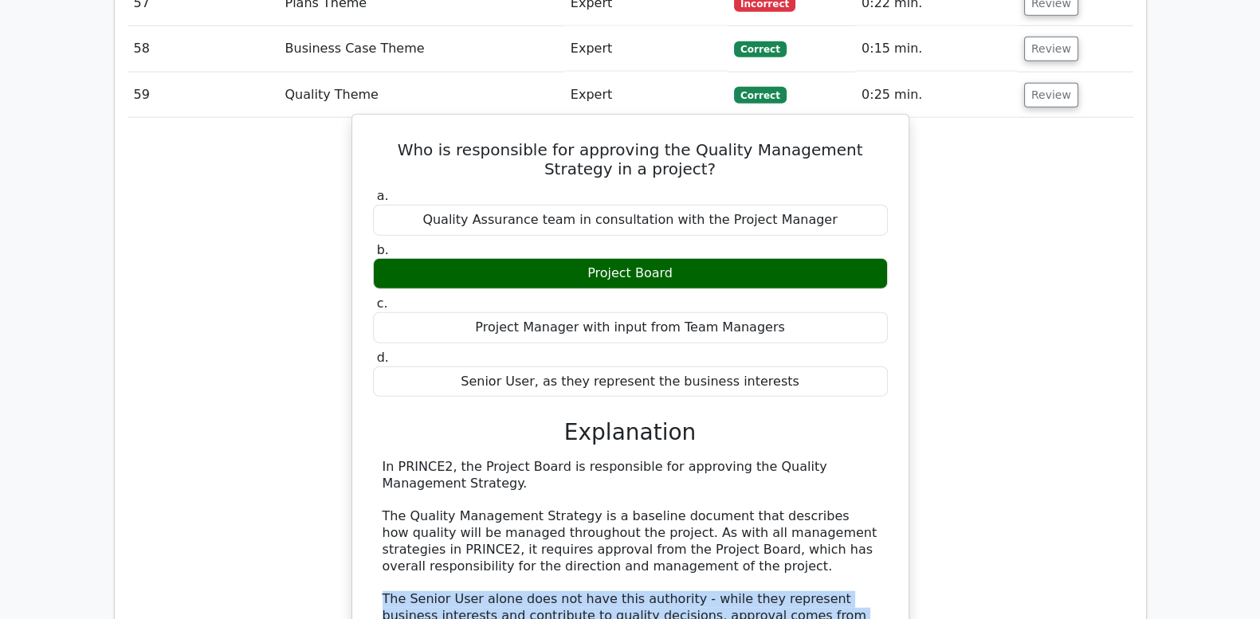
scroll to position [4914, 0]
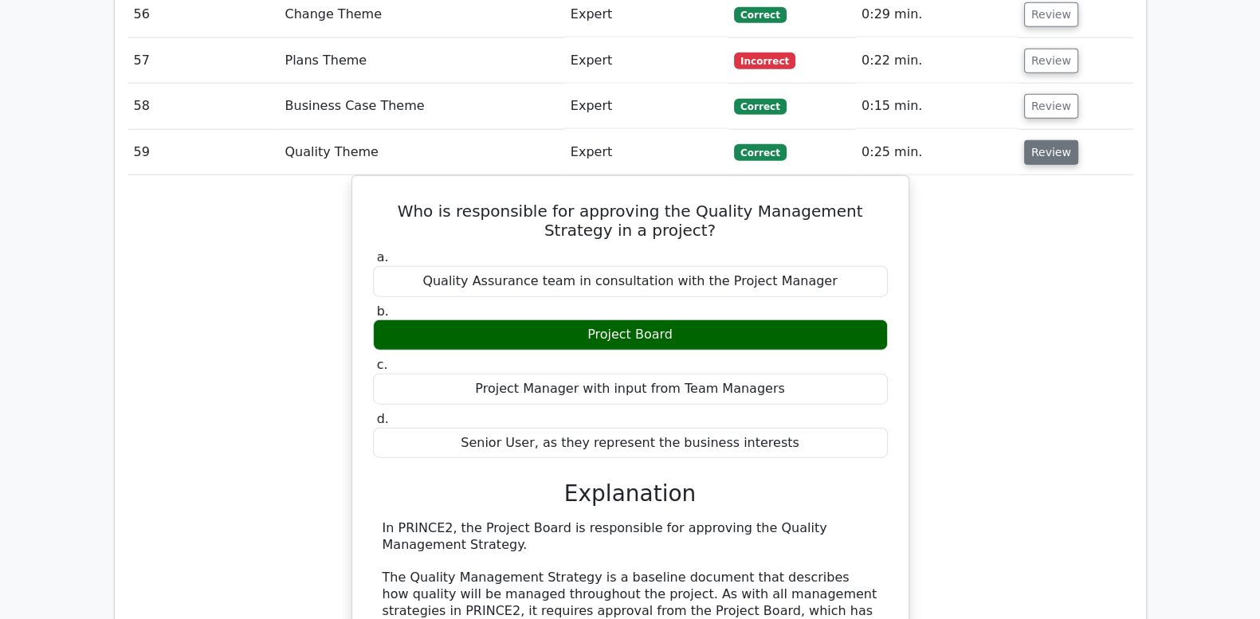
click at [1052, 140] on button "Review" at bounding box center [1051, 152] width 54 height 25
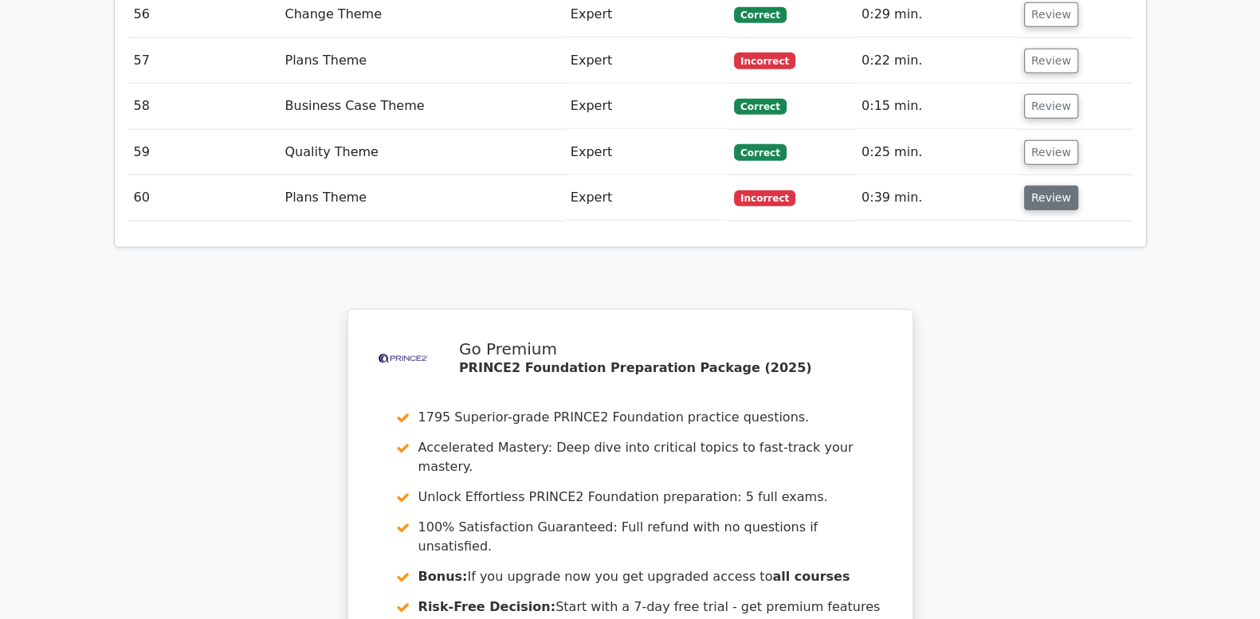
click at [1028, 186] on button "Review" at bounding box center [1051, 198] width 54 height 25
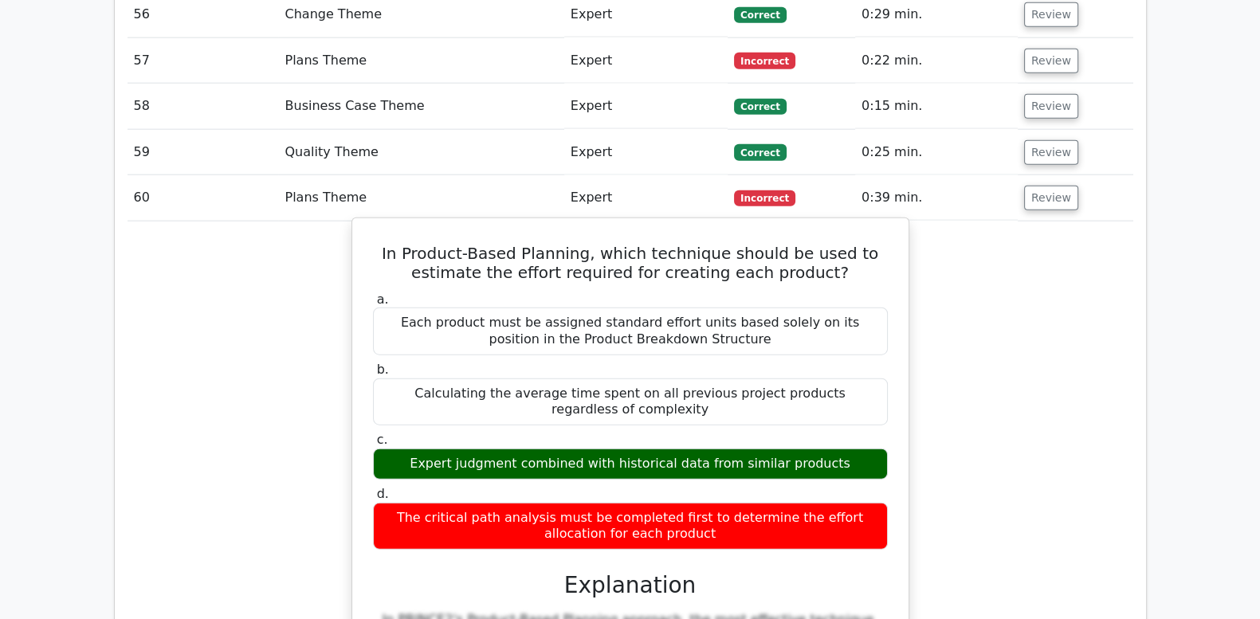
drag, startPoint x: 376, startPoint y: 125, endPoint x: 779, endPoint y: 406, distance: 491.7
click at [779, 406] on div "In Product-Based Planning, which technique should be used to estimate the effor…" at bounding box center [631, 622] width 544 height 795
drag, startPoint x: 779, startPoint y: 406, endPoint x: 705, endPoint y: 384, distance: 78.2
click at [705, 503] on div "The critical path analysis must be completed first to determine the effort allo…" at bounding box center [630, 527] width 515 height 48
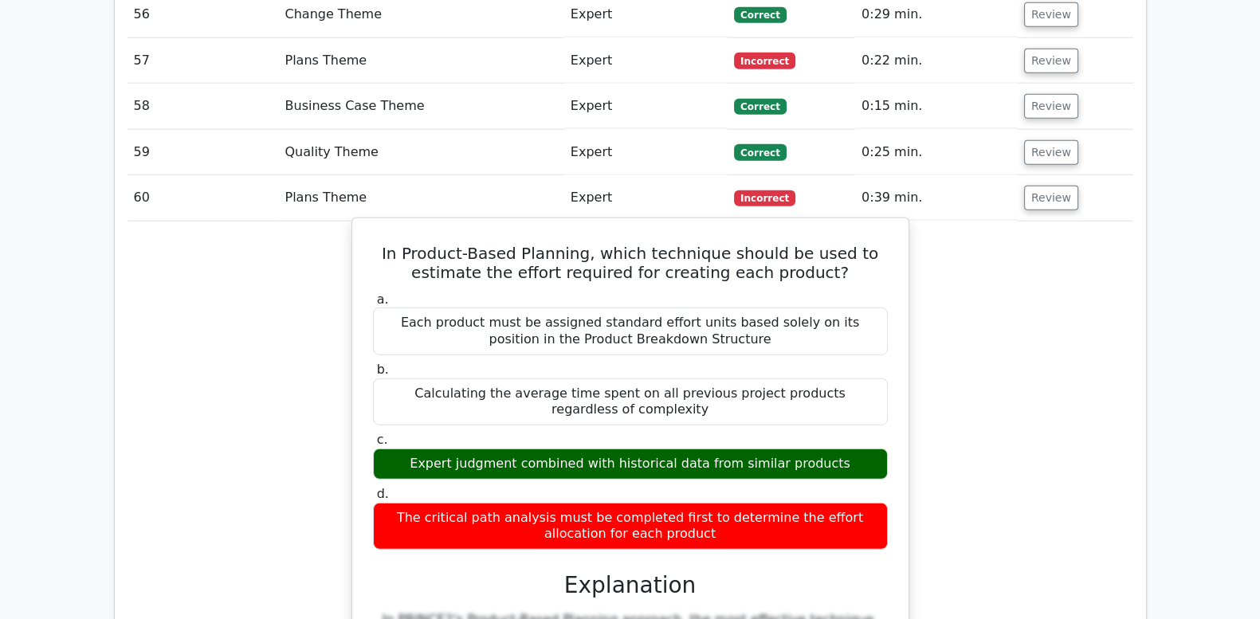
drag, startPoint x: 399, startPoint y: 147, endPoint x: 735, endPoint y: 419, distance: 431.8
click at [735, 419] on div "In Product-Based Planning, which technique should be used to estimate the effor…" at bounding box center [631, 622] width 544 height 795
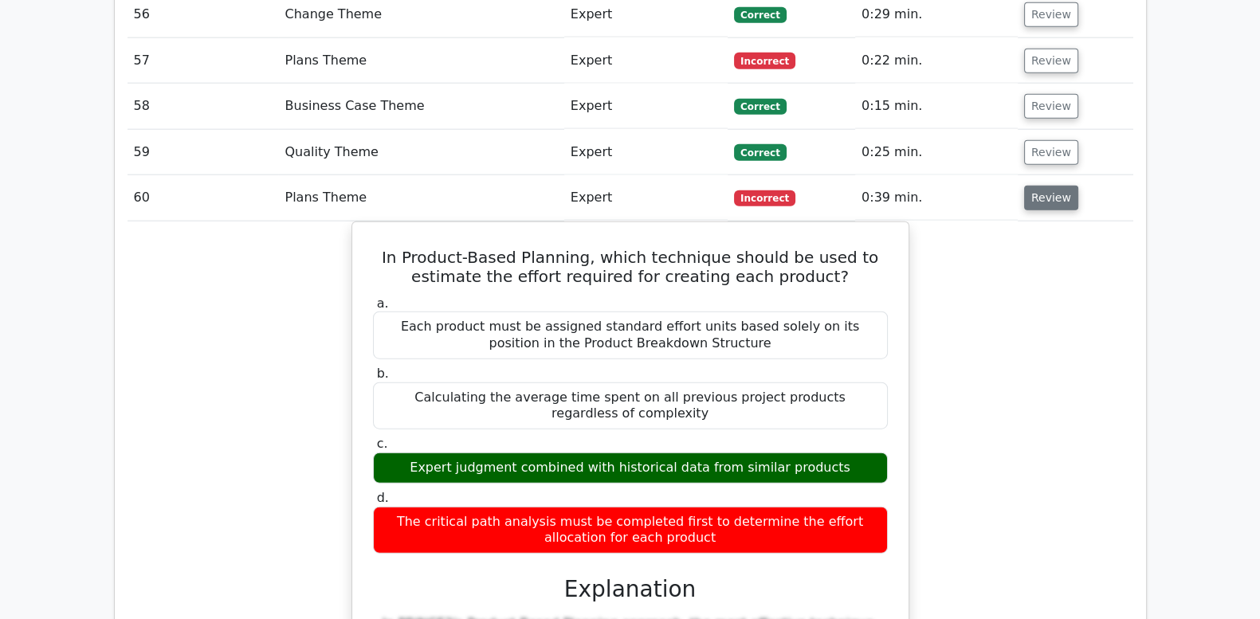
click at [1032, 186] on button "Review" at bounding box center [1051, 198] width 54 height 25
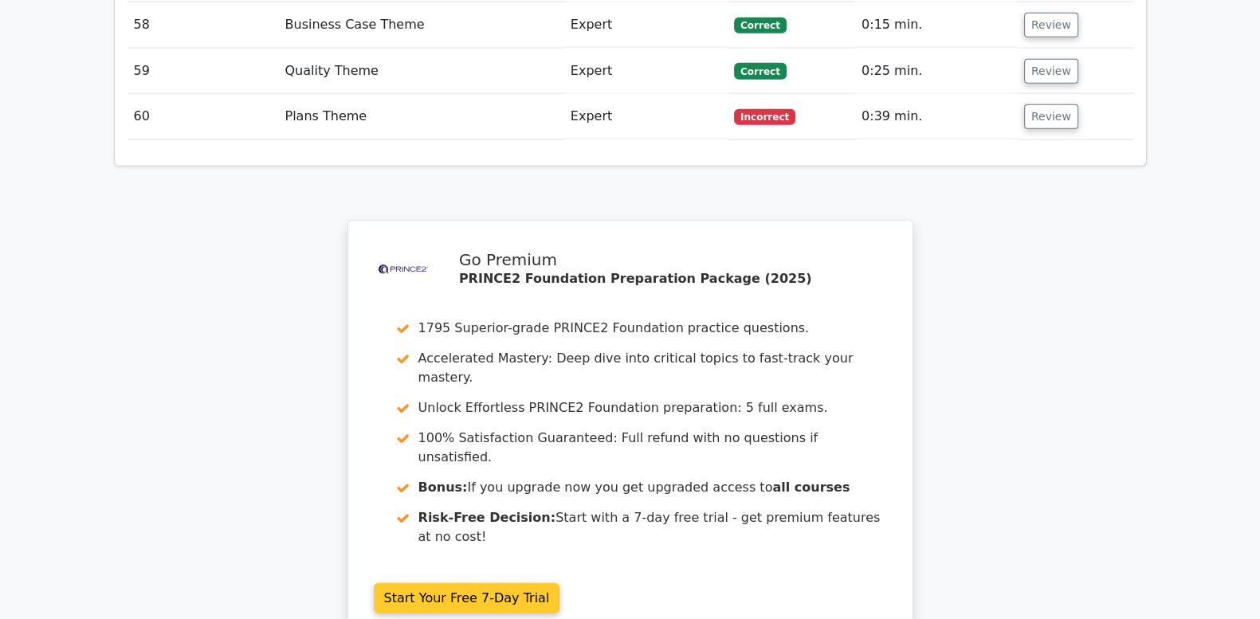
scroll to position [5167, 0]
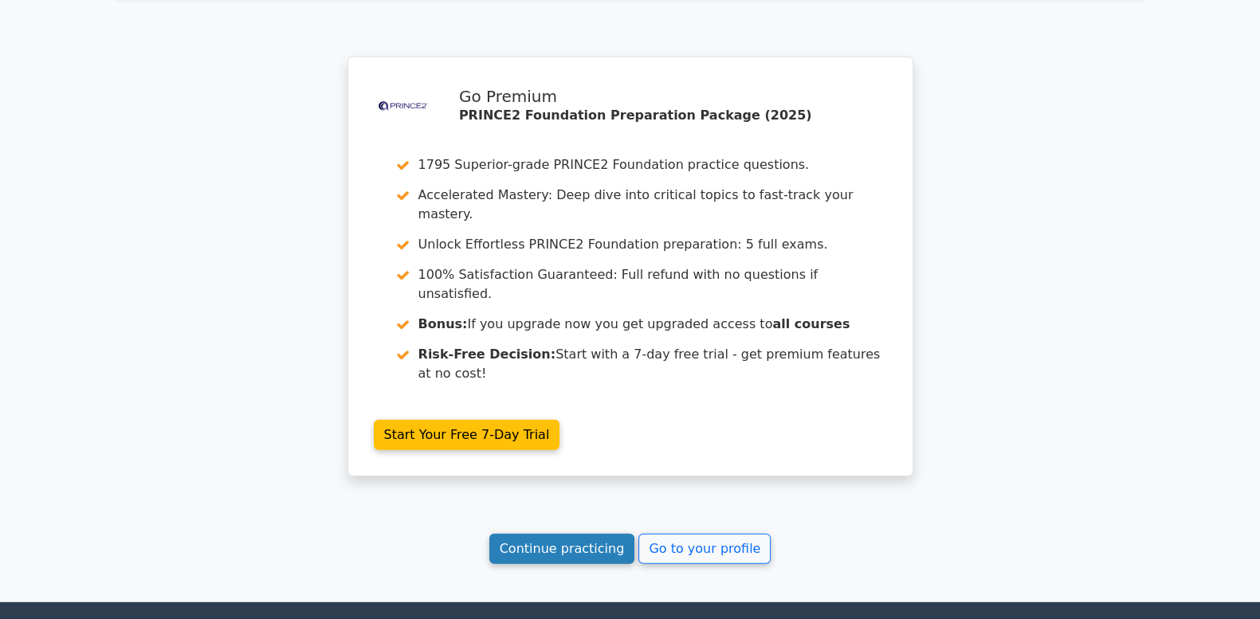
click at [577, 534] on link "Continue practicing" at bounding box center [562, 549] width 146 height 30
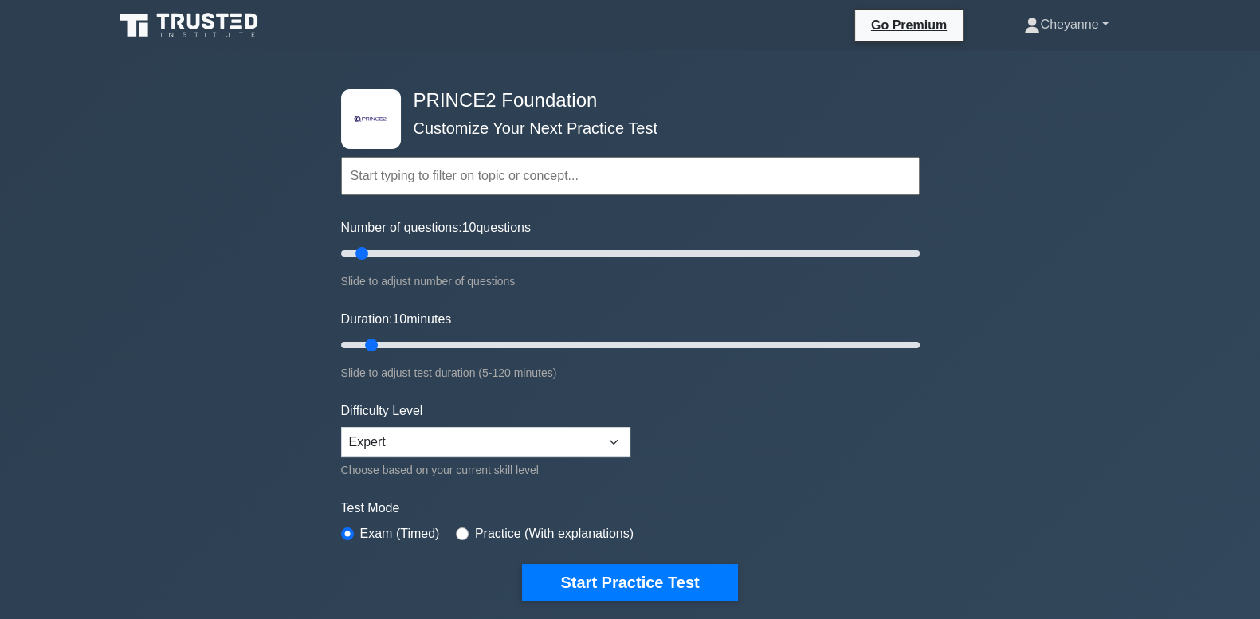
click at [1050, 30] on link "Cheyanne" at bounding box center [1066, 25] width 160 height 32
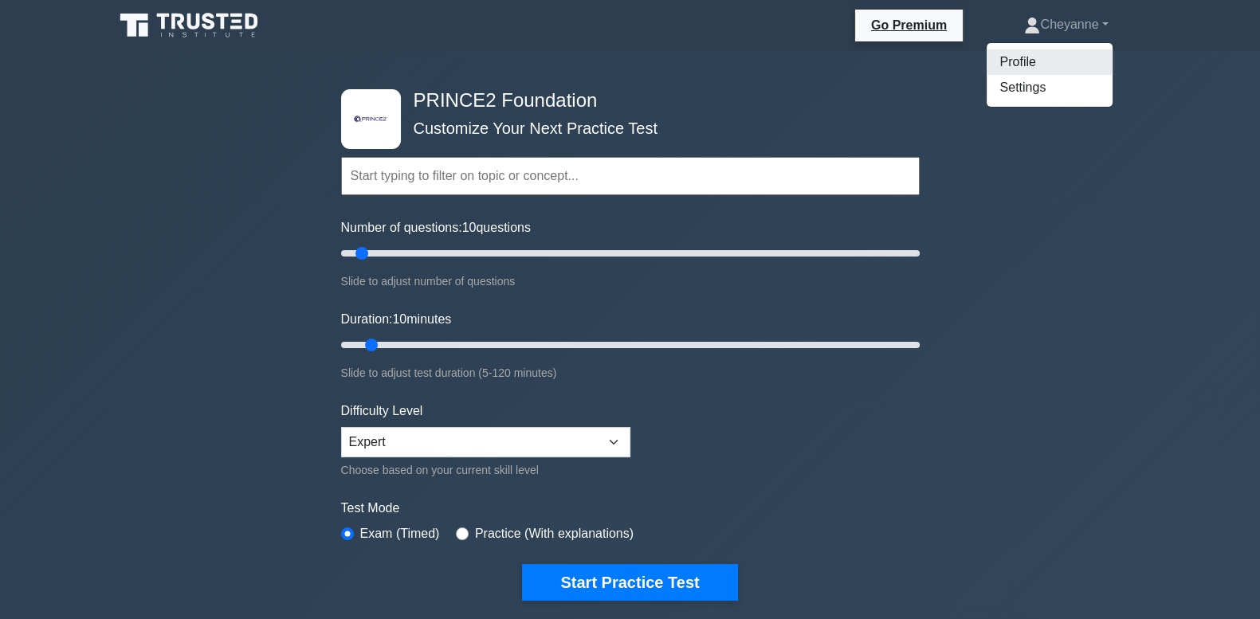
click at [1041, 55] on link "Profile" at bounding box center [1050, 62] width 126 height 26
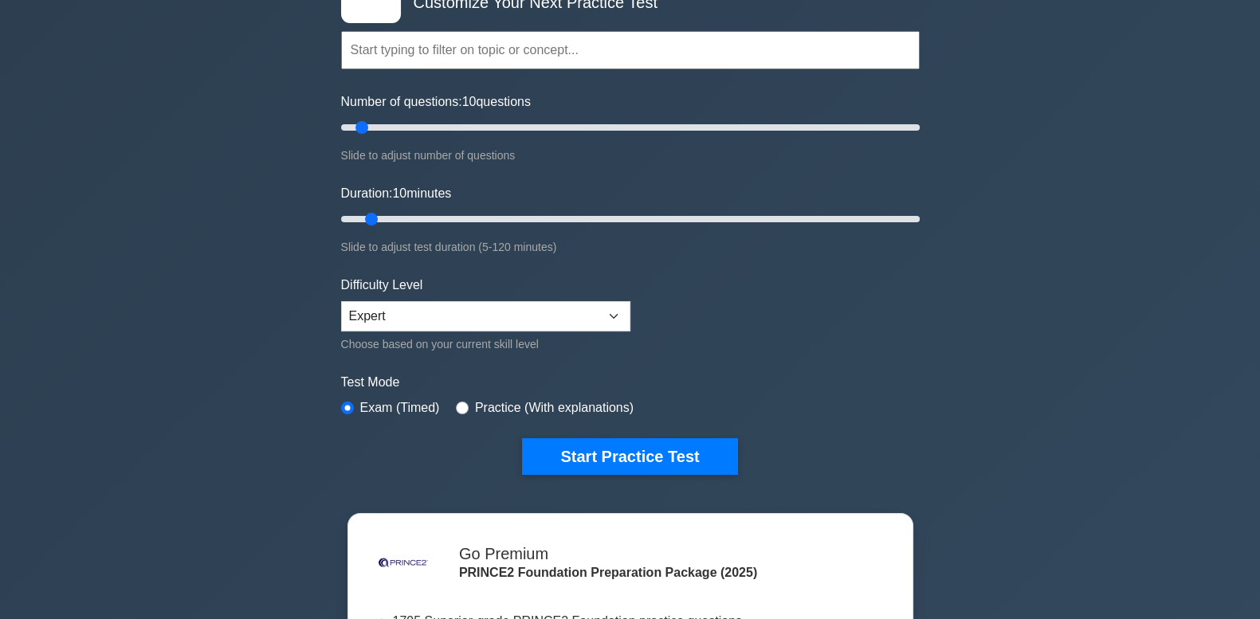
scroll to position [66, 0]
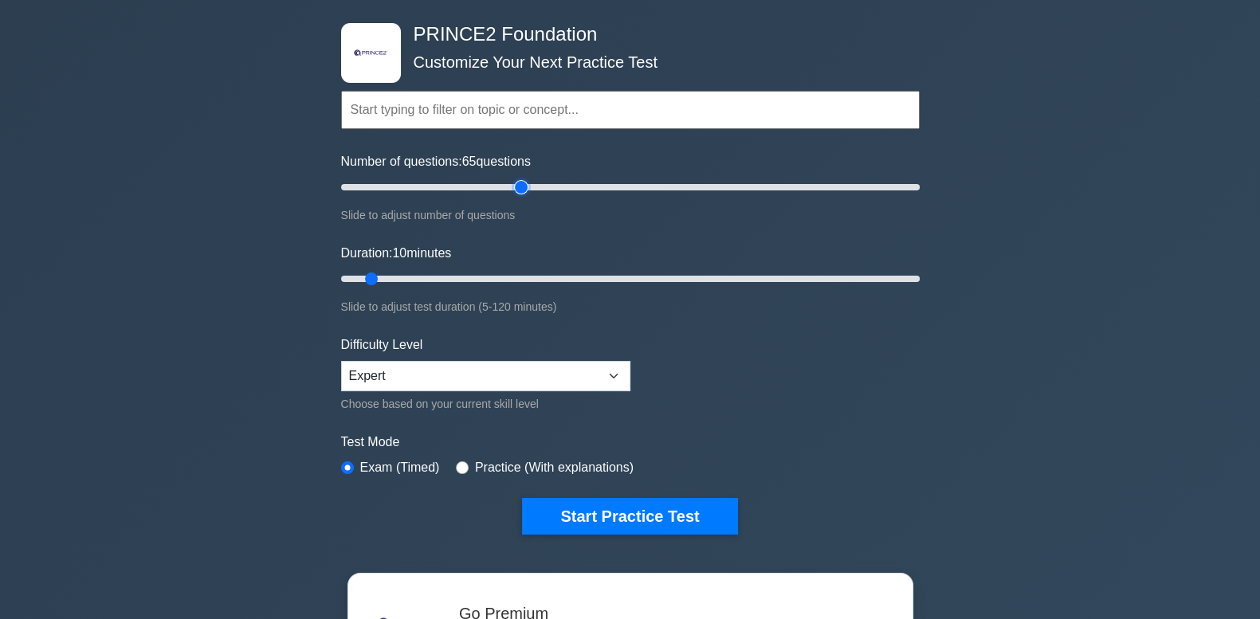
click at [517, 186] on input "Number of questions: 65 questions" at bounding box center [630, 187] width 579 height 19
type input "60"
click at [509, 182] on input "Number of questions: 60 questions" at bounding box center [630, 187] width 579 height 19
click at [507, 273] on input "Duration: 40 minutes" at bounding box center [630, 278] width 579 height 19
click at [538, 271] on input "Duration: 40 minutes" at bounding box center [630, 278] width 579 height 19
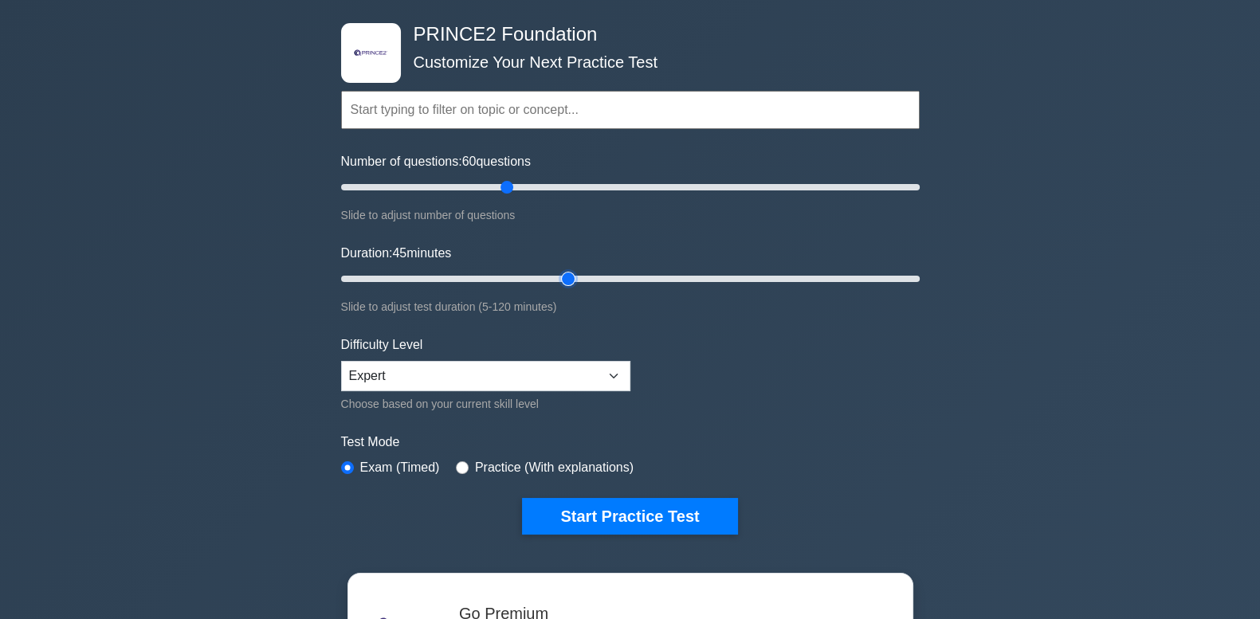
type input "50"
click at [564, 275] on input "Duration: 45 minutes" at bounding box center [630, 278] width 579 height 19
click at [502, 368] on select "Beginner Intermediate Expert" at bounding box center [485, 376] width 289 height 30
click at [771, 374] on form "Topics Introduction to PRINCE2 PRINCE2 Principles Organization Theme Business C…" at bounding box center [630, 288] width 579 height 493
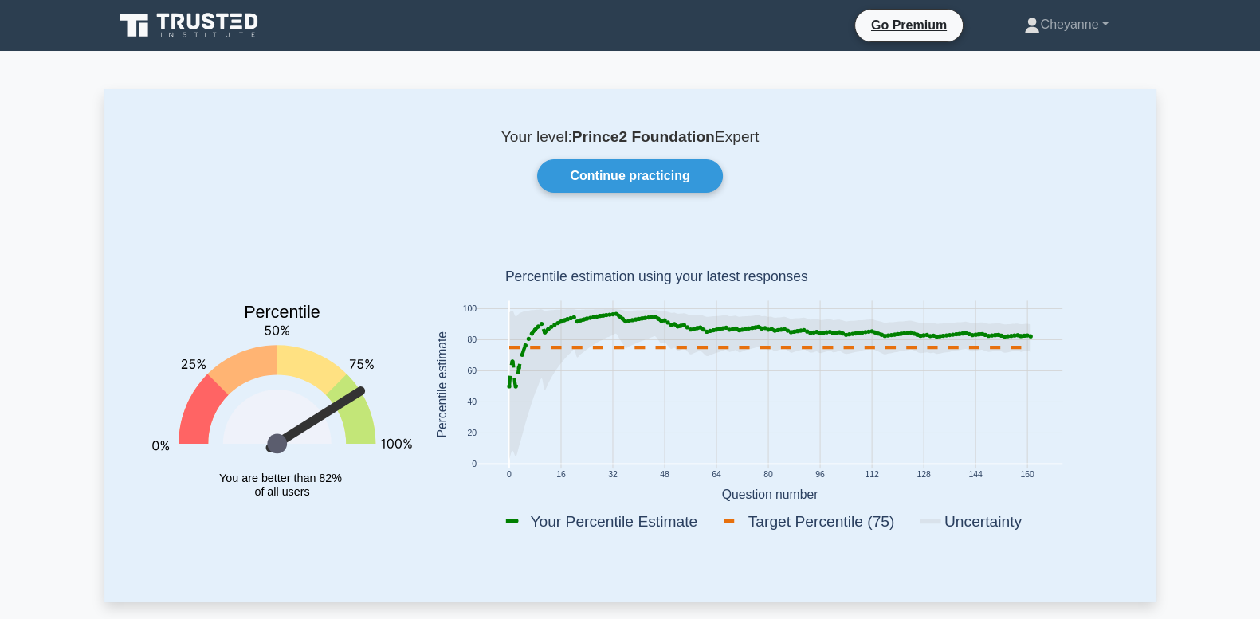
click at [204, 29] on icon at bounding box center [190, 25] width 153 height 30
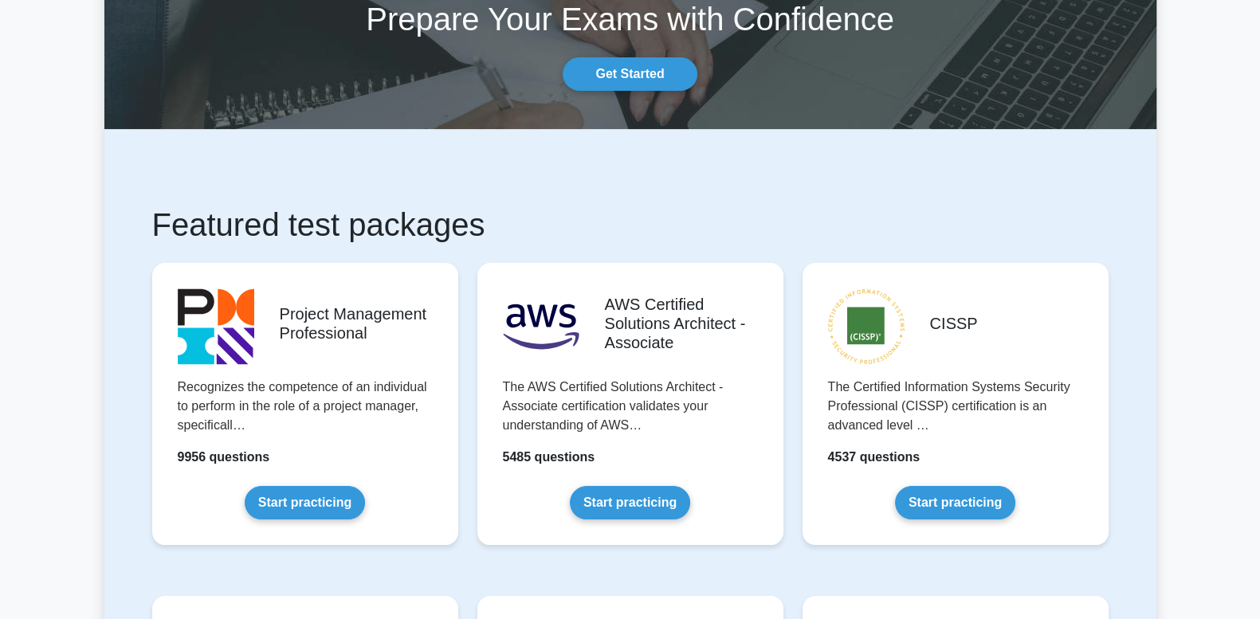
scroll to position [332, 0]
